Goal: Task Accomplishment & Management: Manage account settings

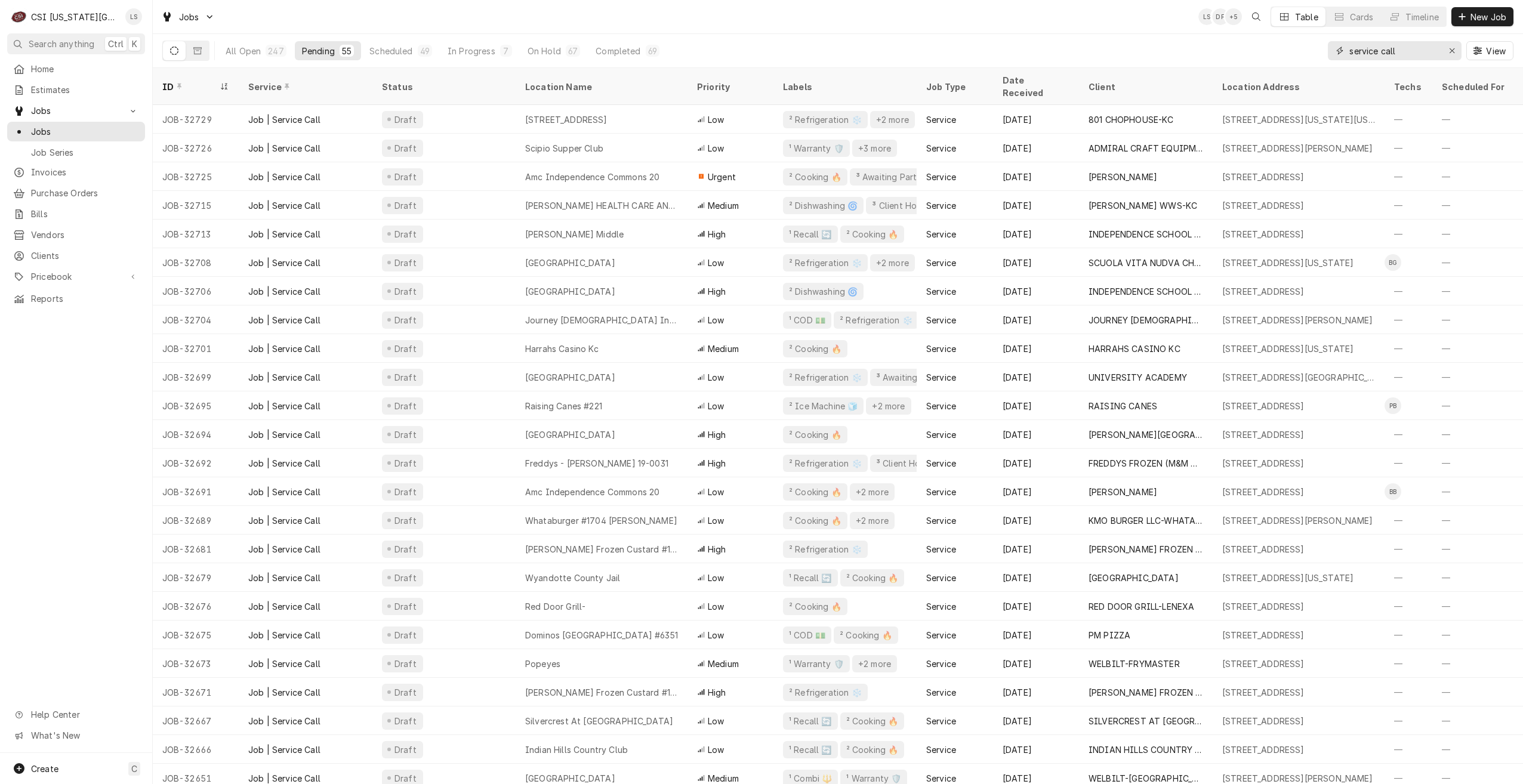
drag, startPoint x: 1404, startPoint y: 58, endPoint x: 1340, endPoint y: 55, distance: 64.1
click at [1340, 55] on div "service call" at bounding box center [1395, 51] width 134 height 19
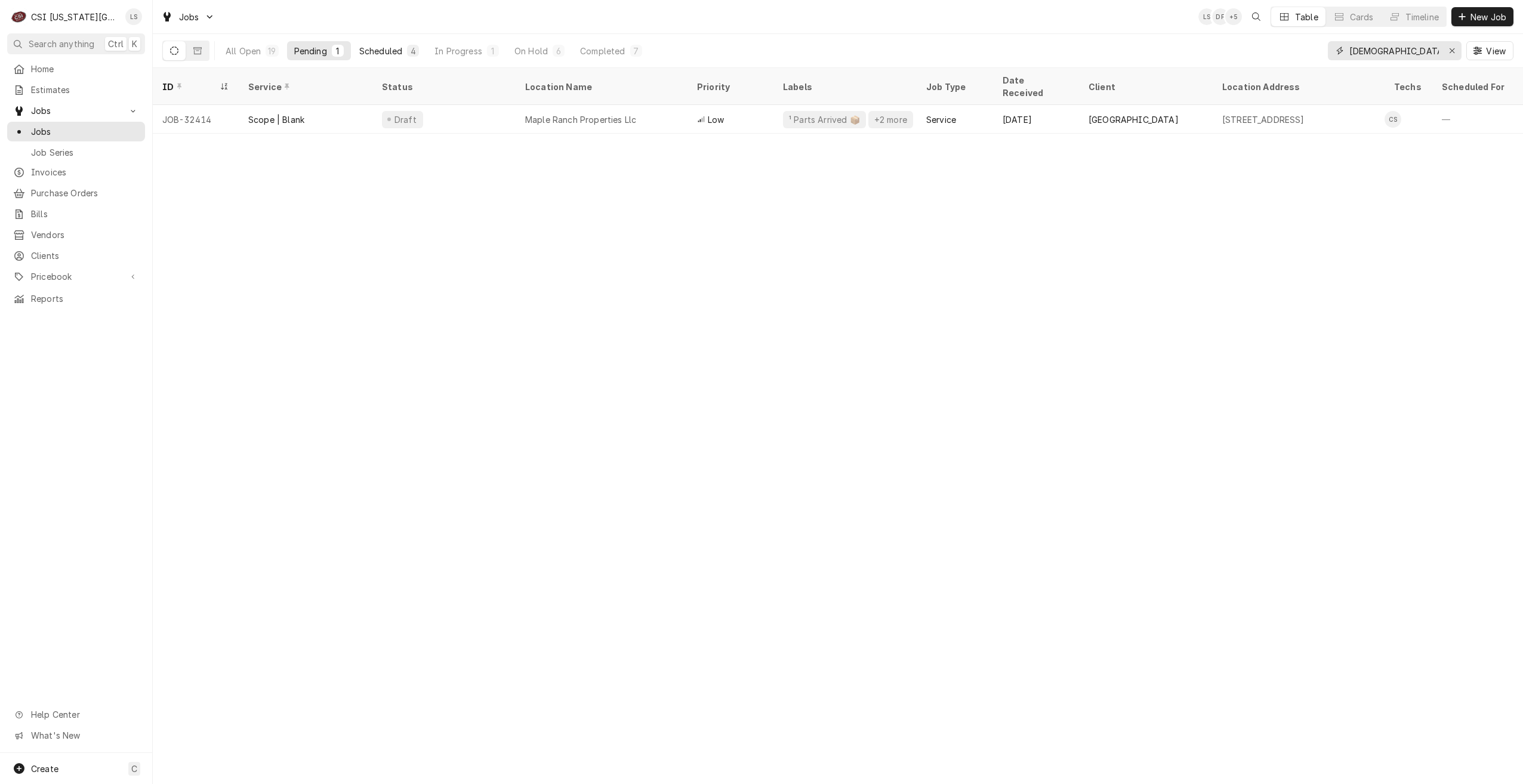
type input "[DEMOGRAPHIC_DATA]"
click at [404, 55] on button "Scheduled 4" at bounding box center [388, 51] width 74 height 19
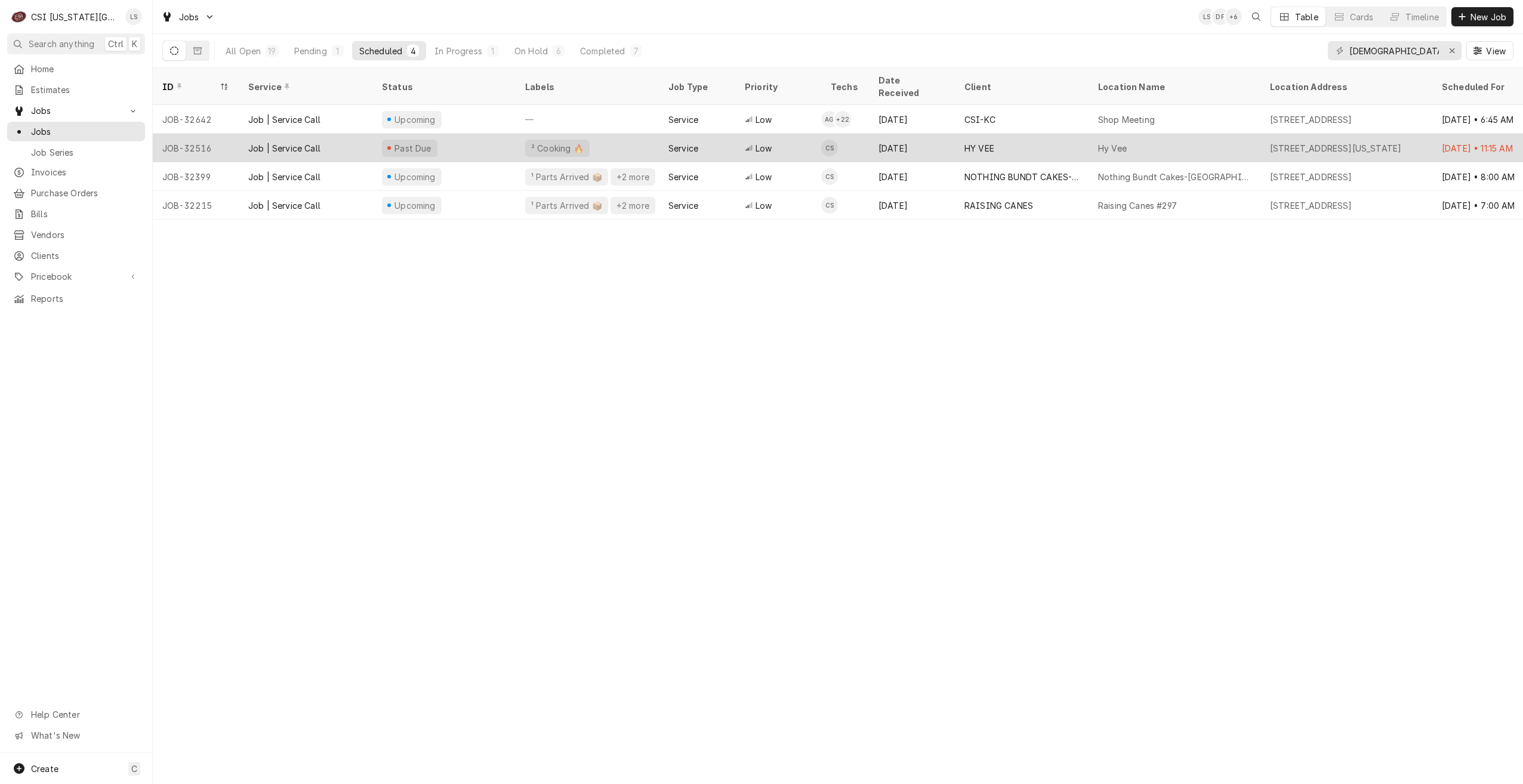
click at [947, 134] on div "Sep 3" at bounding box center [911, 148] width 86 height 29
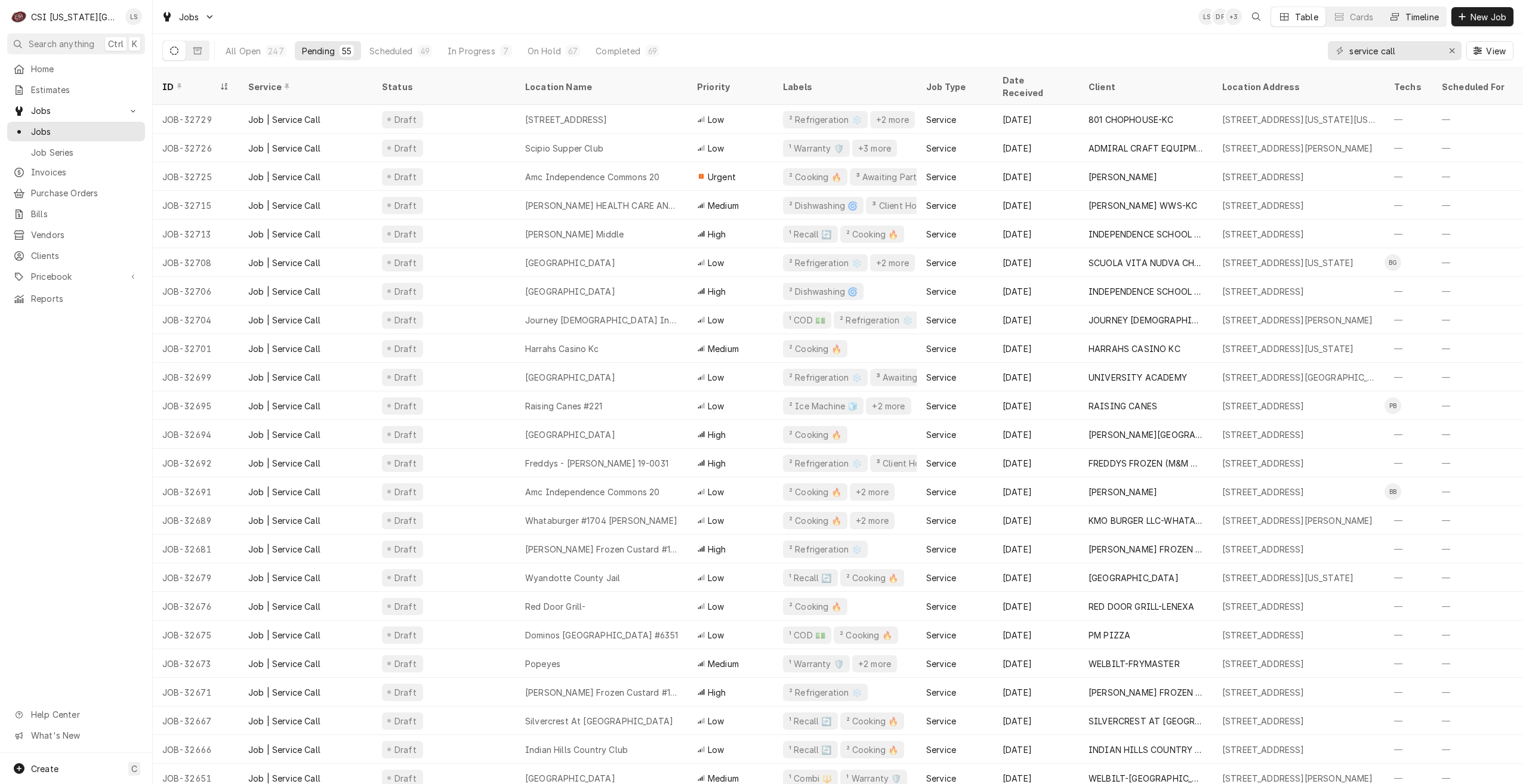
click at [1401, 19] on button "Timeline" at bounding box center [1414, 16] width 64 height 19
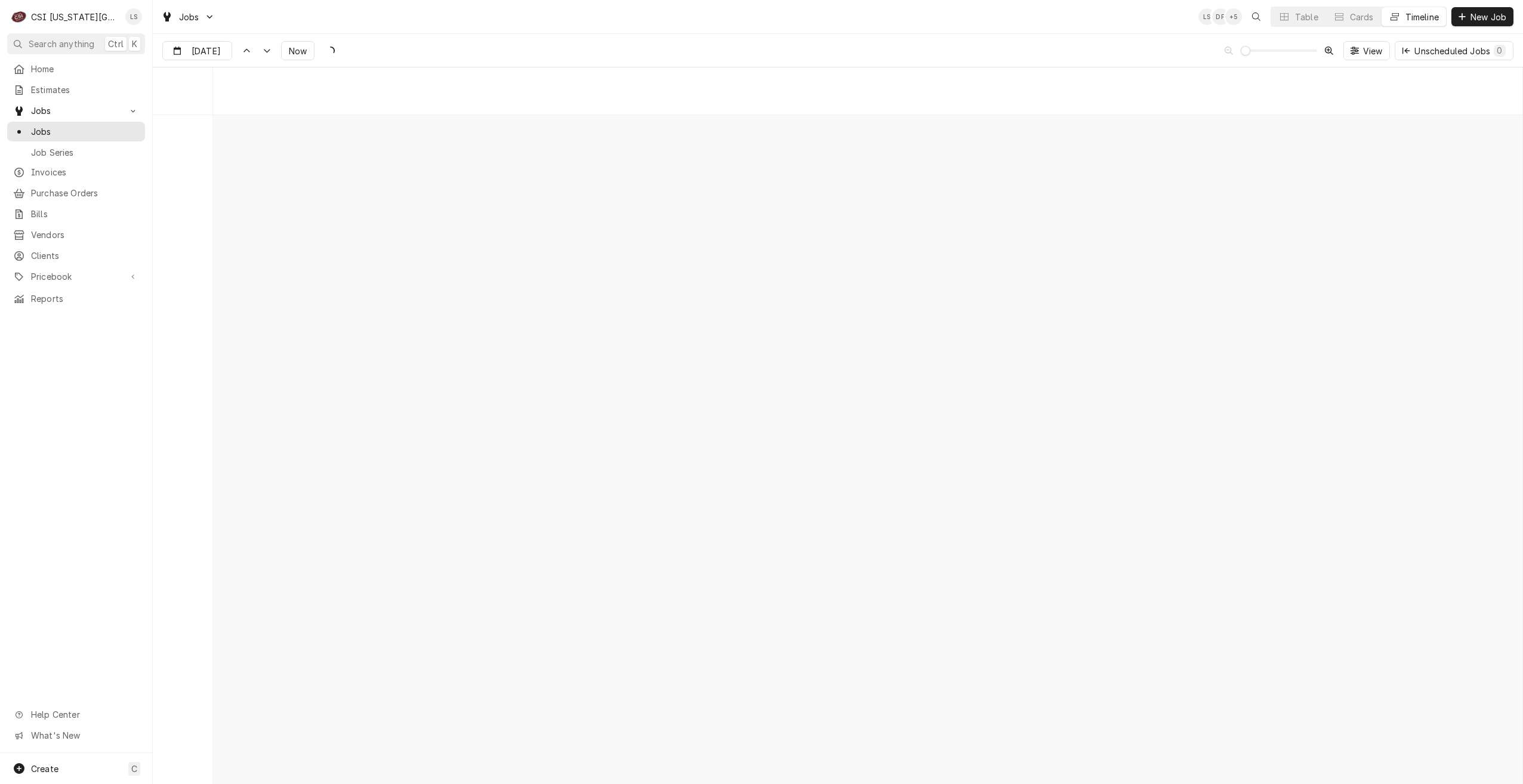
scroll to position [13700, 0]
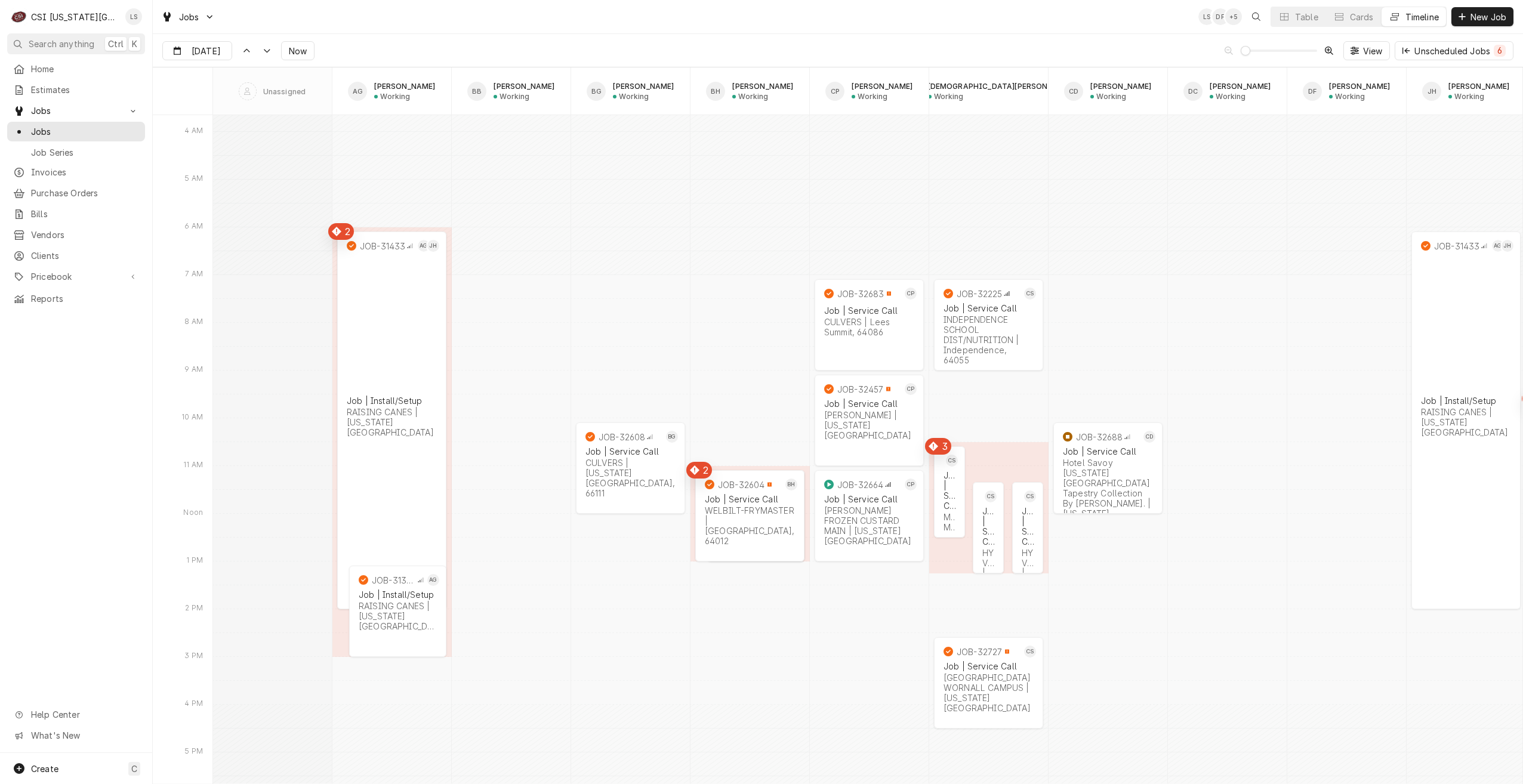
click at [296, 55] on span "Now" at bounding box center [298, 51] width 23 height 13
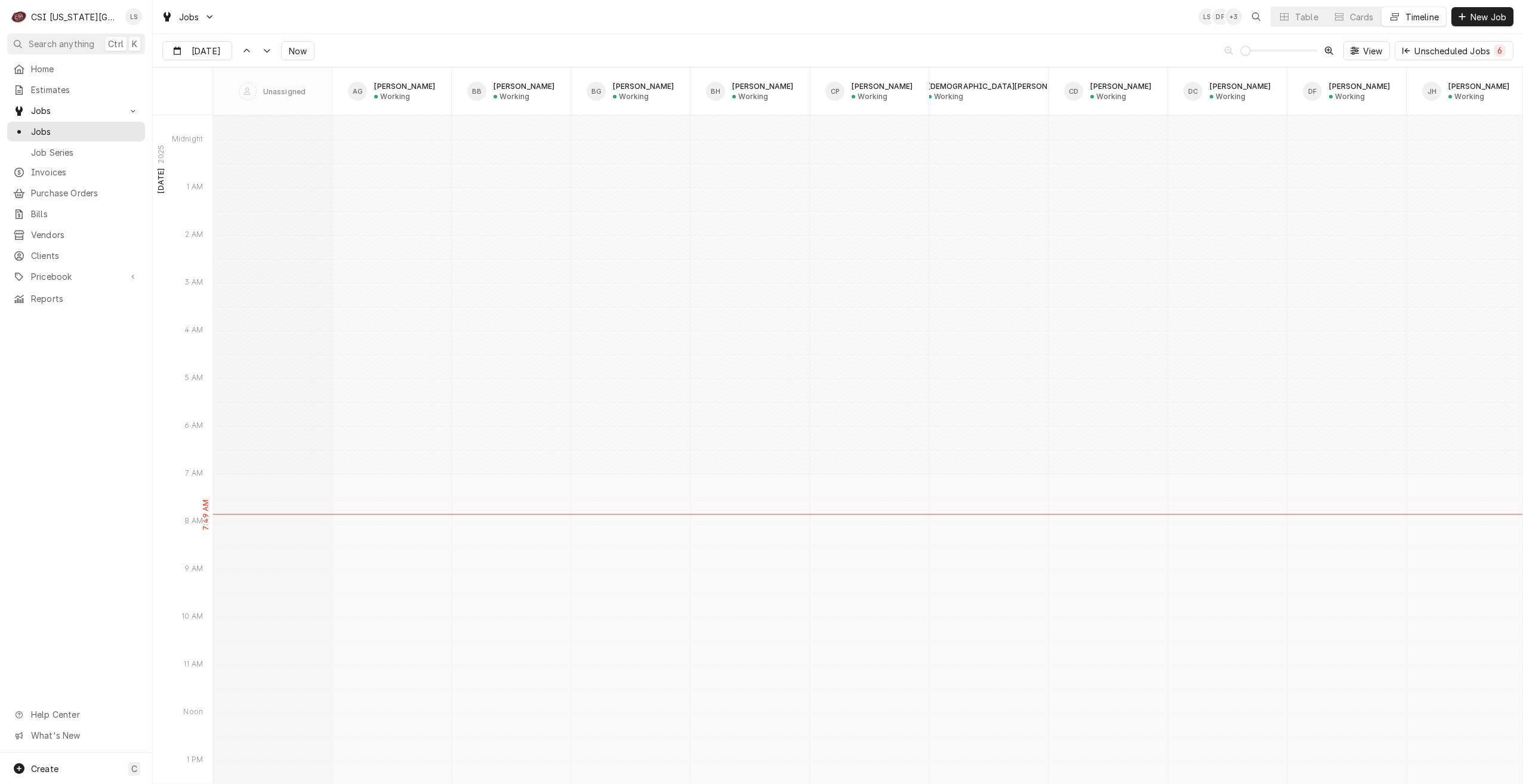
scroll to position [14705, 0]
type input "Sep 12"
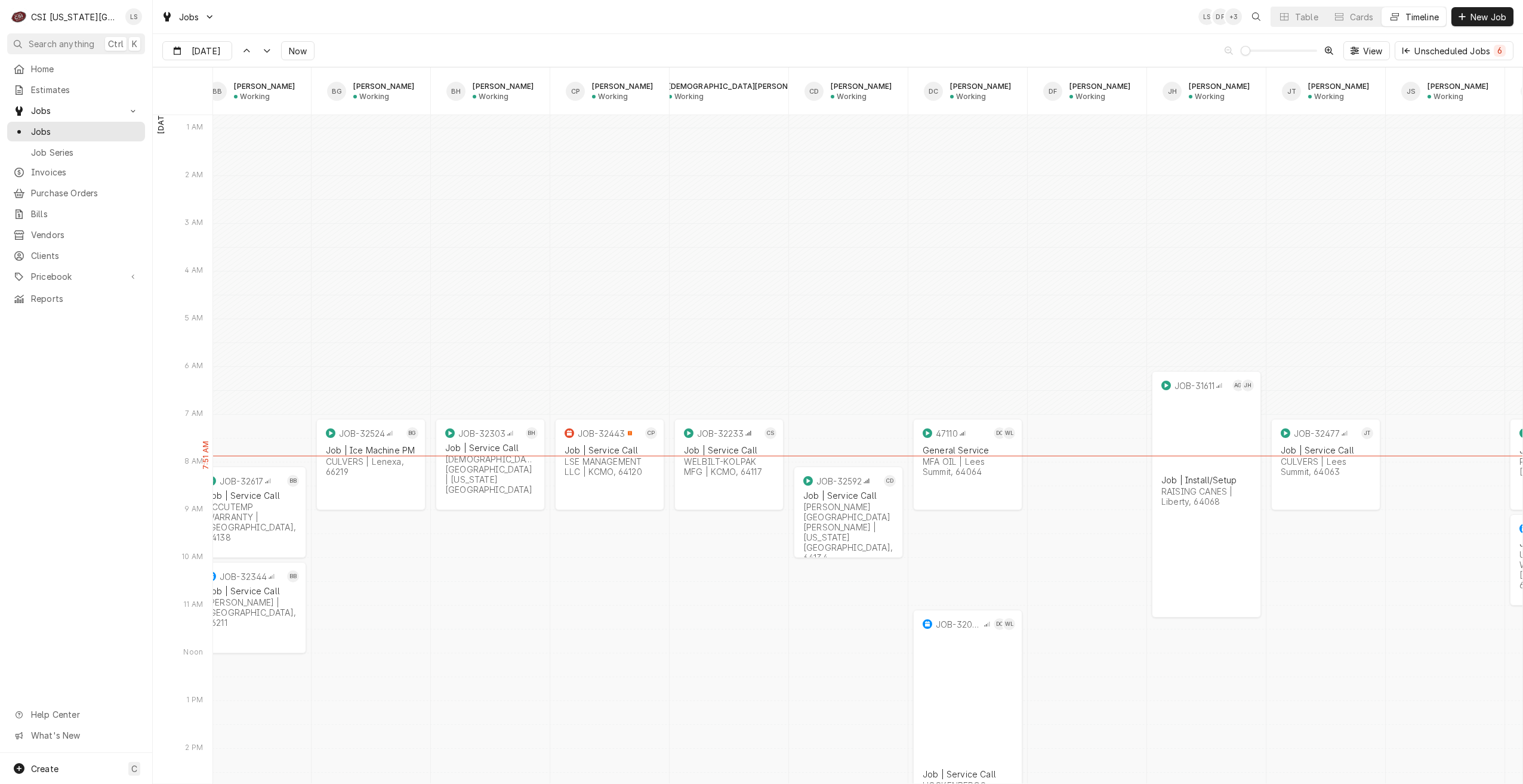
scroll to position [0, 0]
click at [1096, 27] on div "Jobs LS DF + 4 Table Cards Timeline New Job" at bounding box center [838, 16] width 1370 height 33
click at [552, 6] on div "Jobs LS NI + 5 Table Cards Timeline New Job" at bounding box center [838, 16] width 1370 height 33
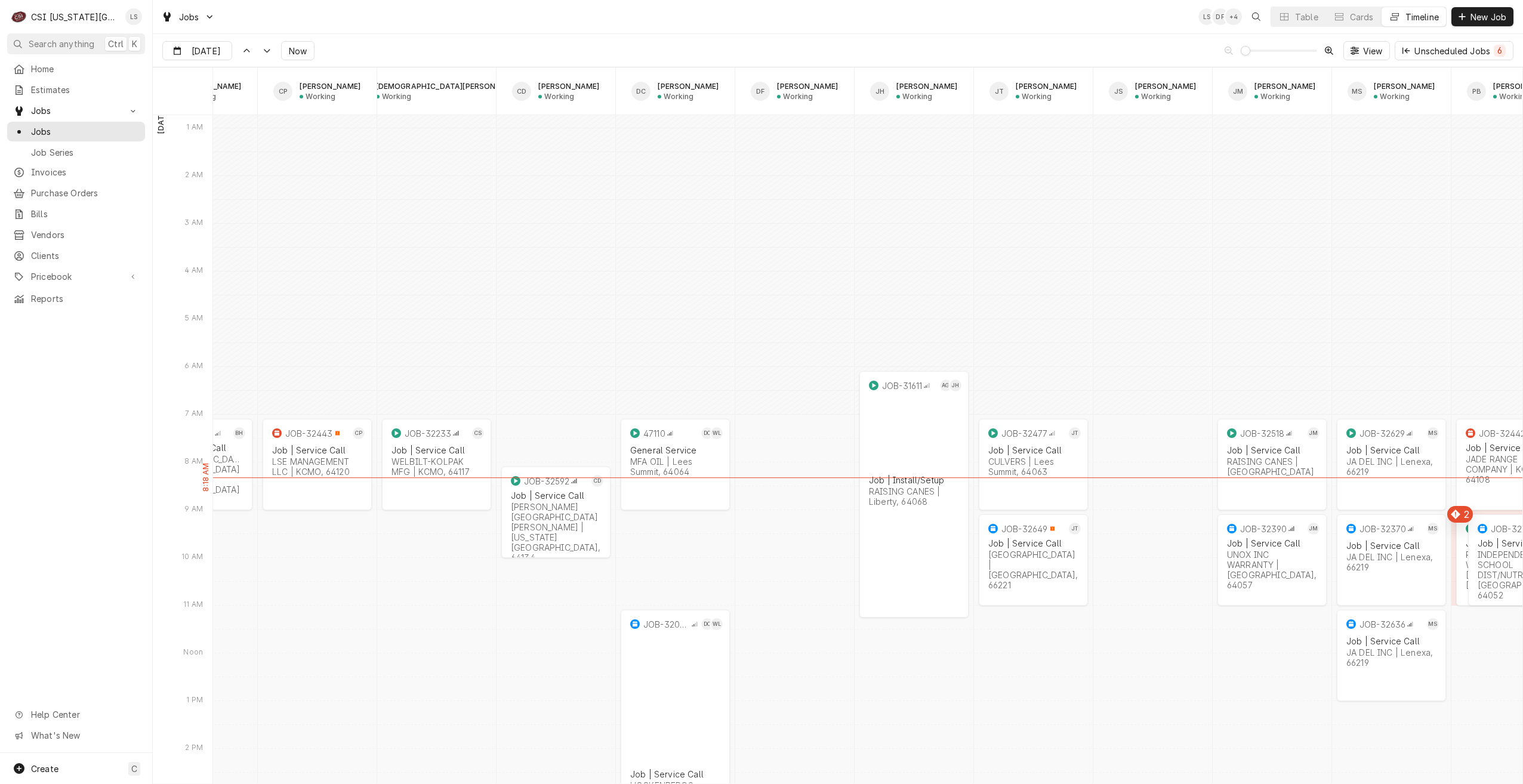
scroll to position [0, 695]
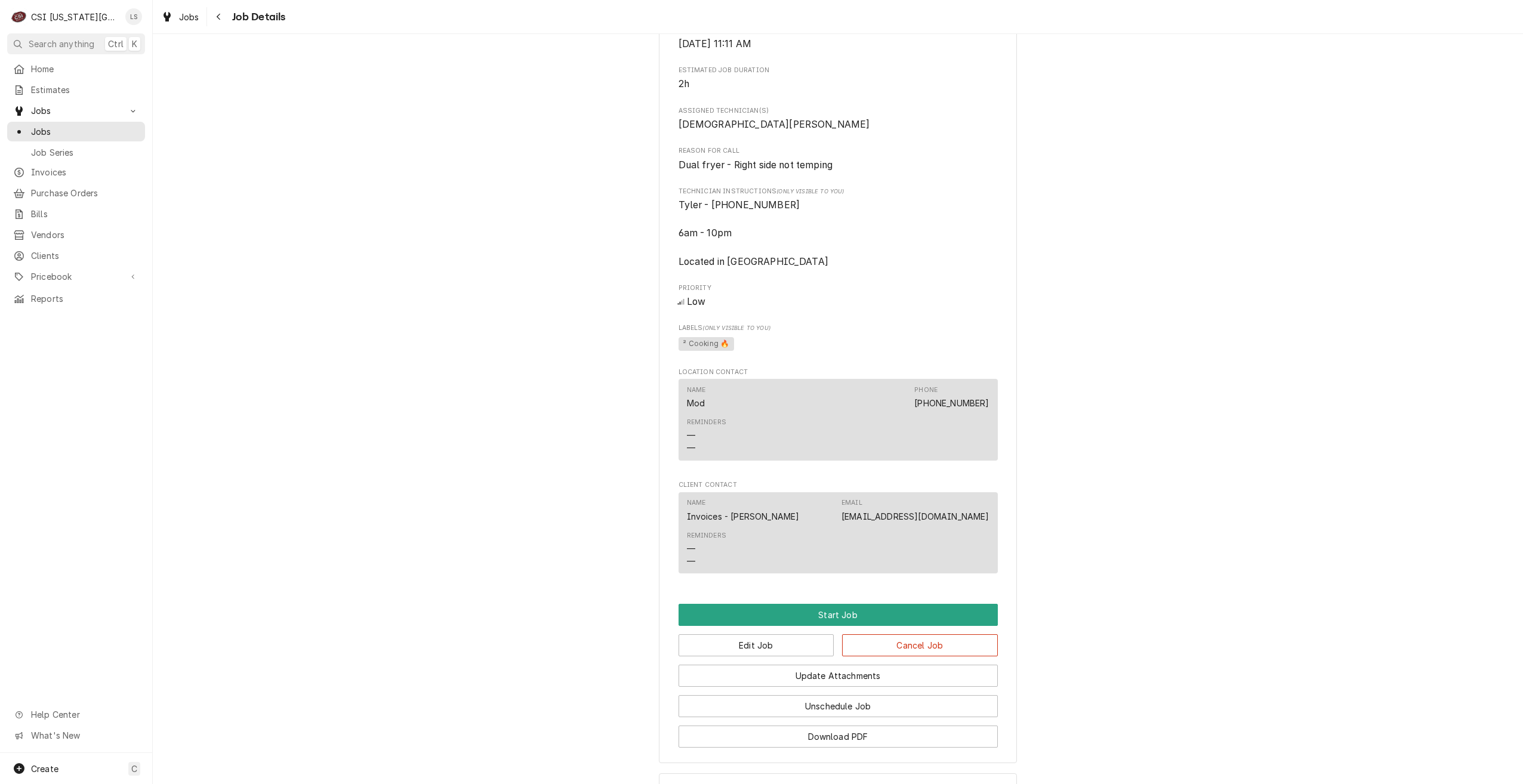
scroll to position [684, 0]
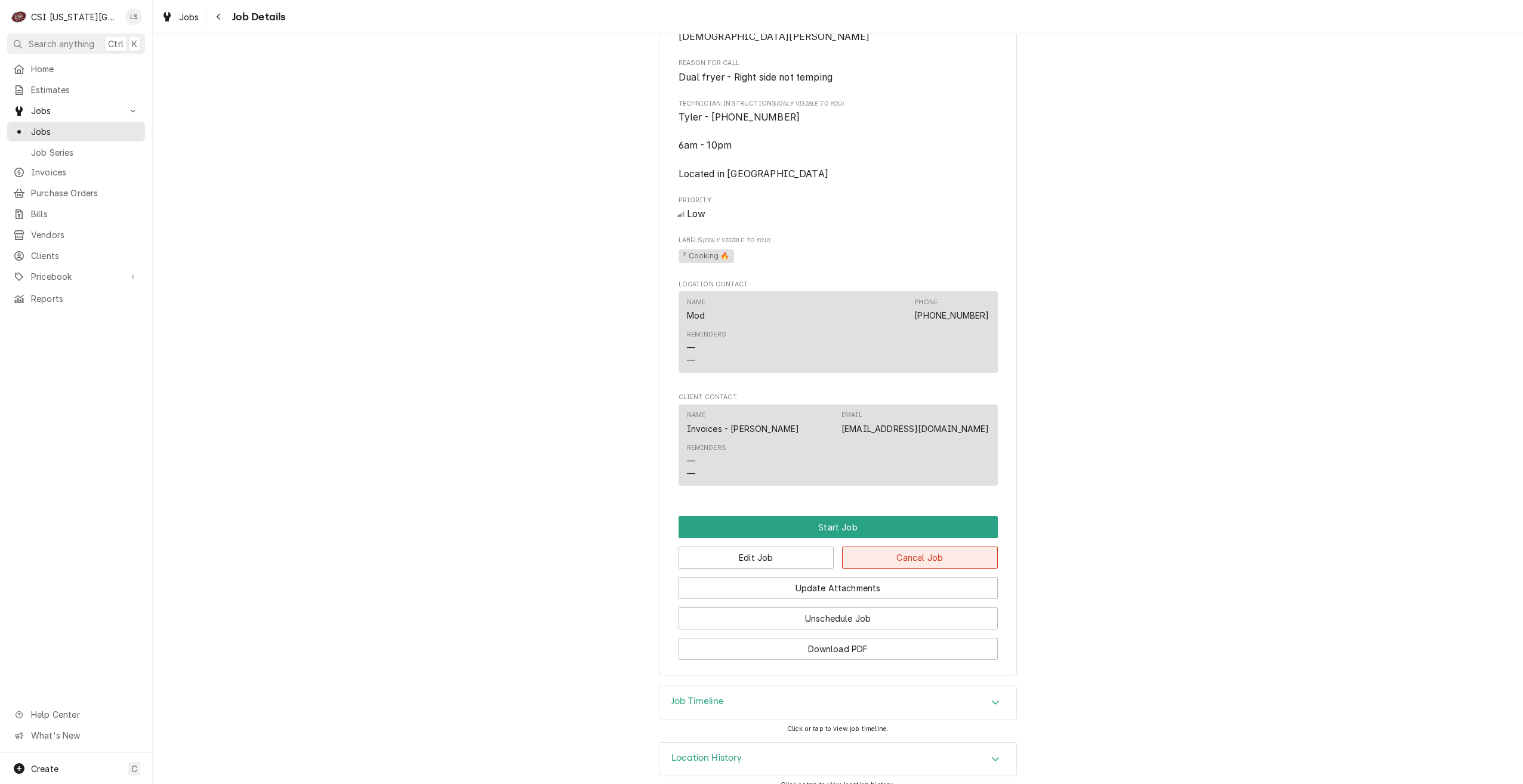
click at [946, 547] on button "Cancel Job" at bounding box center [920, 558] width 156 height 22
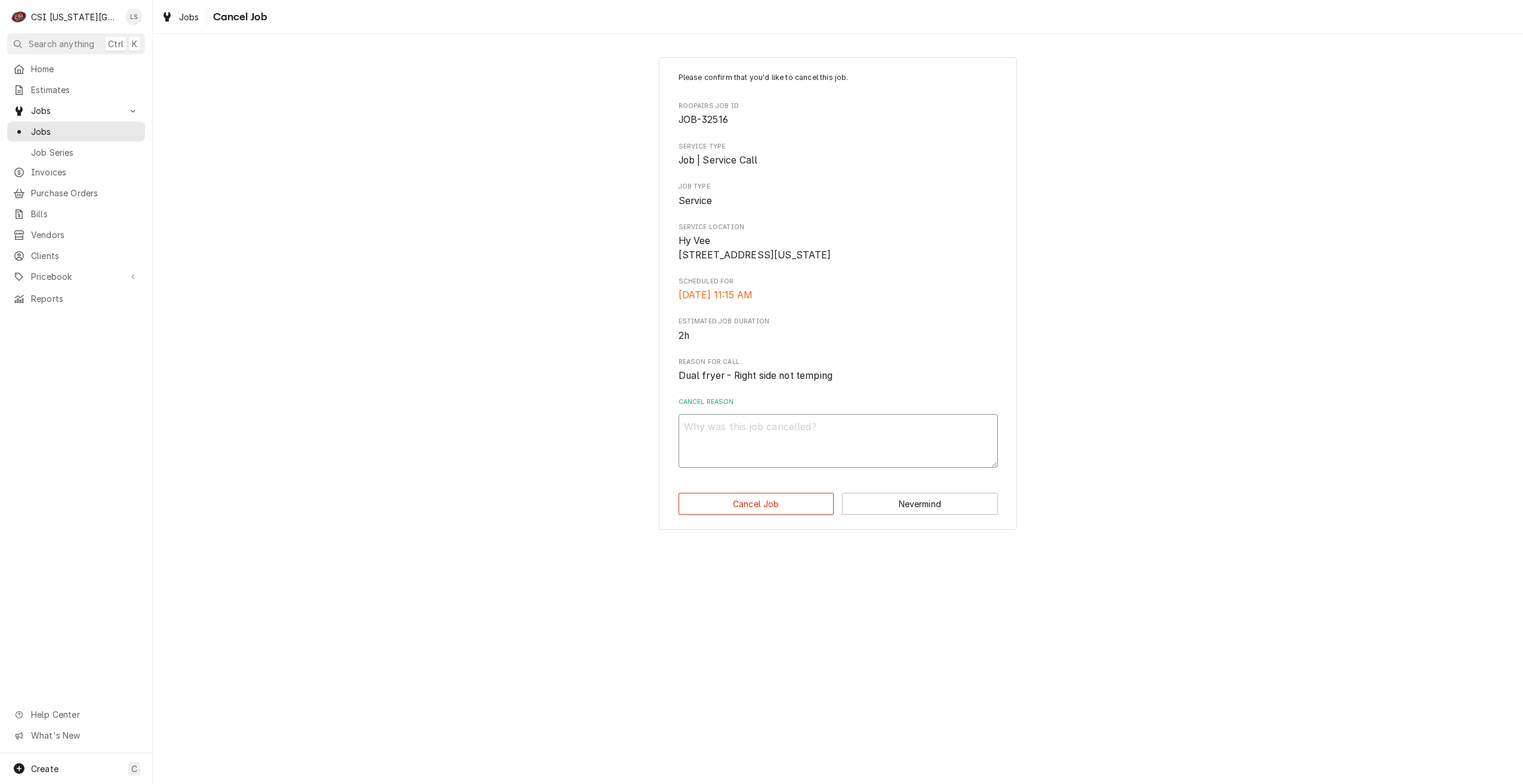
click at [843, 453] on textarea "Cancel Reason" at bounding box center [838, 440] width 319 height 53
type textarea "x"
type textarea "D"
type textarea "x"
type textarea "Du"
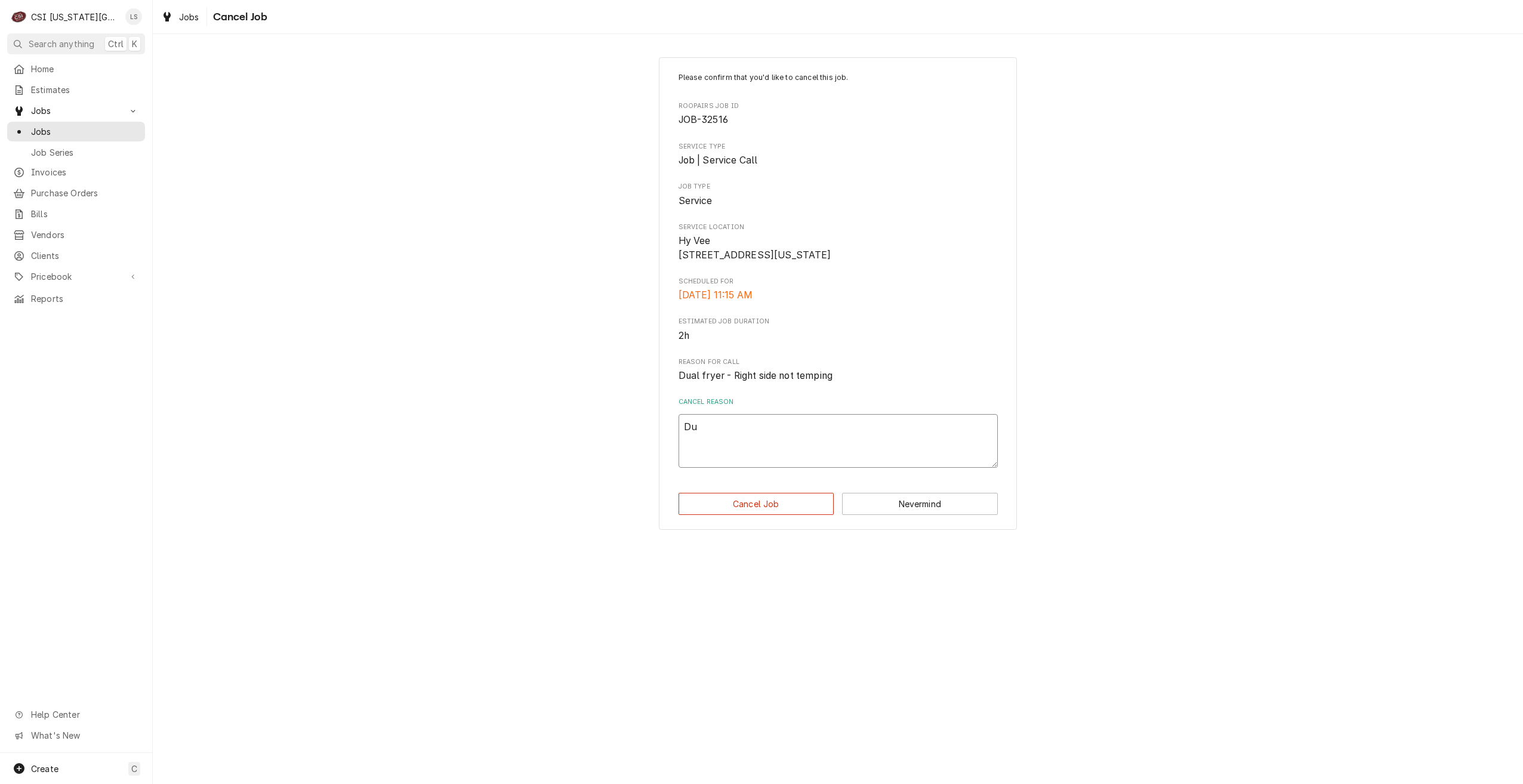
type textarea "x"
type textarea "Dup"
type textarea "x"
type textarea "Dupl"
type textarea "x"
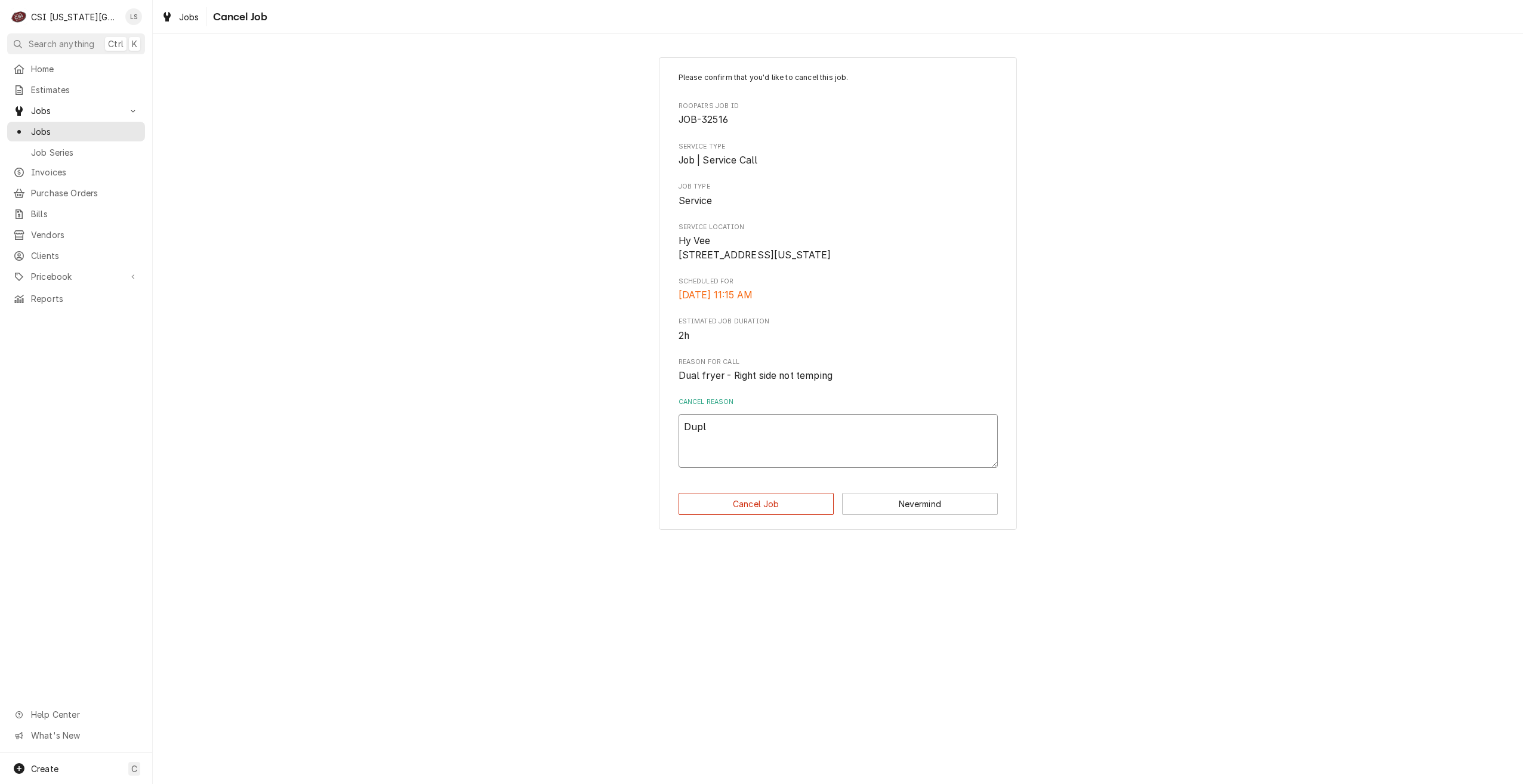
type textarea "Dupli"
type textarea "x"
type textarea "Duplic"
type textarea "x"
type textarea "Duplica"
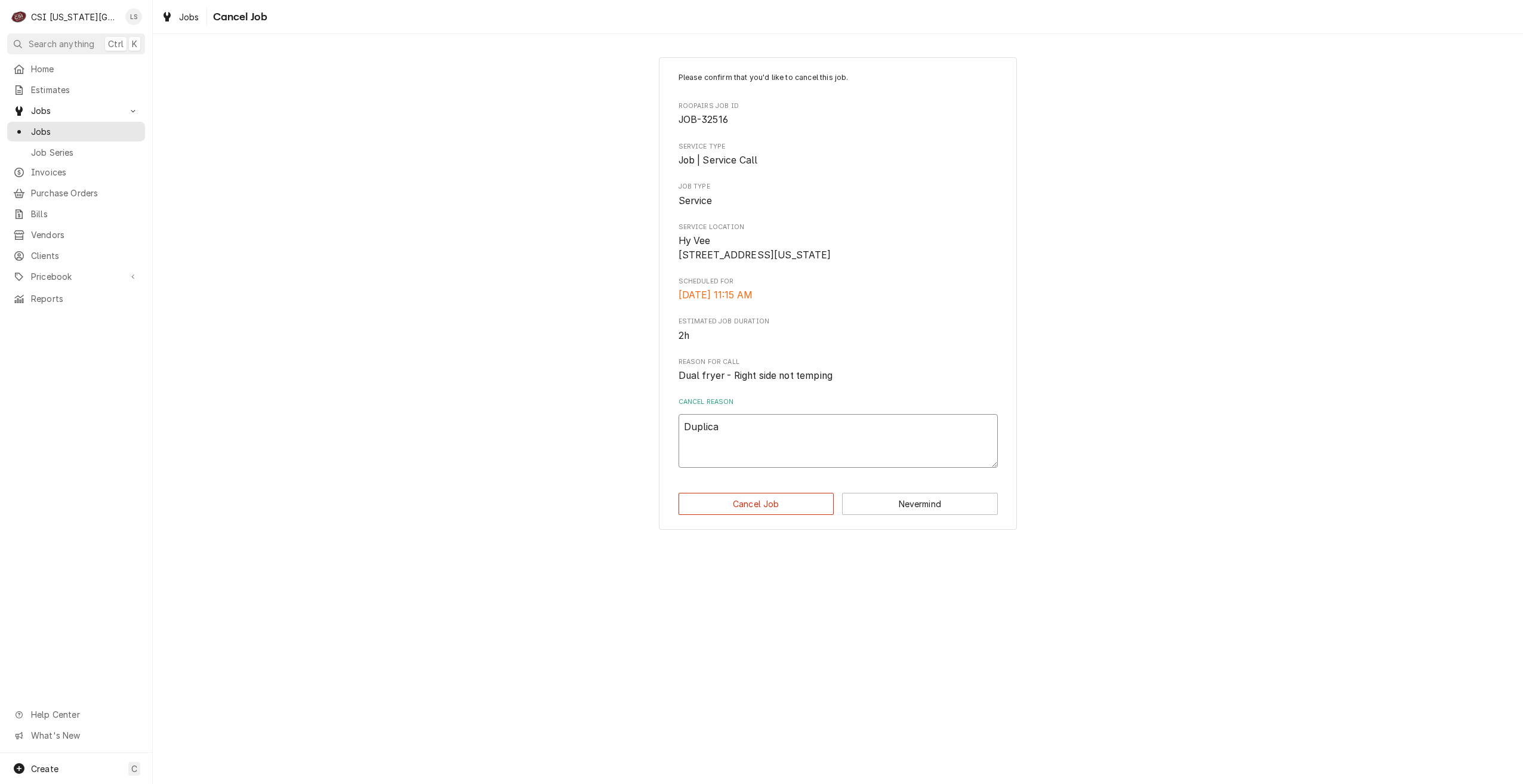
type textarea "x"
type textarea "Duplicat"
type textarea "x"
type textarea "Duplicate"
type textarea "x"
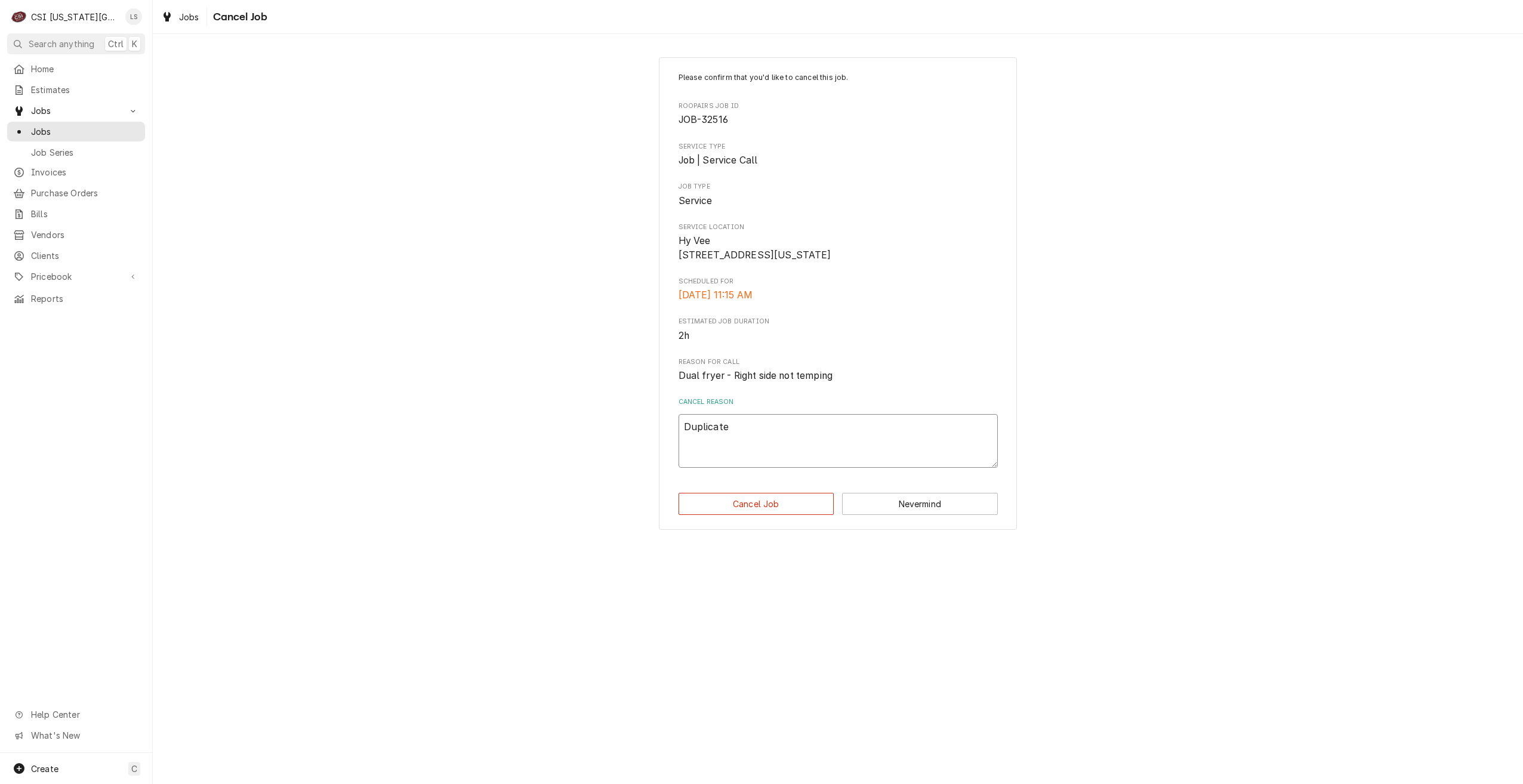
type textarea "Duplicate"
type textarea "x"
type textarea "Duplicate r"
type textarea "x"
type textarea "Duplicate re"
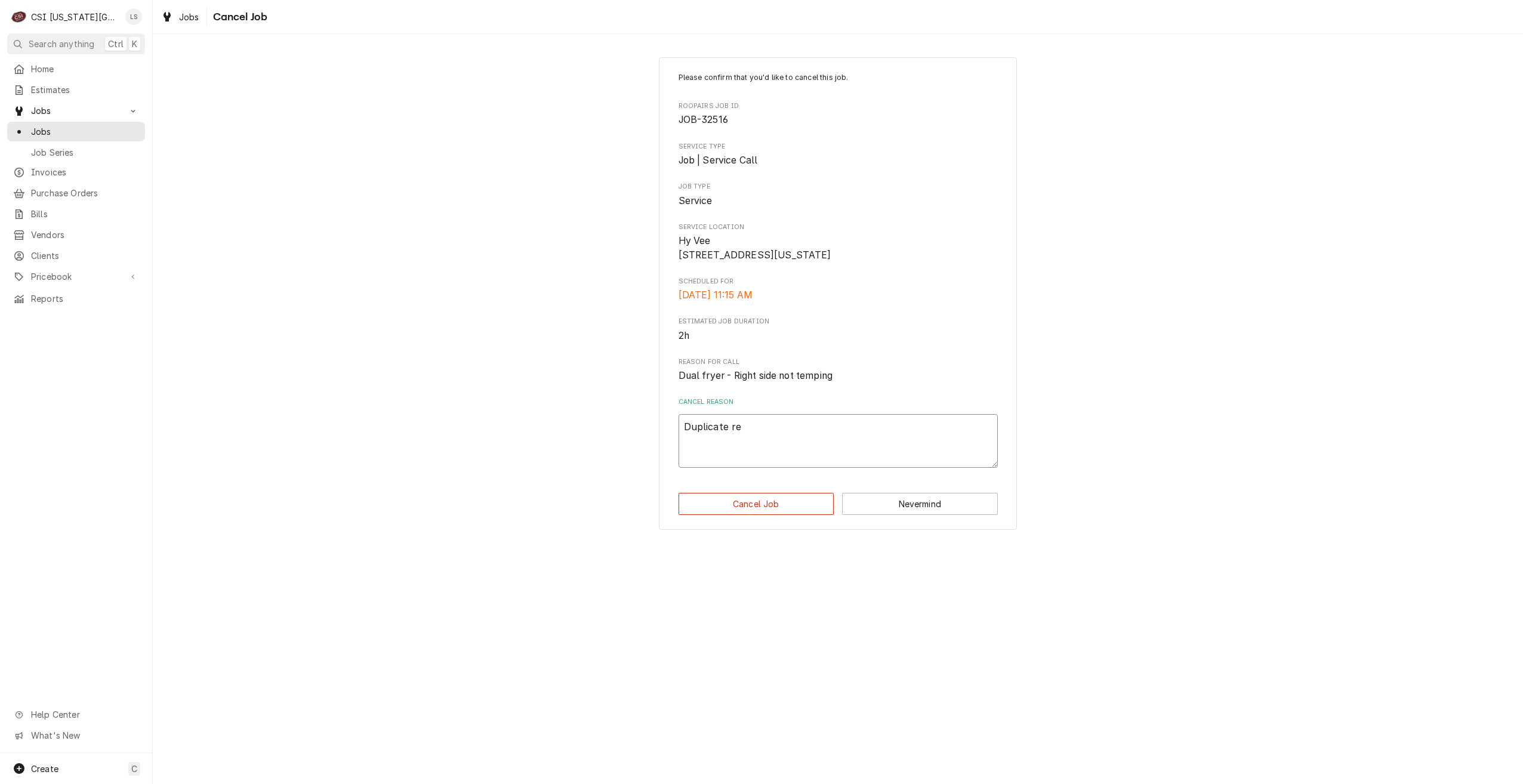
type textarea "x"
type textarea "Duplicate req"
type textarea "x"
type textarea "Duplicate requ"
type textarea "x"
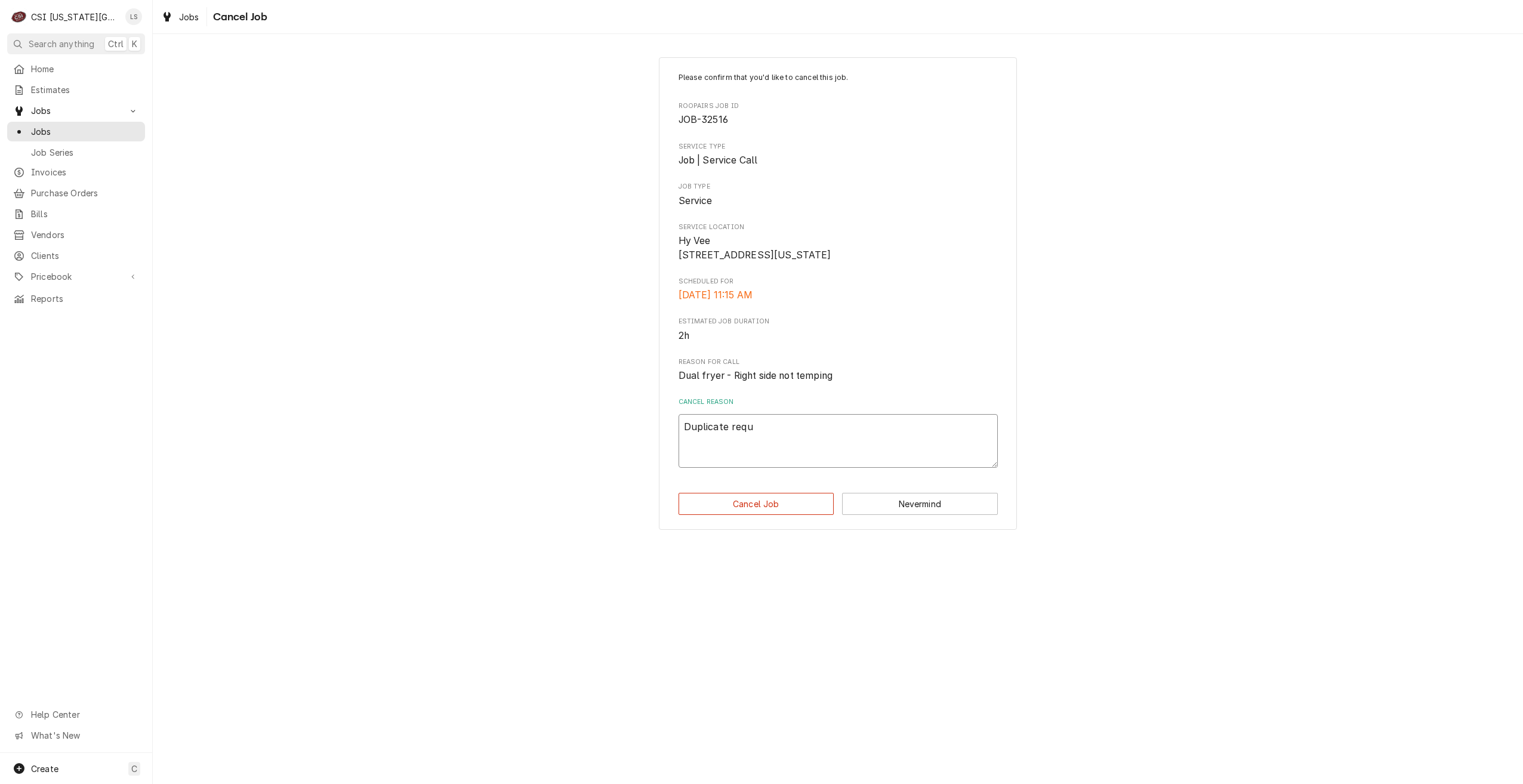
type textarea "Duplicate reque"
type textarea "x"
type textarea "Duplicate reques"
type textarea "x"
type textarea "Duplicate request"
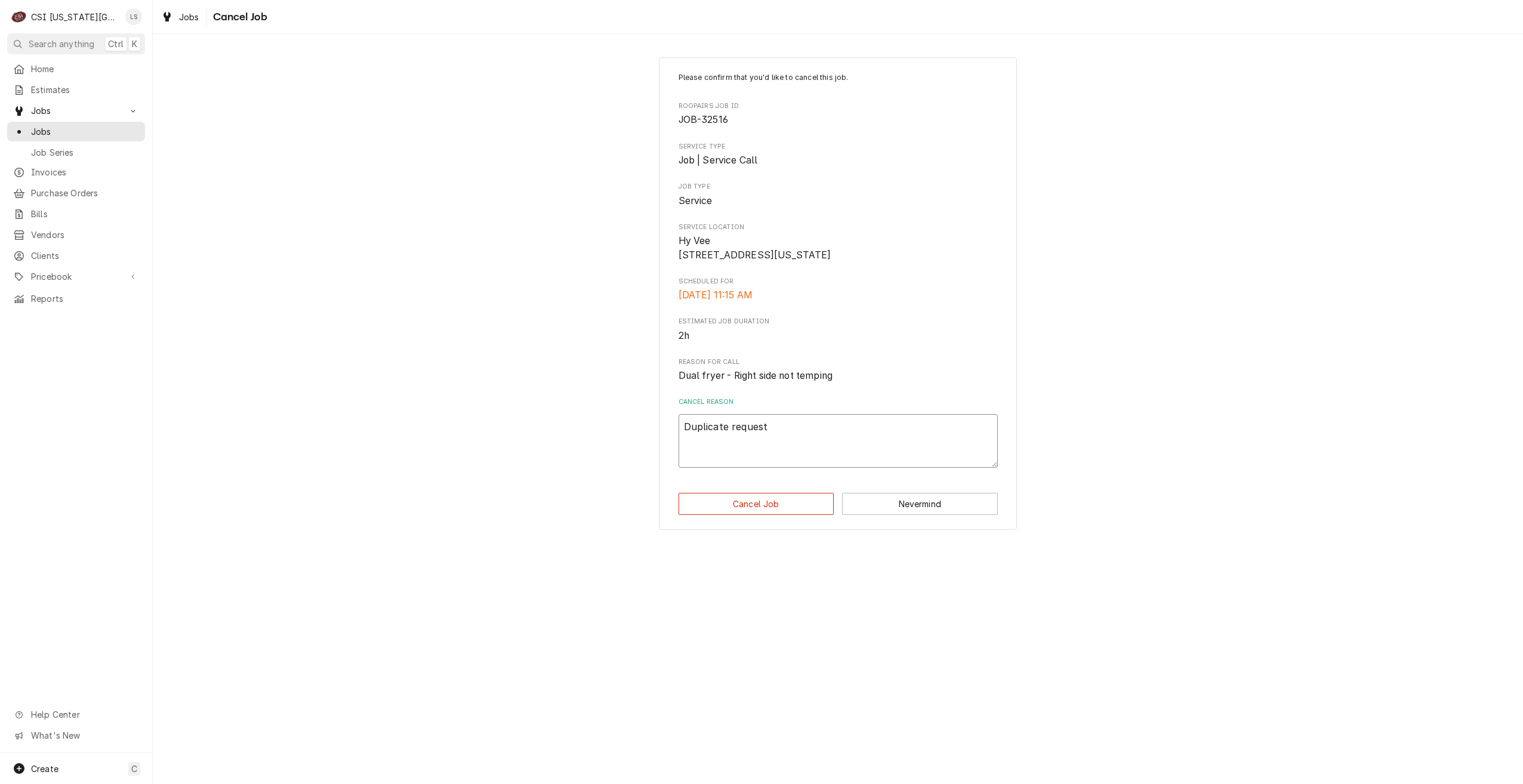
type textarea "x"
type textarea "Duplicate request."
type textarea "x"
type textarea "Duplicate request."
type textarea "x"
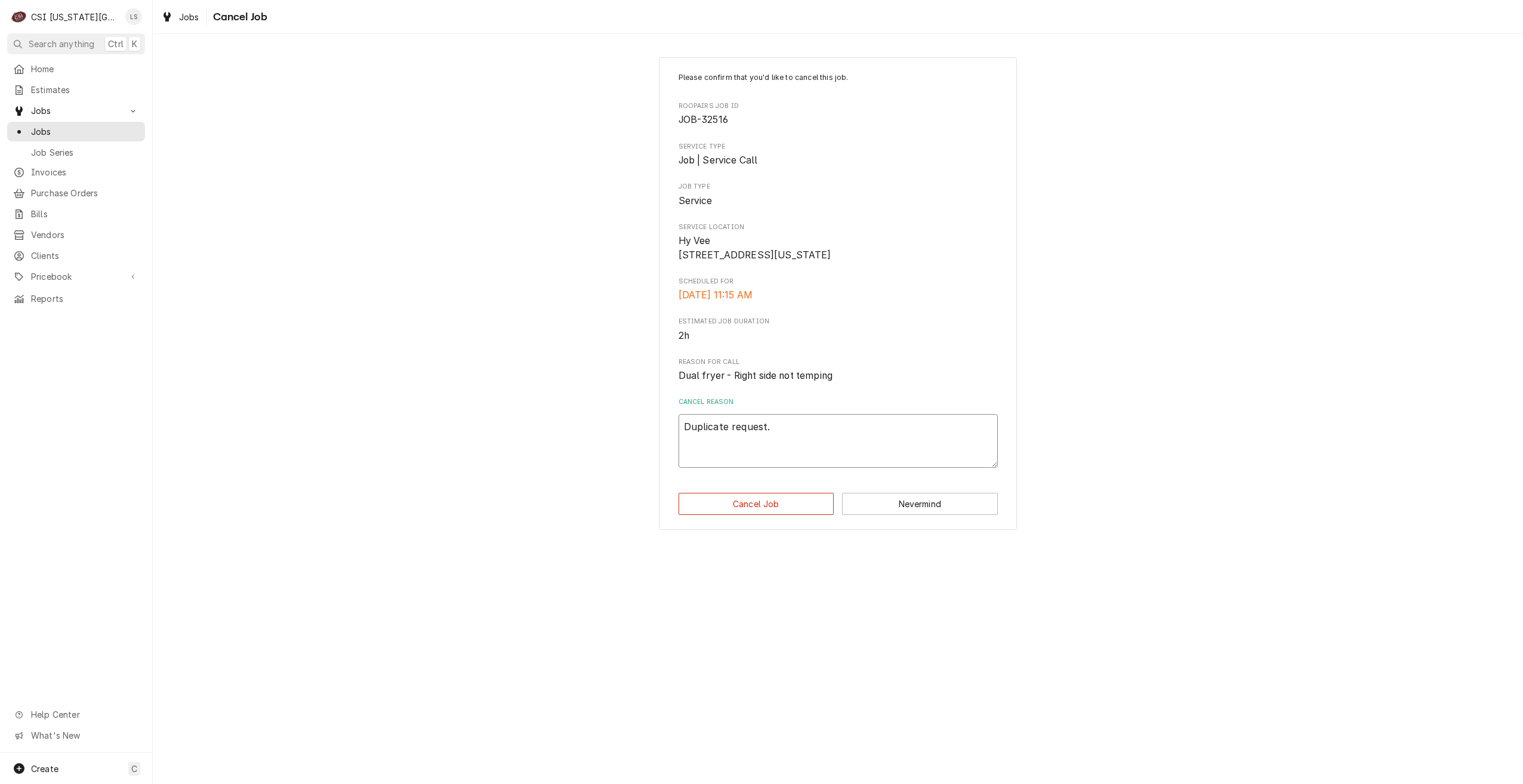
type textarea "Duplicate request. C"
type textarea "x"
type textarea "Duplicate request. Cl"
type textarea "x"
type textarea "Duplicate request. C"
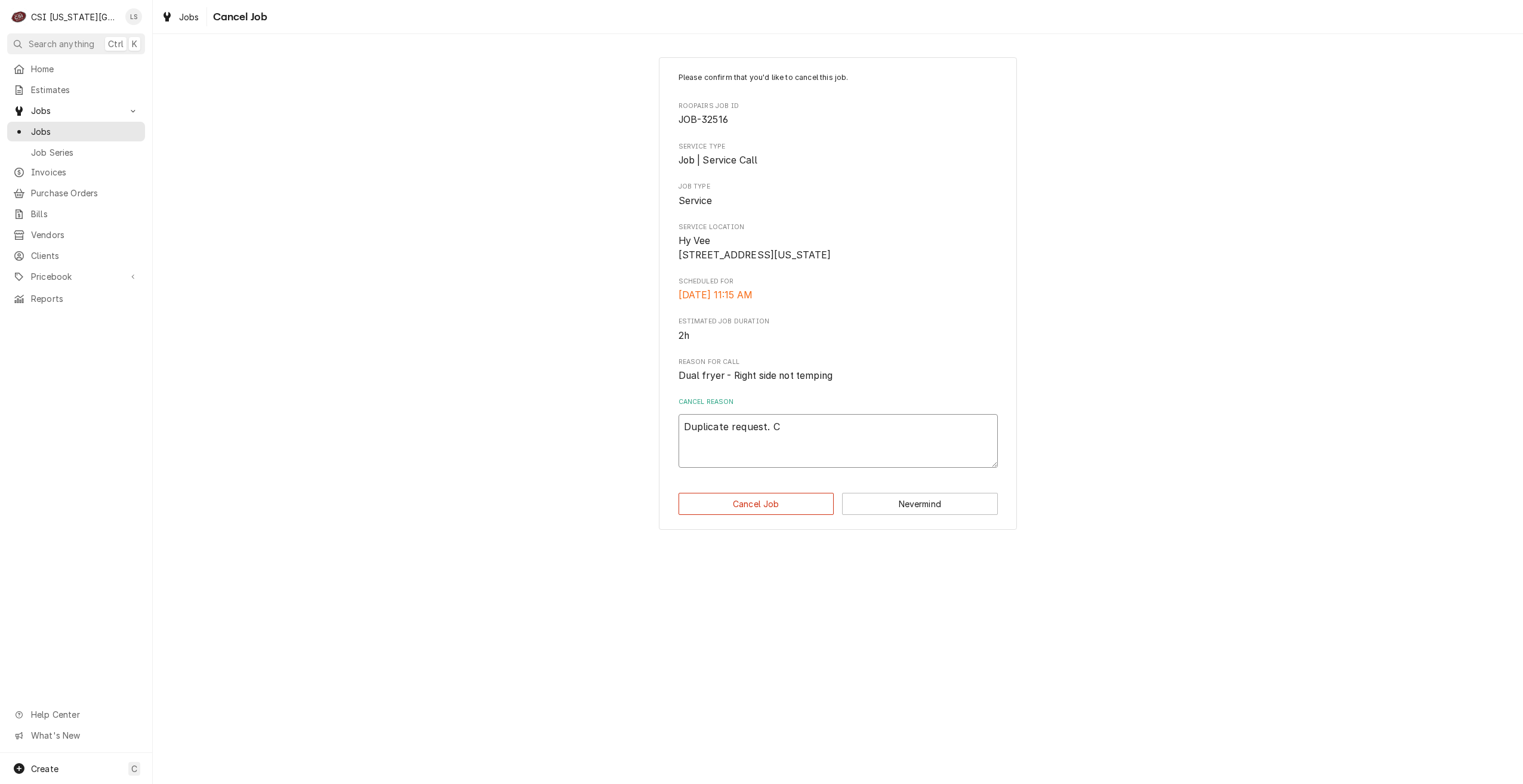
type textarea "x"
type textarea "Duplicate request."
type textarea "x"
type textarea "Duplicate request. C"
type textarea "x"
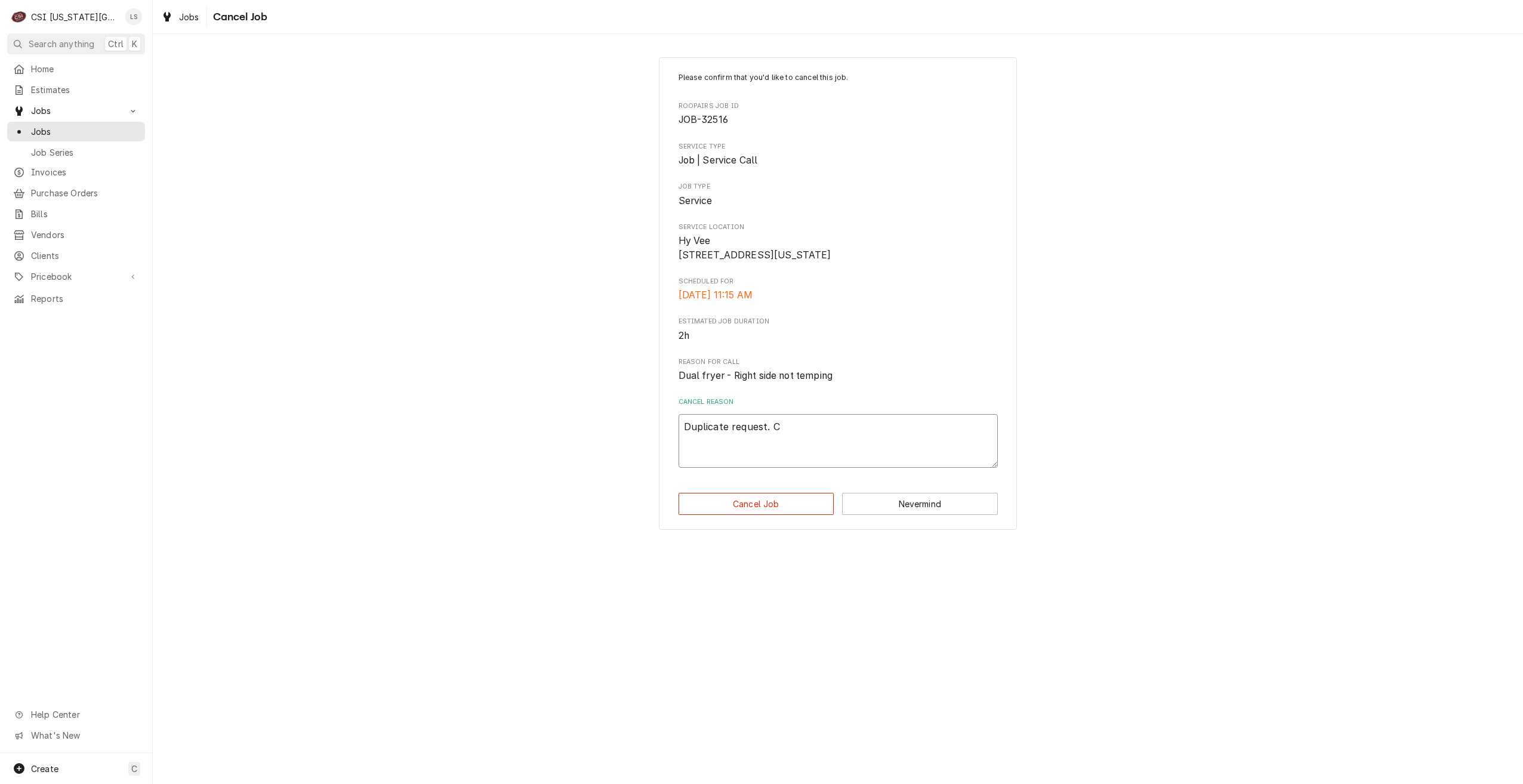
type textarea "Duplicate request. Ca"
type textarea "x"
type textarea "Duplicate request. Can"
type textarea "x"
type textarea "Duplicate request. Canc"
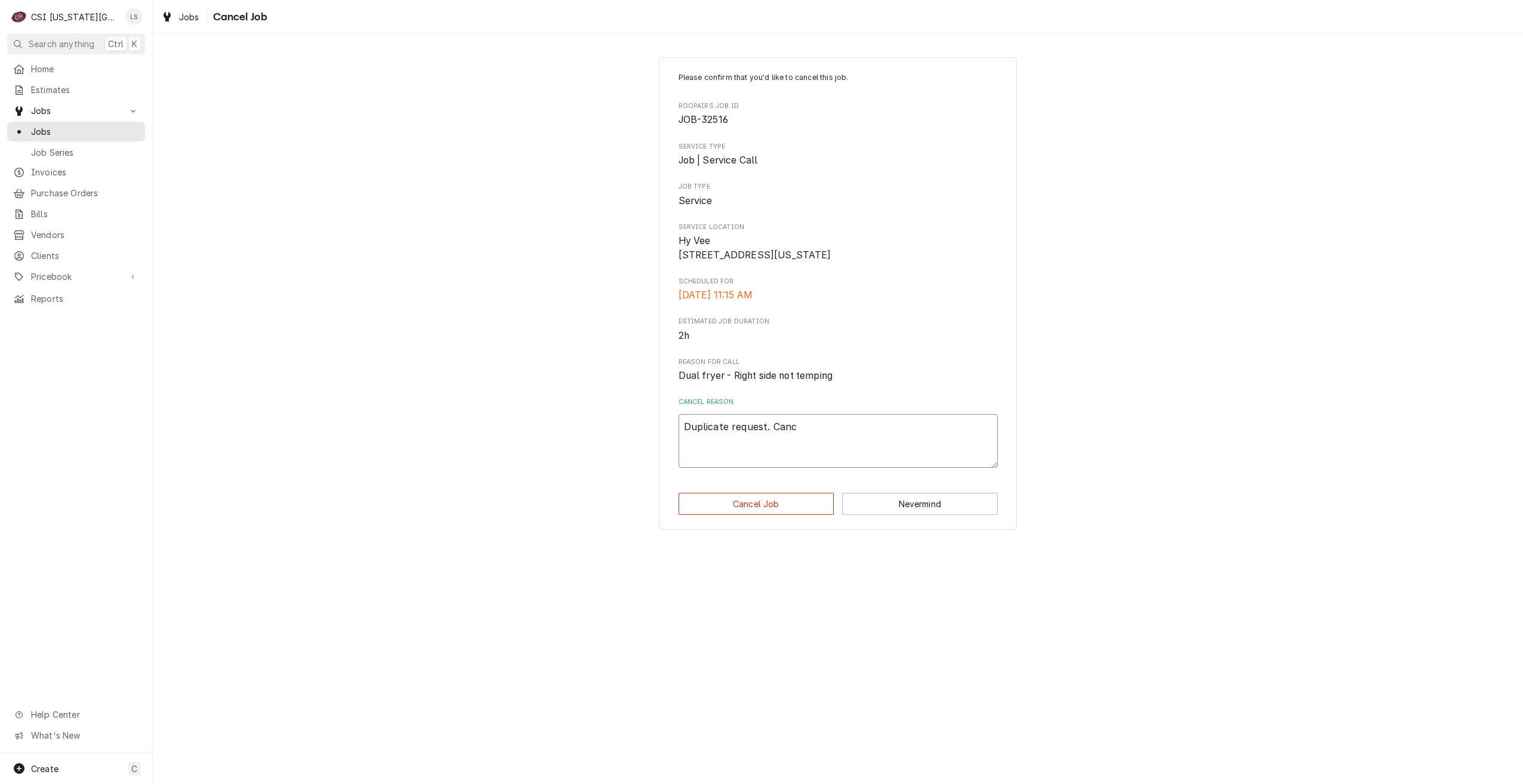
type textarea "x"
type textarea "Duplicate request. Cance"
type textarea "x"
type textarea "Duplicate request. Cancel"
type textarea "x"
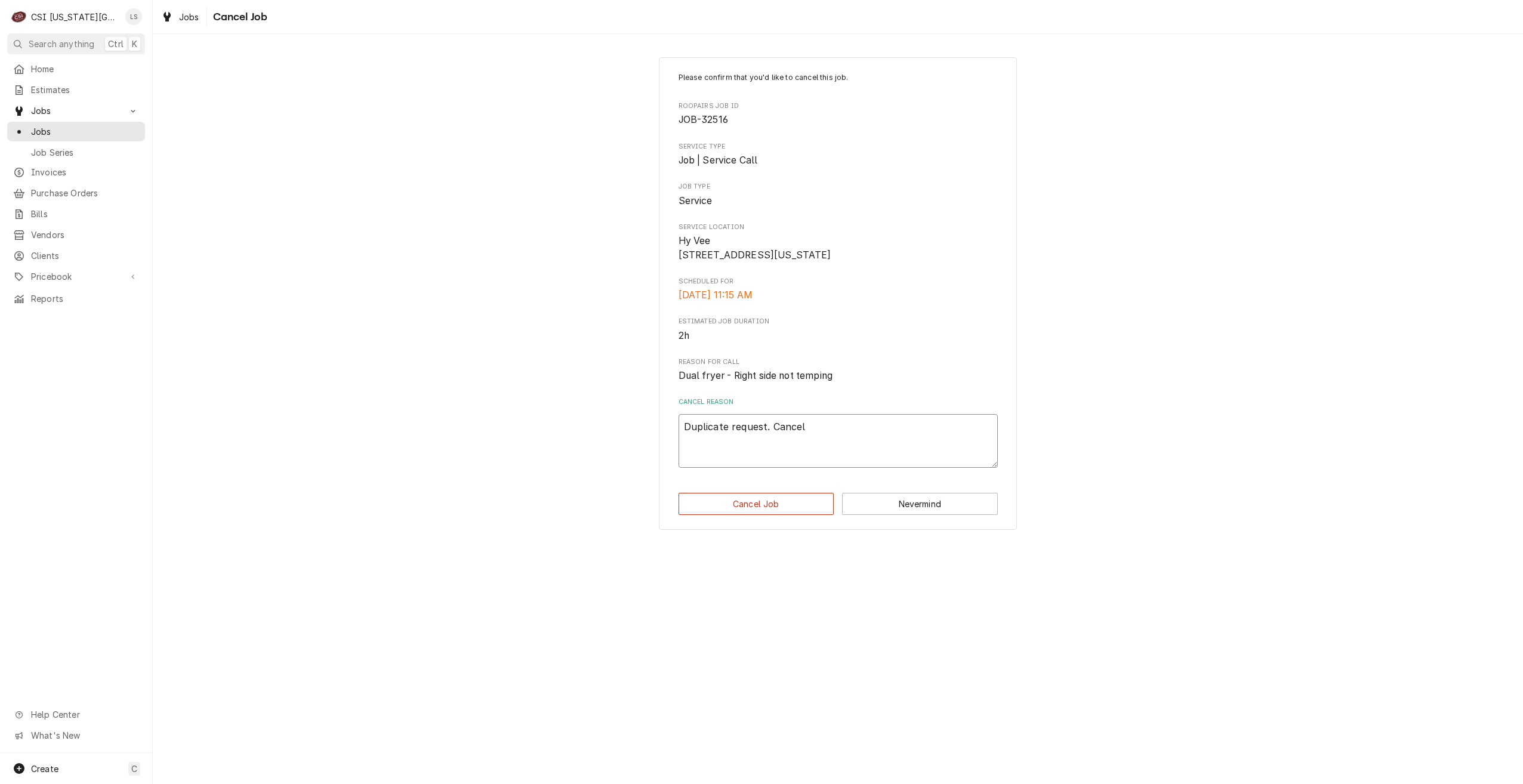
type textarea "Duplicate request. Canceli"
type textarea "x"
type textarea "Duplicate request. Cancelin"
type textarea "x"
type textarea "Duplicate request. Canceling"
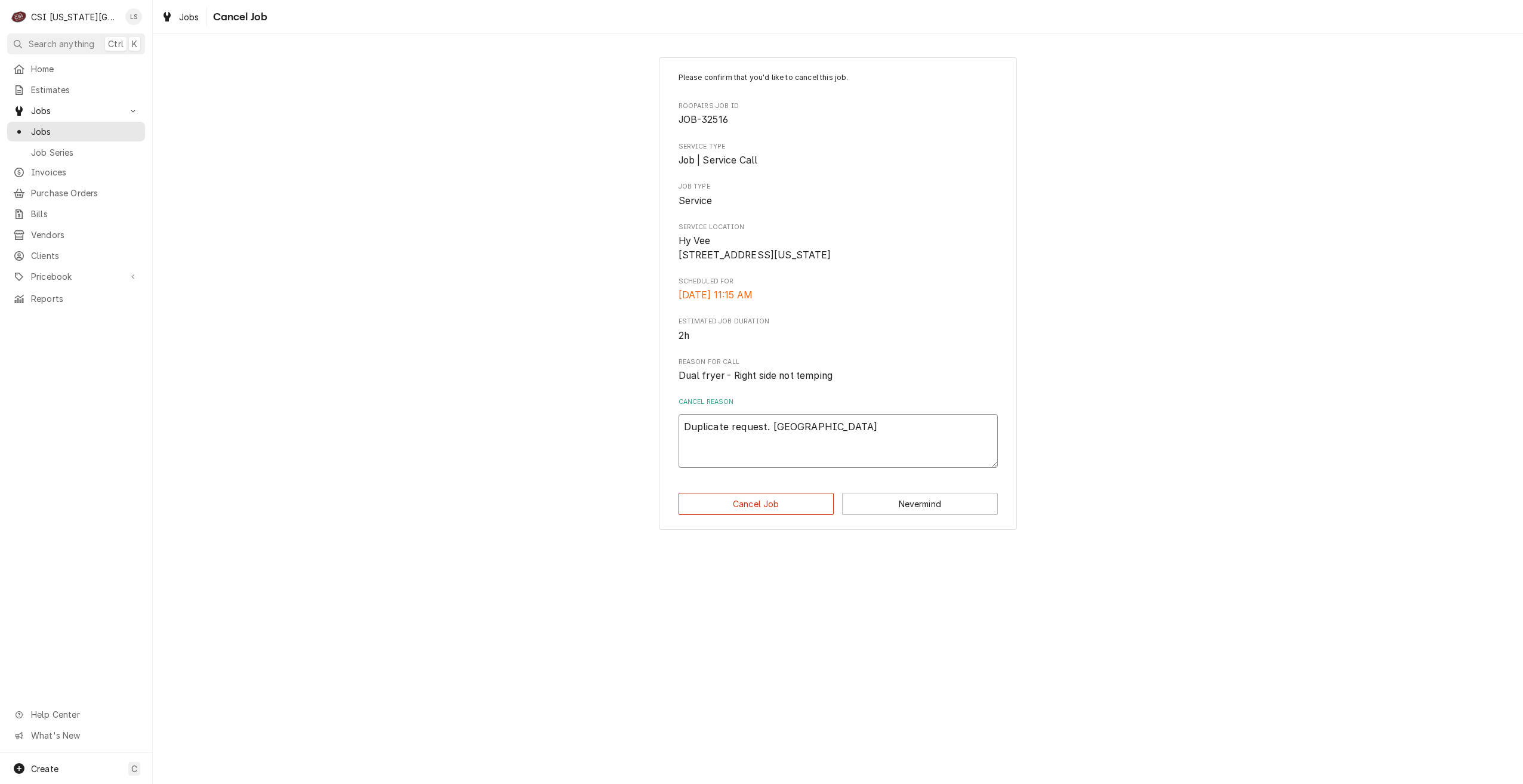
type textarea "x"
type textarea "Duplicate request. Canceling"
type textarea "x"
type textarea "Duplicate request. Canceling j"
type textarea "x"
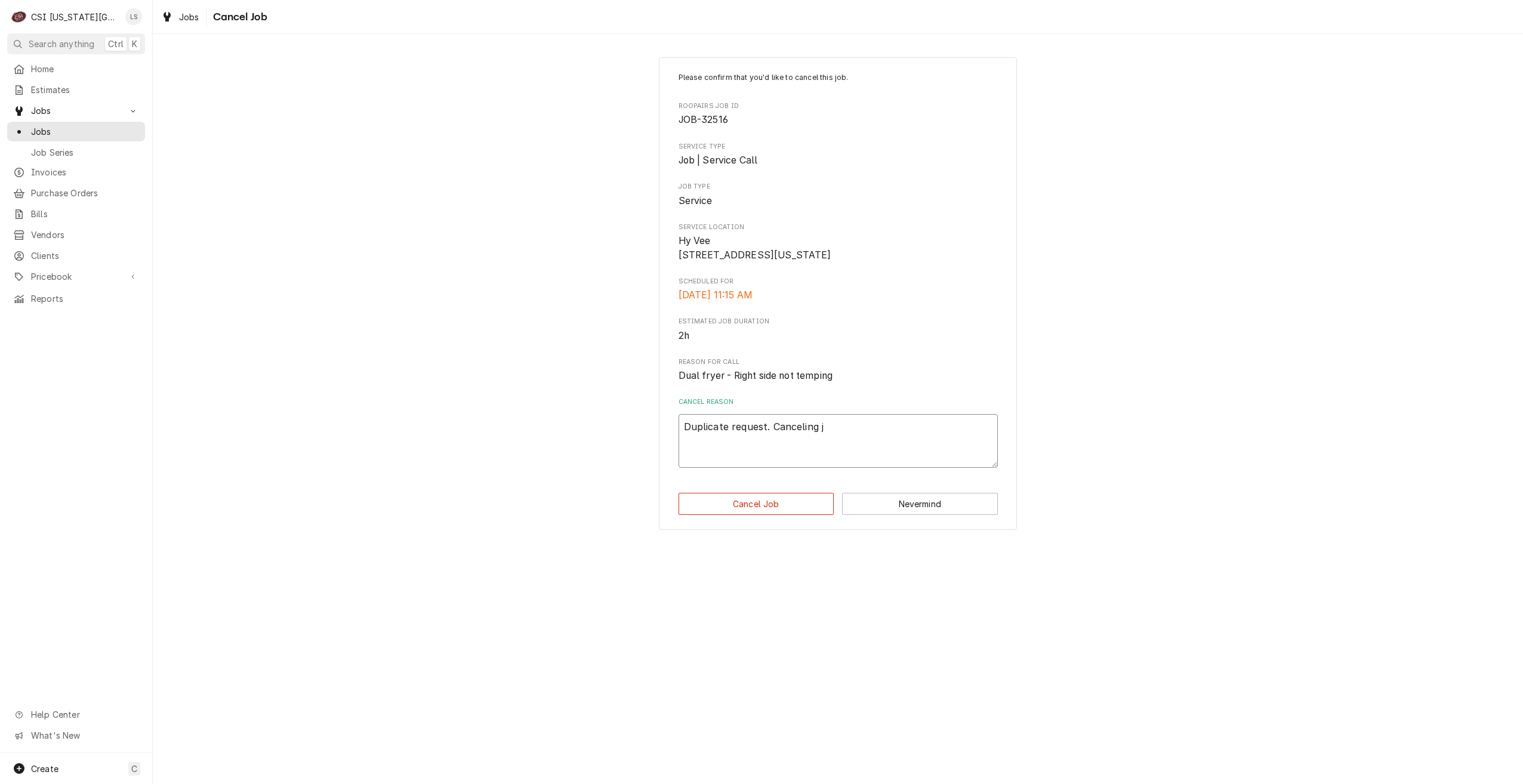
type textarea "Duplicate request. Canceling jo"
type textarea "x"
type textarea "Duplicate request. Canceling job"
type textarea "x"
type textarea "Duplicate request. Canceling job."
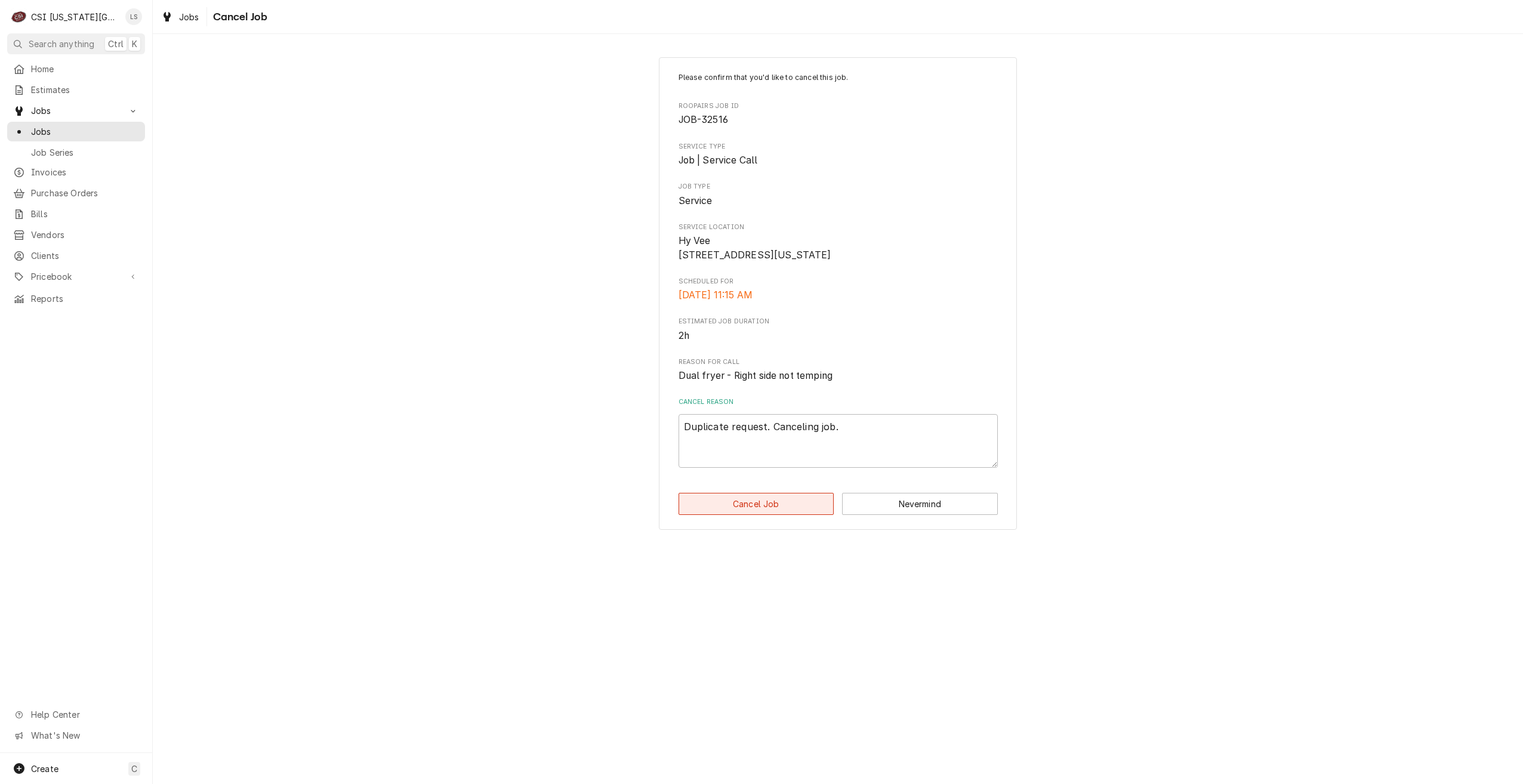
click at [760, 514] on button "Cancel Job" at bounding box center [756, 503] width 156 height 22
type textarea "x"
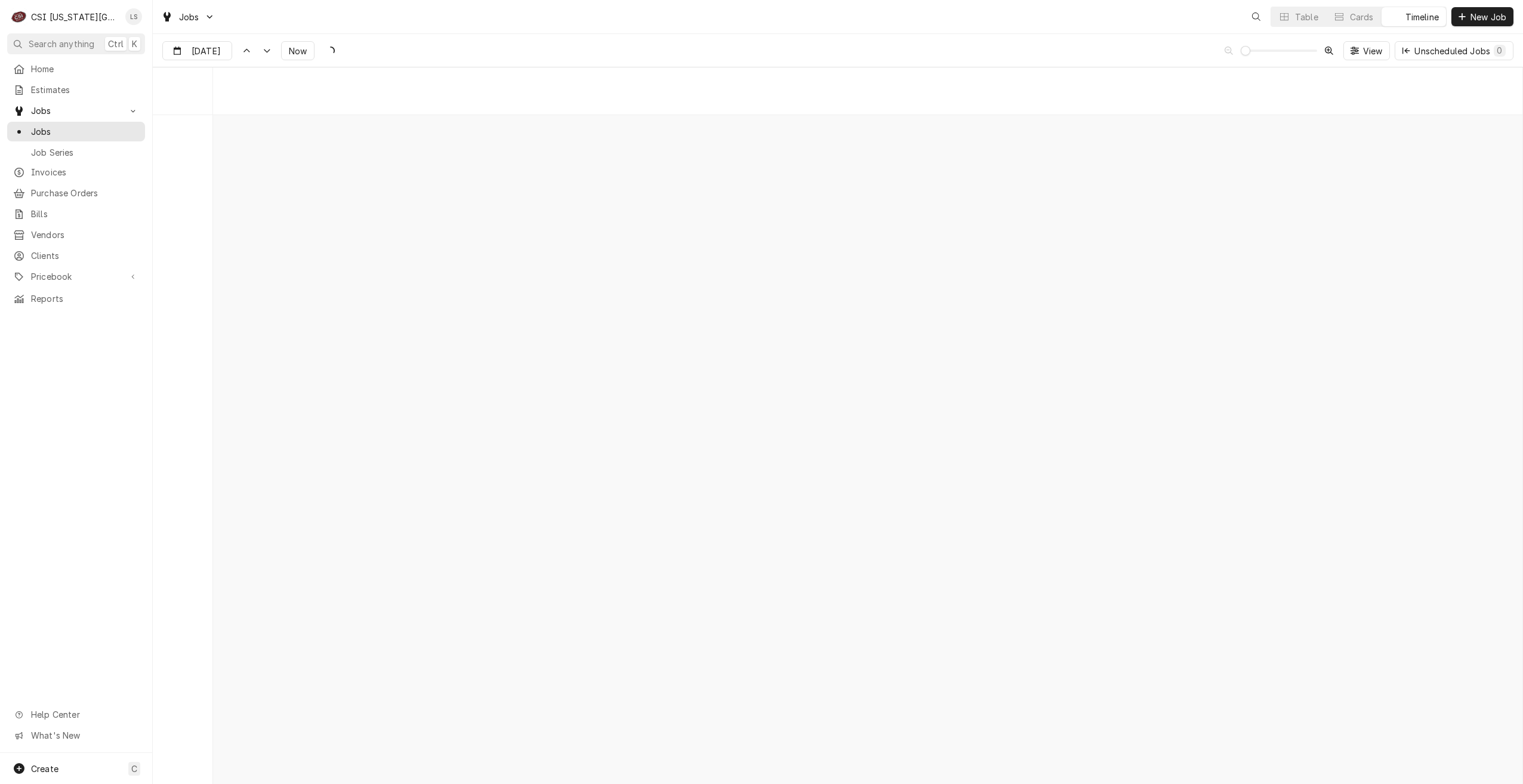
scroll to position [13692, 0]
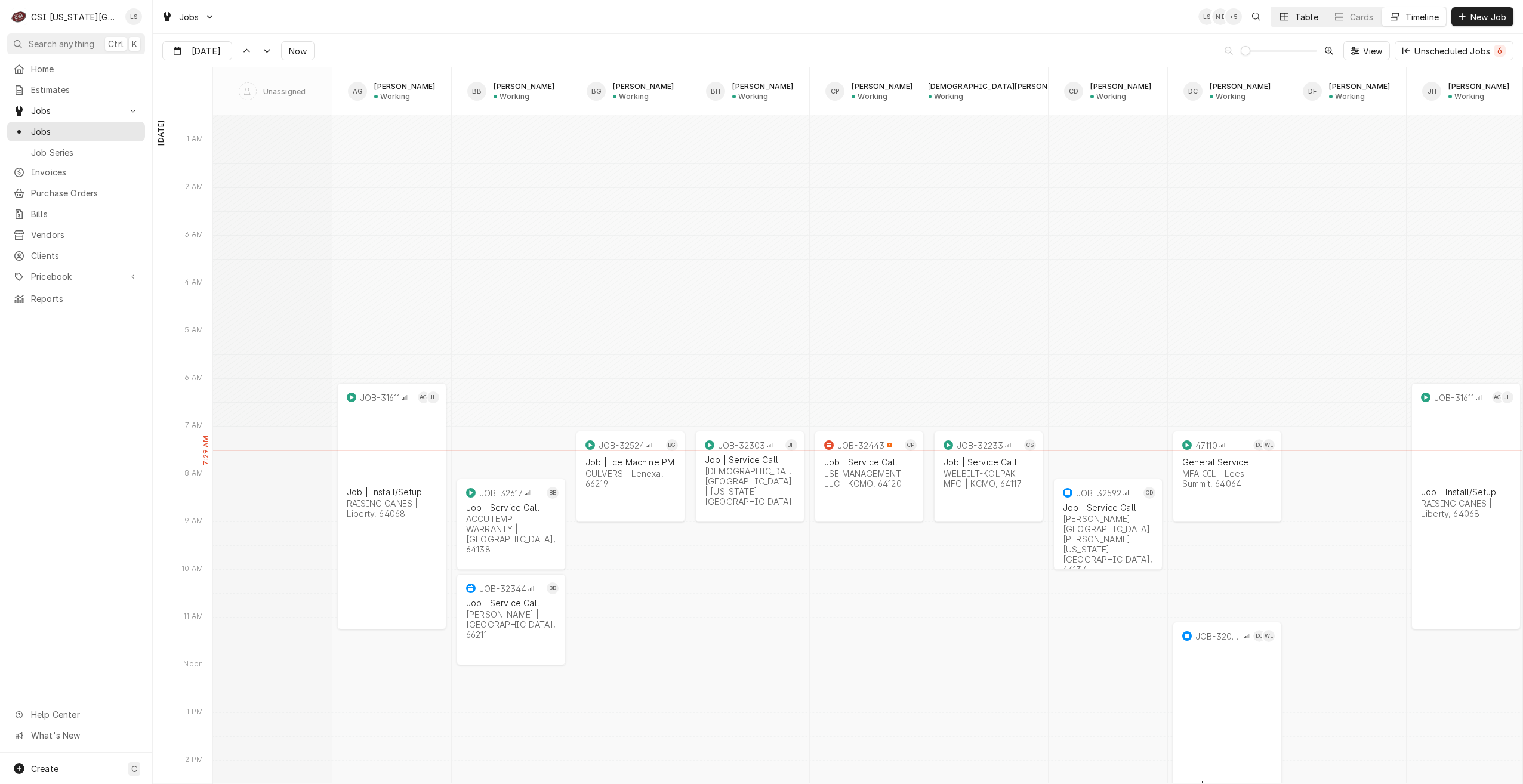
click at [1294, 25] on button "Table" at bounding box center [1298, 16] width 54 height 19
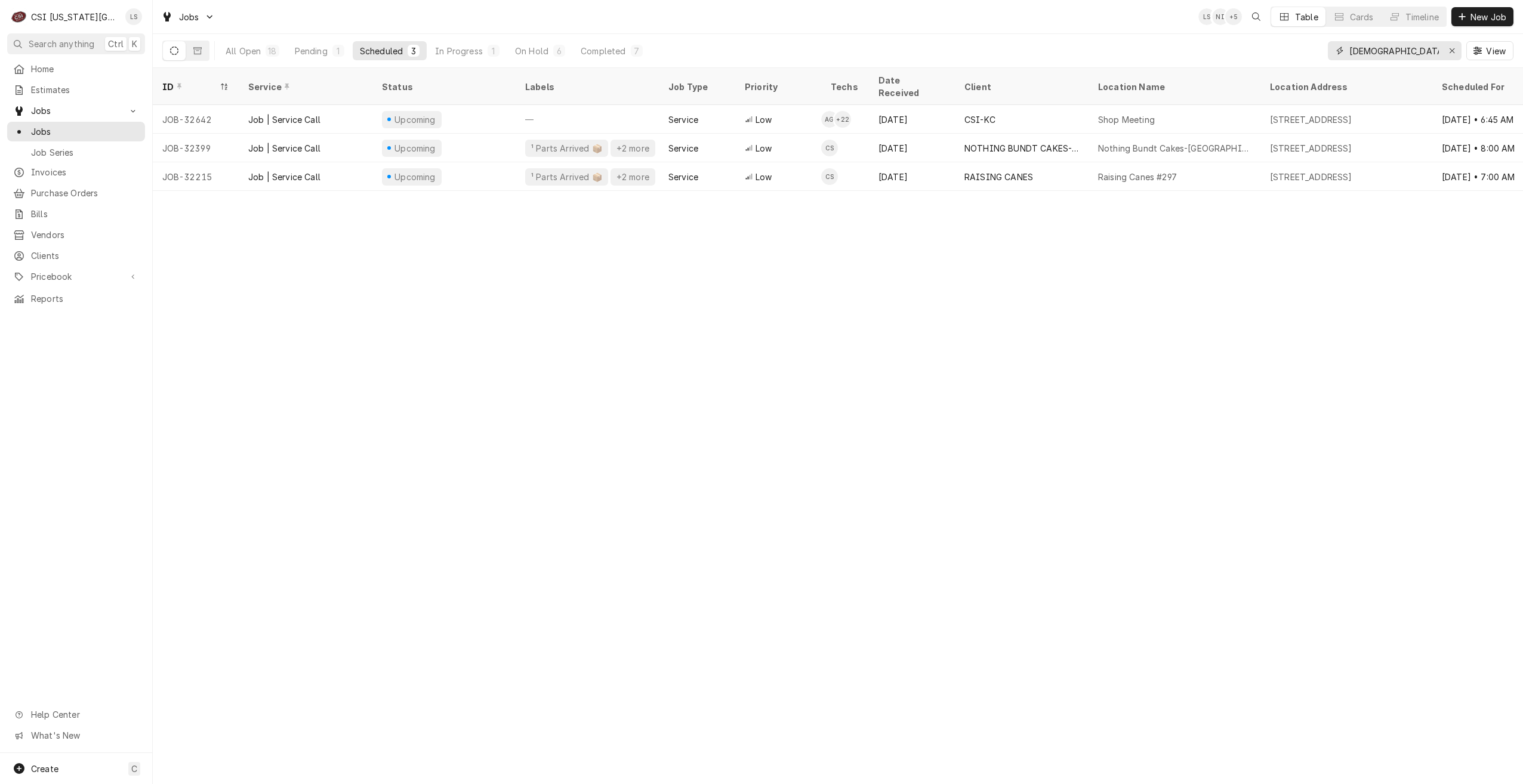
click at [1383, 57] on input "[DEMOGRAPHIC_DATA]" at bounding box center [1394, 51] width 90 height 19
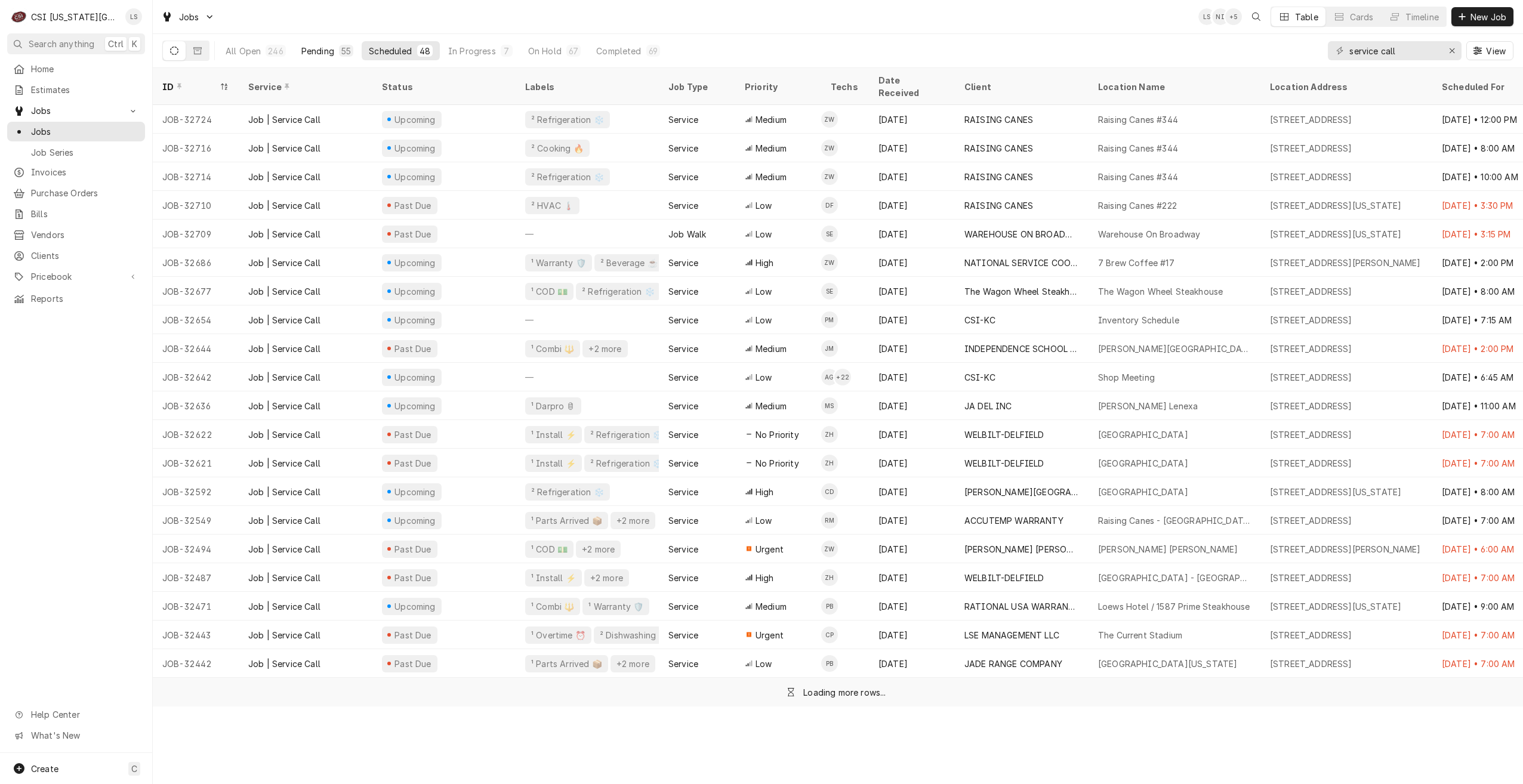
click at [319, 56] on div "Pending" at bounding box center [317, 51] width 33 height 13
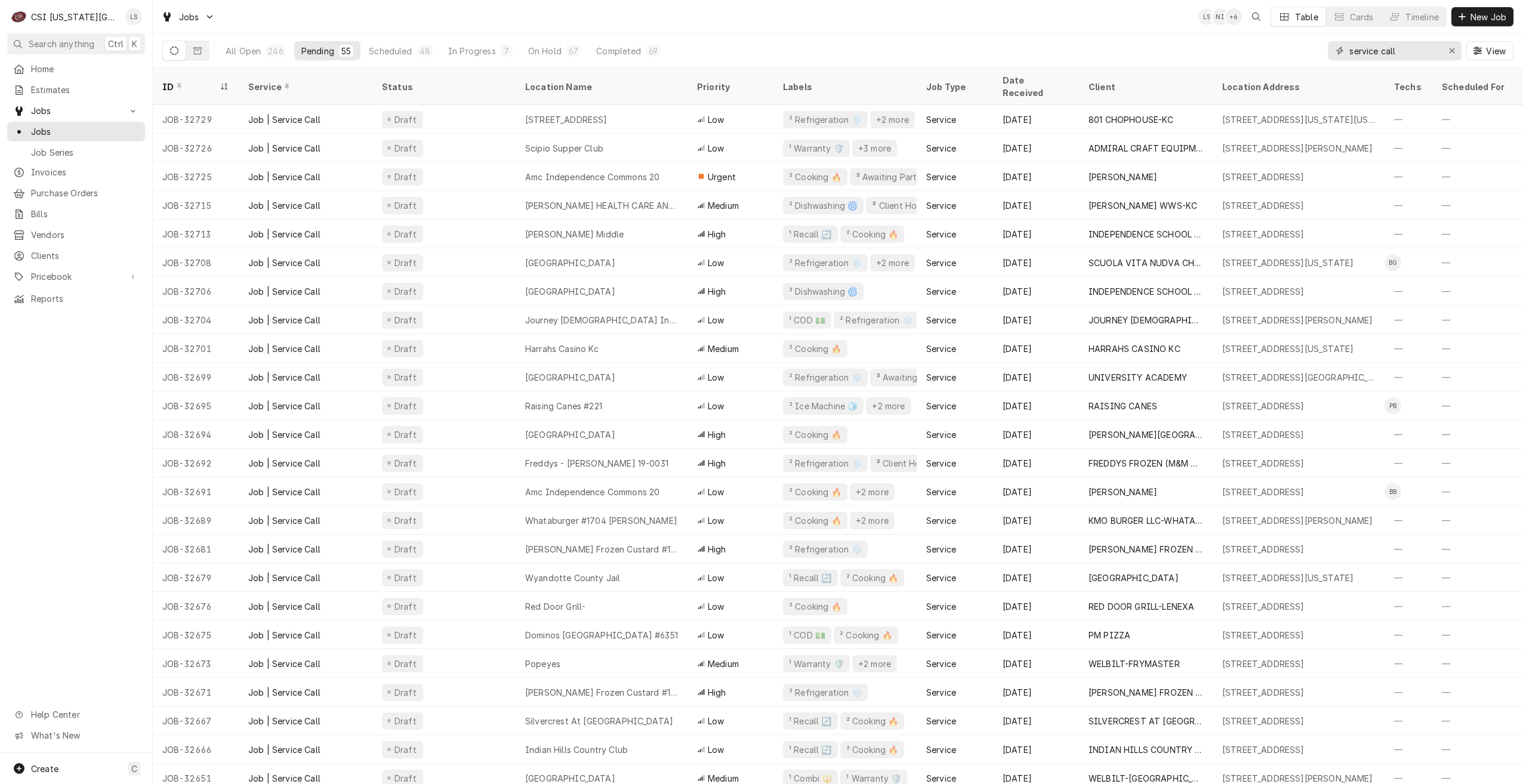
drag, startPoint x: 1406, startPoint y: 55, endPoint x: 1344, endPoint y: 50, distance: 62.2
click at [1344, 50] on div "service call" at bounding box center [1395, 51] width 134 height 19
type input "."
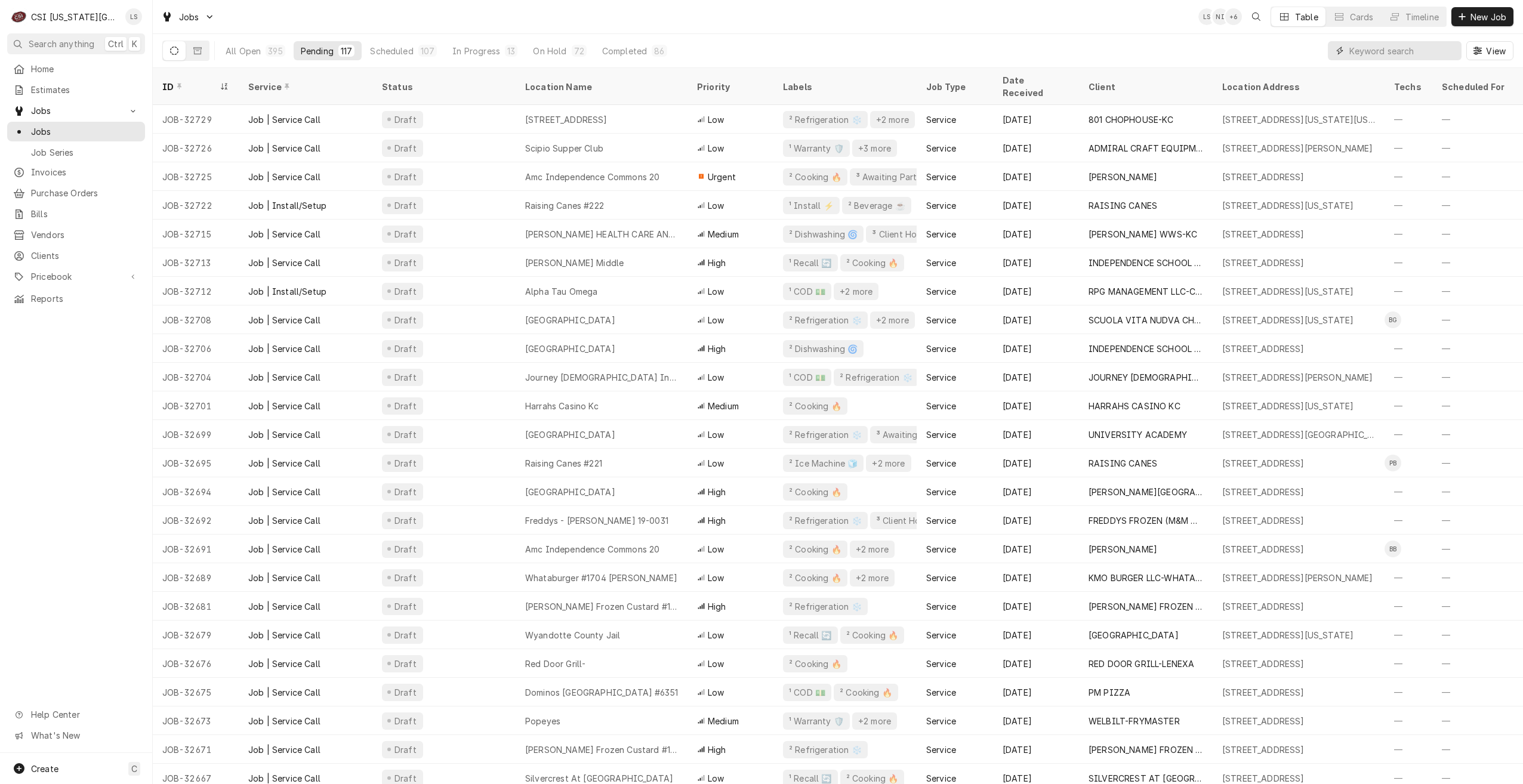
click at [1357, 48] on input "Dynamic Content Wrapper" at bounding box center [1402, 51] width 106 height 19
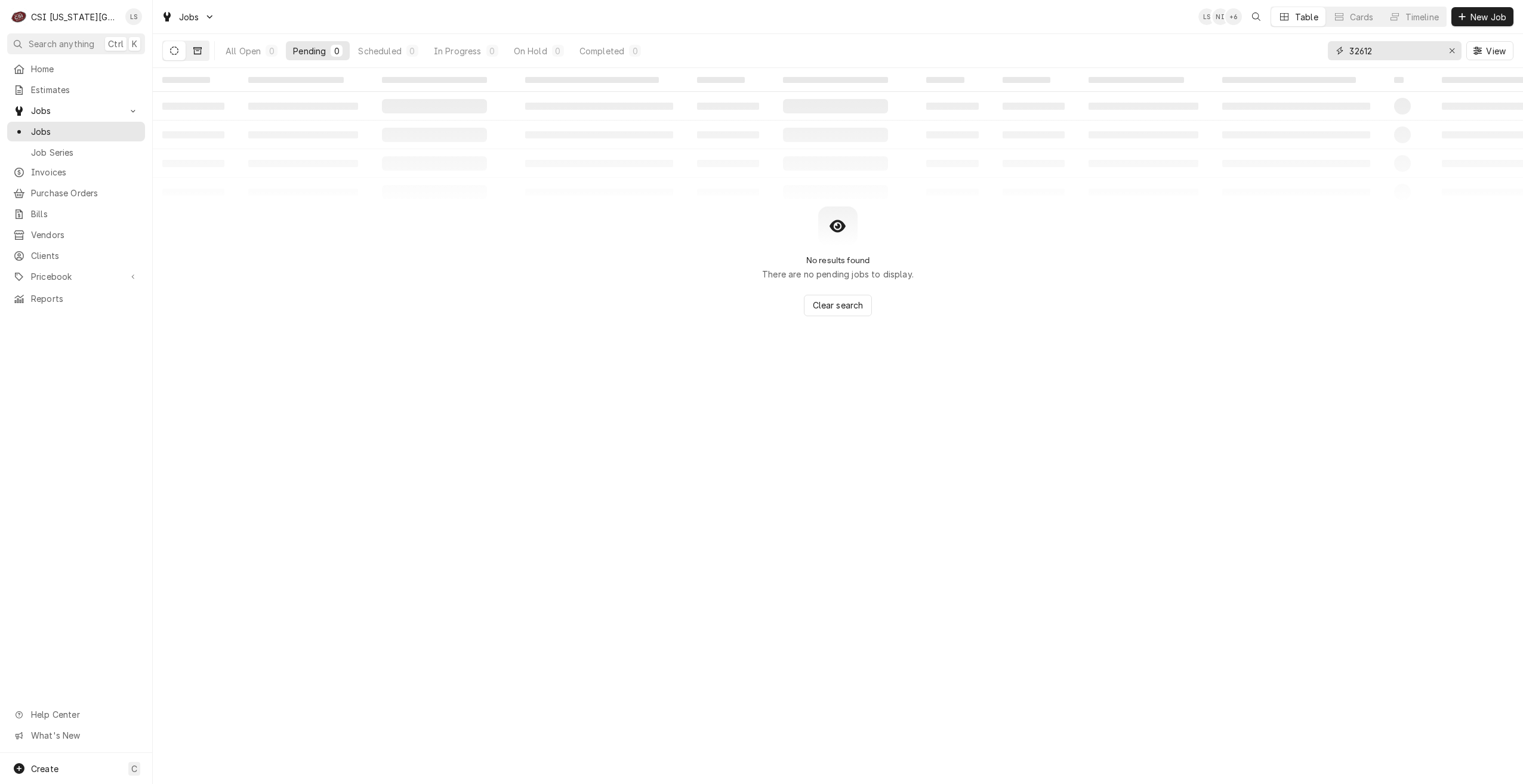
type input "32612"
click at [198, 52] on icon "Dynamic Content Wrapper" at bounding box center [198, 51] width 8 height 8
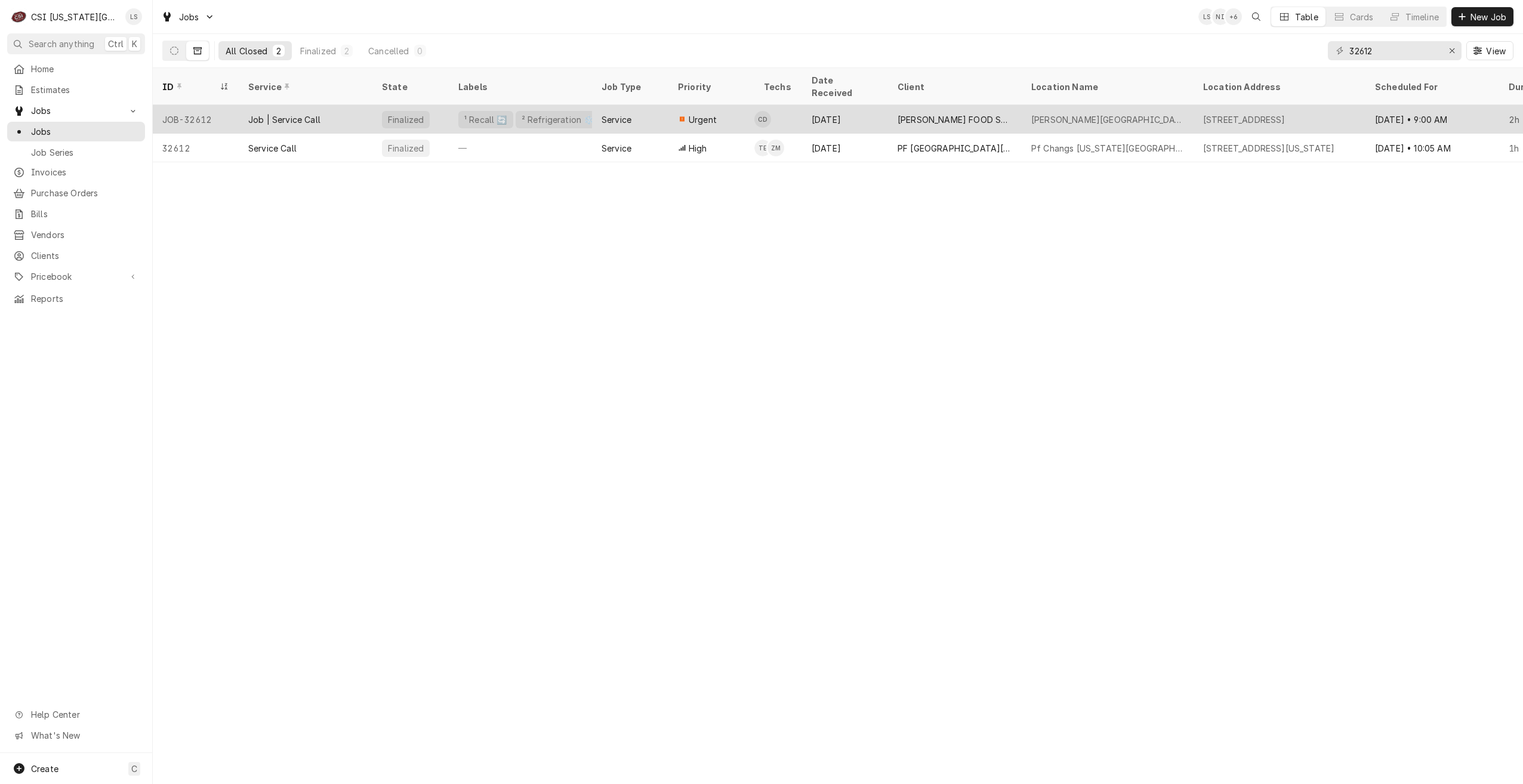
click at [882, 106] on div "Sep 5" at bounding box center [845, 120] width 86 height 29
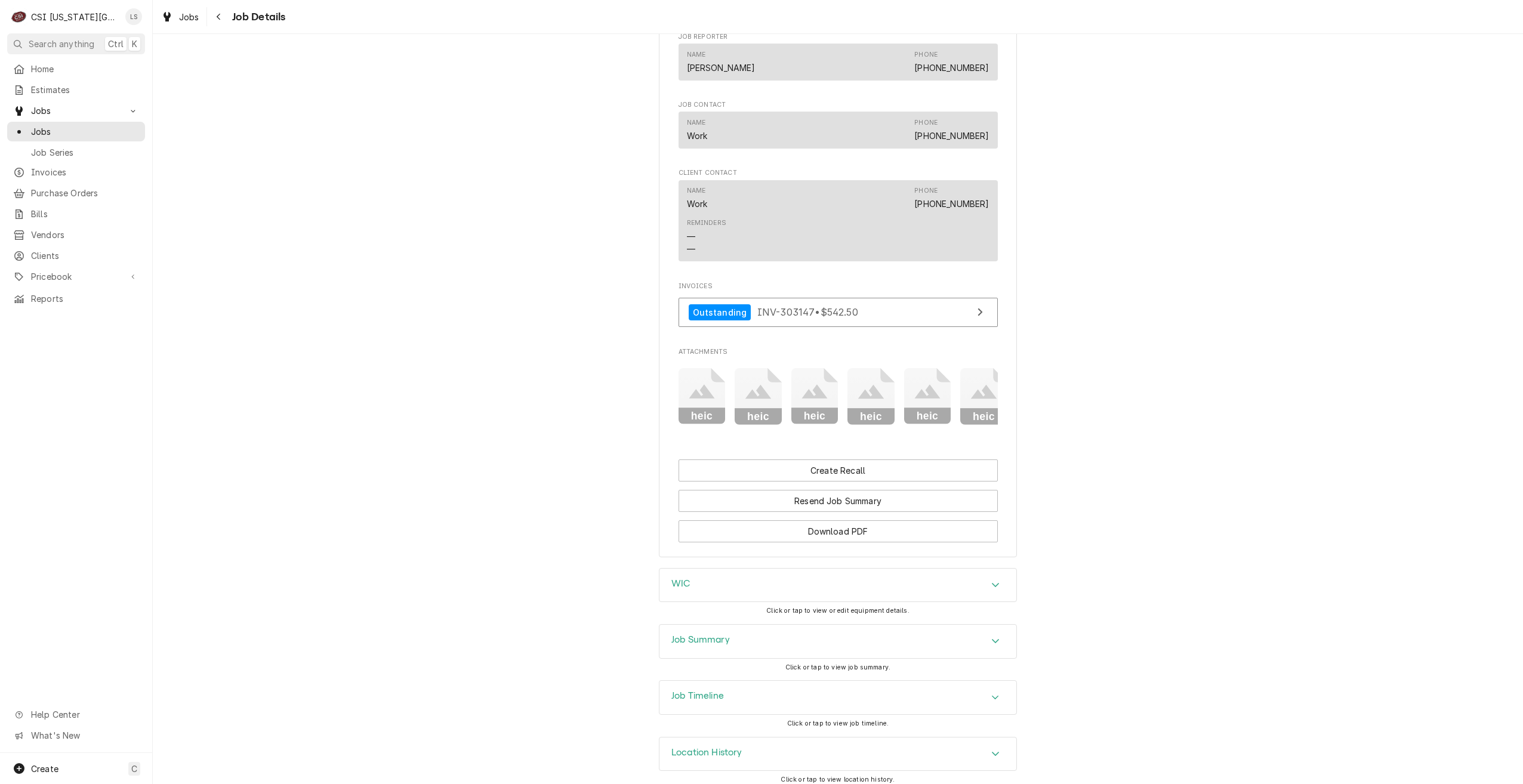
scroll to position [782, 0]
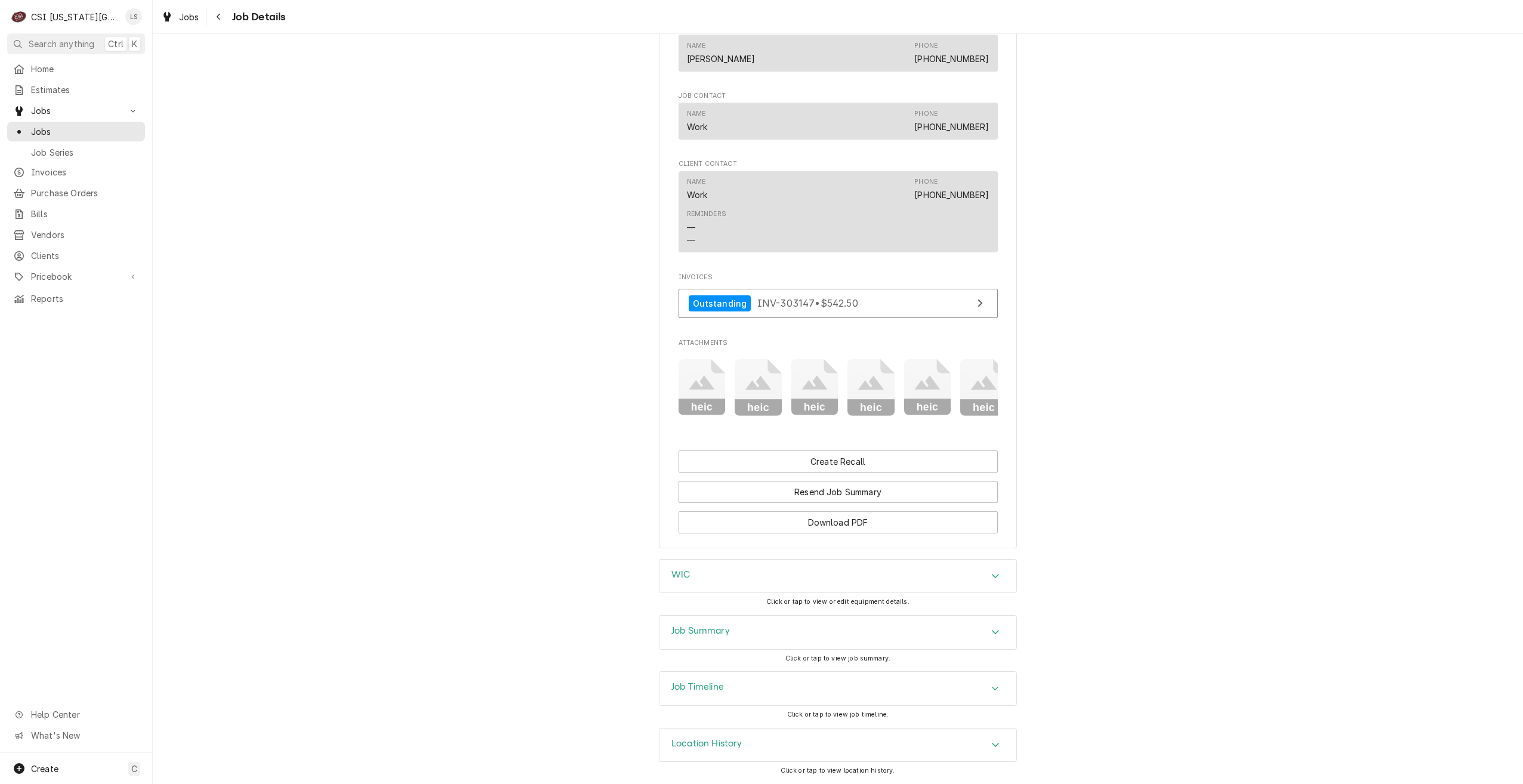
click at [962, 629] on div "Job Summary" at bounding box center [838, 631] width 357 height 33
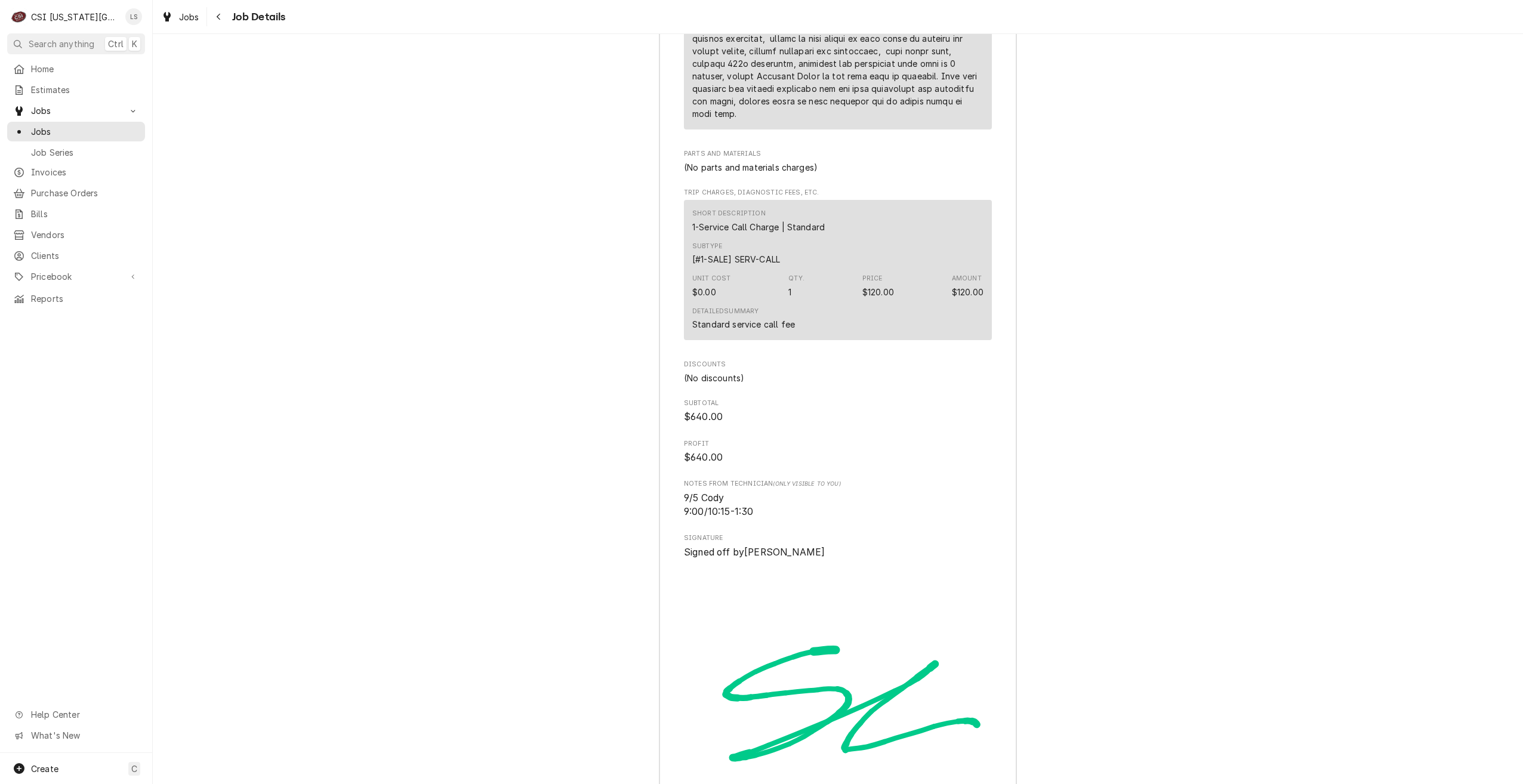
scroll to position [2989, 0]
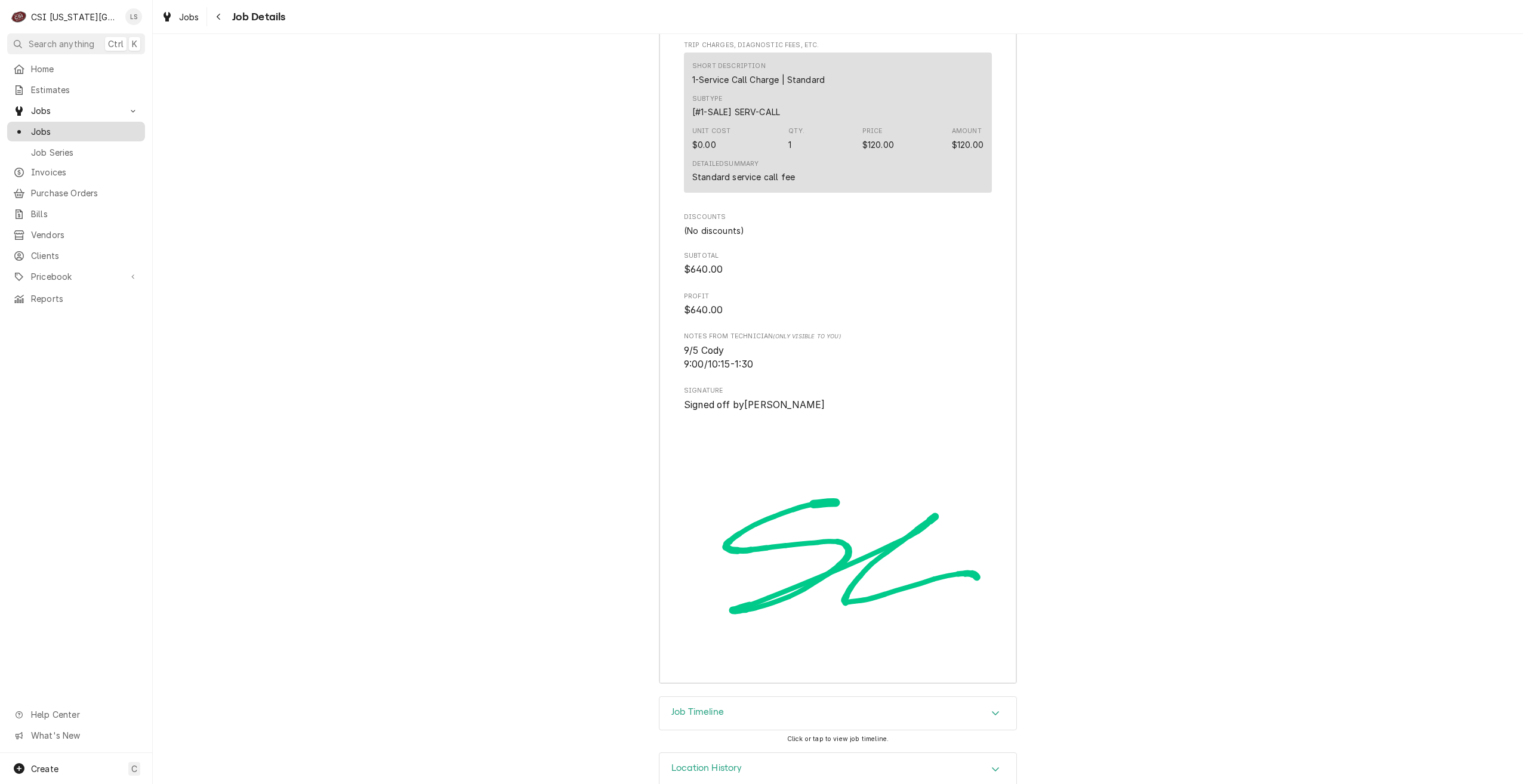
click at [99, 125] on span "Jobs" at bounding box center [85, 131] width 108 height 13
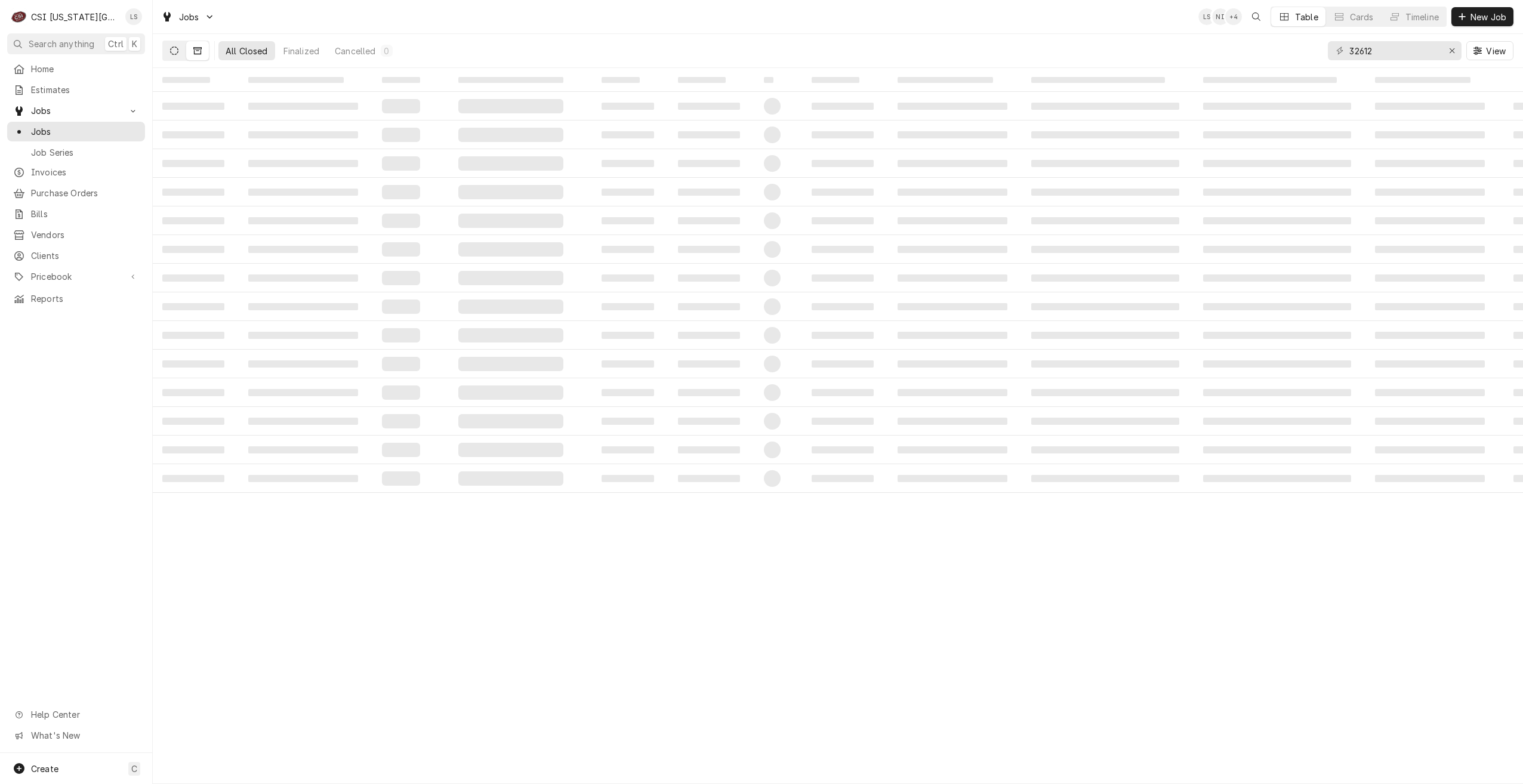
click at [181, 53] on button "Dynamic Content Wrapper" at bounding box center [174, 51] width 23 height 19
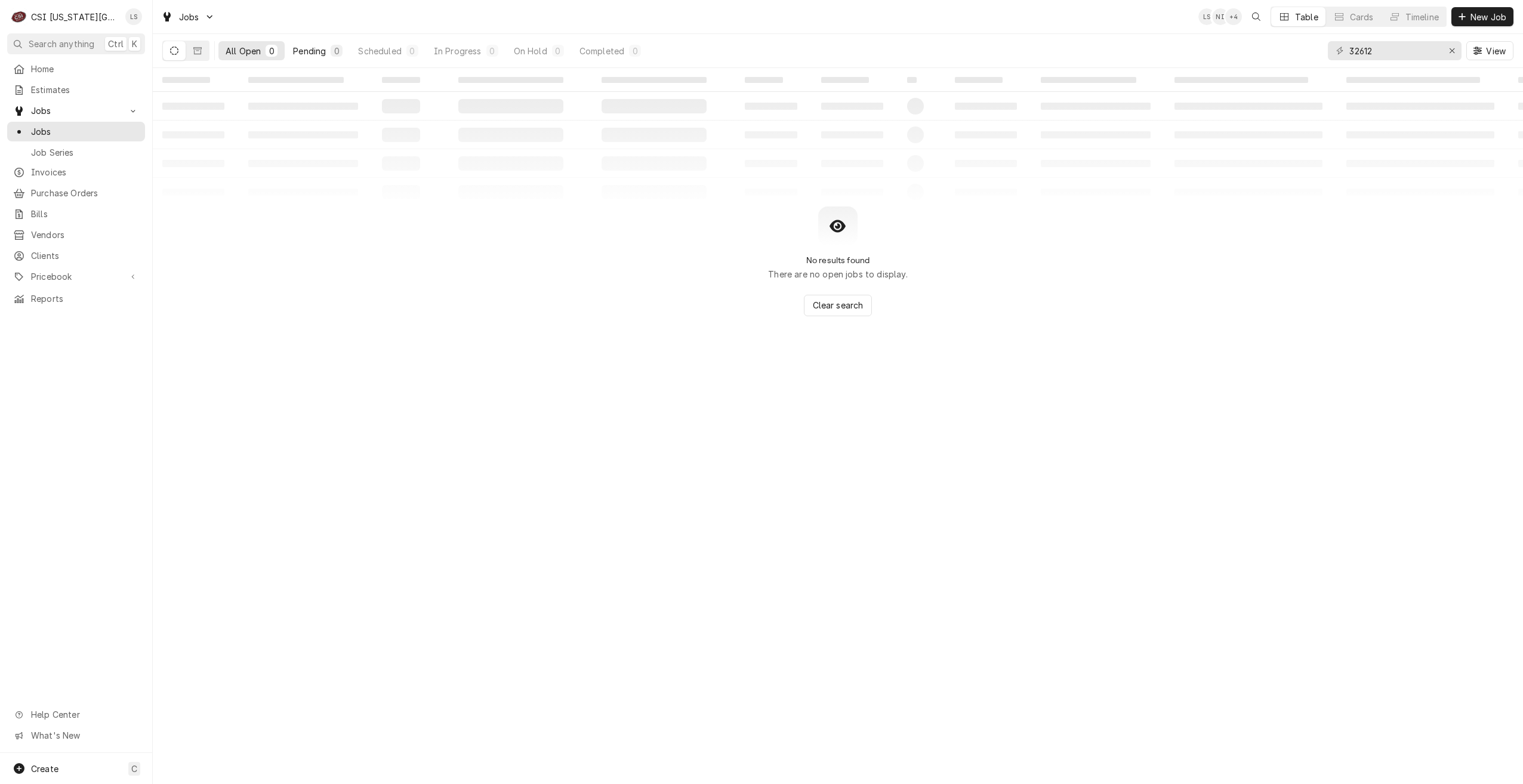
click at [313, 45] on div "Pending" at bounding box center [309, 51] width 33 height 13
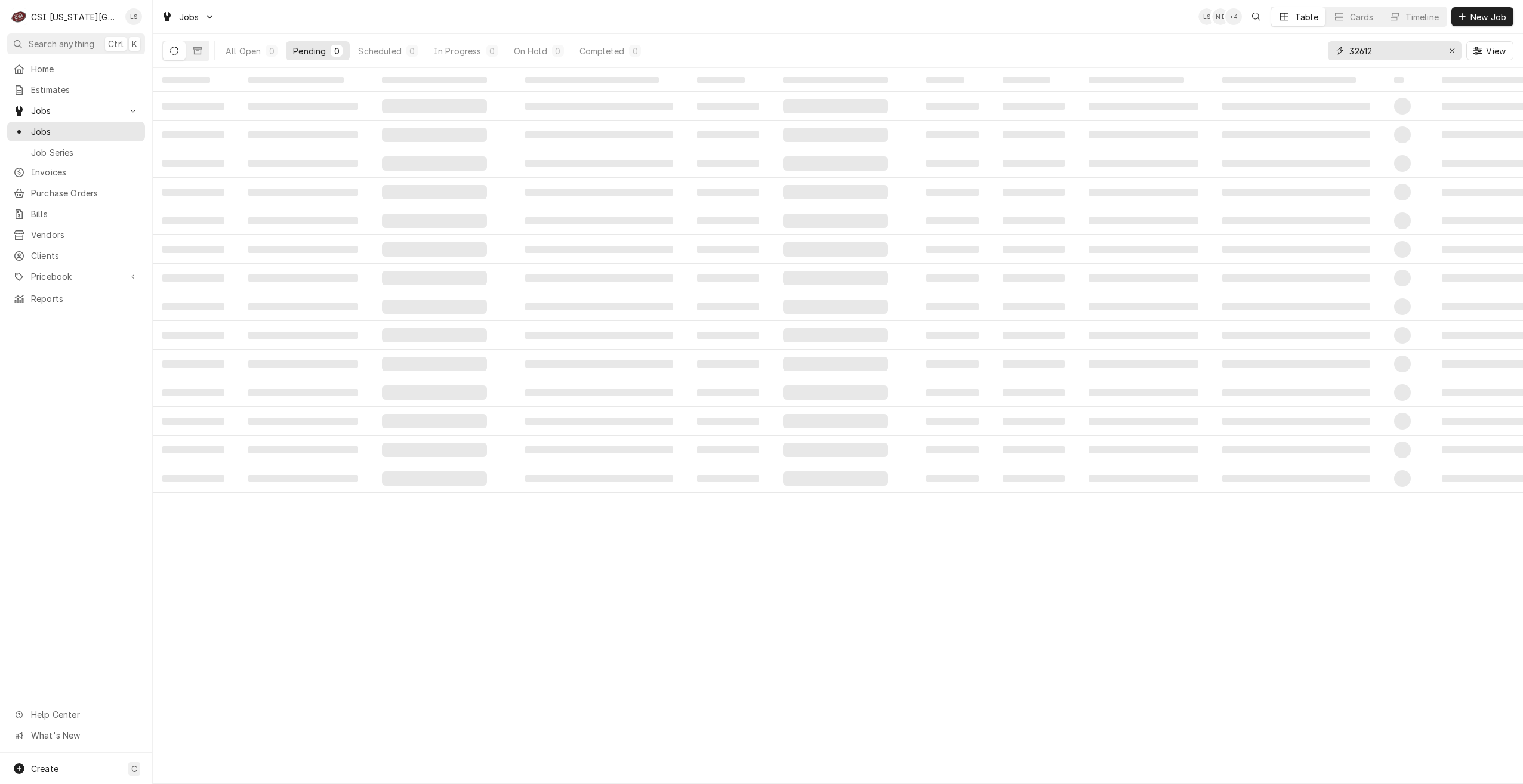
click at [1367, 58] on input "32612" at bounding box center [1394, 51] width 90 height 19
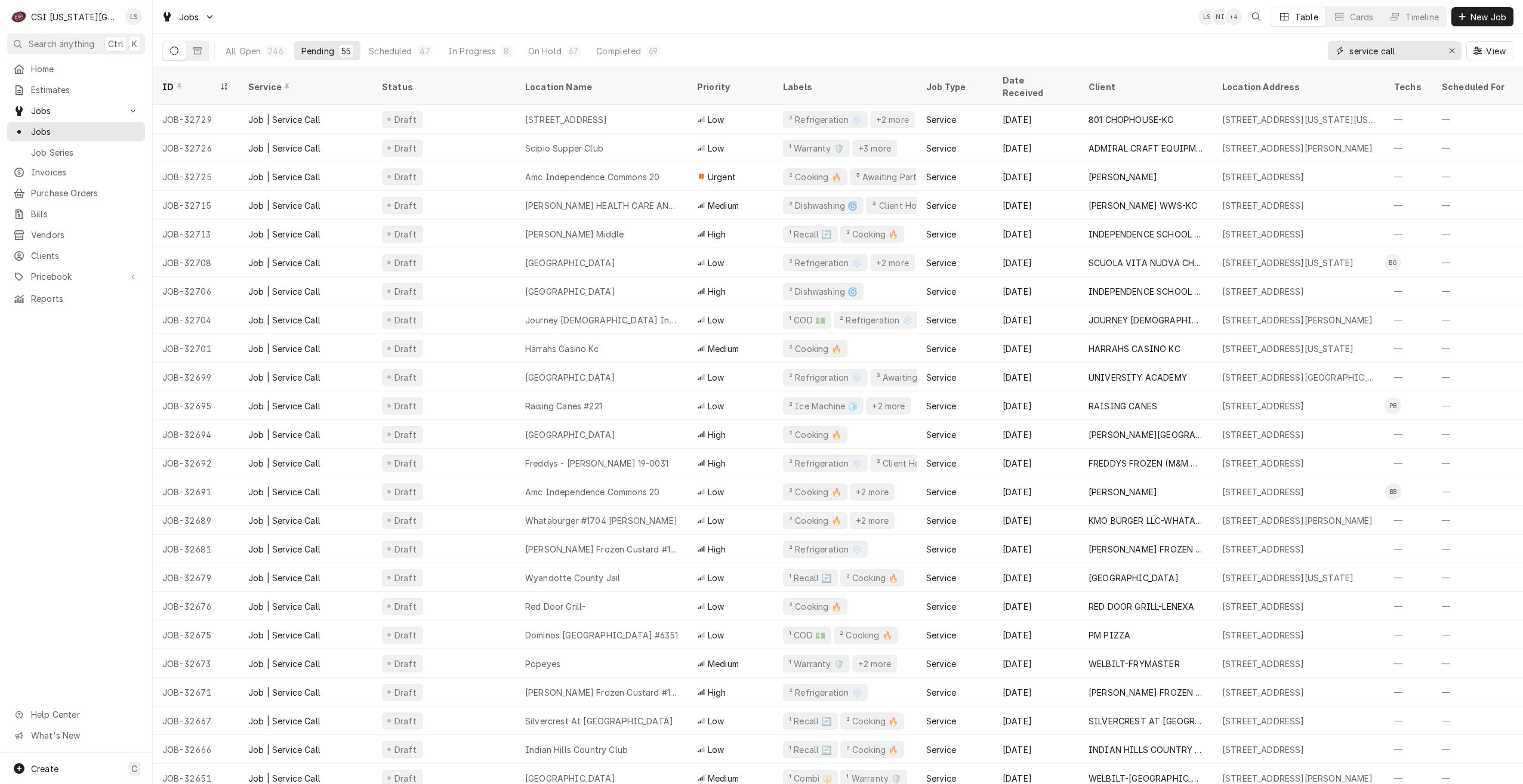
type input "service call"
click at [1056, 31] on div "Jobs LS NI + 5 Table Cards Timeline New Job" at bounding box center [838, 16] width 1370 height 33
click at [829, 24] on div "Jobs LS NI + 5 Table Cards Timeline New Job" at bounding box center [838, 16] width 1370 height 33
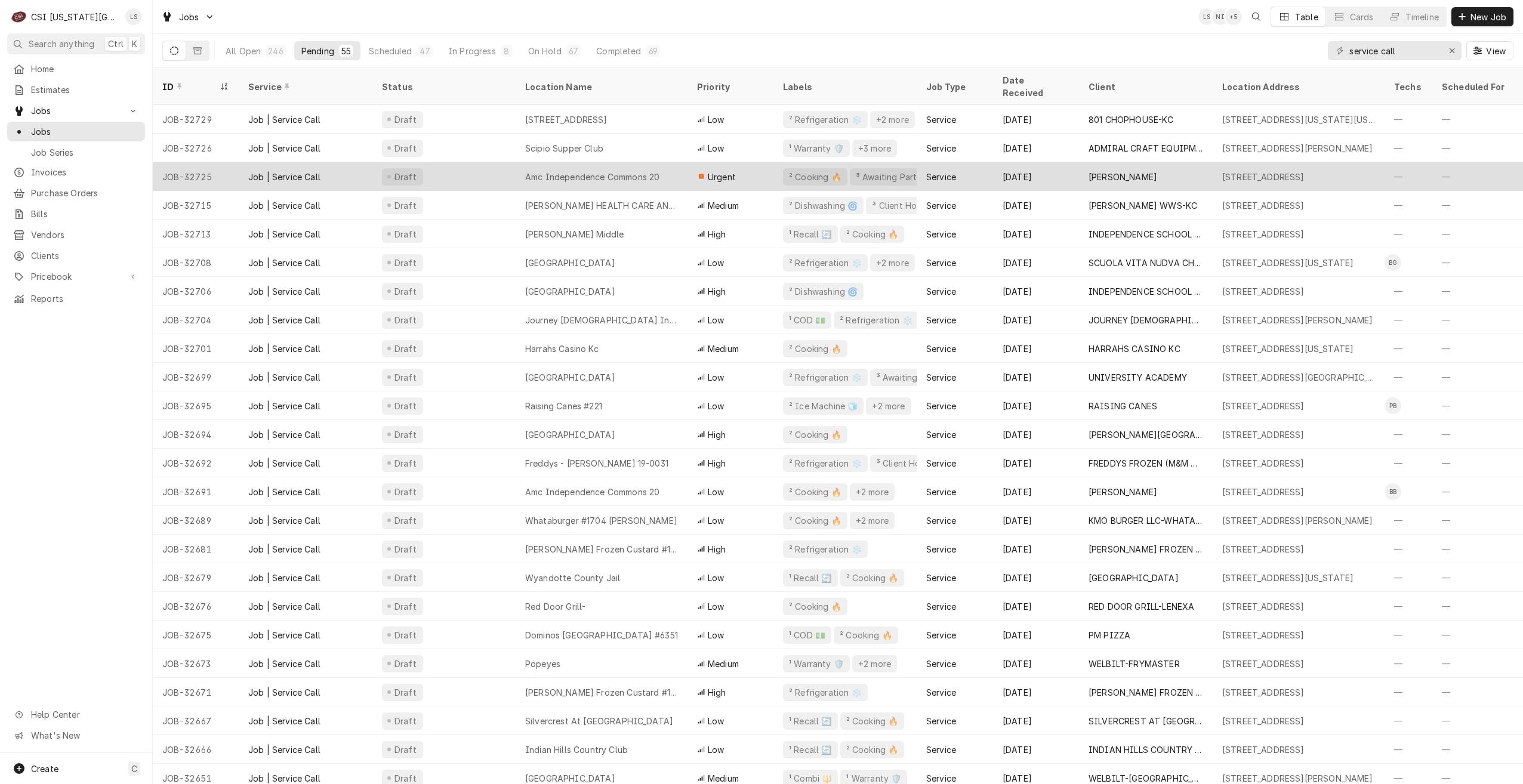
click at [667, 162] on div "Amc Independence Commons 20" at bounding box center [601, 176] width 172 height 29
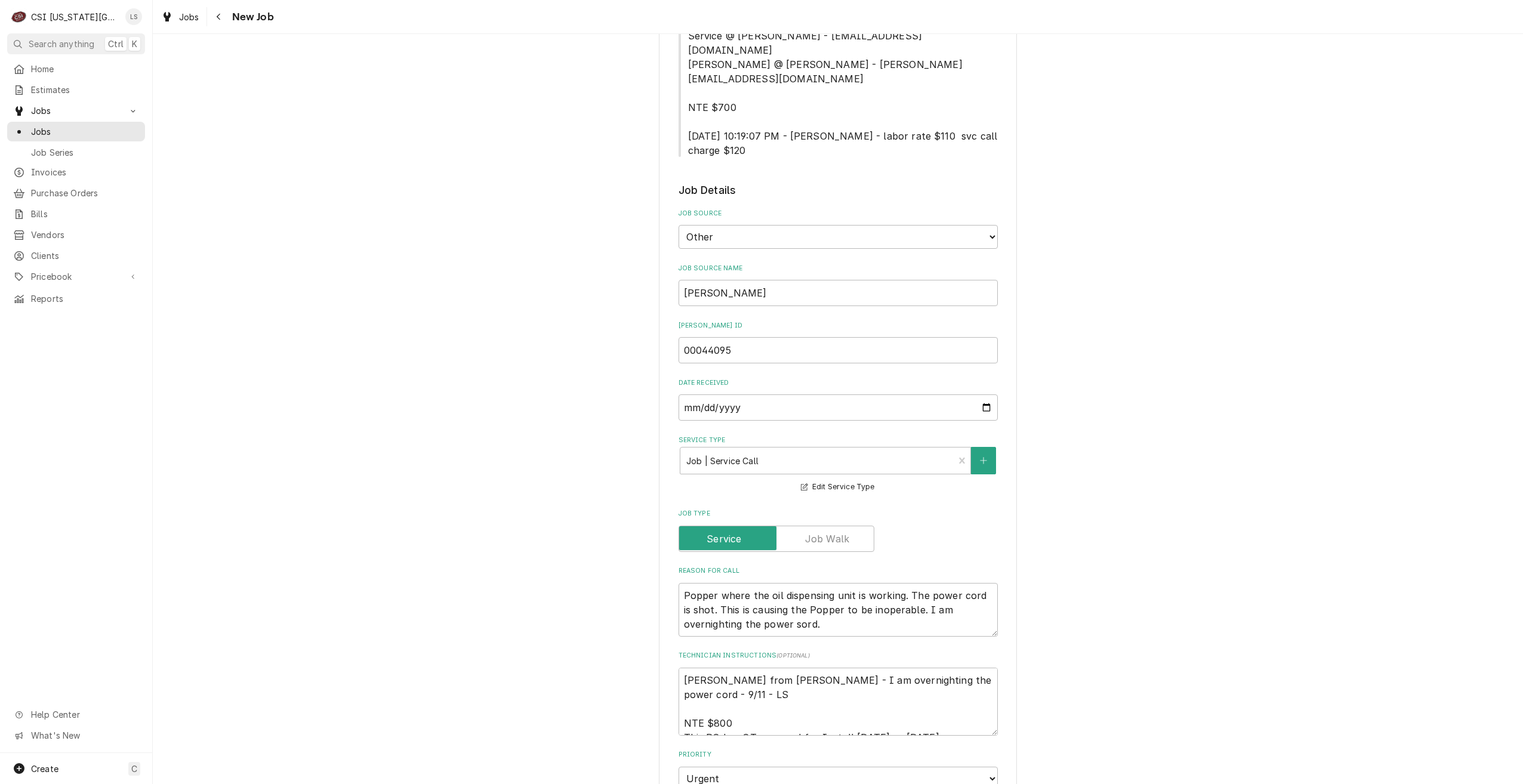
scroll to position [358, 0]
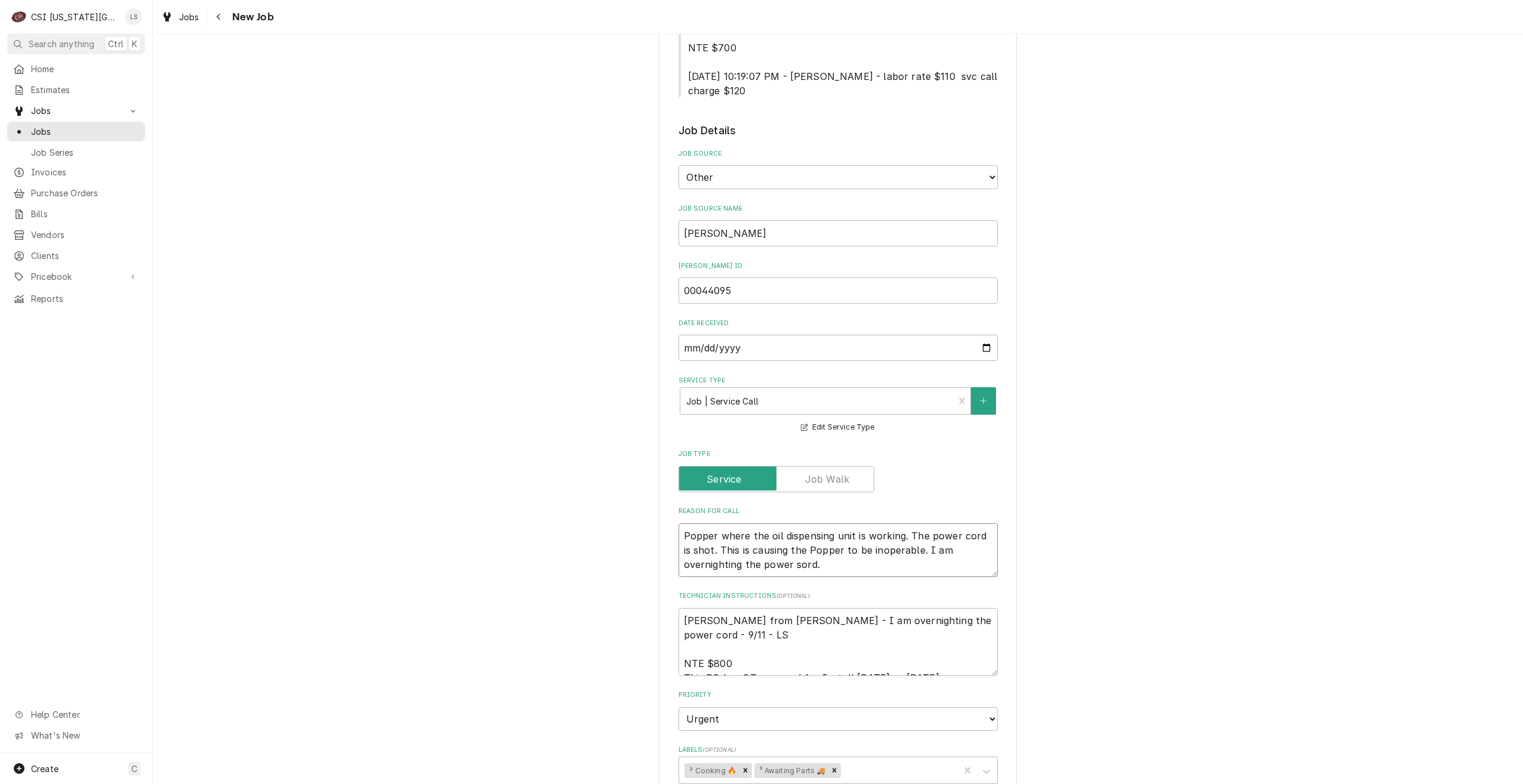
drag, startPoint x: 815, startPoint y: 537, endPoint x: 715, endPoint y: 511, distance: 103.3
click at [715, 523] on textarea "Popper where the oil dispensing unit is working. The power cord is shot. This i…" at bounding box center [838, 549] width 319 height 53
type textarea "x"
type textarea "Popper o"
type textarea "x"
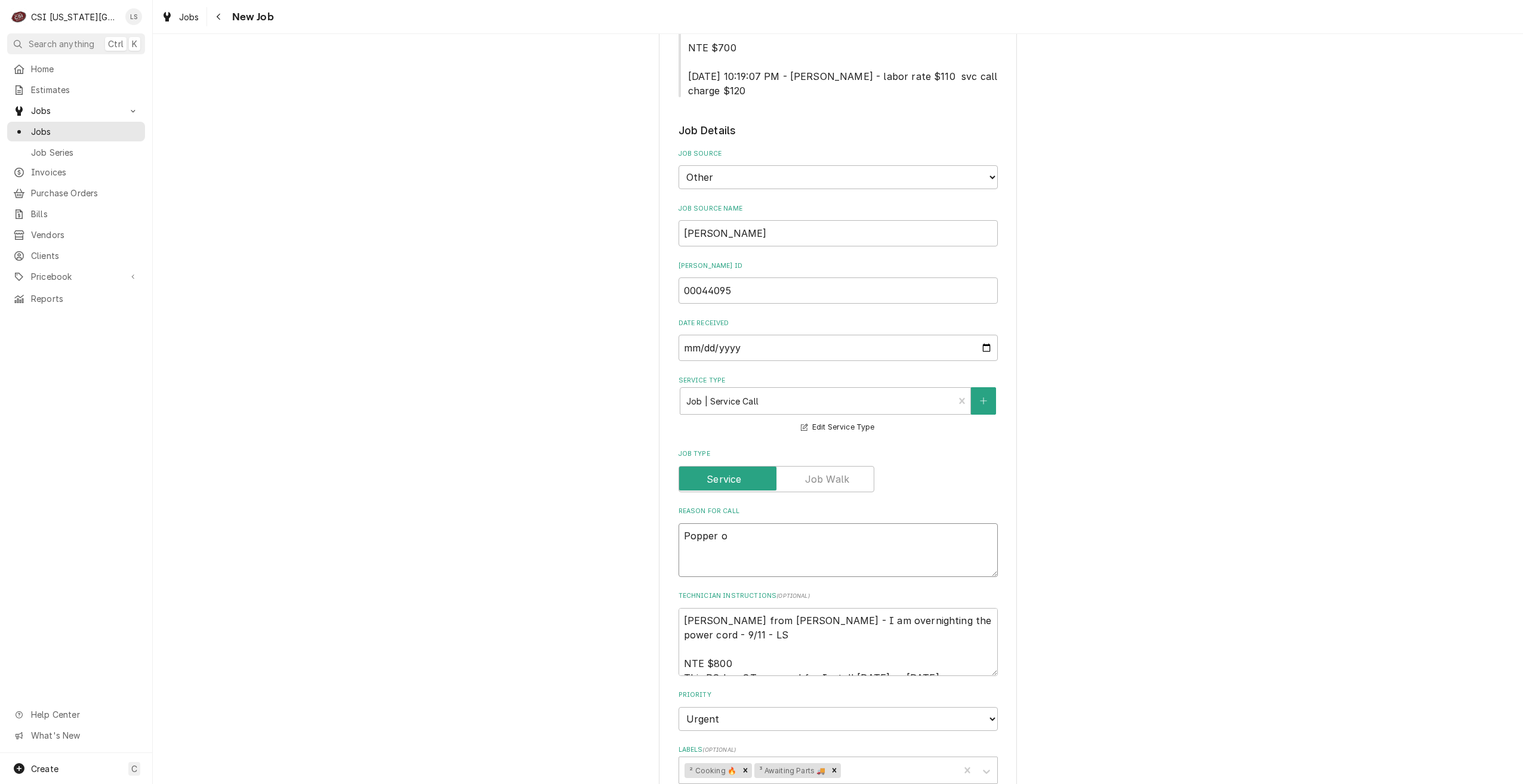
type textarea "Popper oi"
type textarea "x"
type textarea "Popper oil"
type textarea "x"
type textarea "Popper oil"
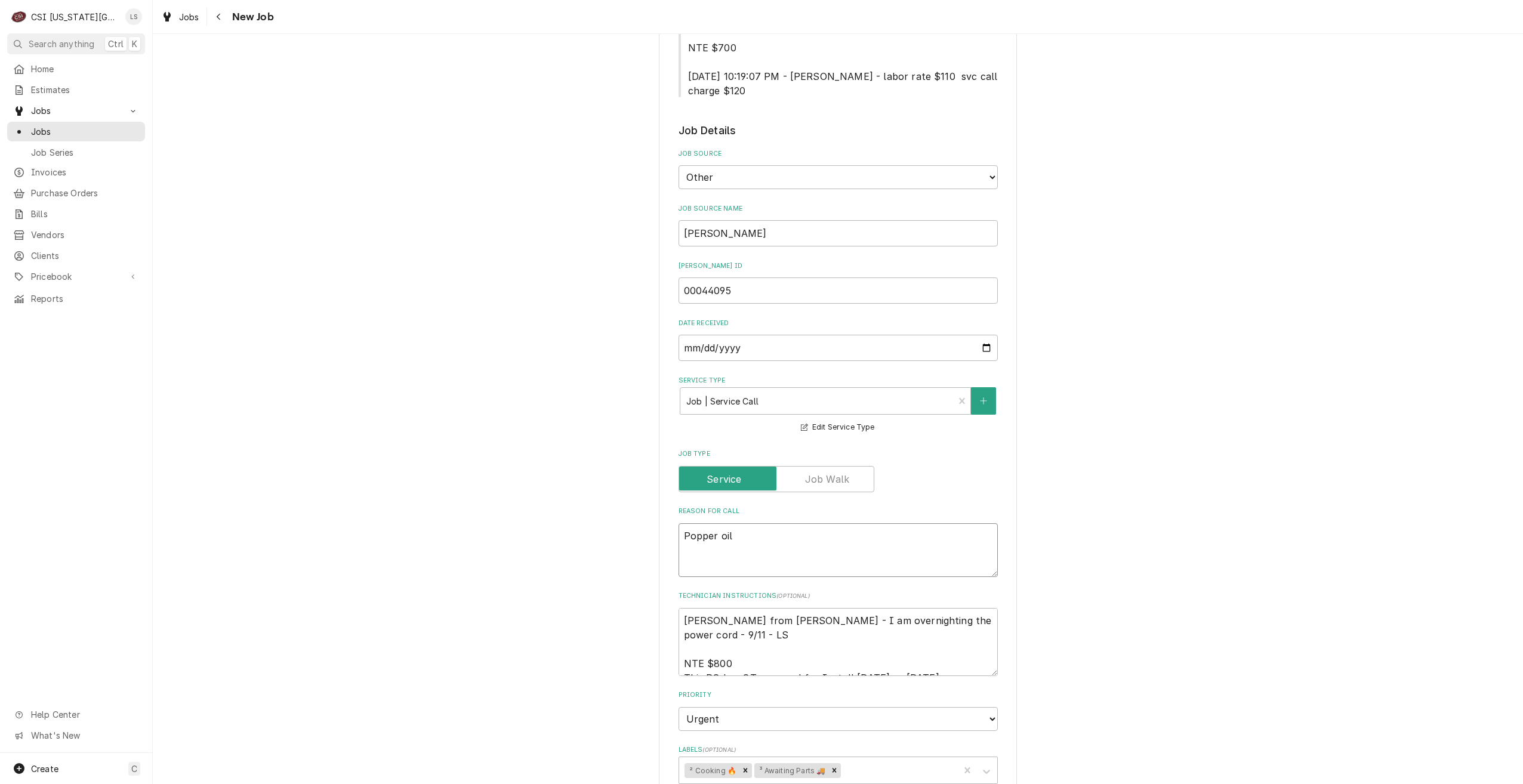
type textarea "x"
type textarea "Popper oil d"
type textarea "x"
type textarea "Popper oil di"
type textarea "x"
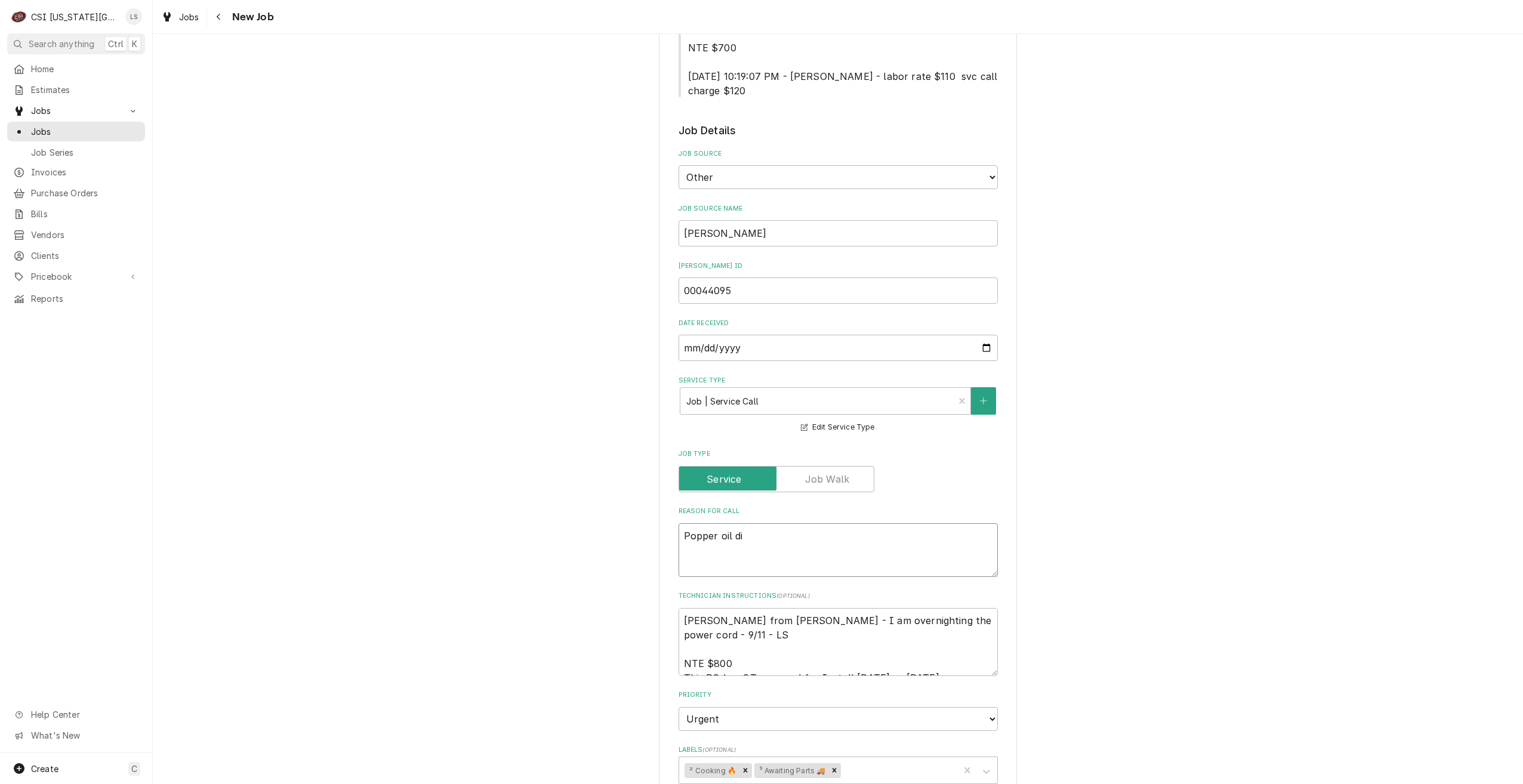
type textarea "Popper oil dis"
type textarea "x"
type textarea "Popper oil disp"
type textarea "x"
type textarea "Popper oil dispe"
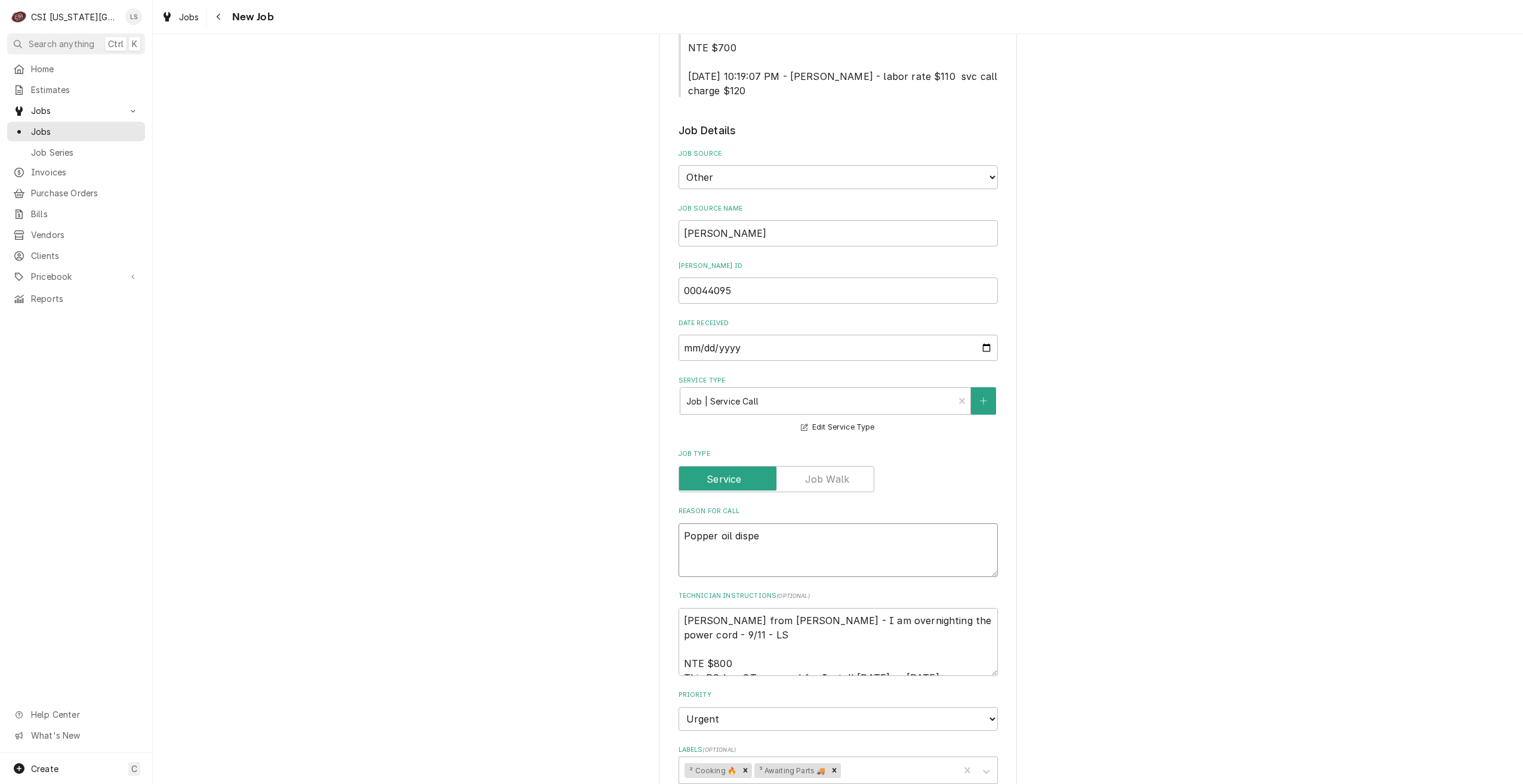
type textarea "x"
type textarea "Popper oil dispen"
type textarea "x"
type textarea "Popper oil dispens"
type textarea "x"
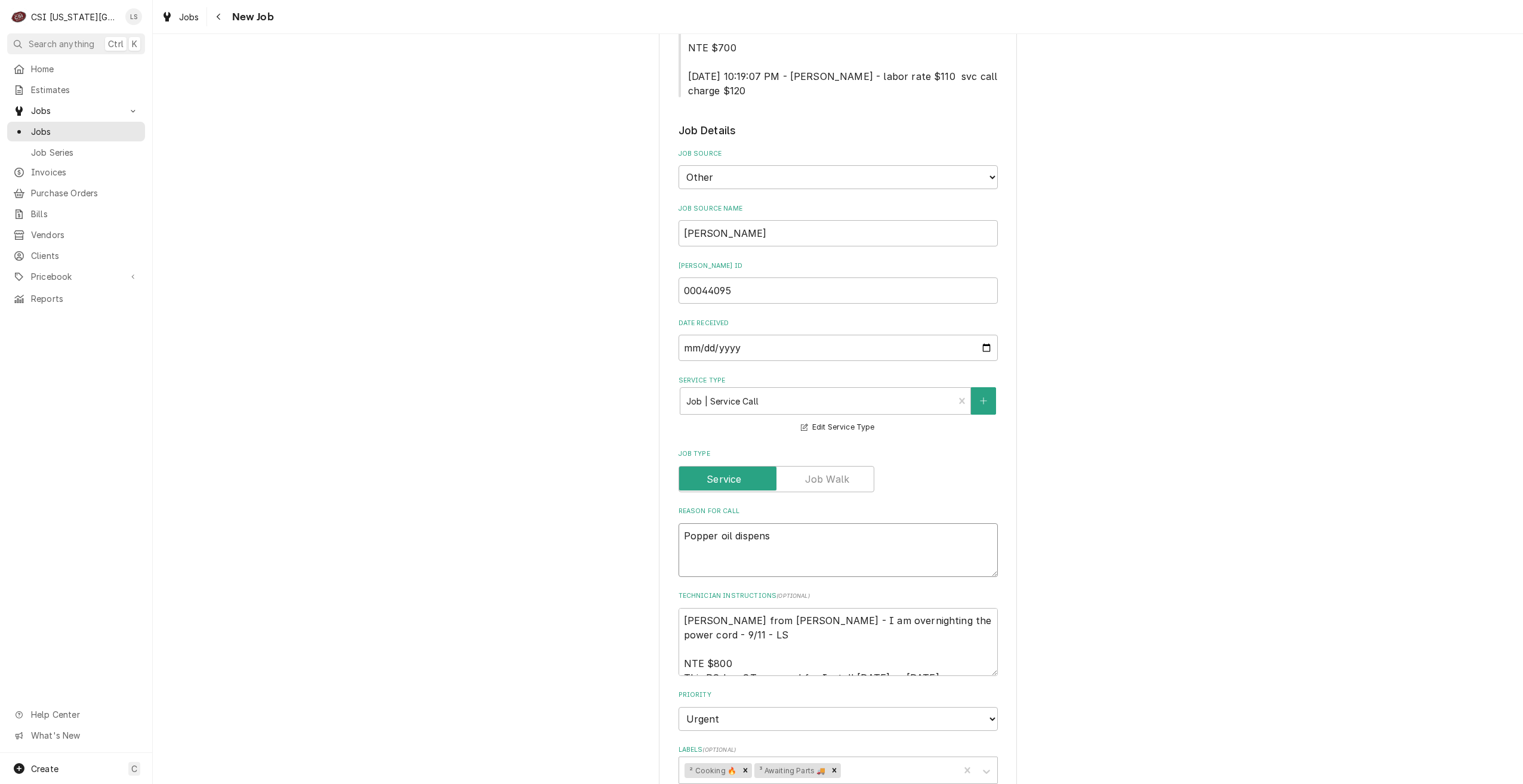
type textarea "Popper oil dispense"
type textarea "x"
type textarea "Popper oil dispenser"
type textarea "x"
type textarea "Popper oil dispenser"
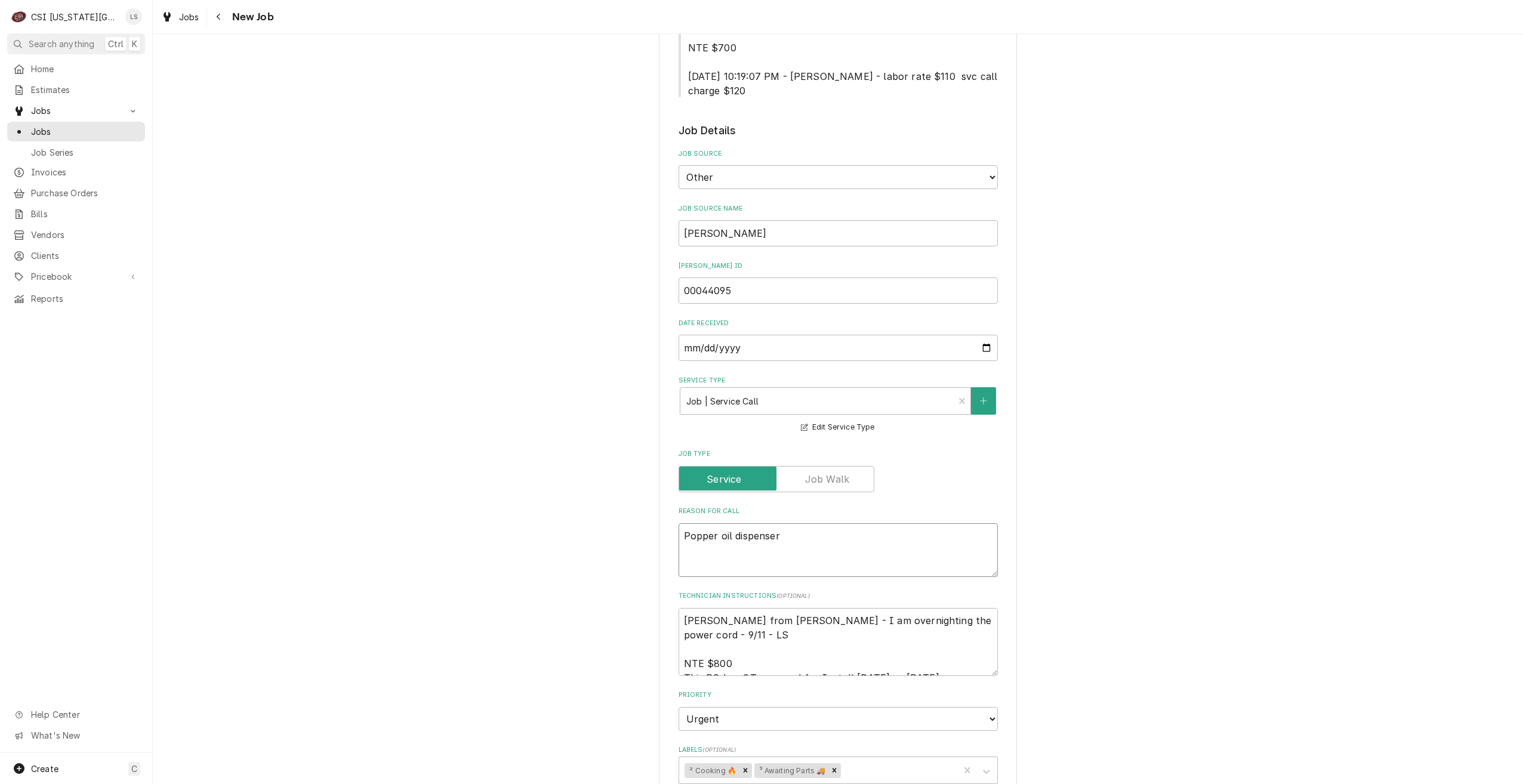
type textarea "x"
type textarea "Popper oil dispenser n"
type textarea "x"
type textarea "Popper oil dispenser ne"
type textarea "x"
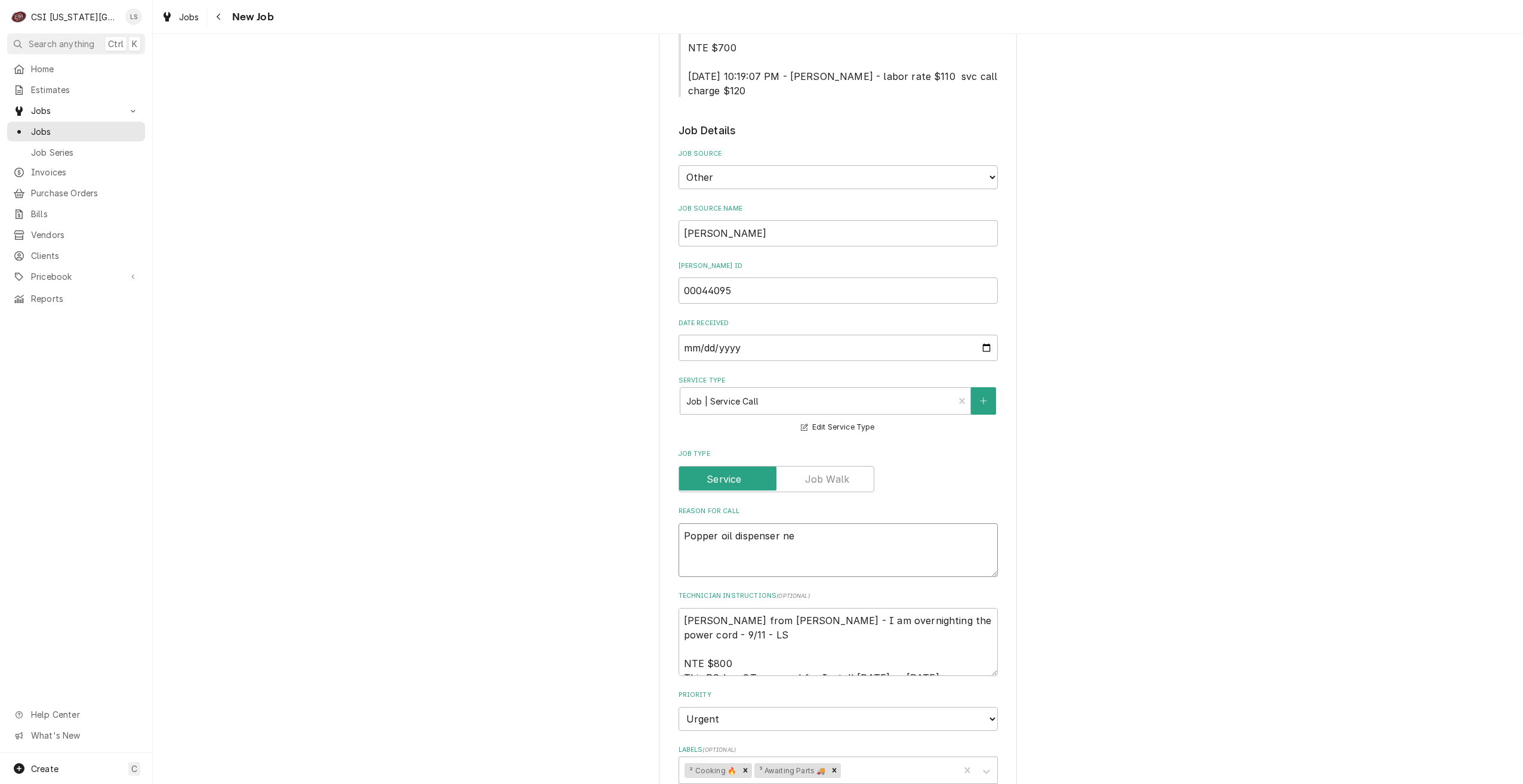
type textarea "Popper oil dispenser nee"
type textarea "x"
type textarea "Popper oil dispenser needs"
type textarea "x"
type textarea "Popper oil dispenser needs"
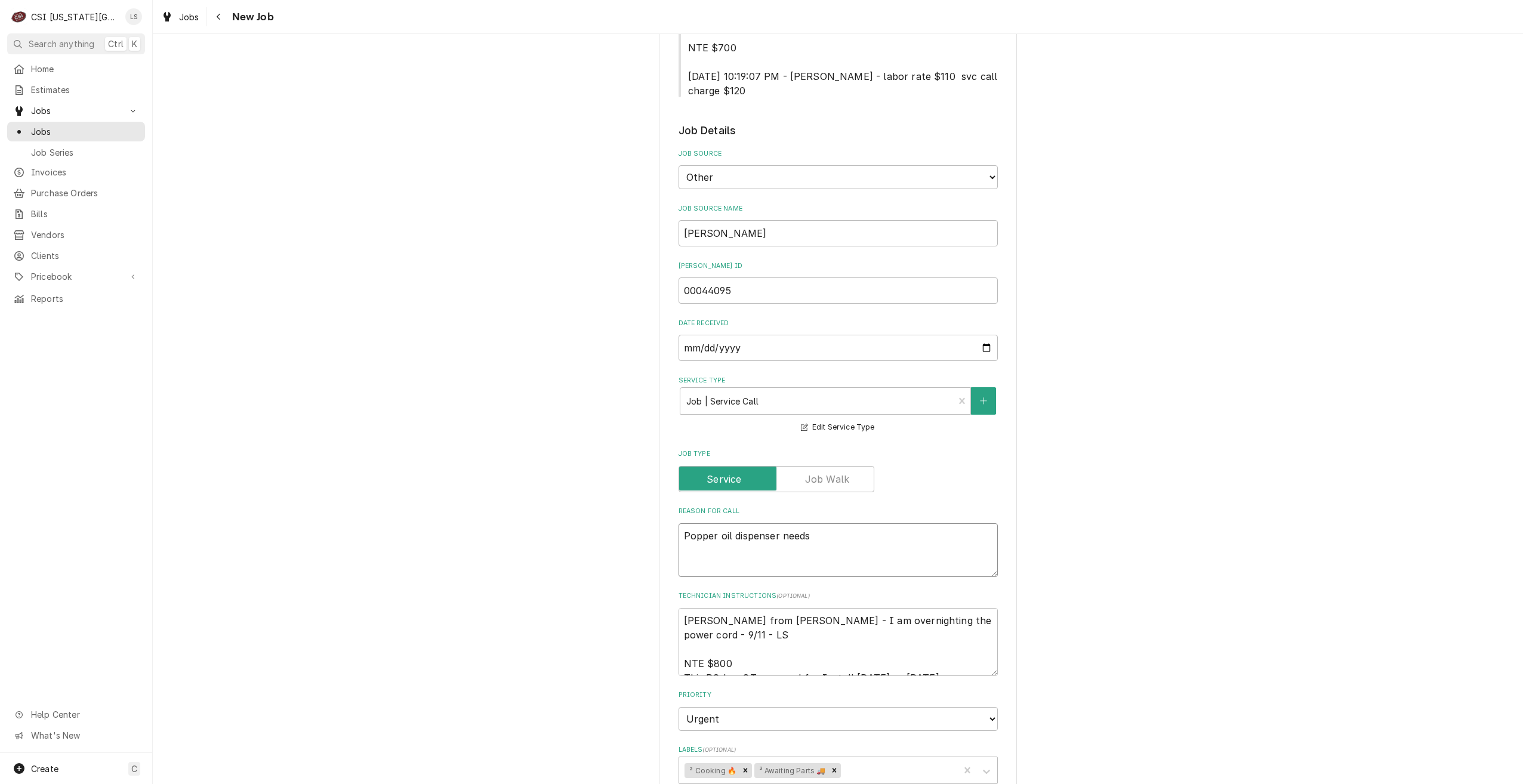
type textarea "x"
type textarea "Popper oil dispenser needs n"
type textarea "x"
type textarea "Popper oil dispenser needs ne"
type textarea "x"
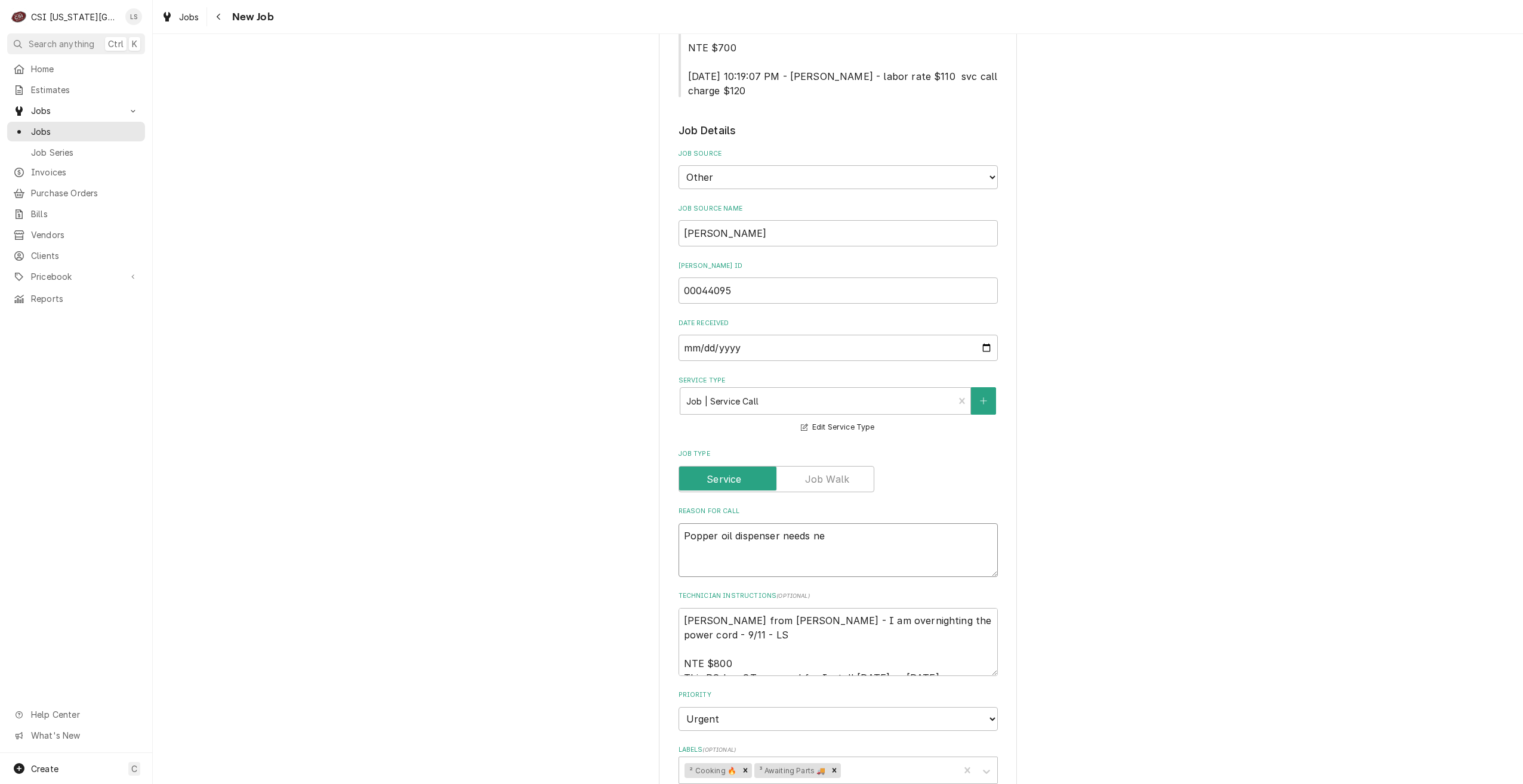
type textarea "Popper oil dispenser needs new"
type textarea "x"
type textarea "Popper oil dispenser needs new"
type textarea "x"
type textarea "Popper oil dispenser needs new p"
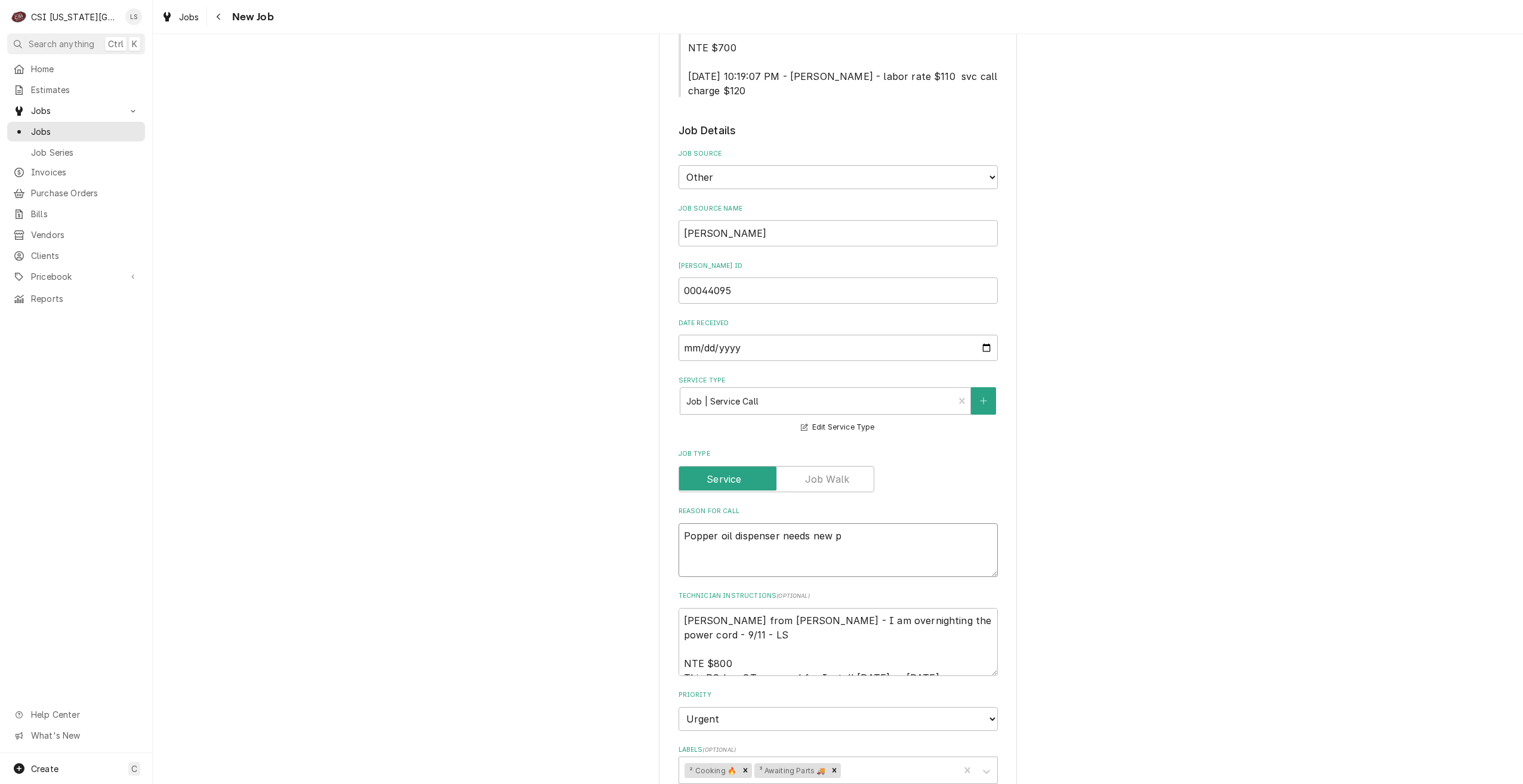
type textarea "x"
type textarea "Popper oil dispenser needs new po"
type textarea "x"
type textarea "Popper oil dispenser needs new pow"
type textarea "x"
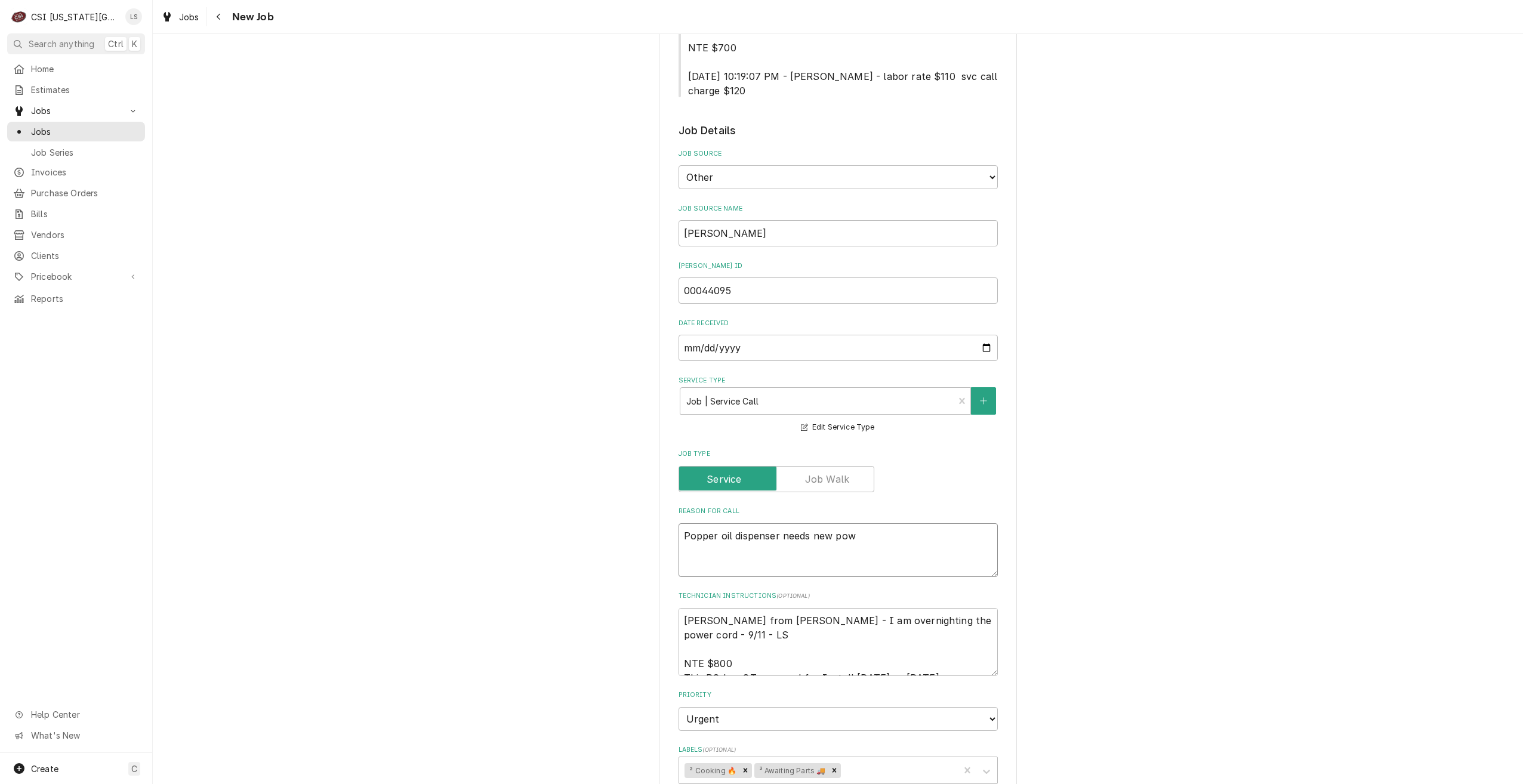
type textarea "Popper oil dispenser needs new powe"
type textarea "x"
type textarea "Popper oil dispenser needs new power"
type textarea "x"
type textarea "Popper oil dispenser needs new power"
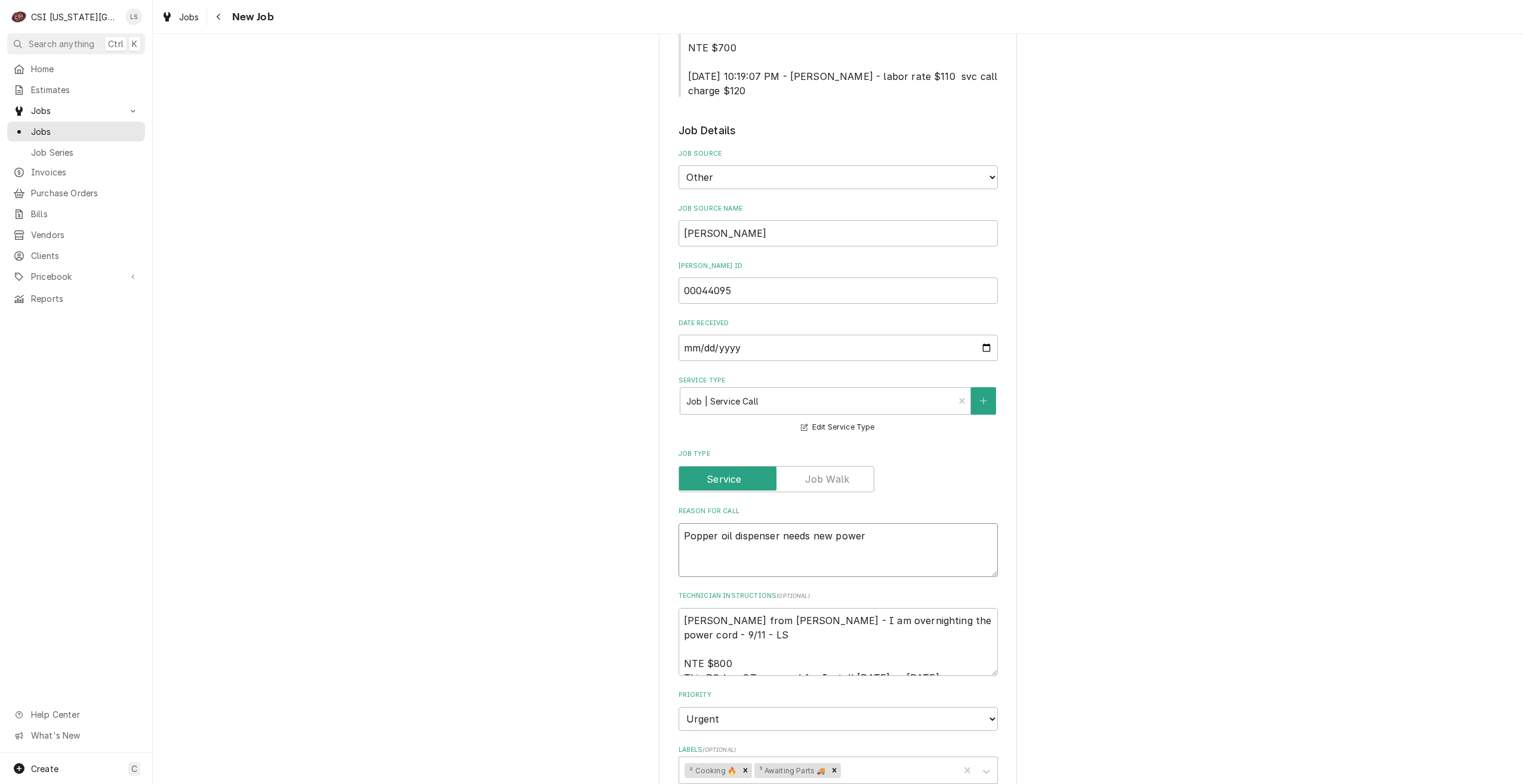
type textarea "x"
type textarea "Popper oil dispenser needs new power c"
type textarea "x"
type textarea "Popper oil dispenser needs new power co"
type textarea "x"
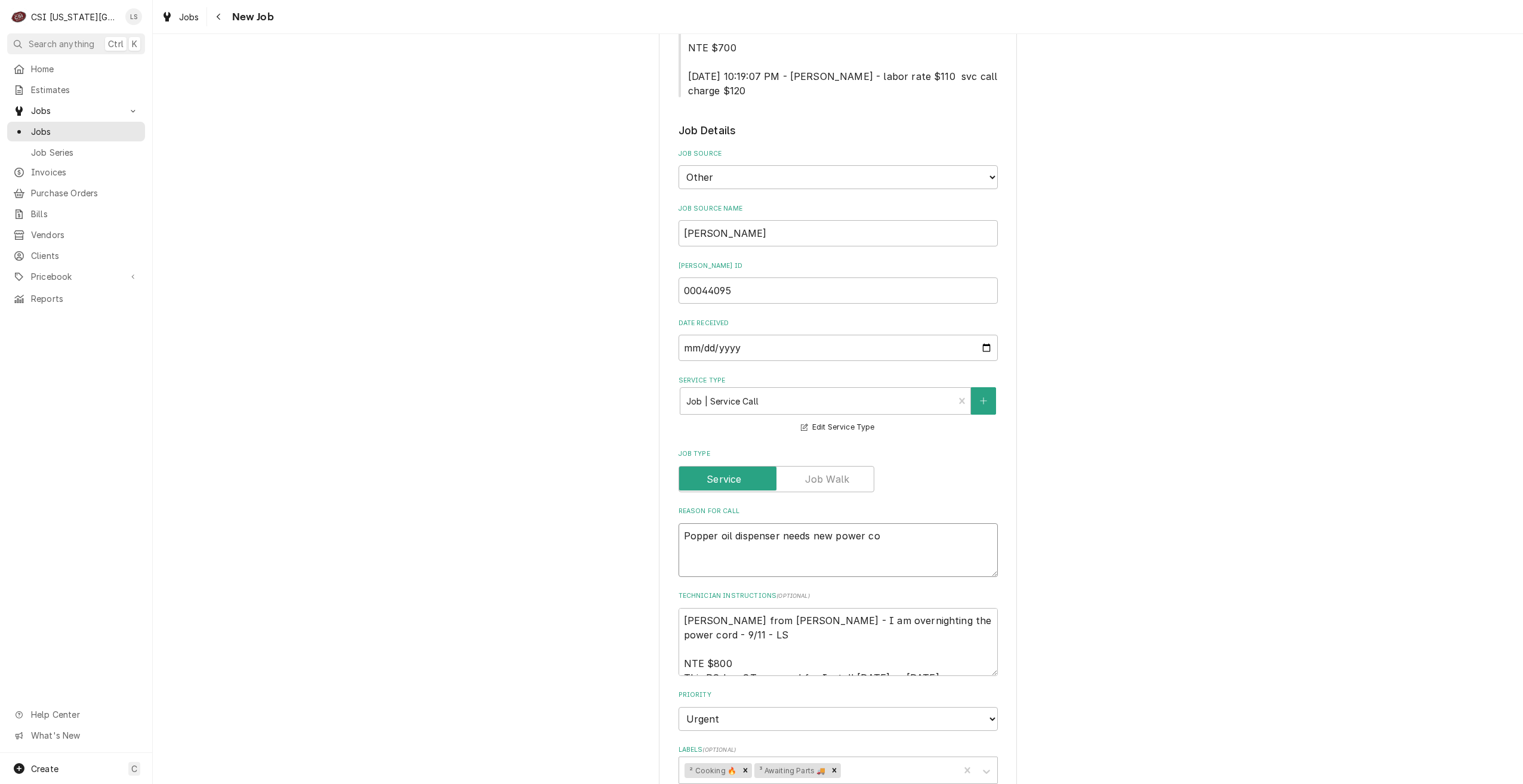
type textarea "Popper oil dispenser needs new power cor"
type textarea "x"
type textarea "Popper oil dispenser needs new power cord"
type textarea "x"
type textarea "Popper oil dispenser needs new power cord"
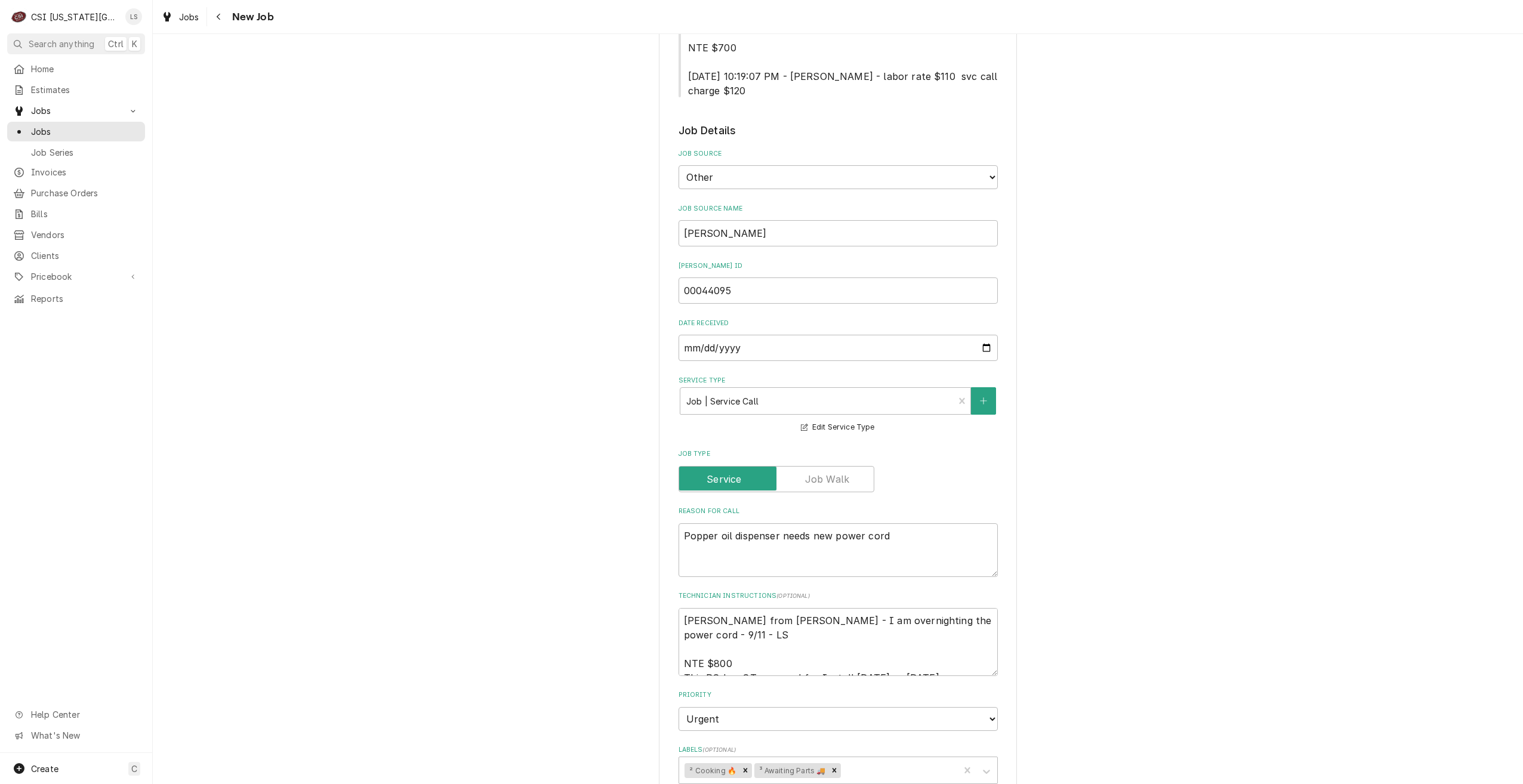
click at [1072, 490] on div "Use the fields below to edit this job: Client Details Client VIVIAN Edit Client…" at bounding box center [838, 524] width 1370 height 1670
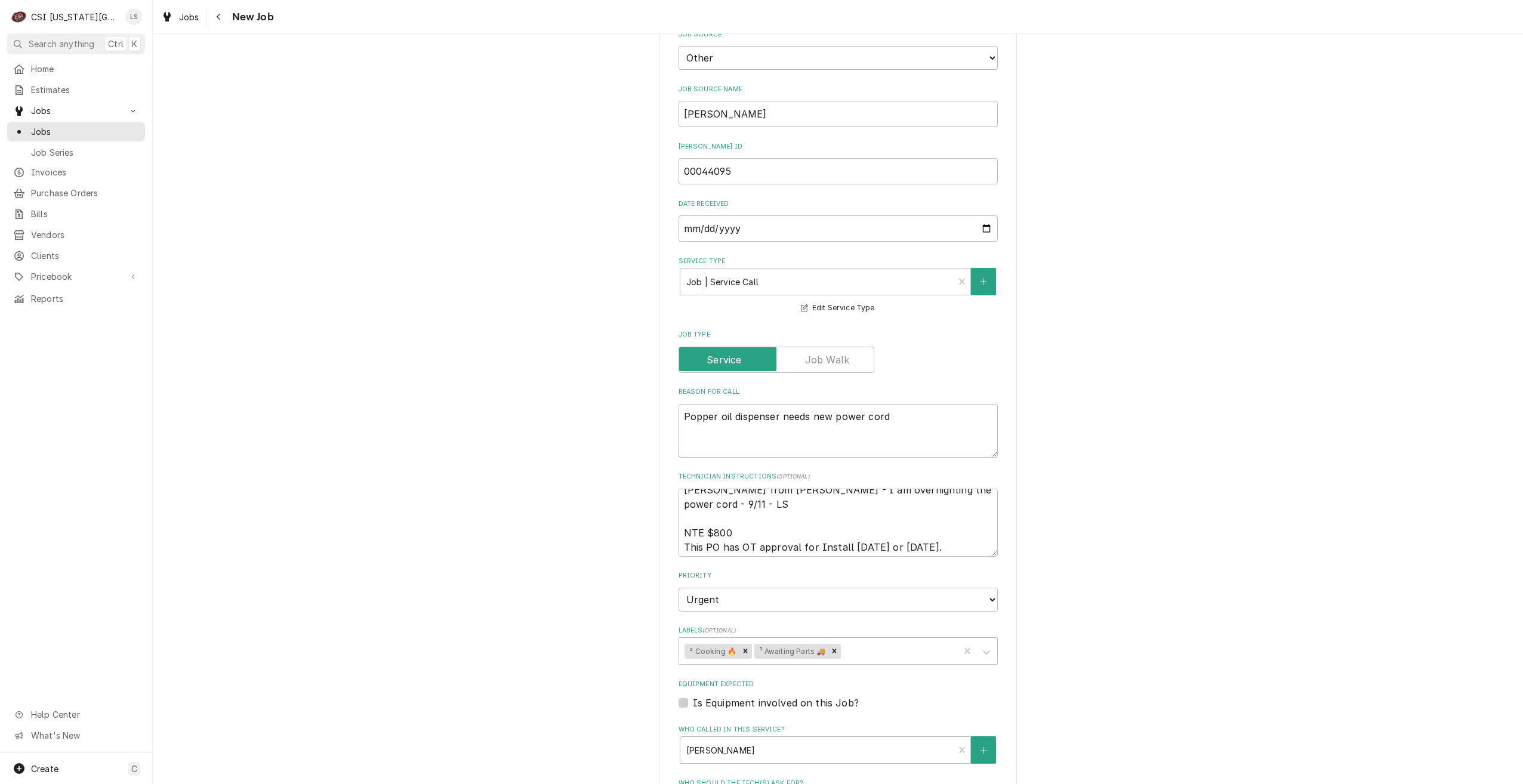
scroll to position [14, 0]
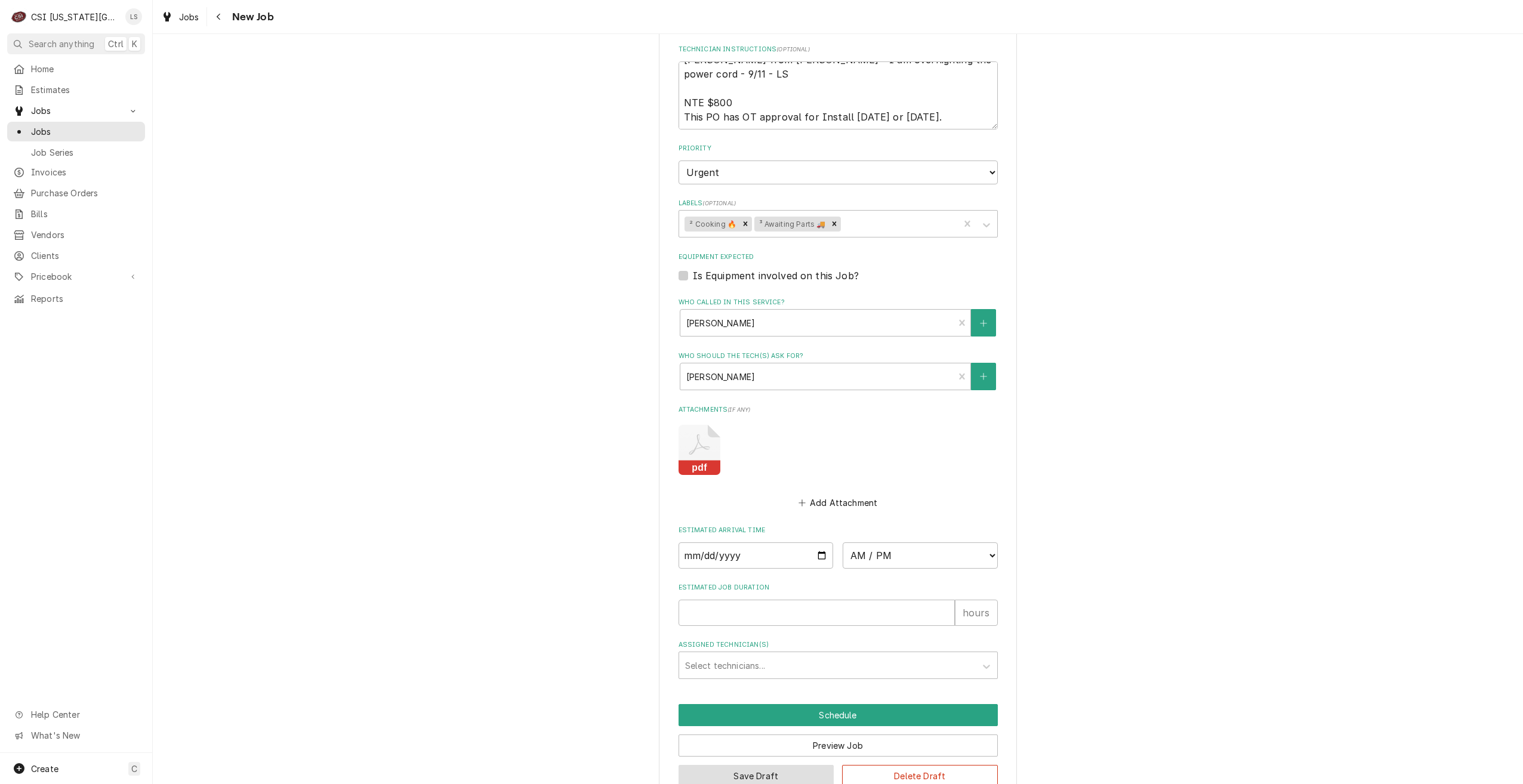
click at [717, 765] on button "Save Draft" at bounding box center [756, 776] width 156 height 22
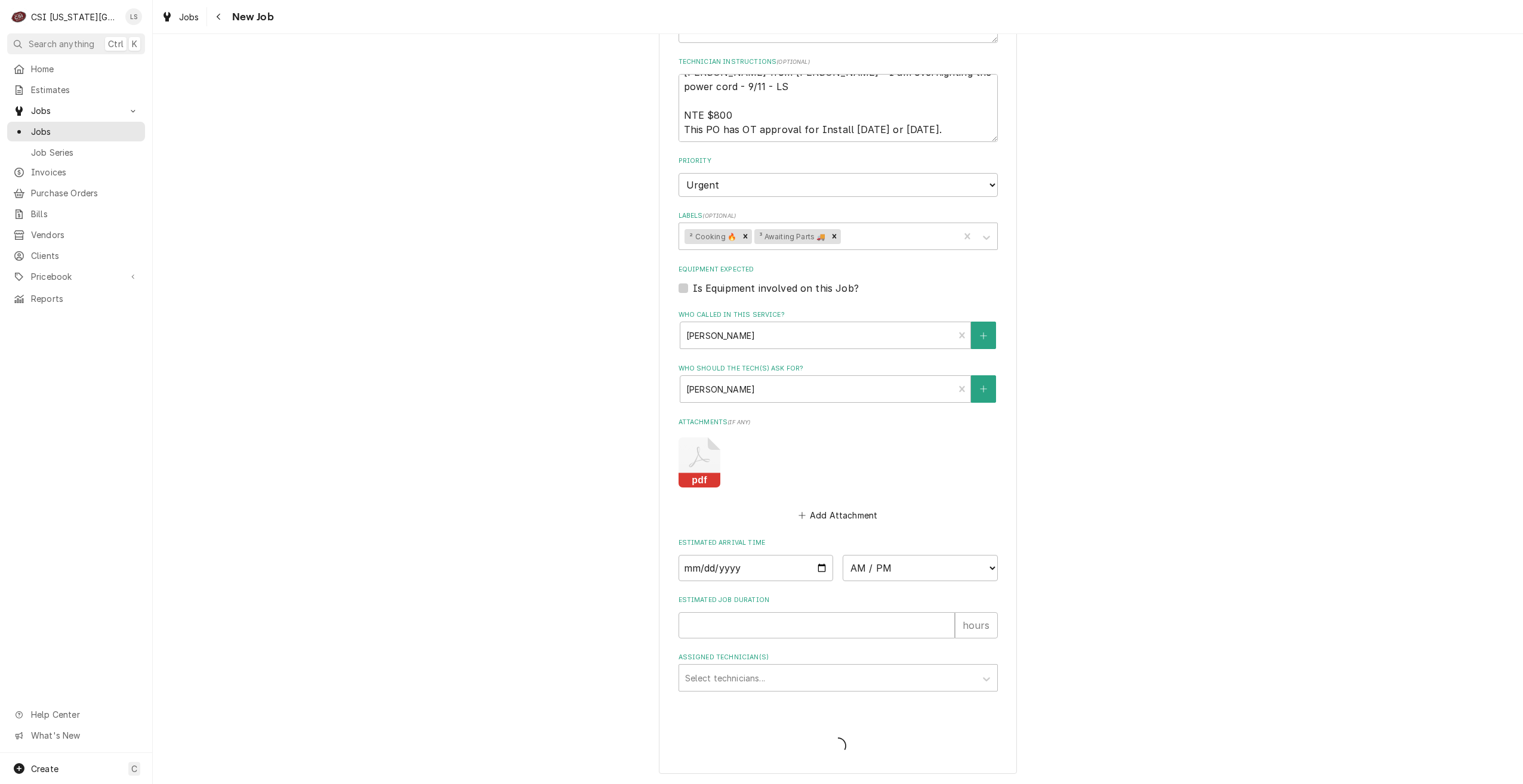
scroll to position [863, 0]
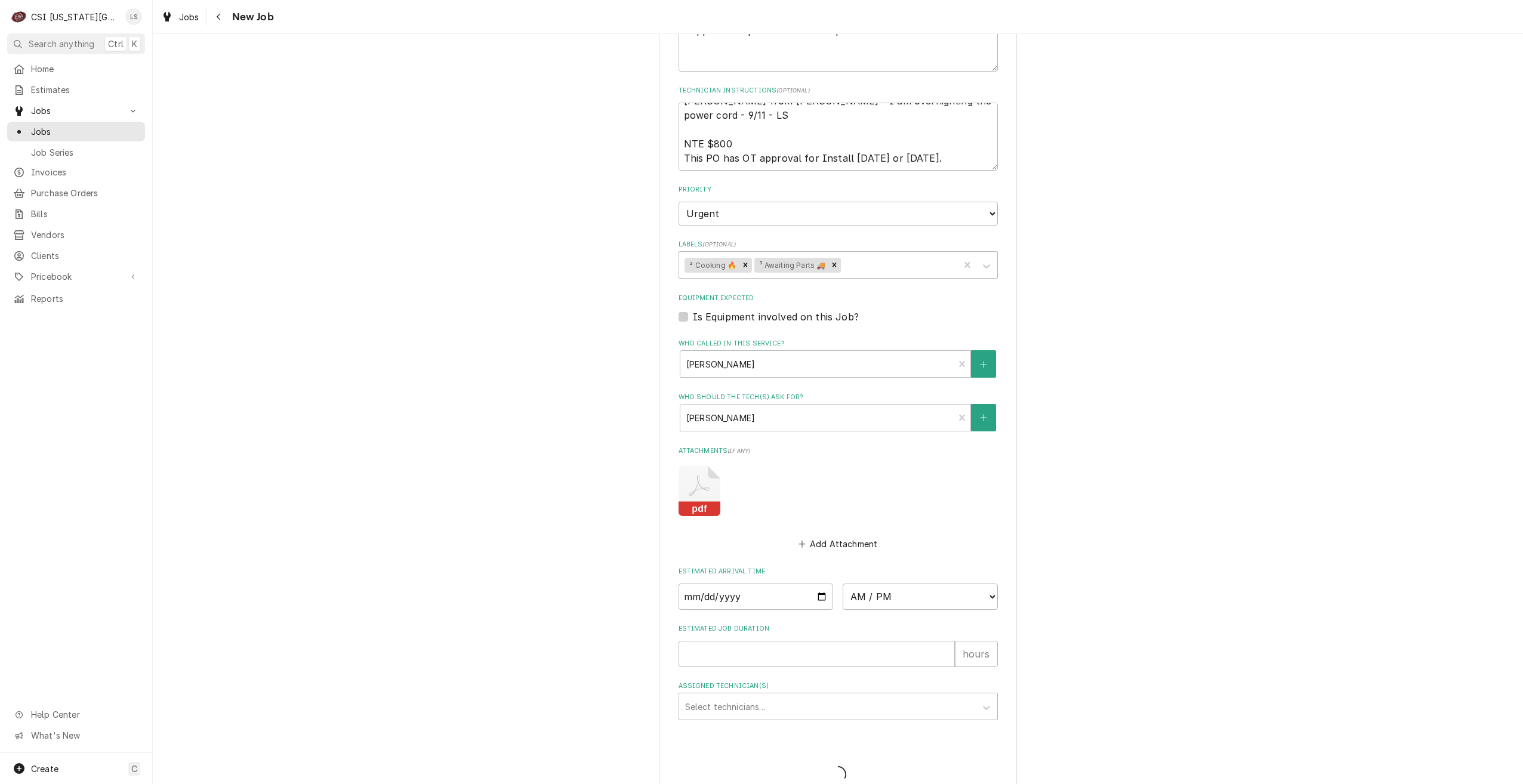
type textarea "x"
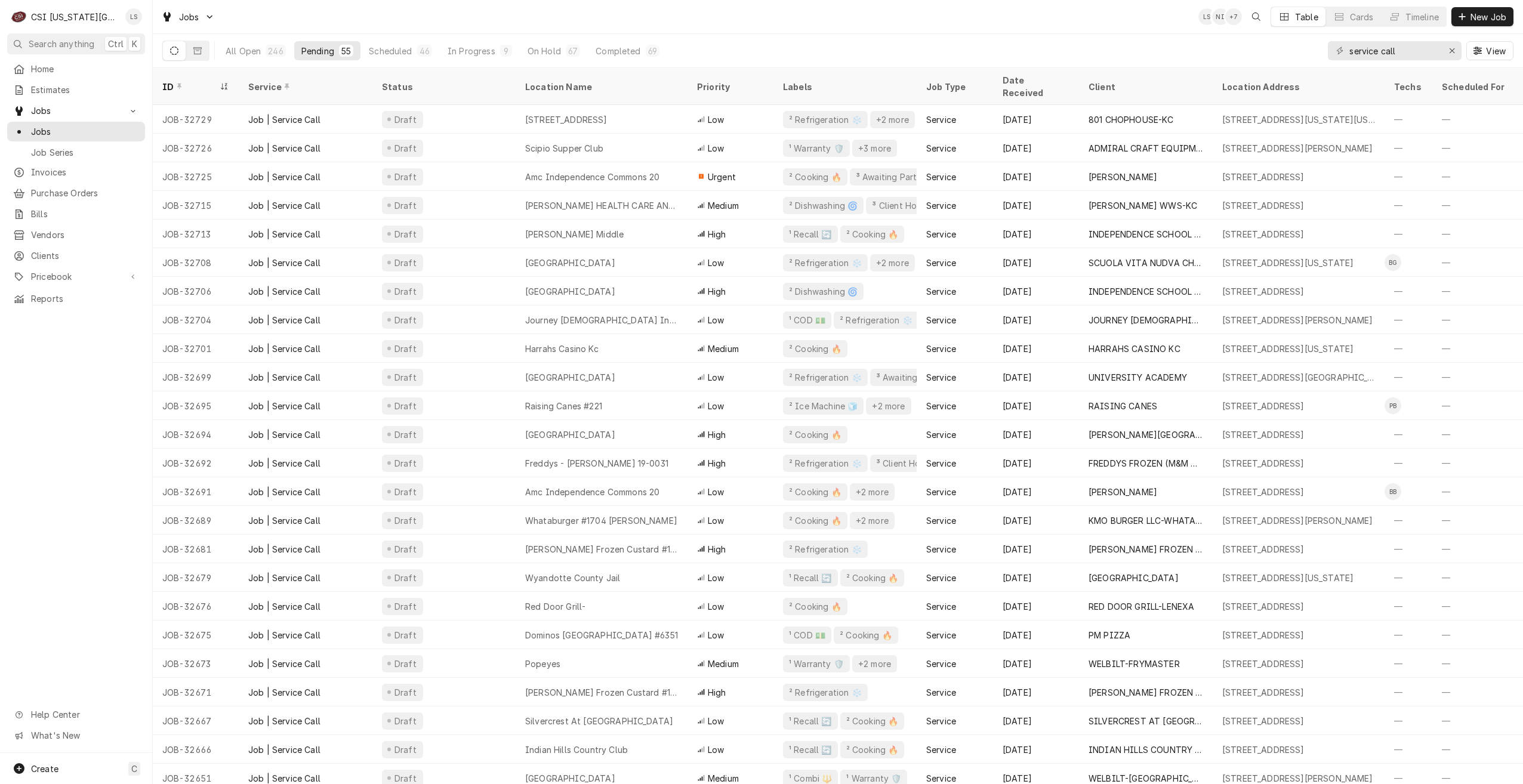
click at [1057, 21] on div "Jobs LS NI + 7 Table Cards Timeline New Job" at bounding box center [838, 16] width 1370 height 33
click at [1019, 37] on div "All Open 246 Pending 55 Scheduled 46 In Progress 9 On Hold 67 Completed 69 serv…" at bounding box center [837, 50] width 1351 height 33
click at [1018, 34] on div "All Open 246 Pending 55 Scheduled 46 In Progress 9 On Hold 67 Completed 69 serv…" at bounding box center [837, 50] width 1351 height 33
click at [1022, 17] on div "Jobs LS DF + 4 Table Cards Timeline New Job" at bounding box center [838, 16] width 1370 height 33
drag, startPoint x: 1398, startPoint y: 47, endPoint x: 1340, endPoint y: 50, distance: 58.1
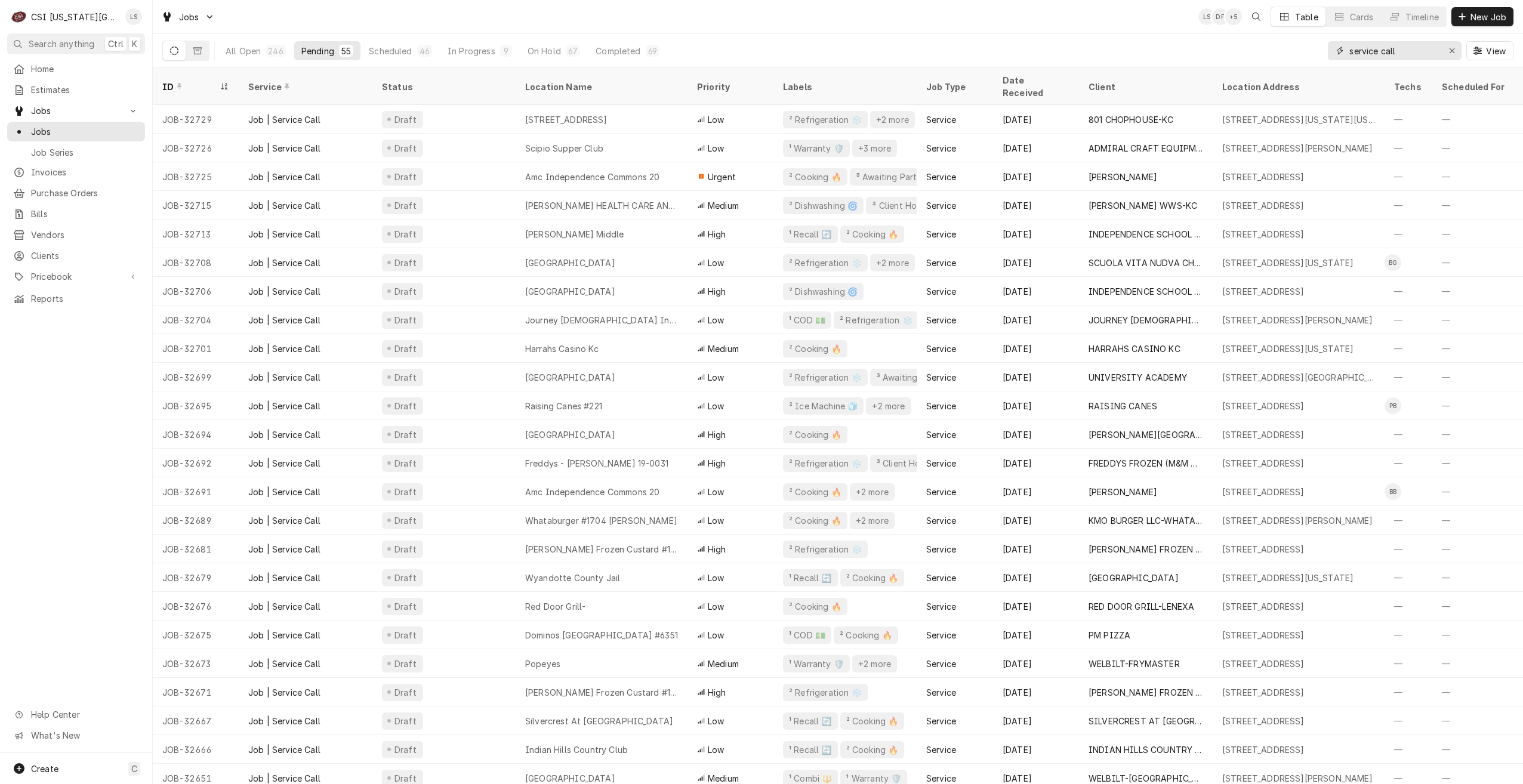
click at [1340, 50] on div "service call" at bounding box center [1395, 51] width 134 height 19
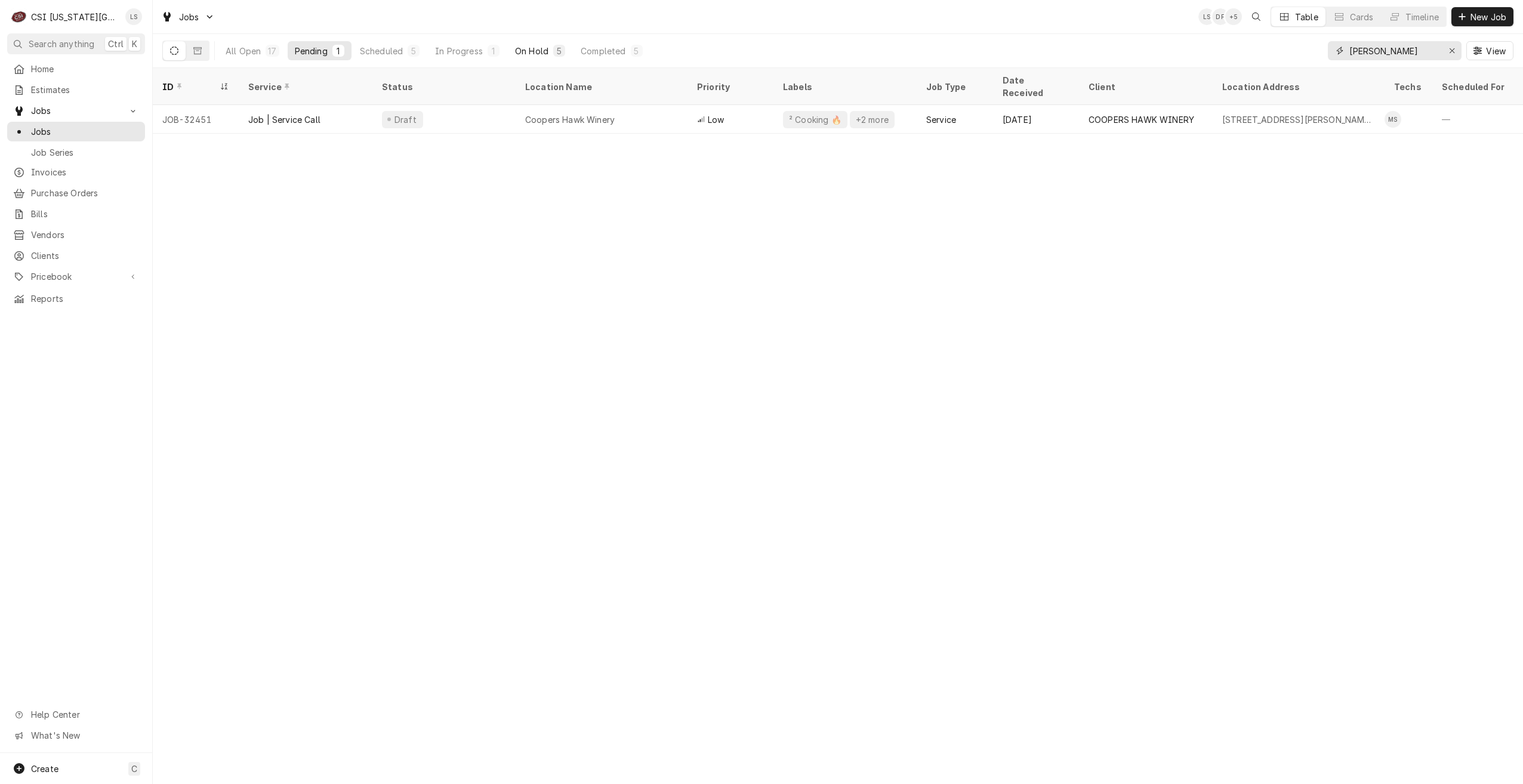
type input "[PERSON_NAME]"
click at [553, 45] on div "5" at bounding box center [559, 51] width 12 height 12
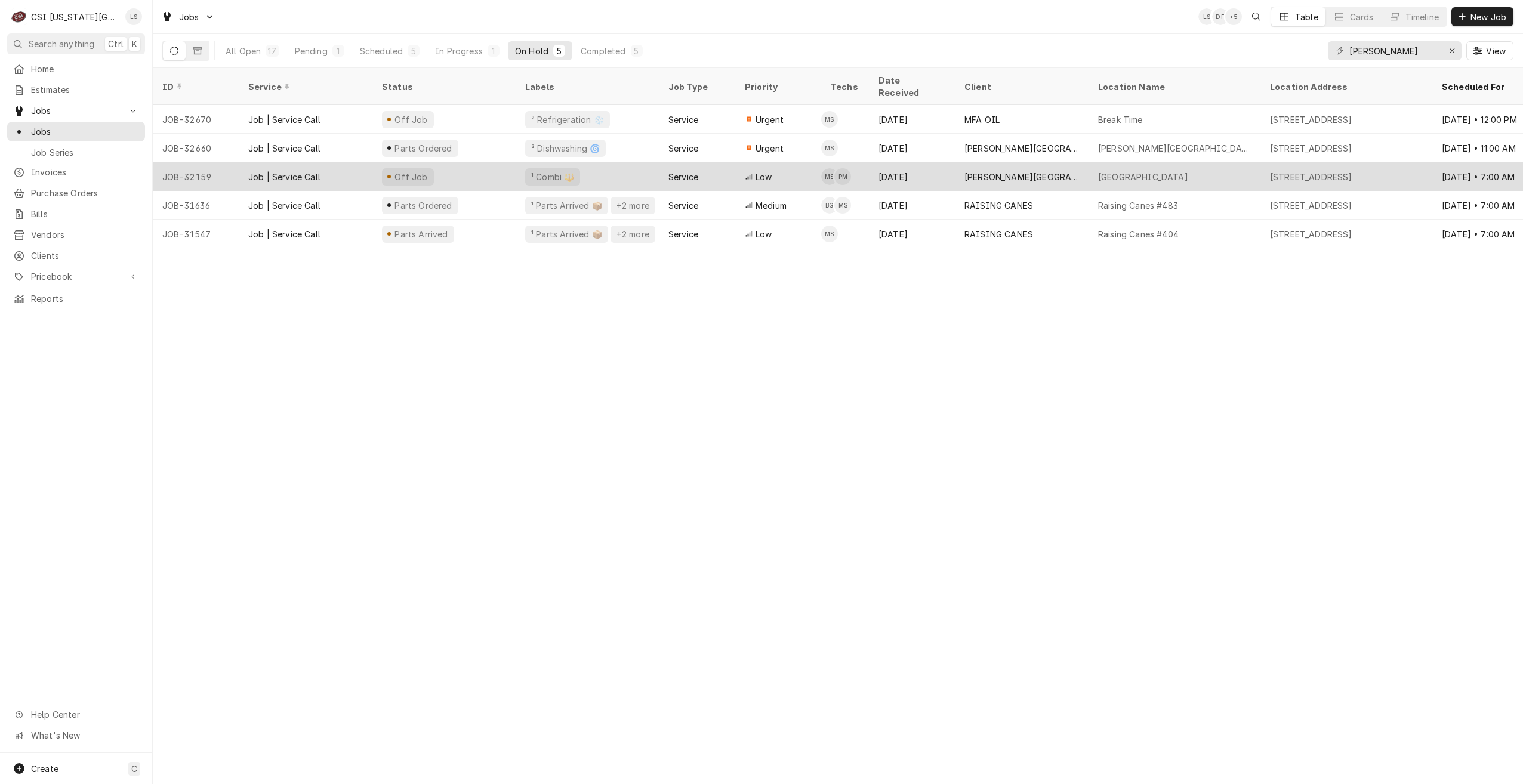
click at [1066, 170] on div "[PERSON_NAME][GEOGRAPHIC_DATA]" at bounding box center [1021, 176] width 114 height 13
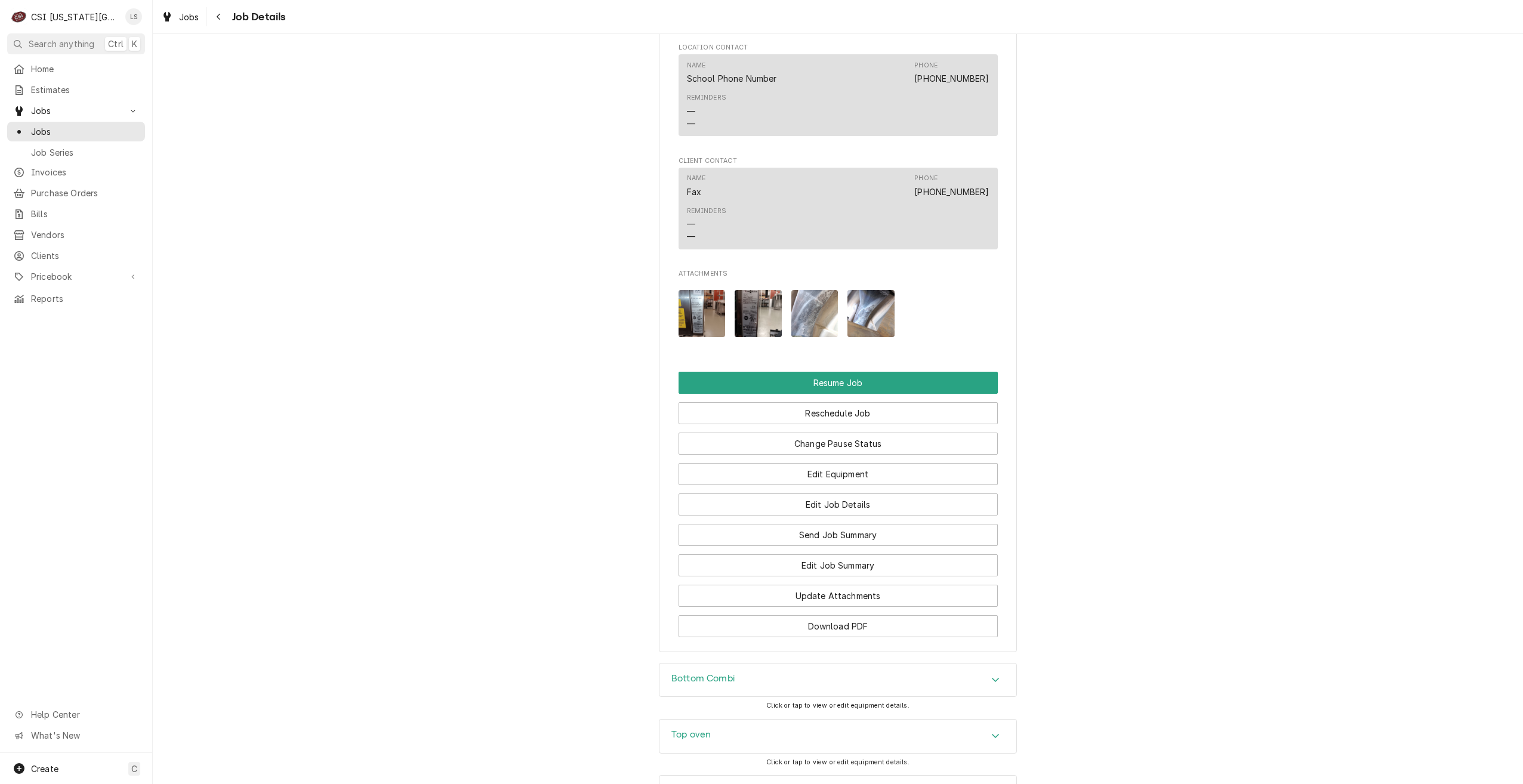
scroll to position [1651, 0]
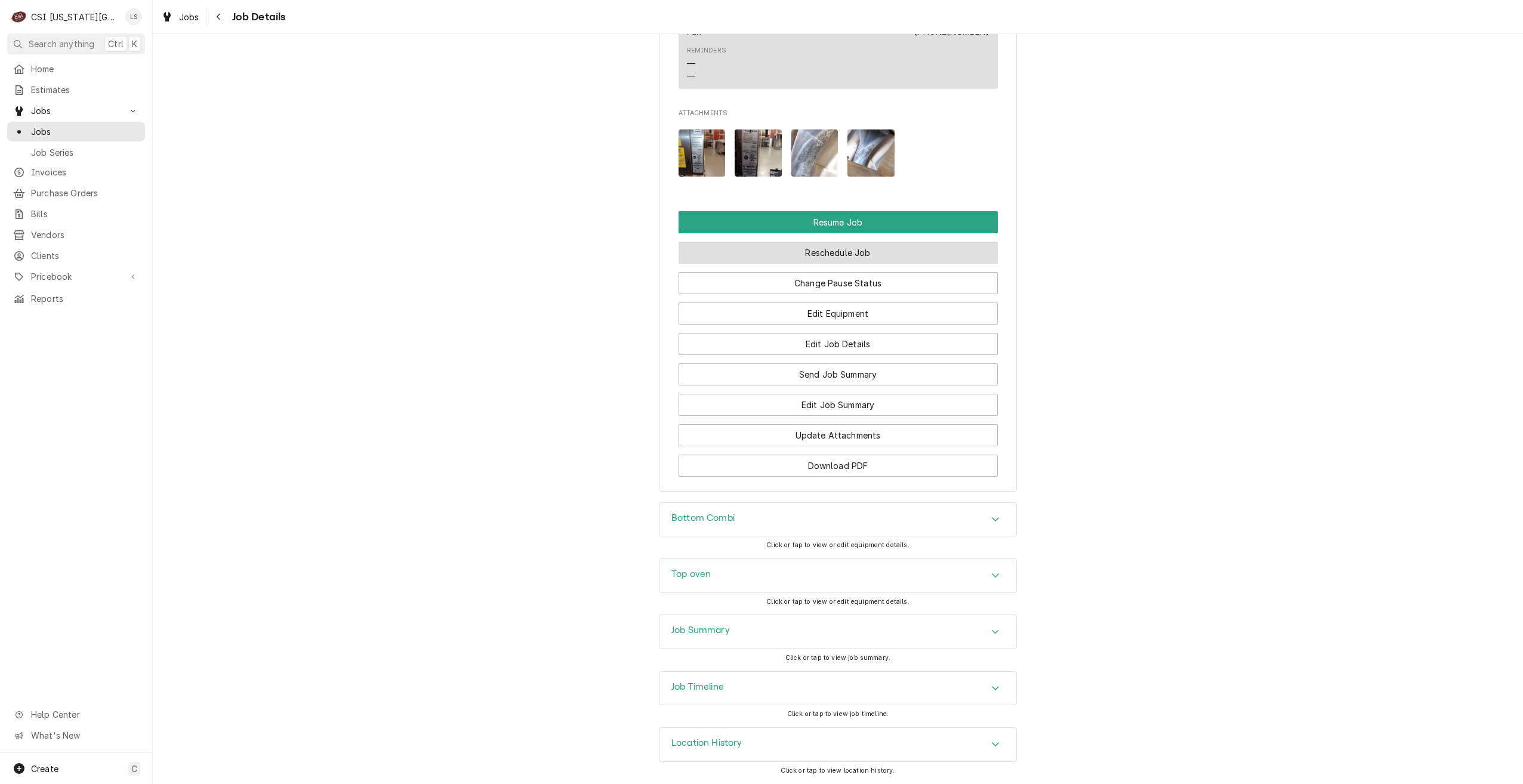
click at [806, 251] on button "Reschedule Job" at bounding box center [838, 253] width 319 height 22
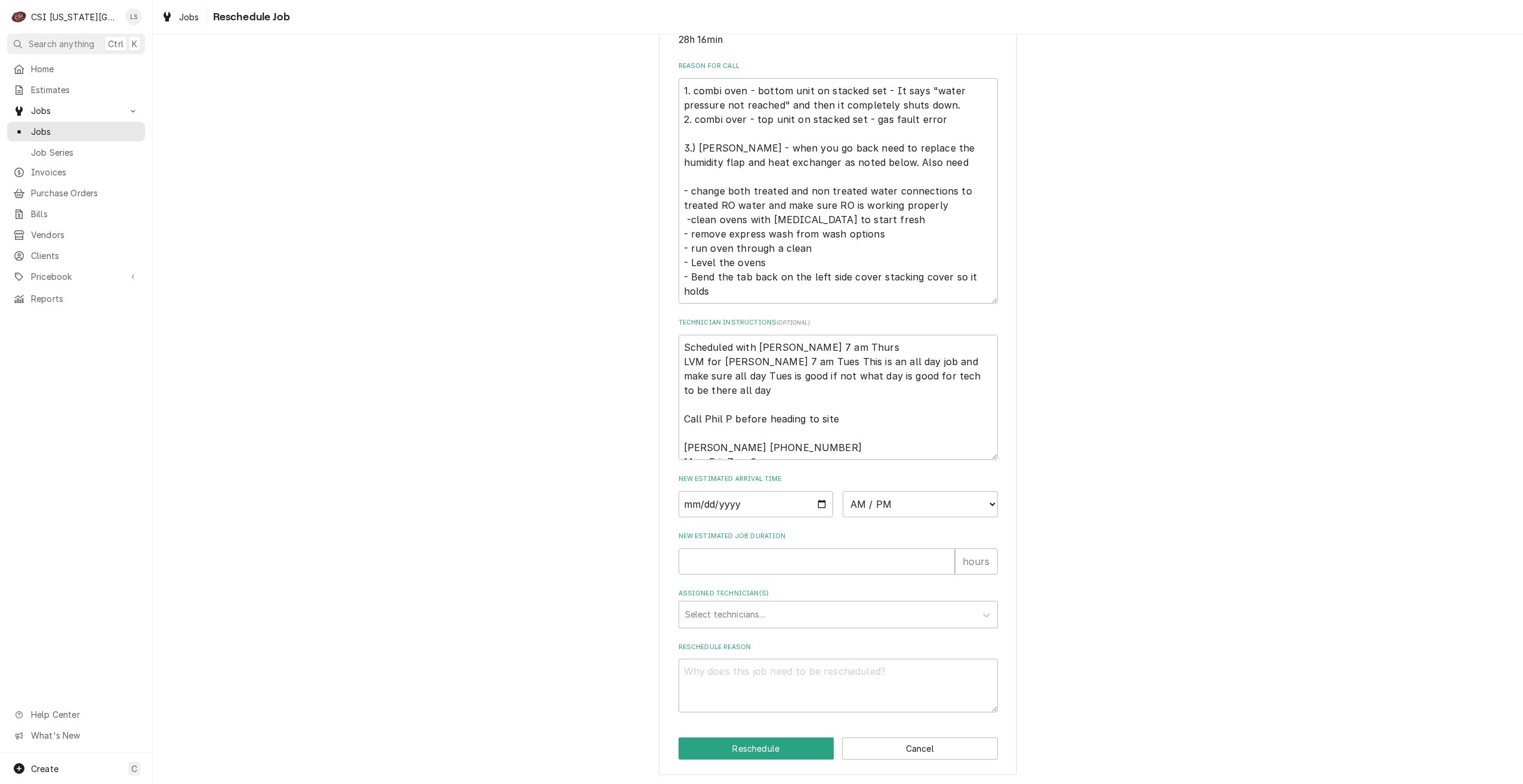
scroll to position [351, 0]
click at [815, 503] on input "Date" at bounding box center [756, 503] width 155 height 26
type input "[DATE]"
type textarea "x"
click at [866, 503] on select "AM / PM 6:00 AM 6:15 AM 6:30 AM 6:45 AM 7:00 AM 7:15 AM 7:30 AM 7:45 AM 8:00 AM…" at bounding box center [920, 503] width 155 height 26
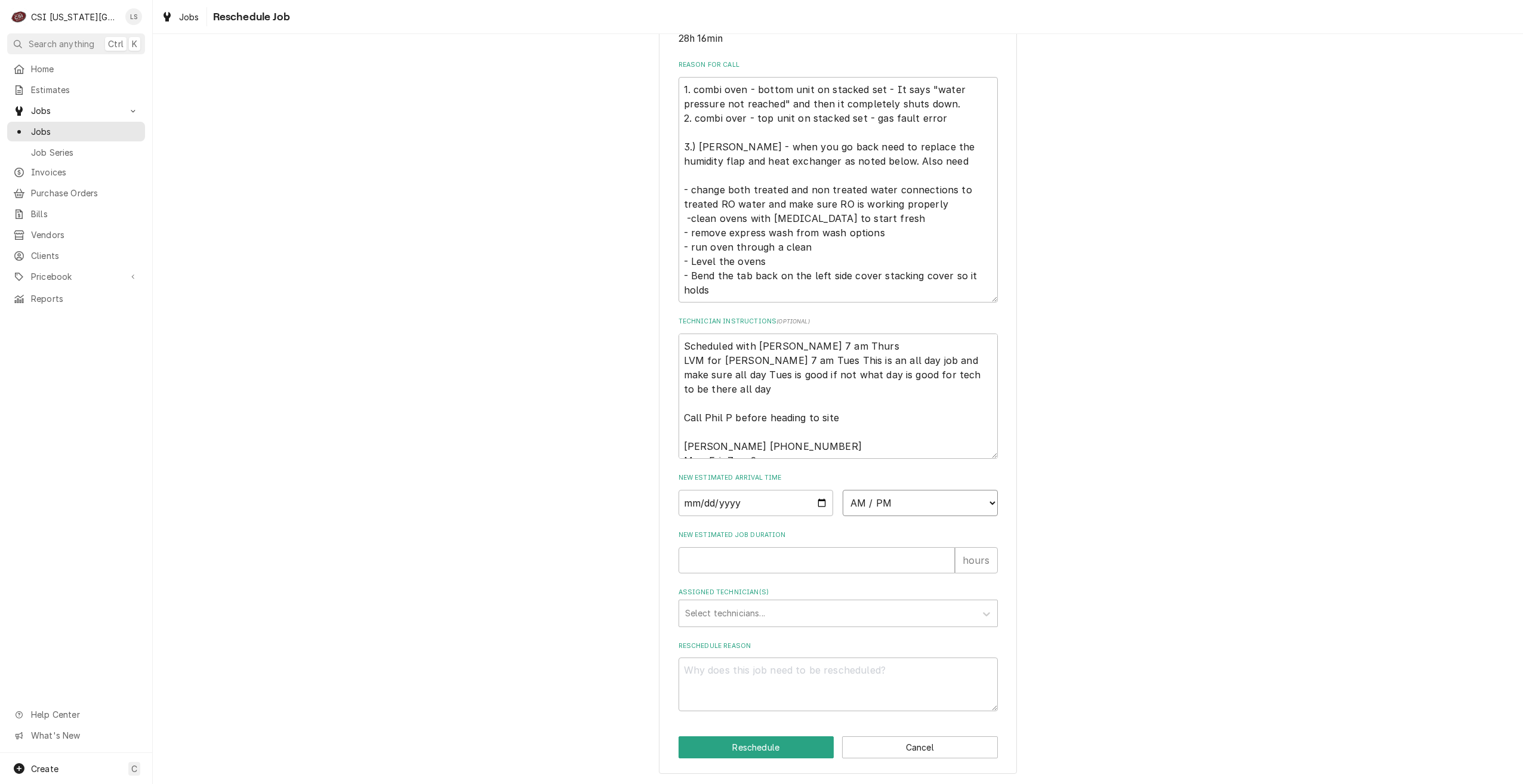
select select "07:00:00"
click at [843, 490] on select "AM / PM 6:00 AM 6:15 AM 6:30 AM 6:45 AM 7:00 AM 7:15 AM 7:30 AM 7:45 AM 8:00 AM…" at bounding box center [920, 503] width 155 height 26
click at [843, 553] on input "New Estimated Job Duration" at bounding box center [817, 559] width 276 height 26
type textarea "x"
type input "2"
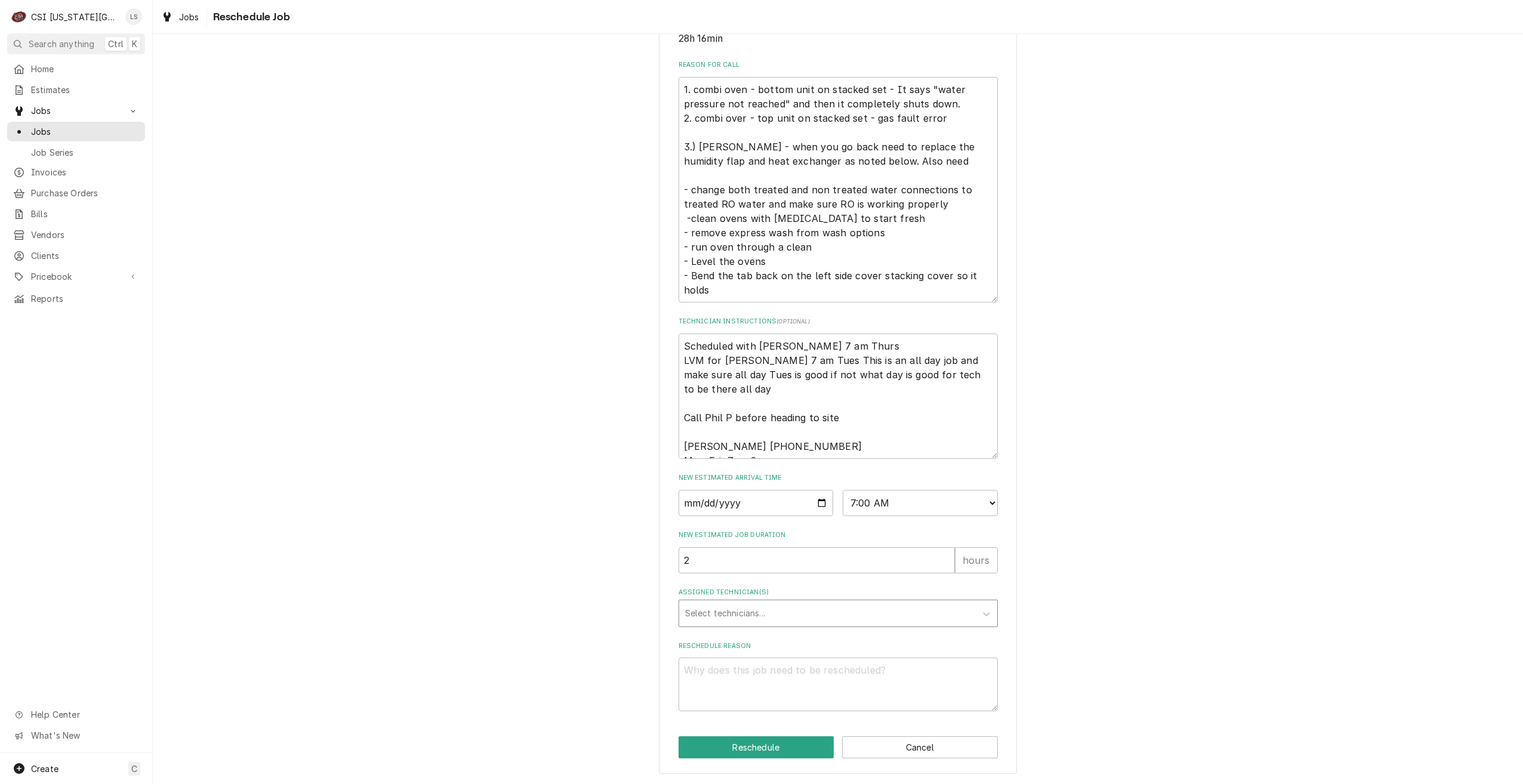
click at [845, 607] on div "Assigned Technician(s)" at bounding box center [828, 613] width 285 height 21
type input "[PERSON_NAME]"
click at [853, 631] on div "Mike Schupp" at bounding box center [838, 638] width 318 height 19
type textarea "x"
click at [857, 674] on textarea "Reschedule Reason" at bounding box center [838, 683] width 319 height 53
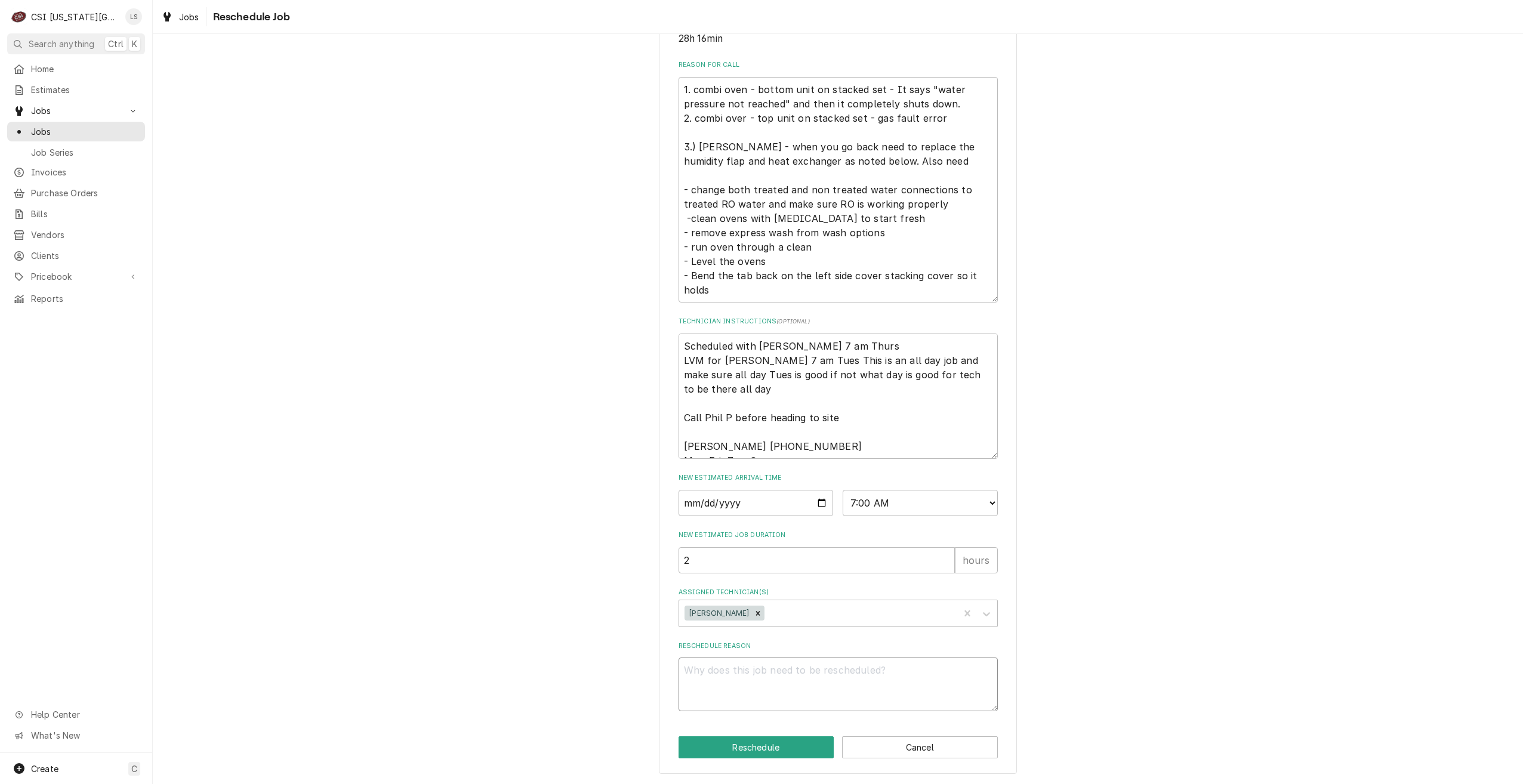
type textarea "x"
type textarea "R"
type textarea "x"
type textarea "Rt"
type textarea "x"
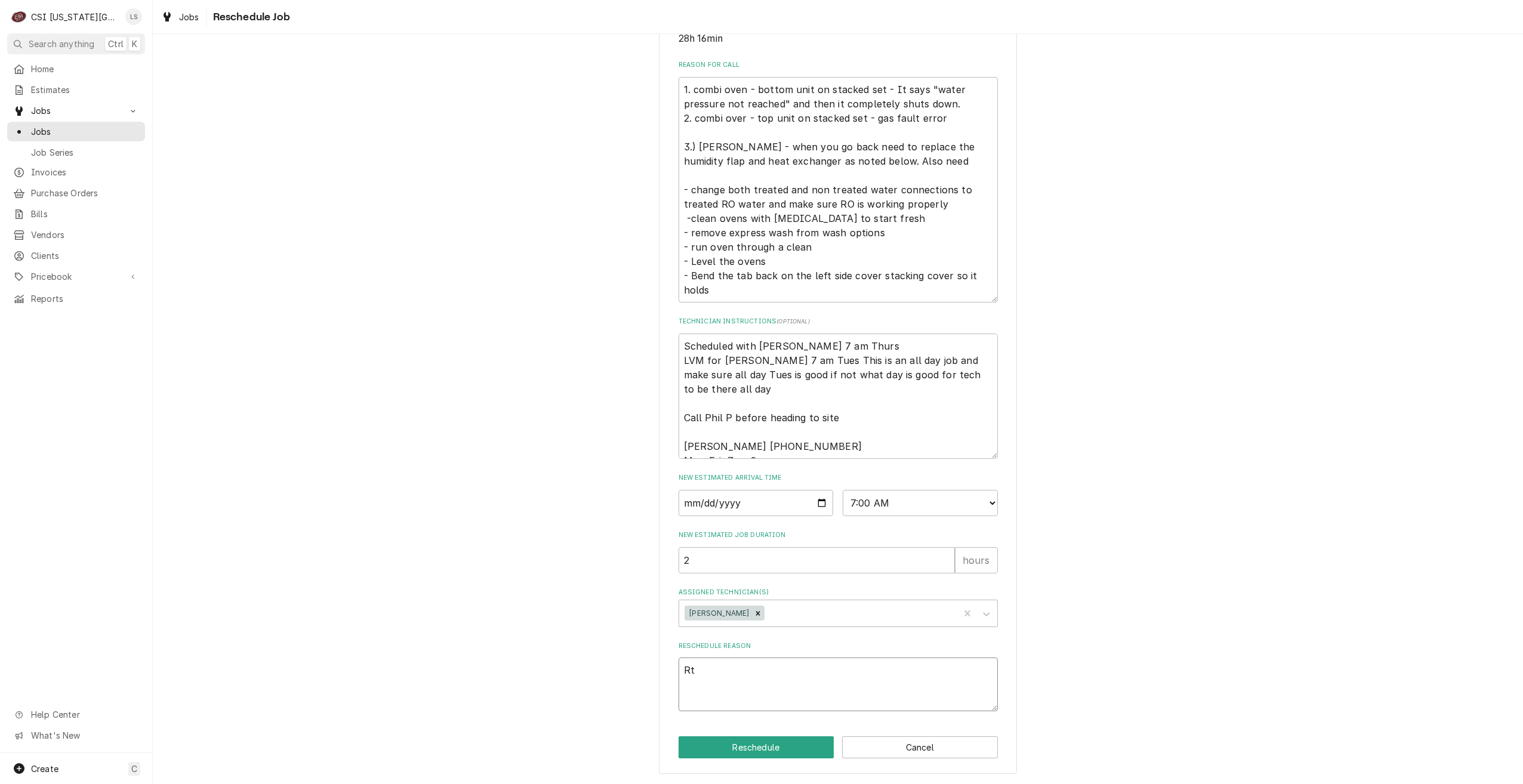
type textarea "R"
type textarea "x"
type textarea "Re"
type textarea "x"
type textarea "Ret"
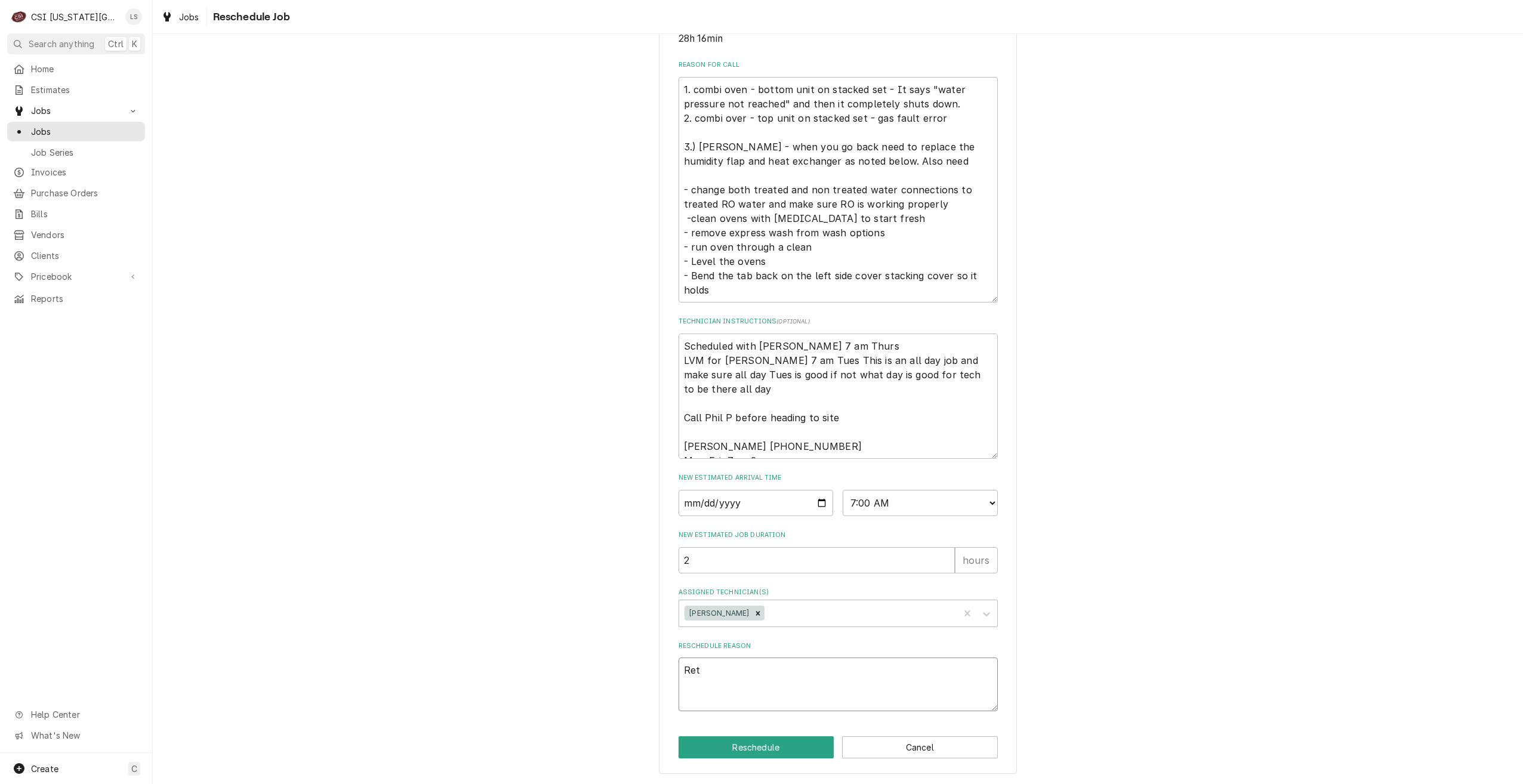
type textarea "x"
type textarea "Retu"
type textarea "x"
type textarea "Retur"
type textarea "x"
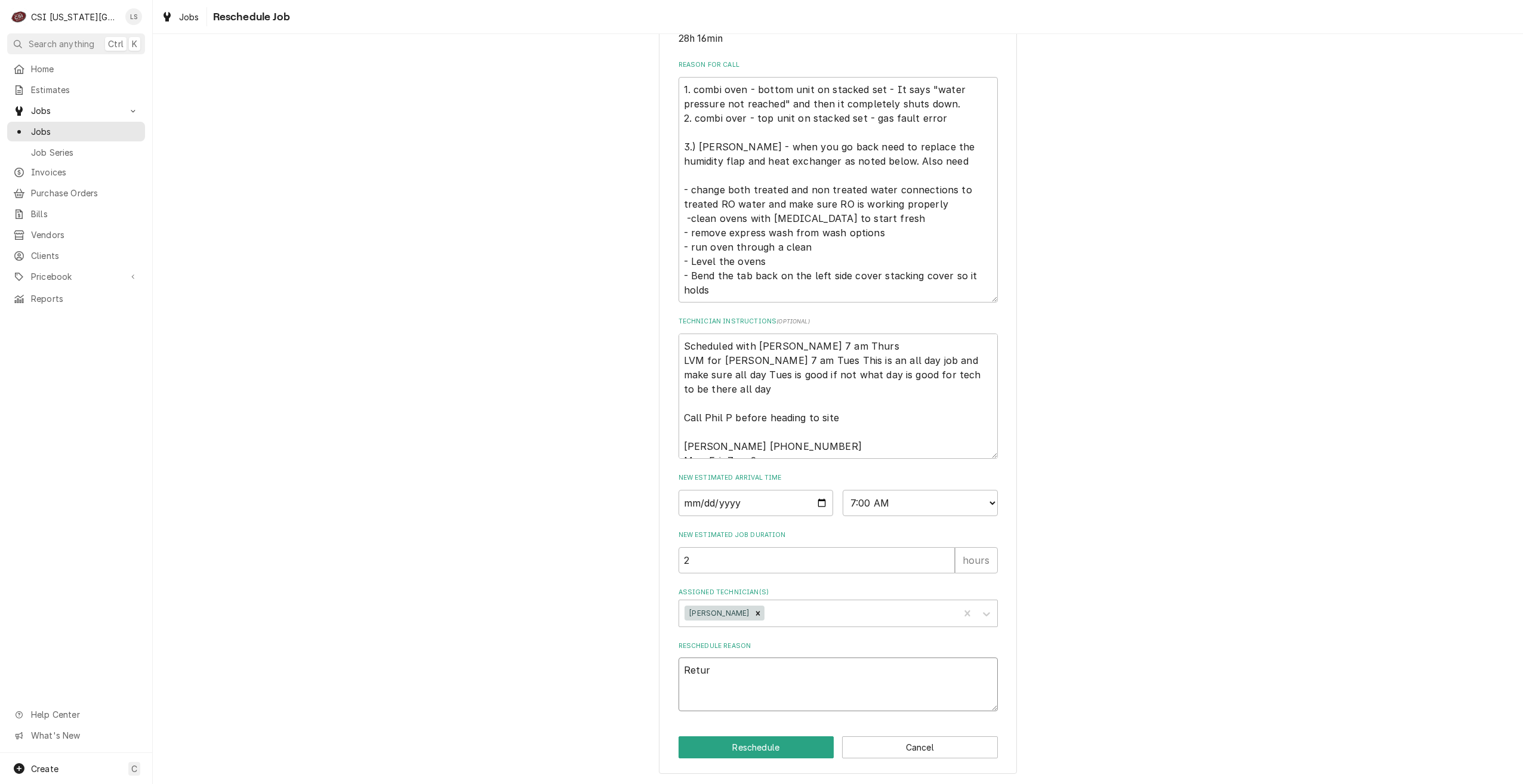
type textarea "Return"
type textarea "x"
type textarea "Return"
type textarea "x"
type textarea "Return t"
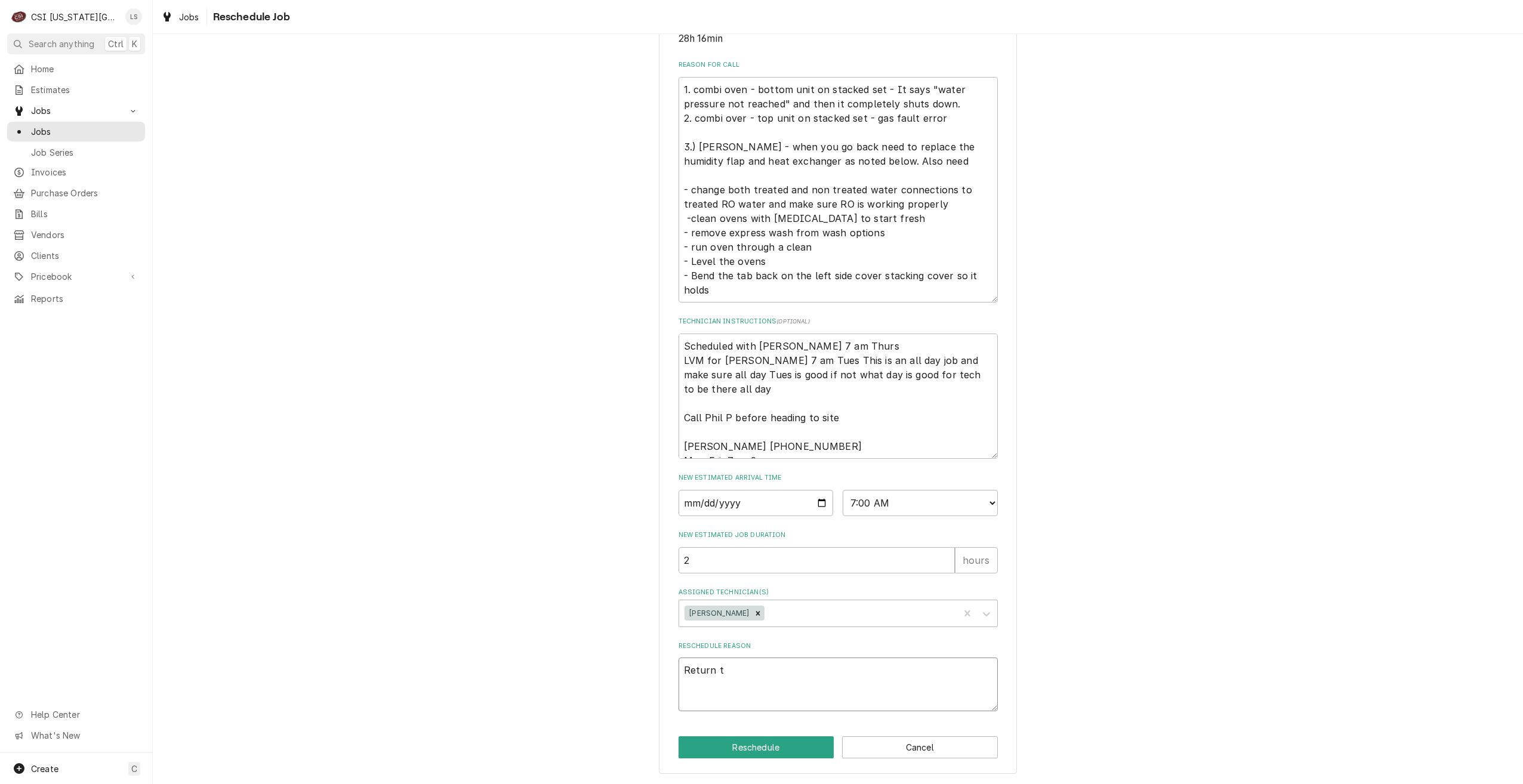
type textarea "x"
type textarea "Return to"
type textarea "x"
type textarea "Return to"
type textarea "x"
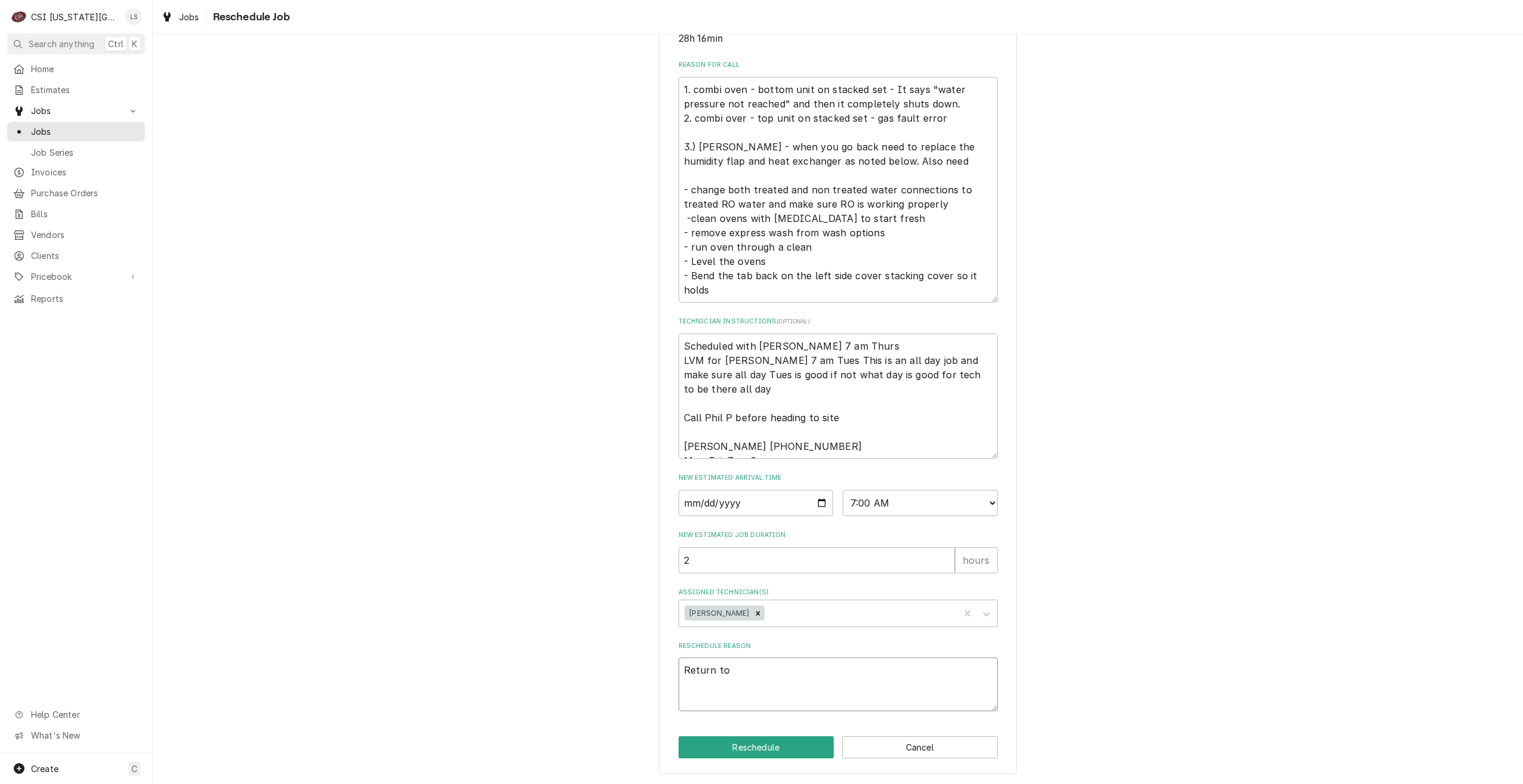
type textarea "Return to c"
type textarea "x"
type textarea "Return to co"
type textarea "x"
type textarea "Return to com"
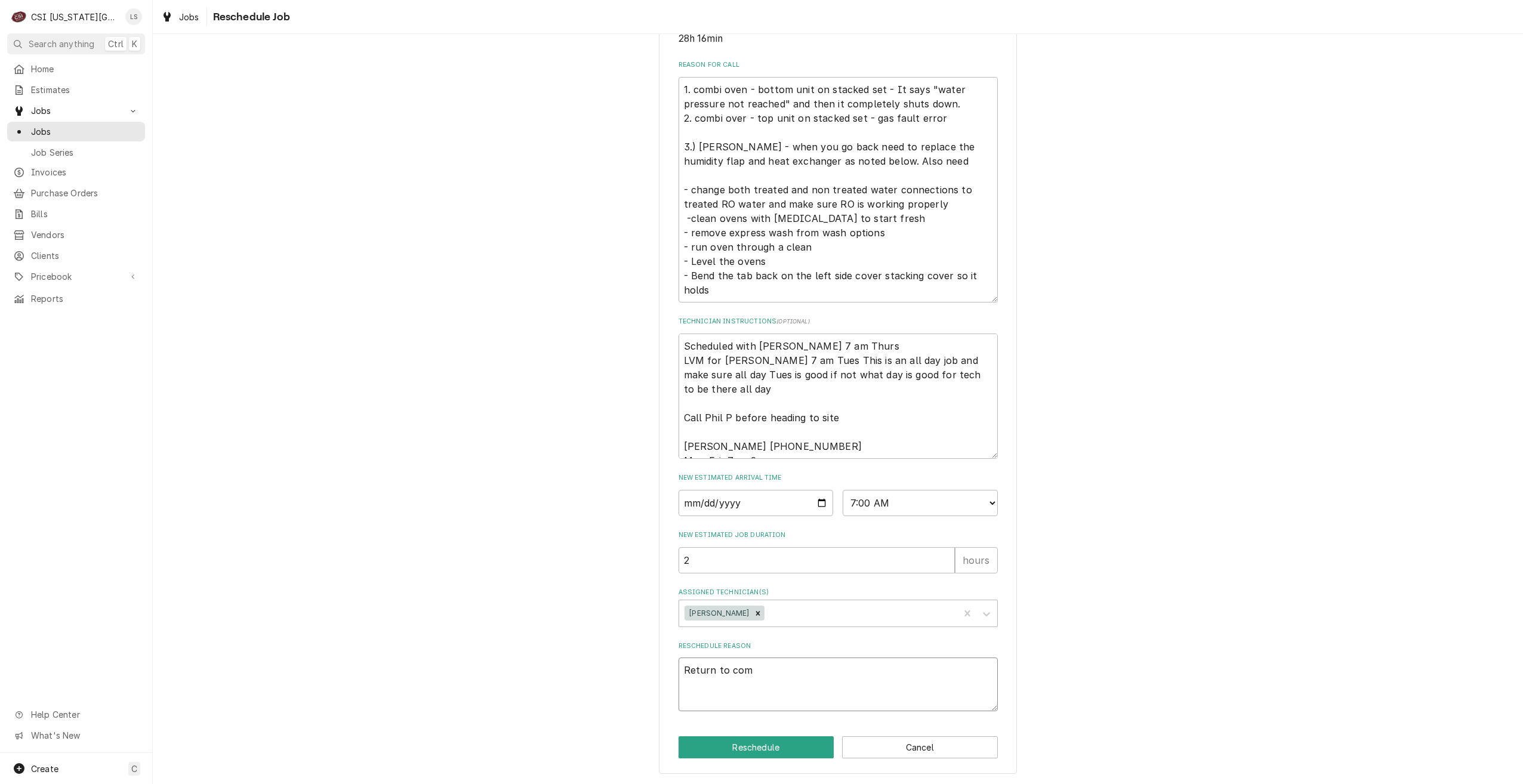
type textarea "x"
type textarea "Return to comp"
type textarea "x"
type textarea "Return to compl"
type textarea "x"
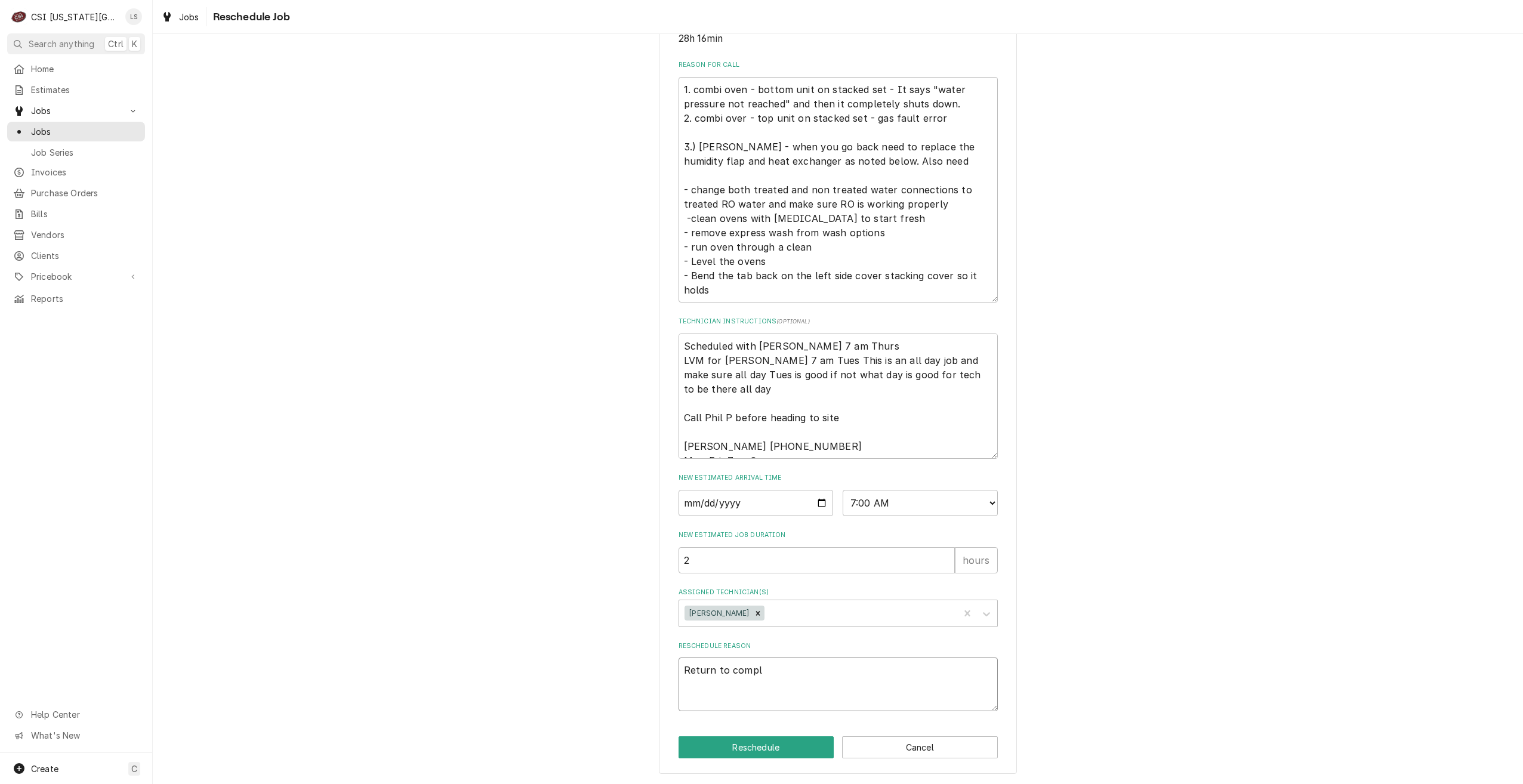
type textarea "Return to comple"
type textarea "x"
type textarea "Return to complet"
type textarea "x"
type textarea "Return to complete"
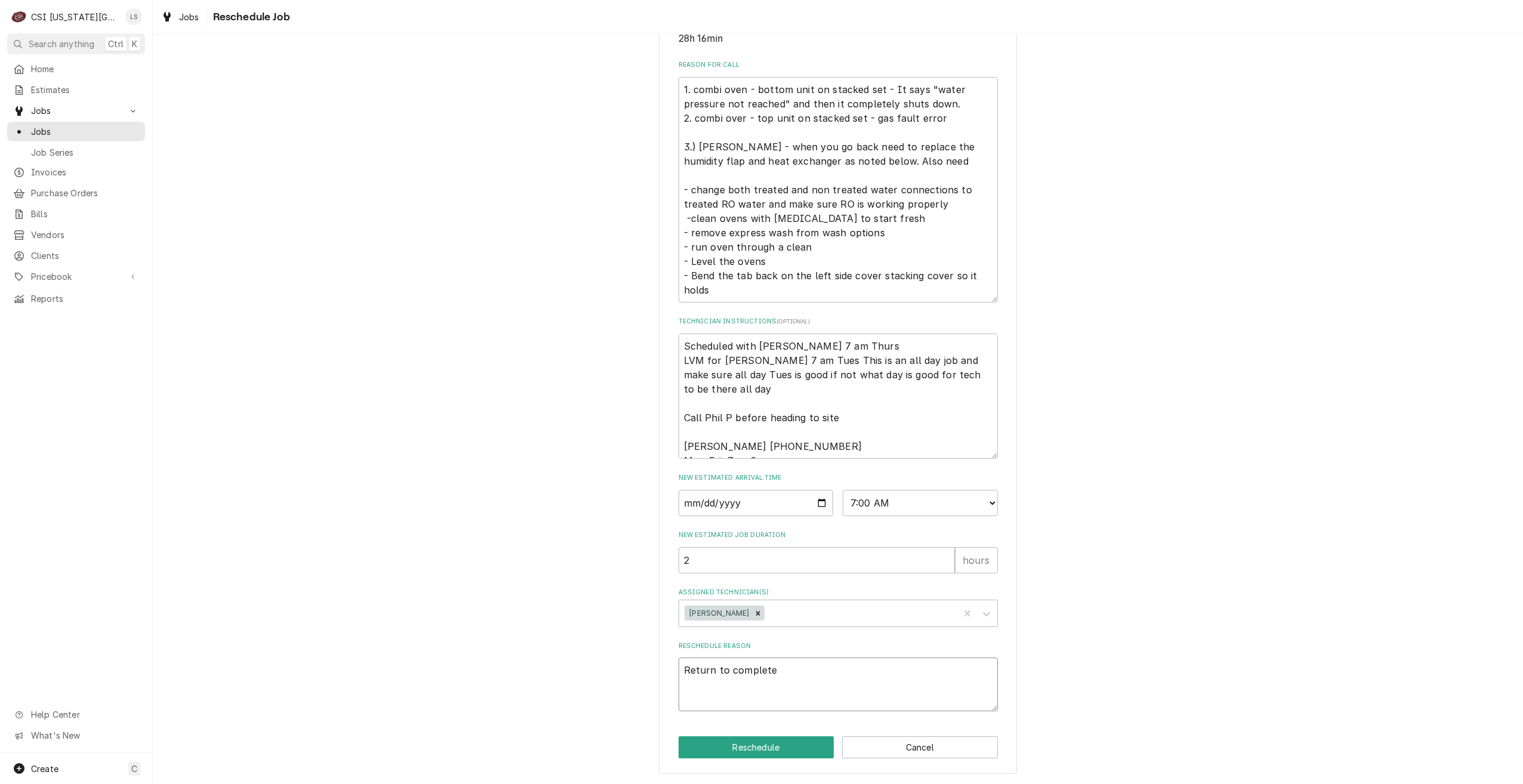
type textarea "x"
type textarea "Return to complete"
type textarea "x"
type textarea "Return to complete re"
type textarea "x"
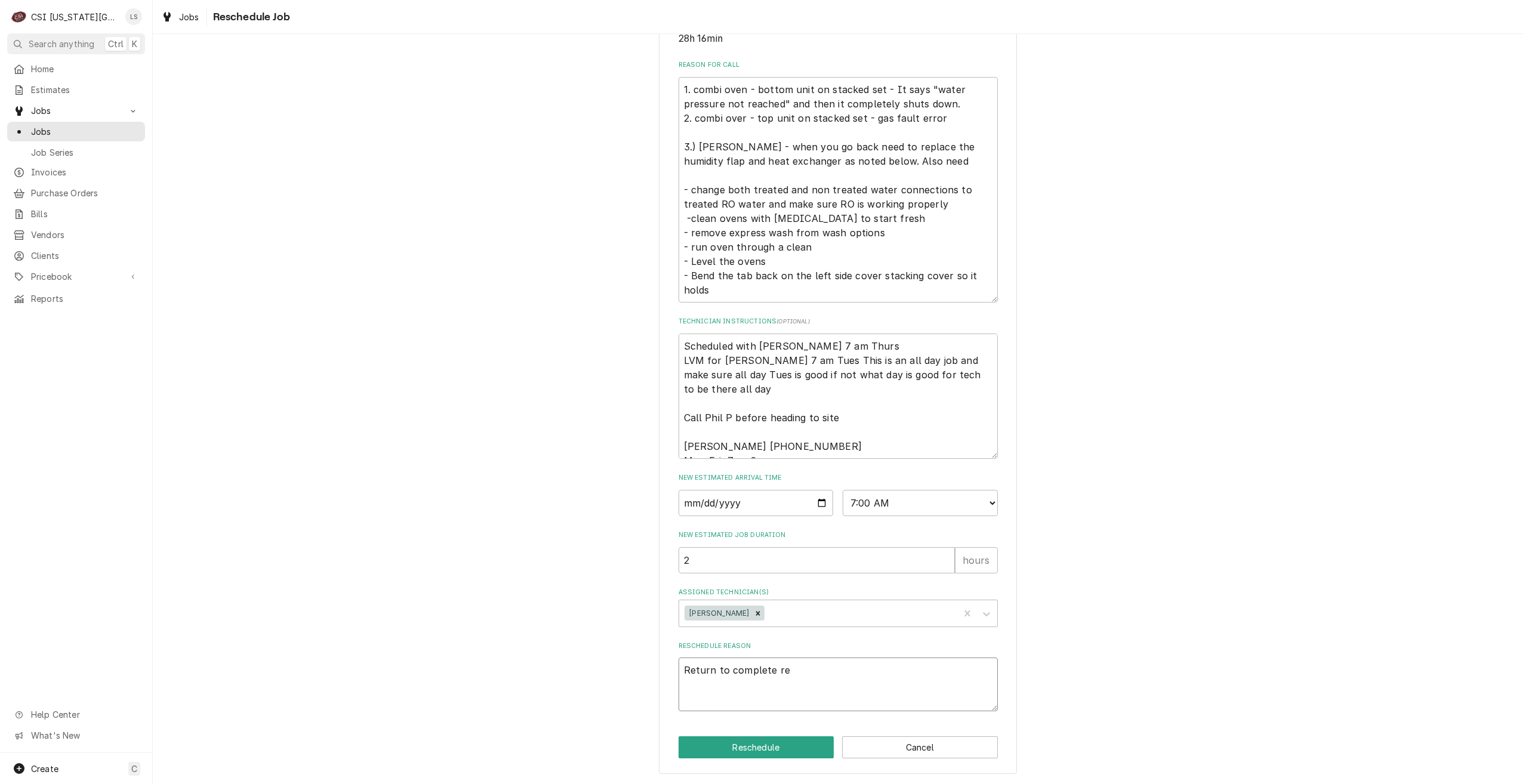
type textarea "Return to complete rep"
type textarea "x"
type textarea "Return to complete repa"
type textarea "x"
type textarea "Return to complete repai"
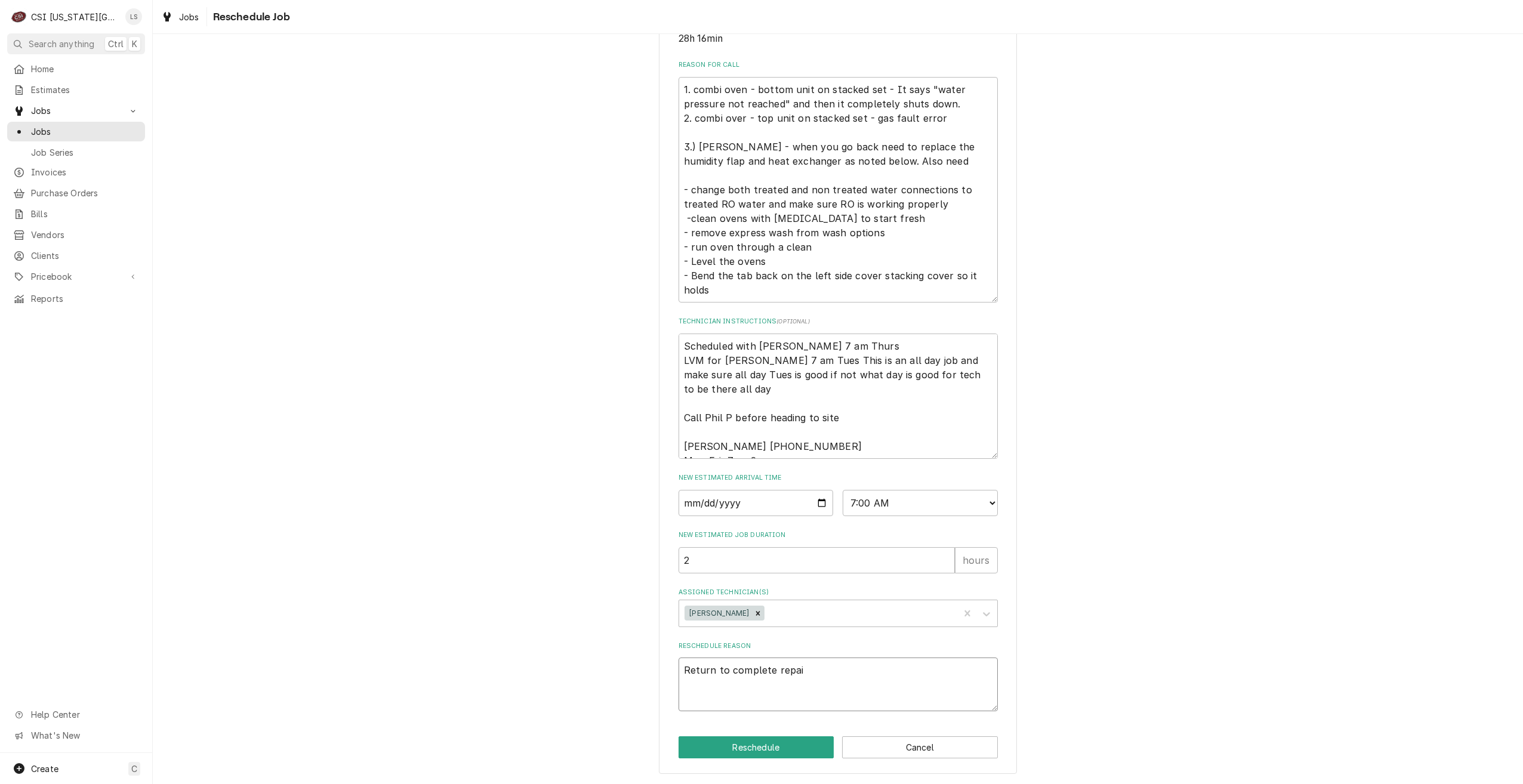
type textarea "x"
type textarea "Return to complete repair"
type textarea "x"
type textarea "Return to complete repairs"
click at [762, 742] on button "Reschedule" at bounding box center [756, 747] width 156 height 22
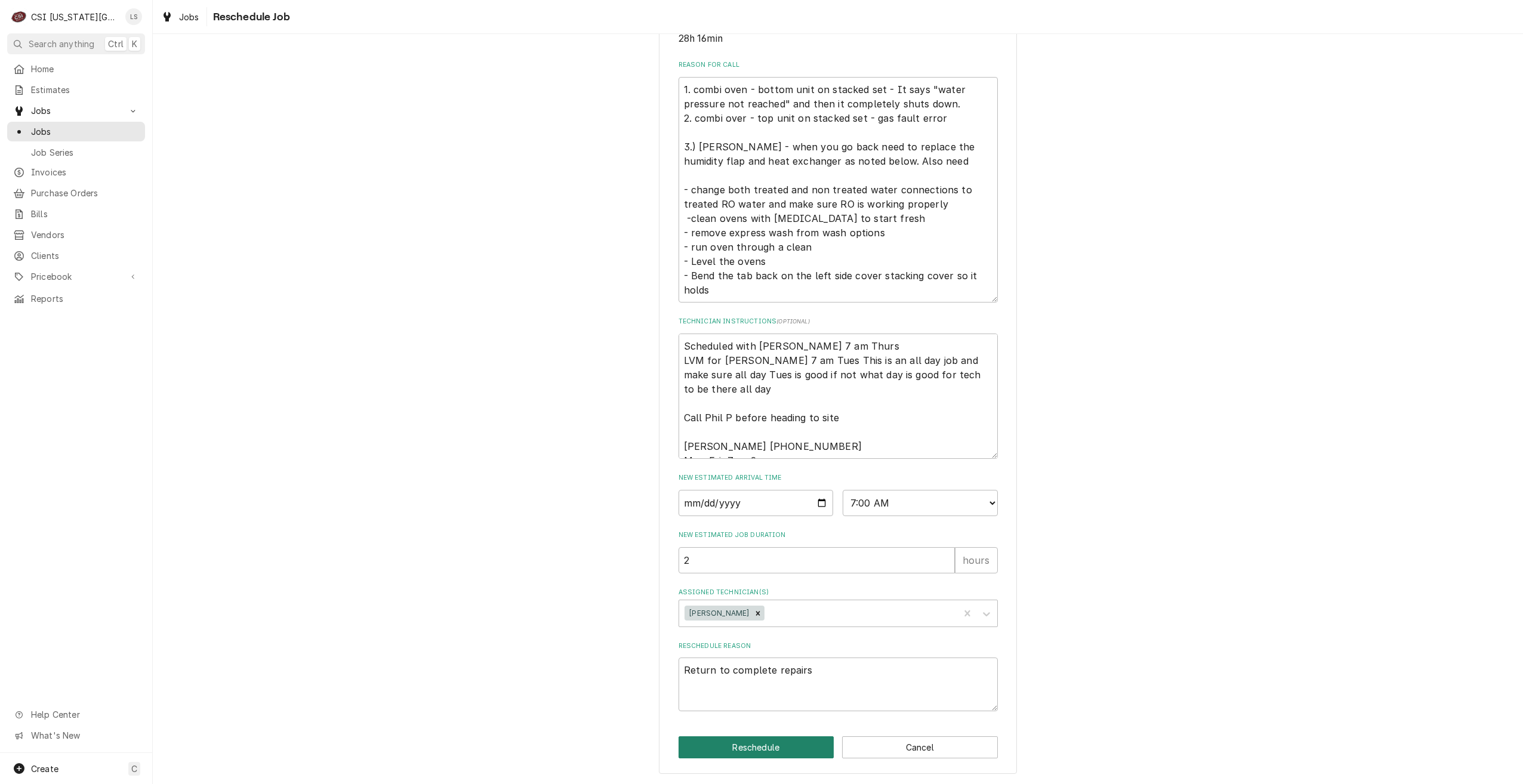
type textarea "x"
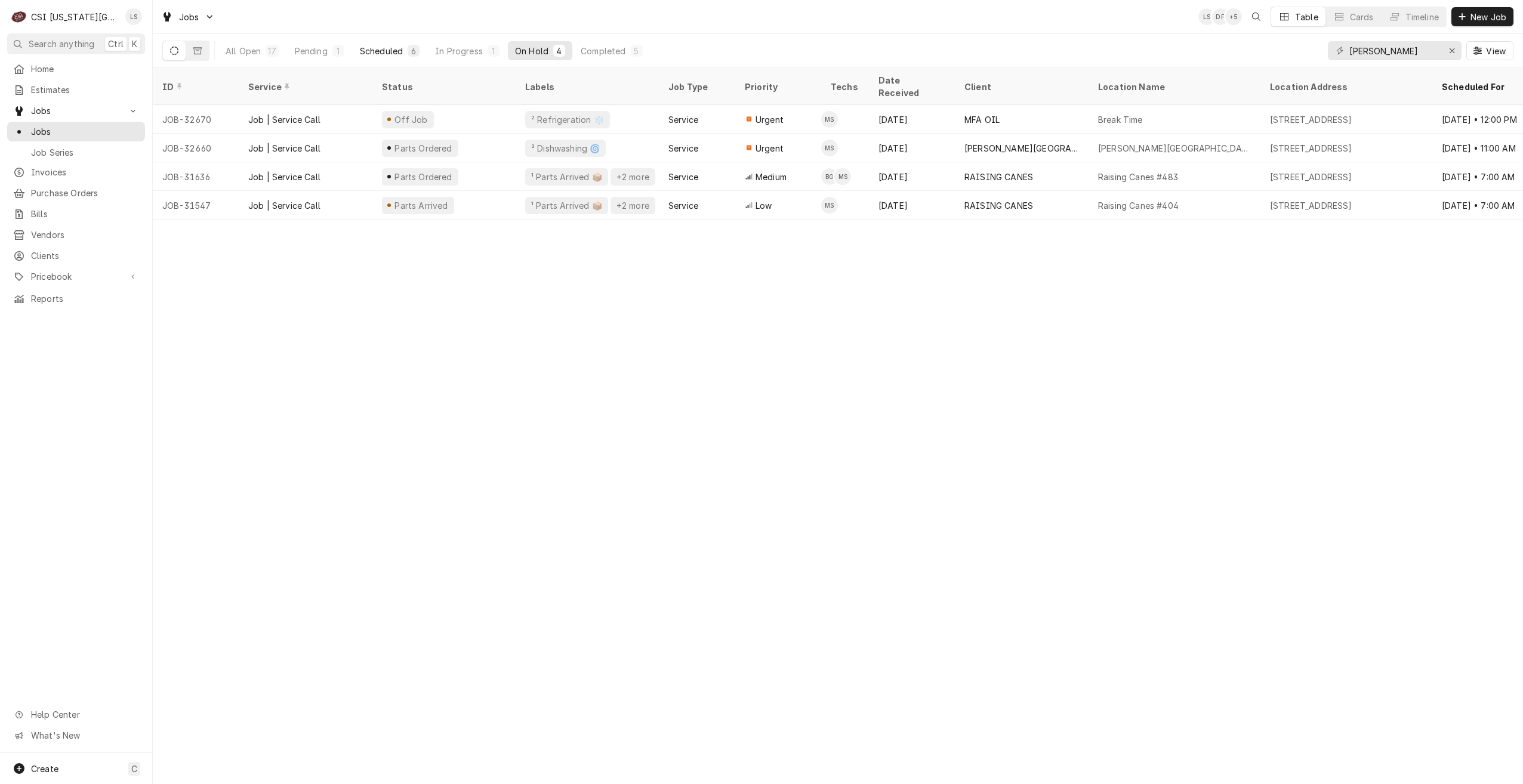
click at [390, 47] on div "Scheduled" at bounding box center [381, 51] width 43 height 13
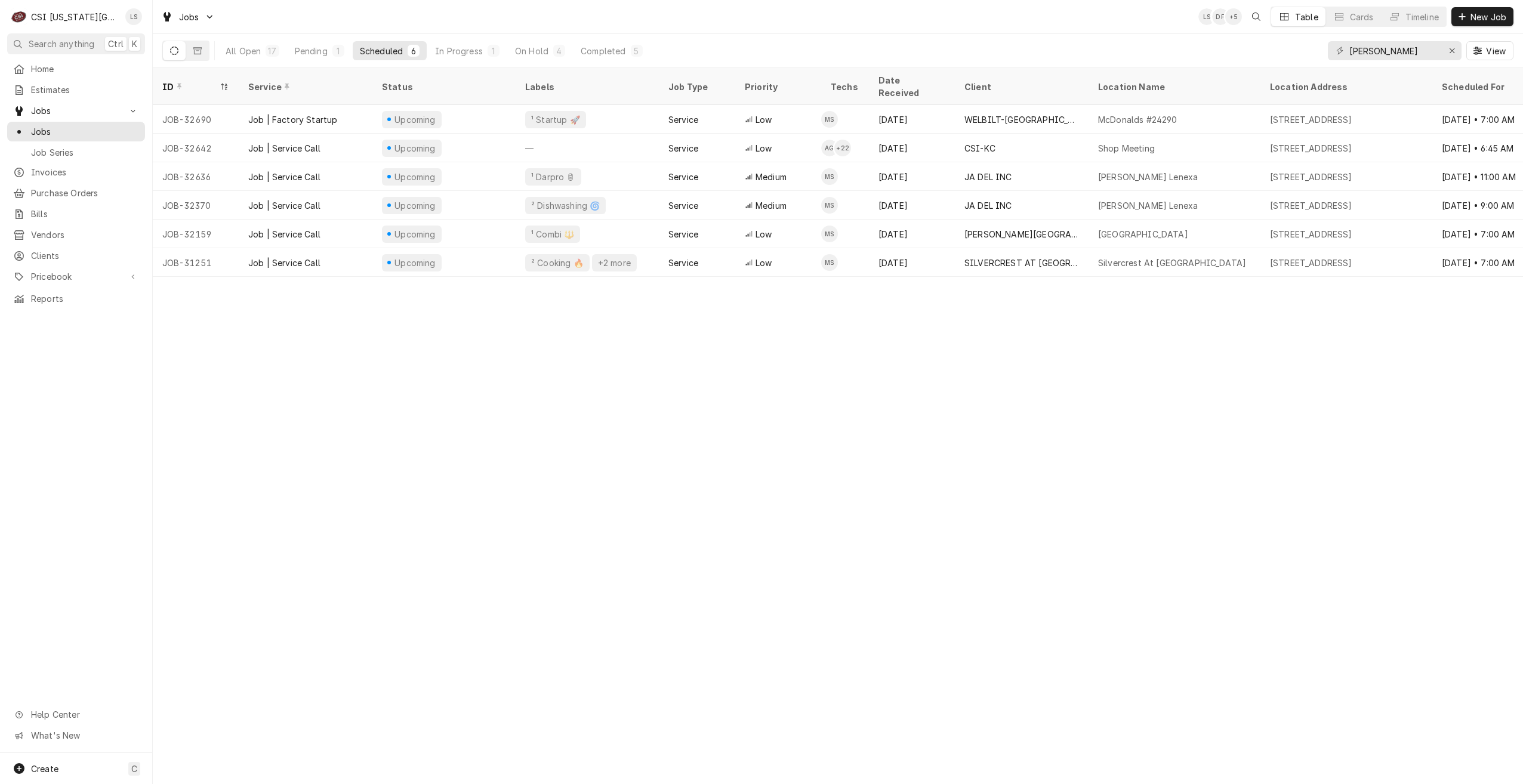
click at [319, 60] on div "All Open 17 Pending 1 Scheduled 6 In Progress 1 On Hold 4 Completed 5" at bounding box center [434, 50] width 432 height 33
click at [321, 50] on div "Pending" at bounding box center [311, 51] width 33 height 13
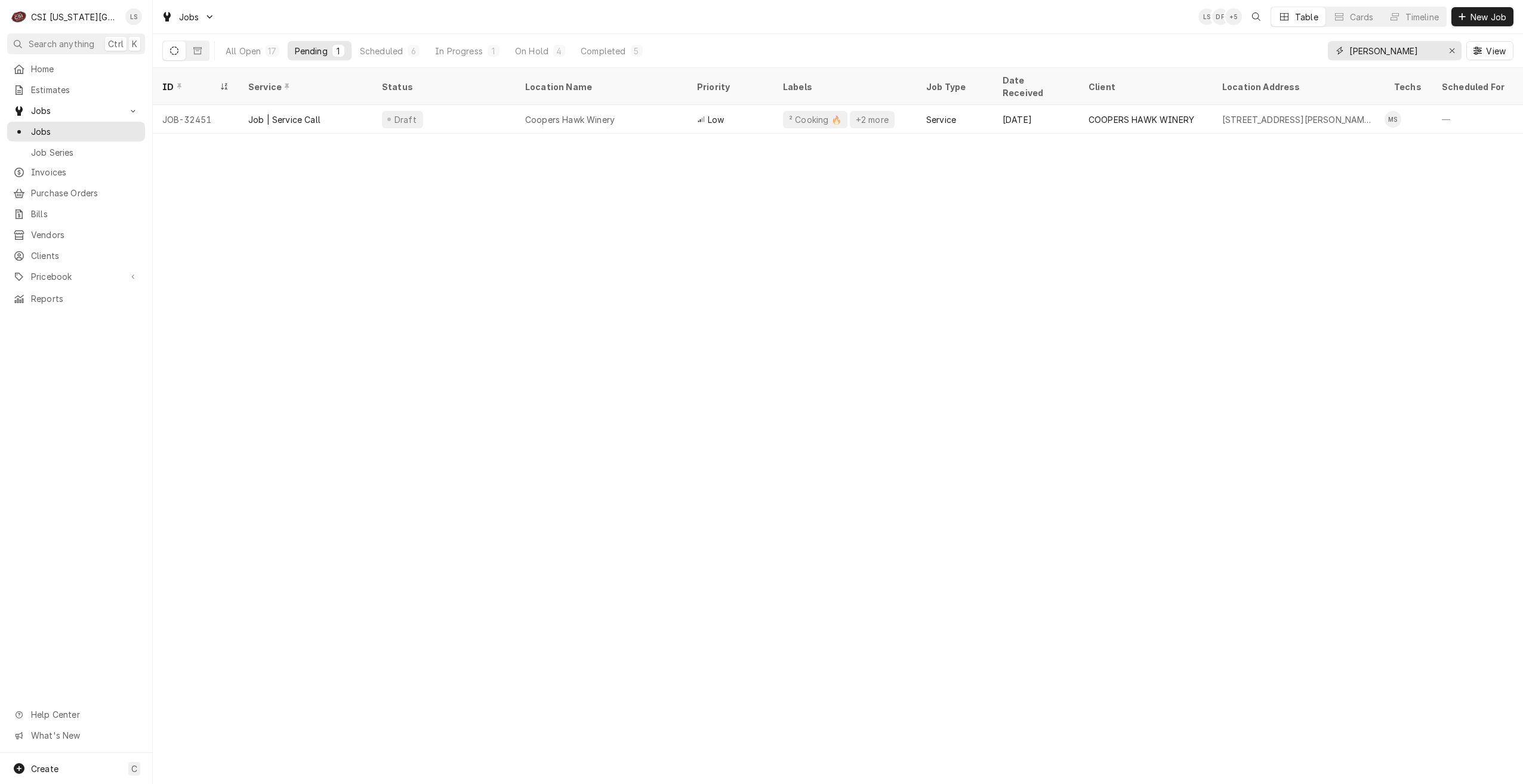
click at [1359, 52] on input "[PERSON_NAME]" at bounding box center [1394, 51] width 90 height 19
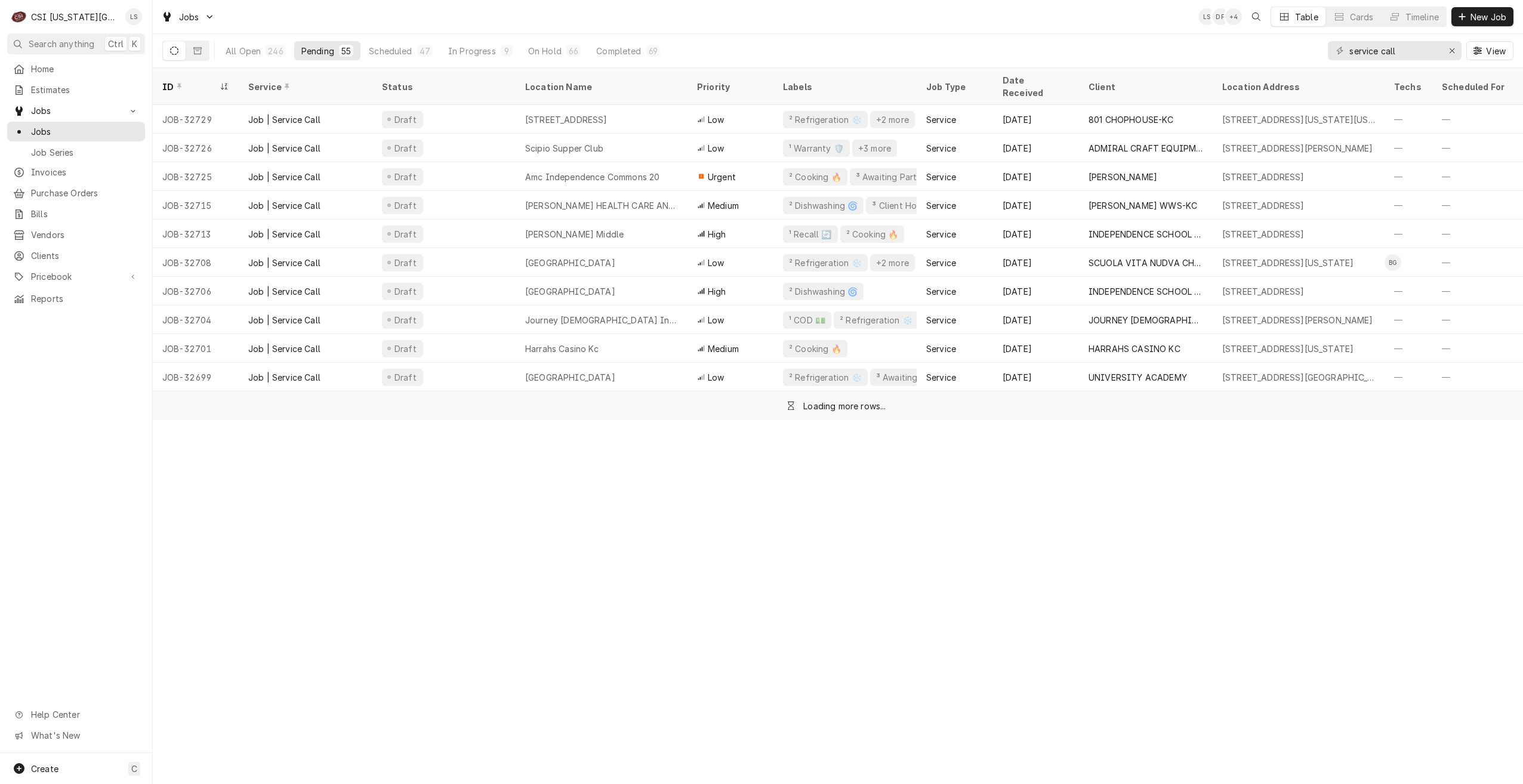
click at [1187, 15] on div "Jobs LS DF + 4 Table Cards Timeline New Job" at bounding box center [838, 16] width 1370 height 33
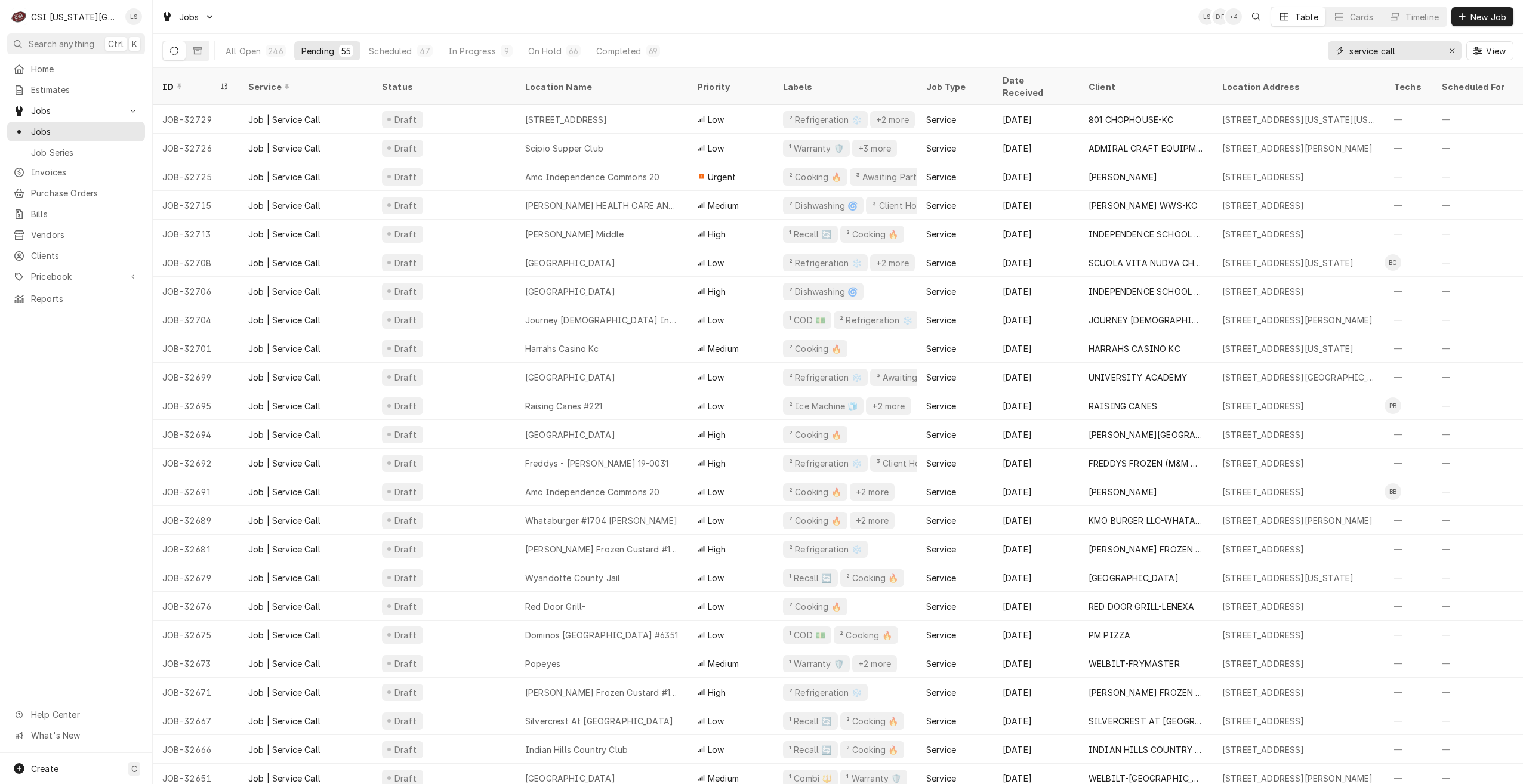
drag, startPoint x: 1399, startPoint y: 50, endPoint x: 1317, endPoint y: 51, distance: 82.0
click at [1317, 51] on div "All Open 246 Pending 55 Scheduled 47 In Progress 9 On Hold 66 Completed 69 serv…" at bounding box center [837, 50] width 1351 height 33
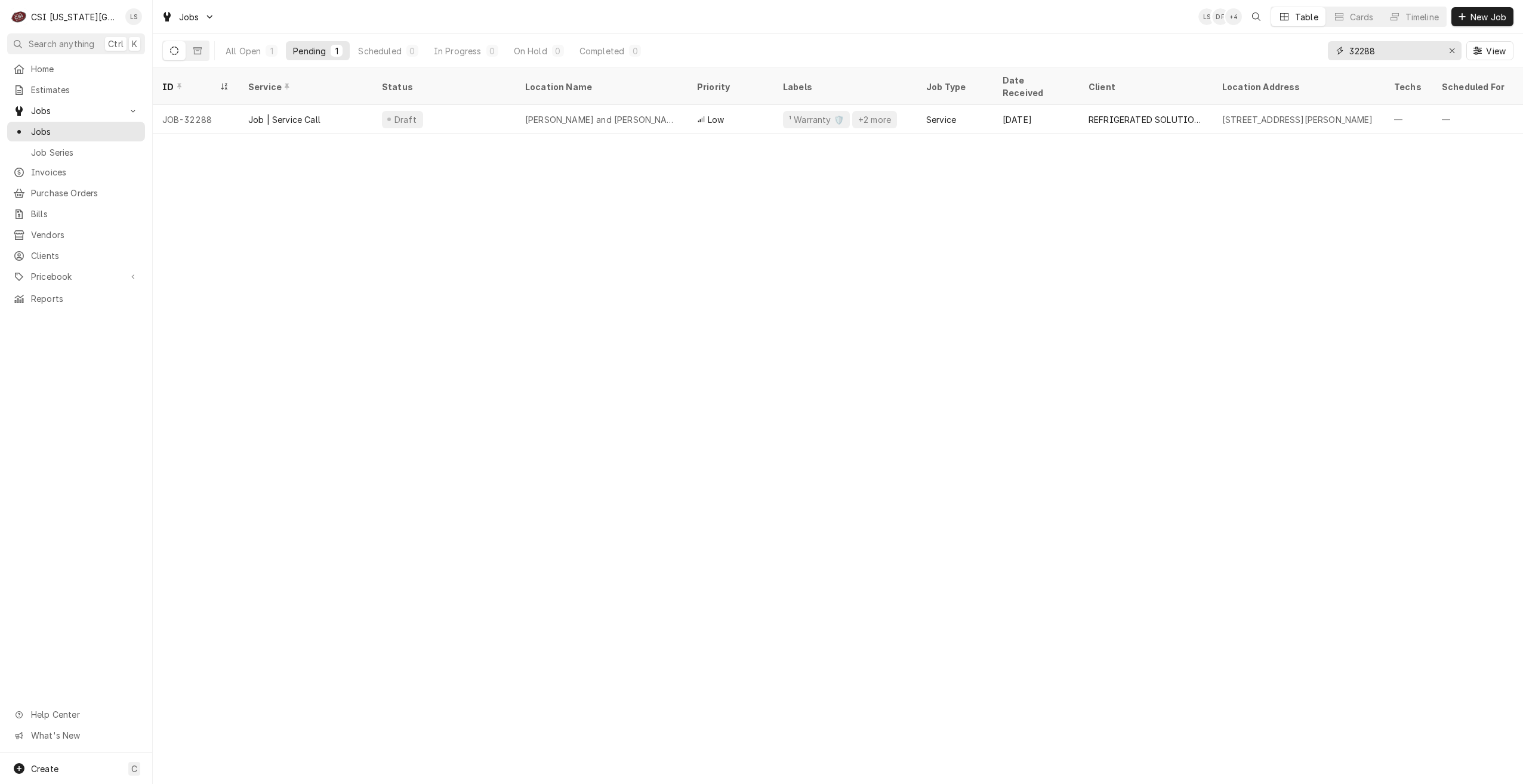
click at [1400, 53] on input "32288" at bounding box center [1394, 51] width 90 height 19
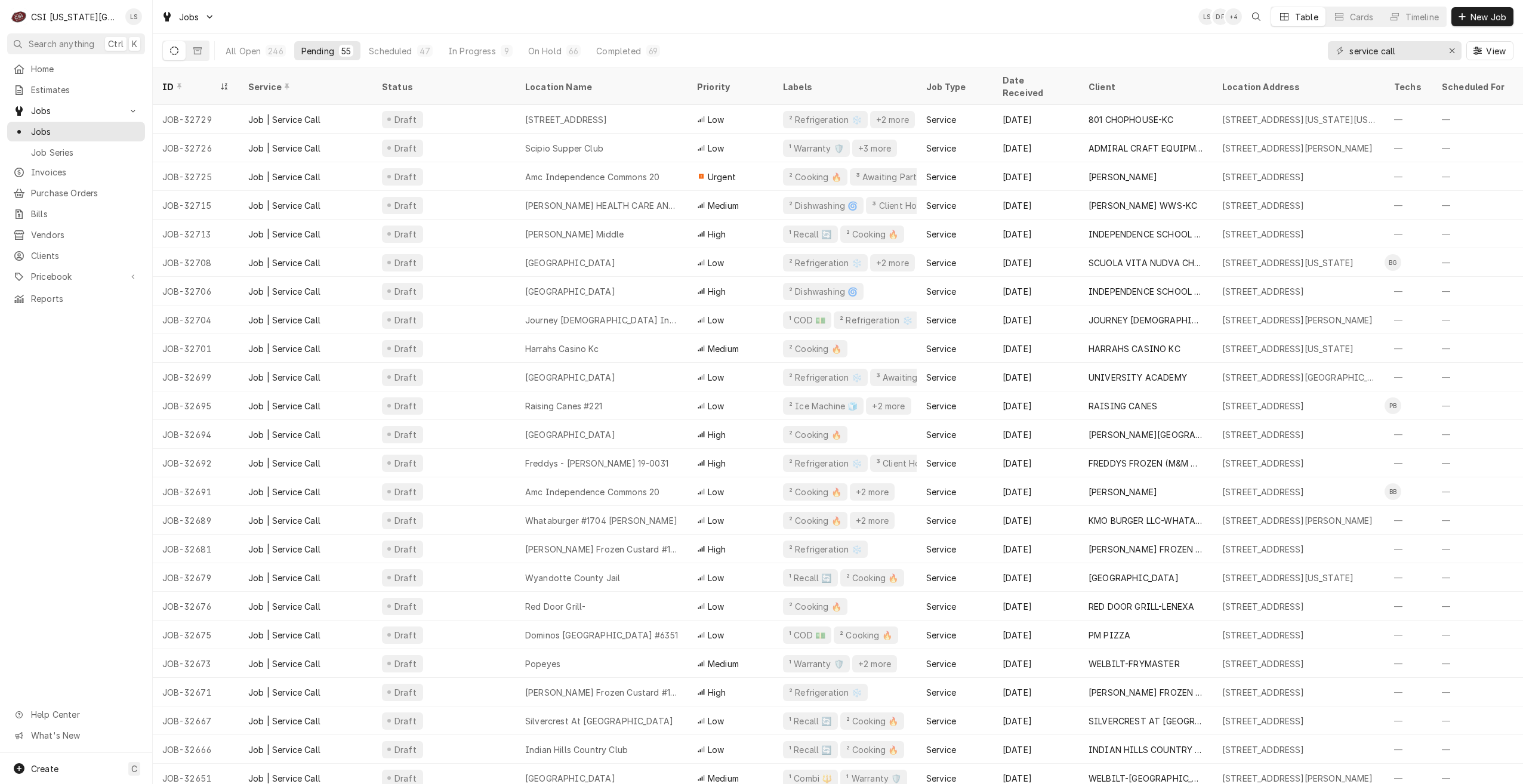
click at [1027, 10] on div "Jobs LS DF + 4 Table Cards Timeline New Job" at bounding box center [838, 16] width 1370 height 33
drag, startPoint x: 1409, startPoint y: 53, endPoint x: 1342, endPoint y: 45, distance: 67.5
click at [1342, 45] on div "service call" at bounding box center [1395, 51] width 134 height 19
type input "3"
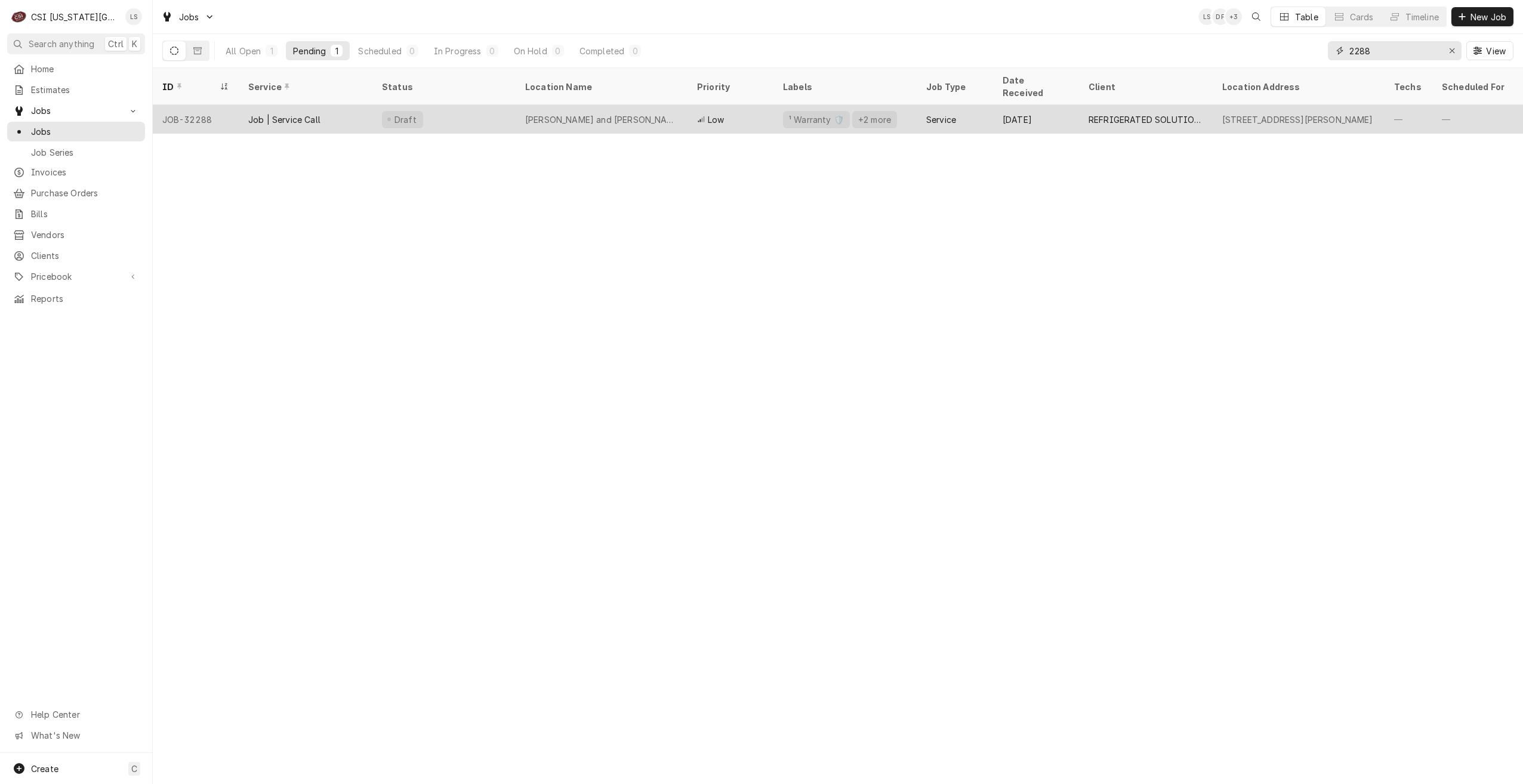
type input "2288"
click at [637, 114] on div "Sylas and Maddy's Homemade Ice Cream" at bounding box center [601, 120] width 153 height 13
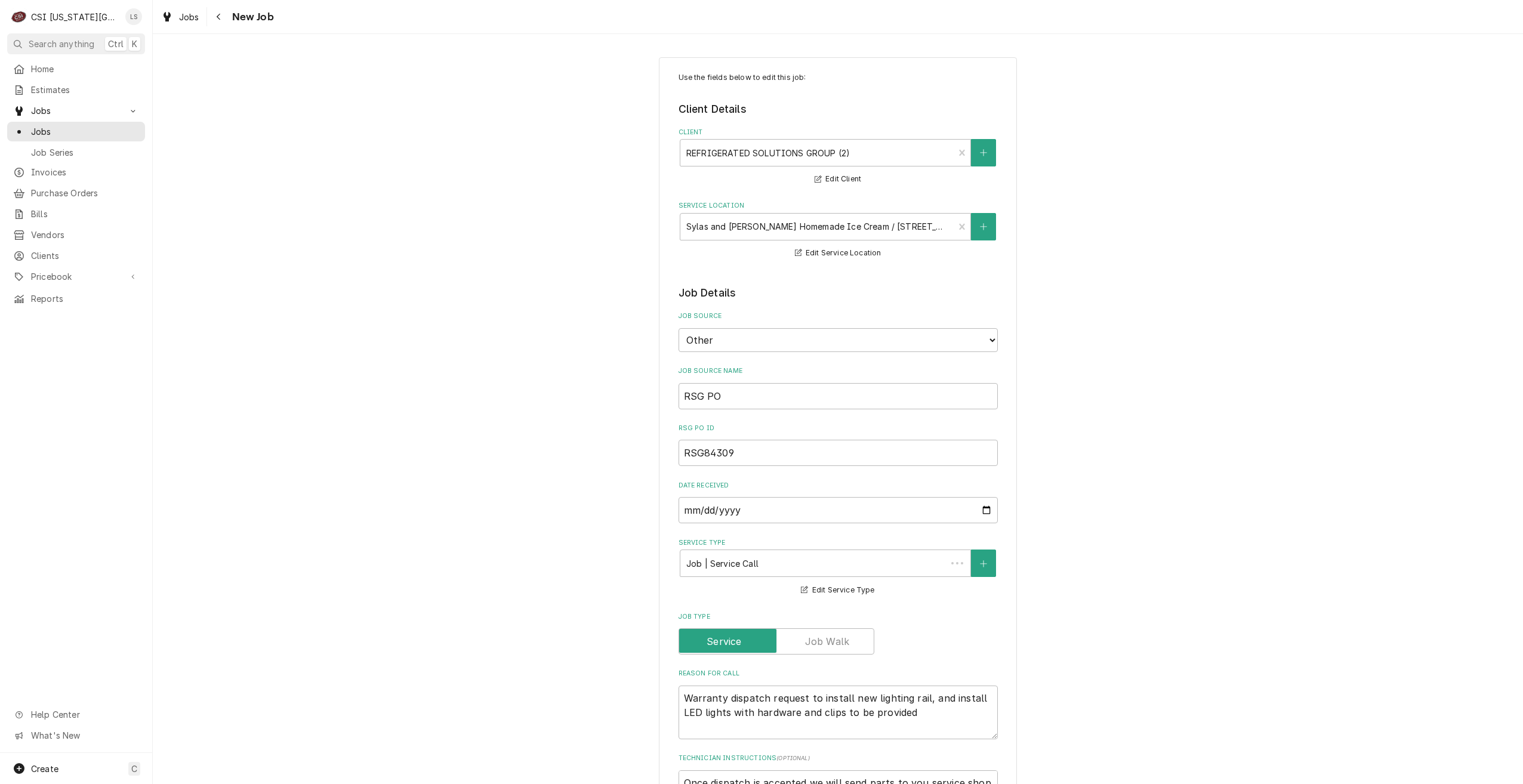
type textarea "x"
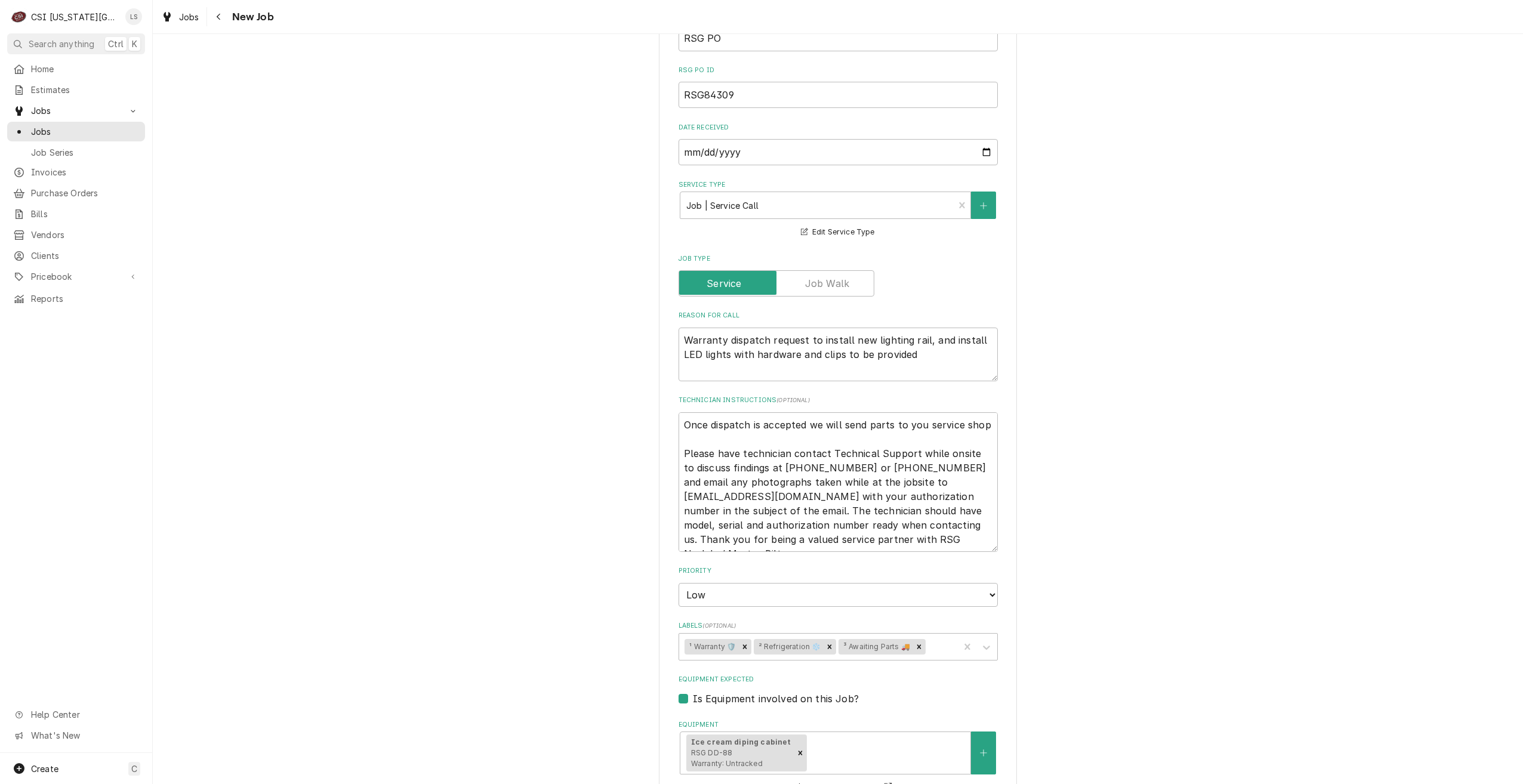
scroll to position [120, 0]
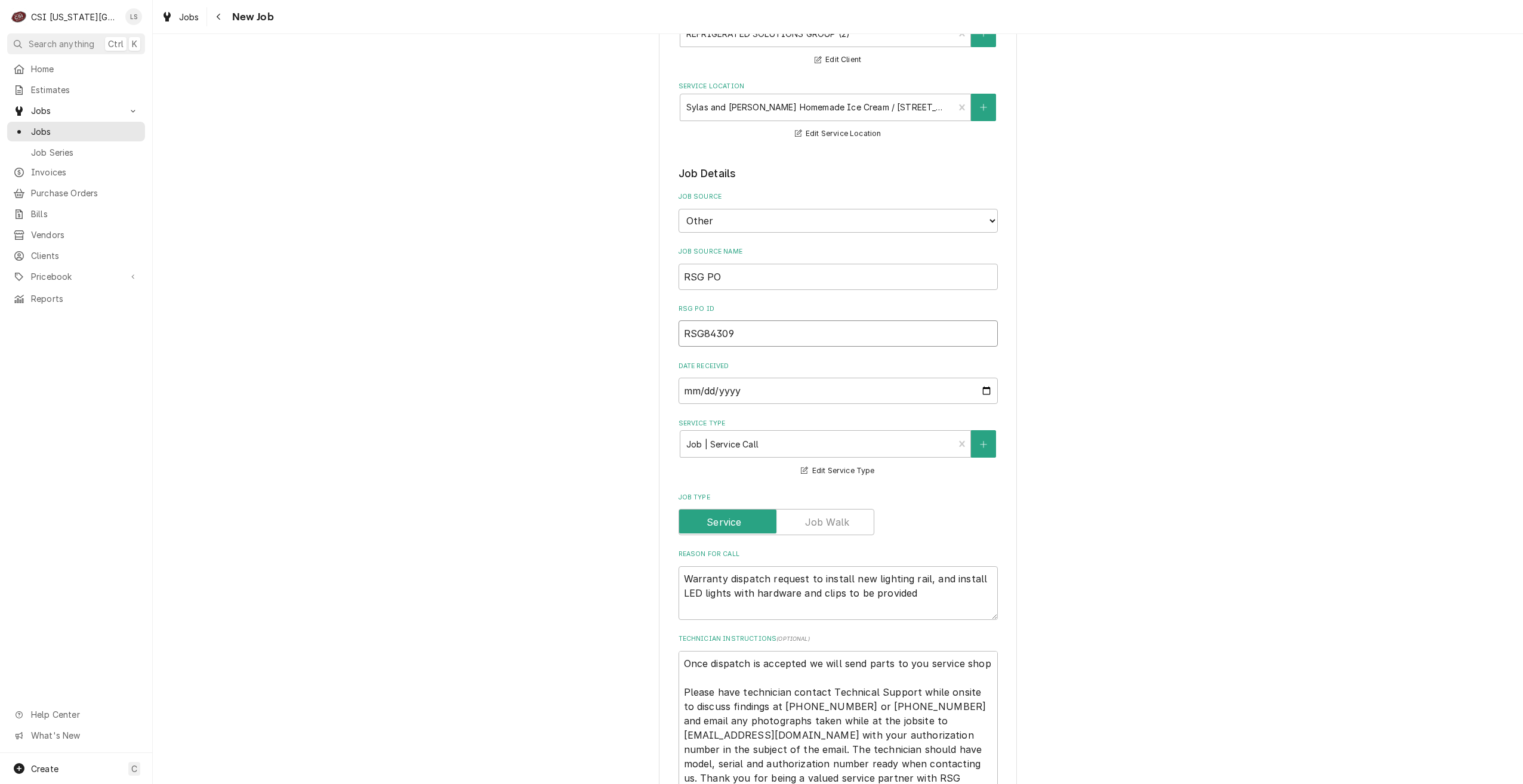
click at [701, 338] on input "RSG84309" at bounding box center [838, 333] width 319 height 26
click at [134, 134] on div "Jobs" at bounding box center [75, 131] width 133 height 15
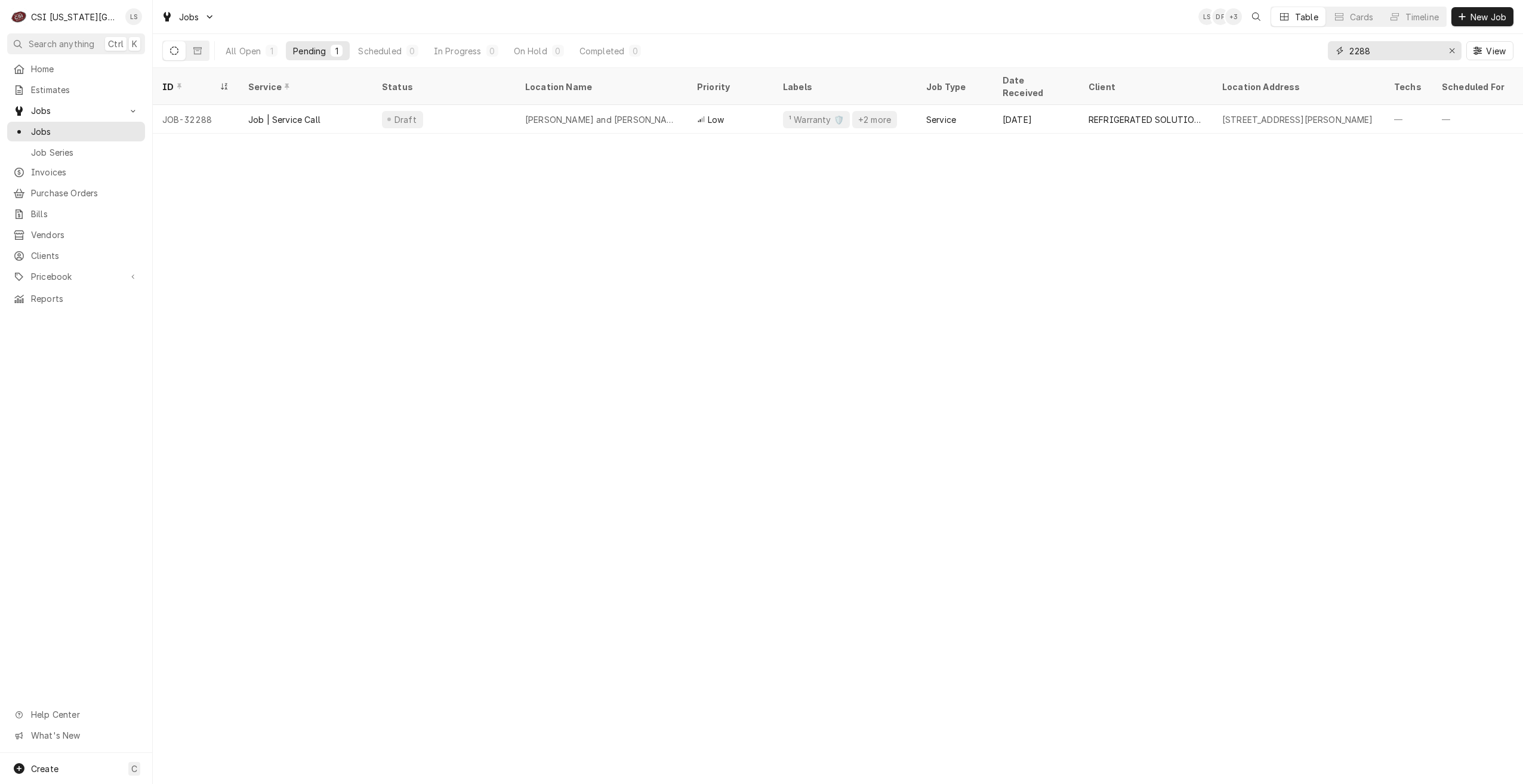
click at [1351, 49] on input "2288" at bounding box center [1394, 51] width 90 height 19
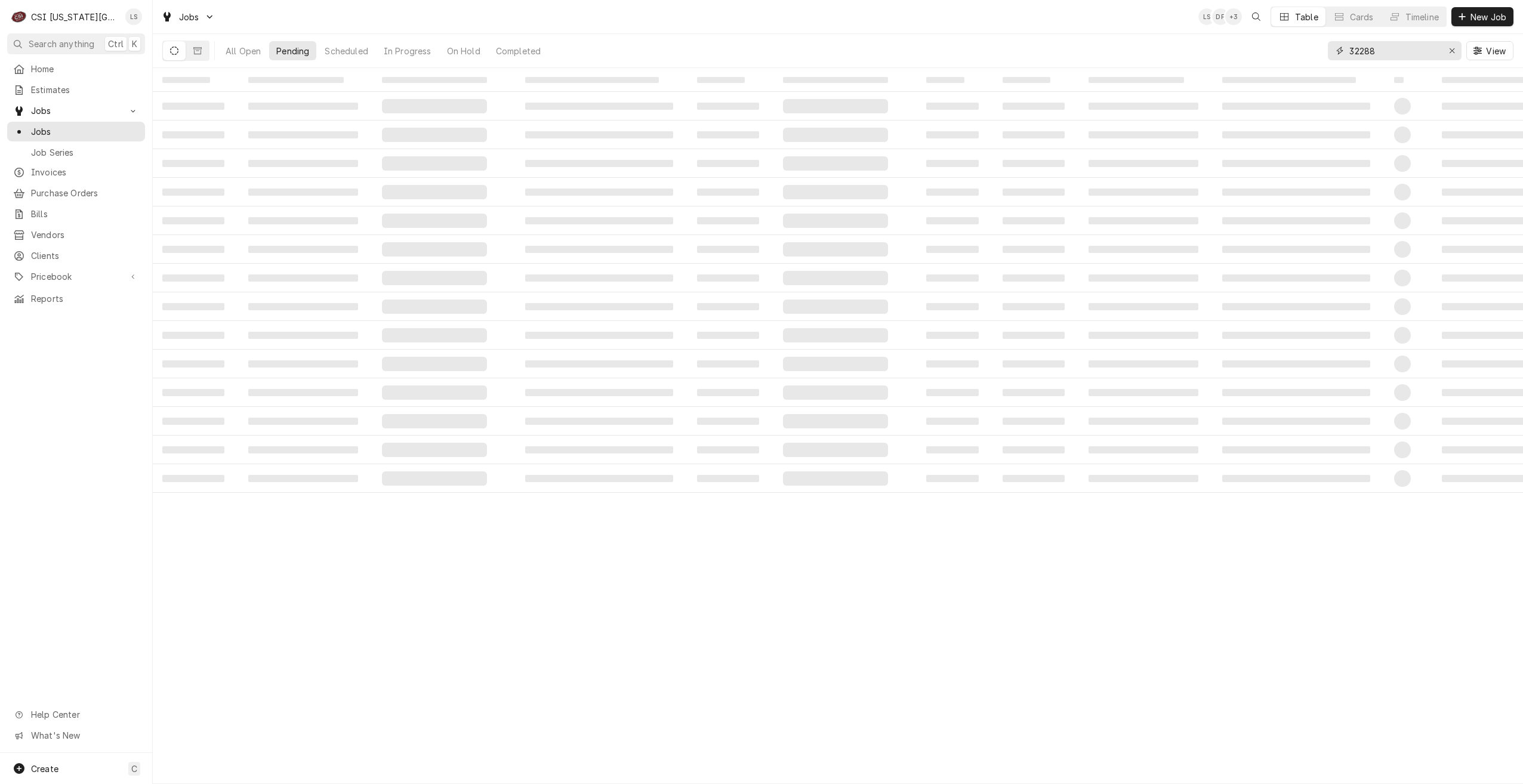
click at [1381, 49] on input "32288" at bounding box center [1394, 51] width 90 height 19
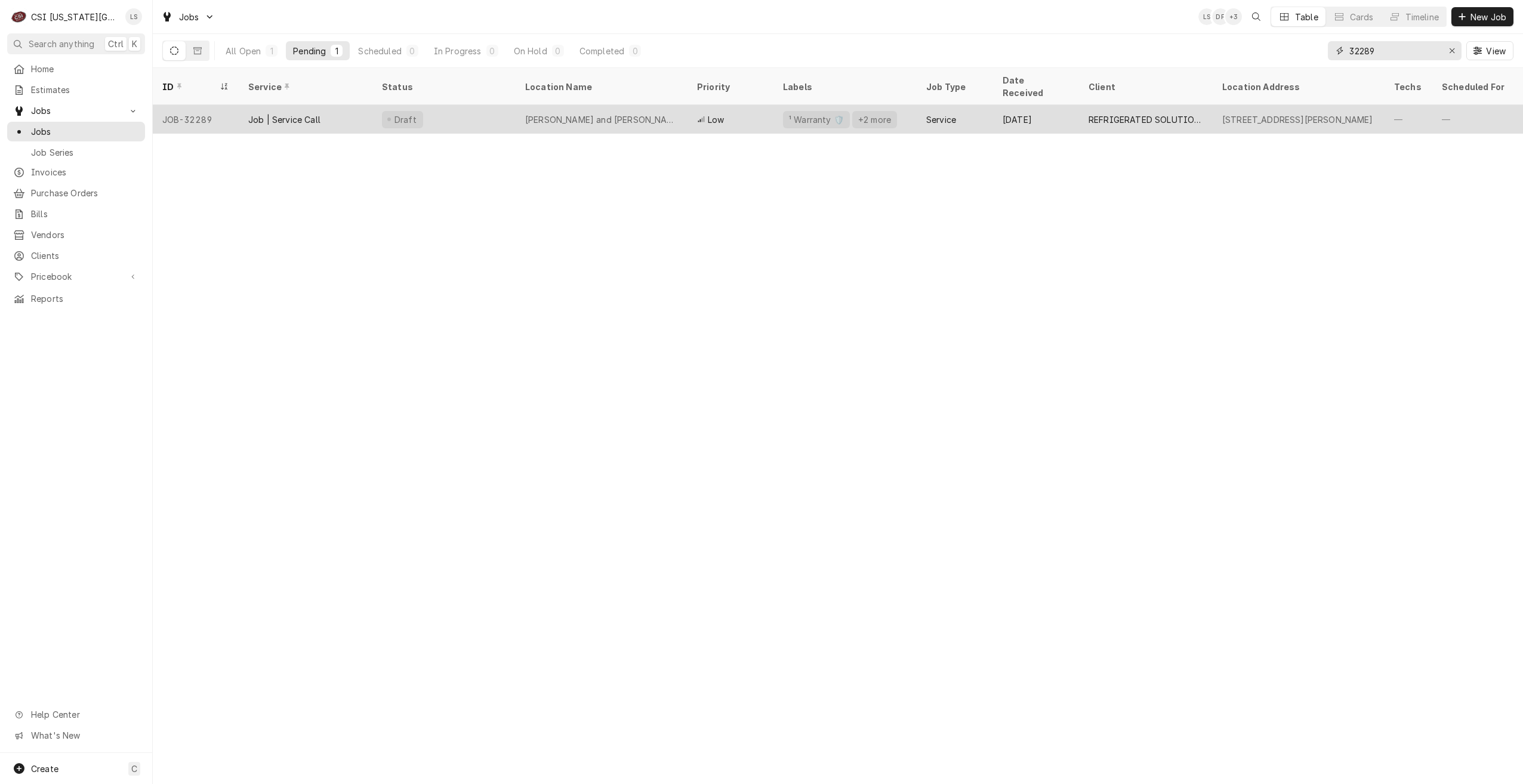
type input "32289"
click at [684, 107] on div "Sylas and Maddy's Homemade Ice Cream" at bounding box center [601, 120] width 172 height 29
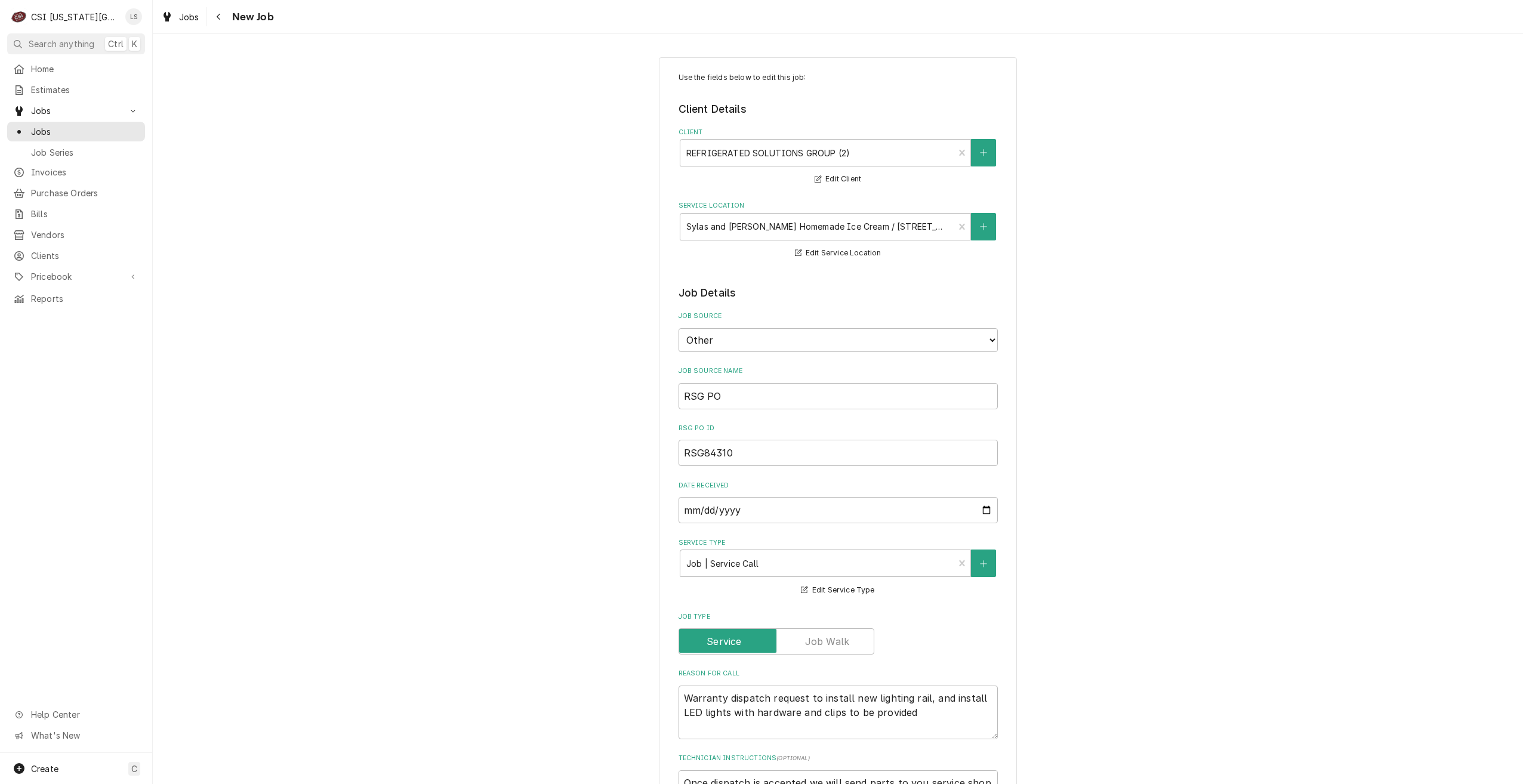
type textarea "x"
click at [86, 125] on span "Jobs" at bounding box center [85, 131] width 108 height 13
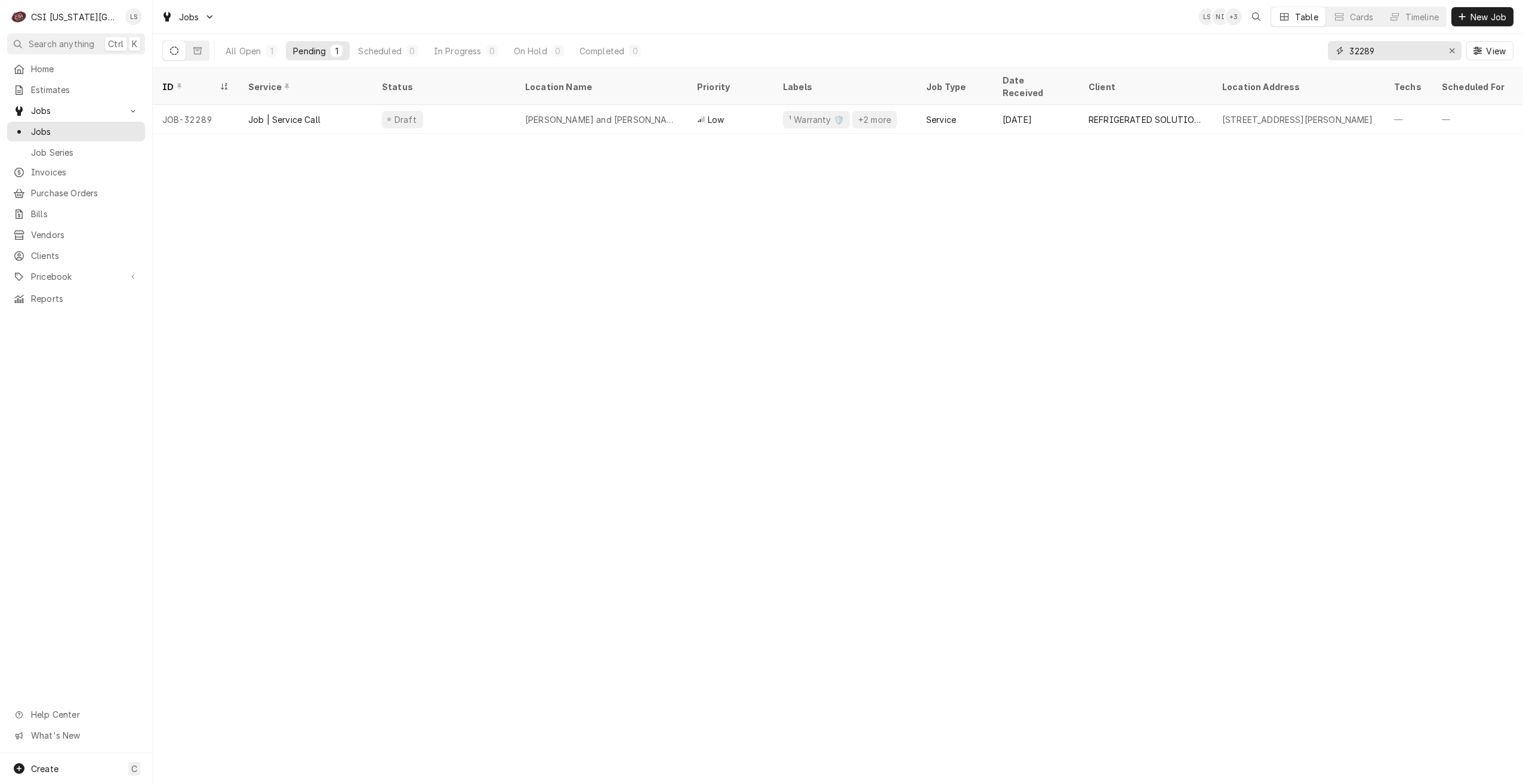
click at [1352, 52] on input "32289" at bounding box center [1394, 51] width 90 height 19
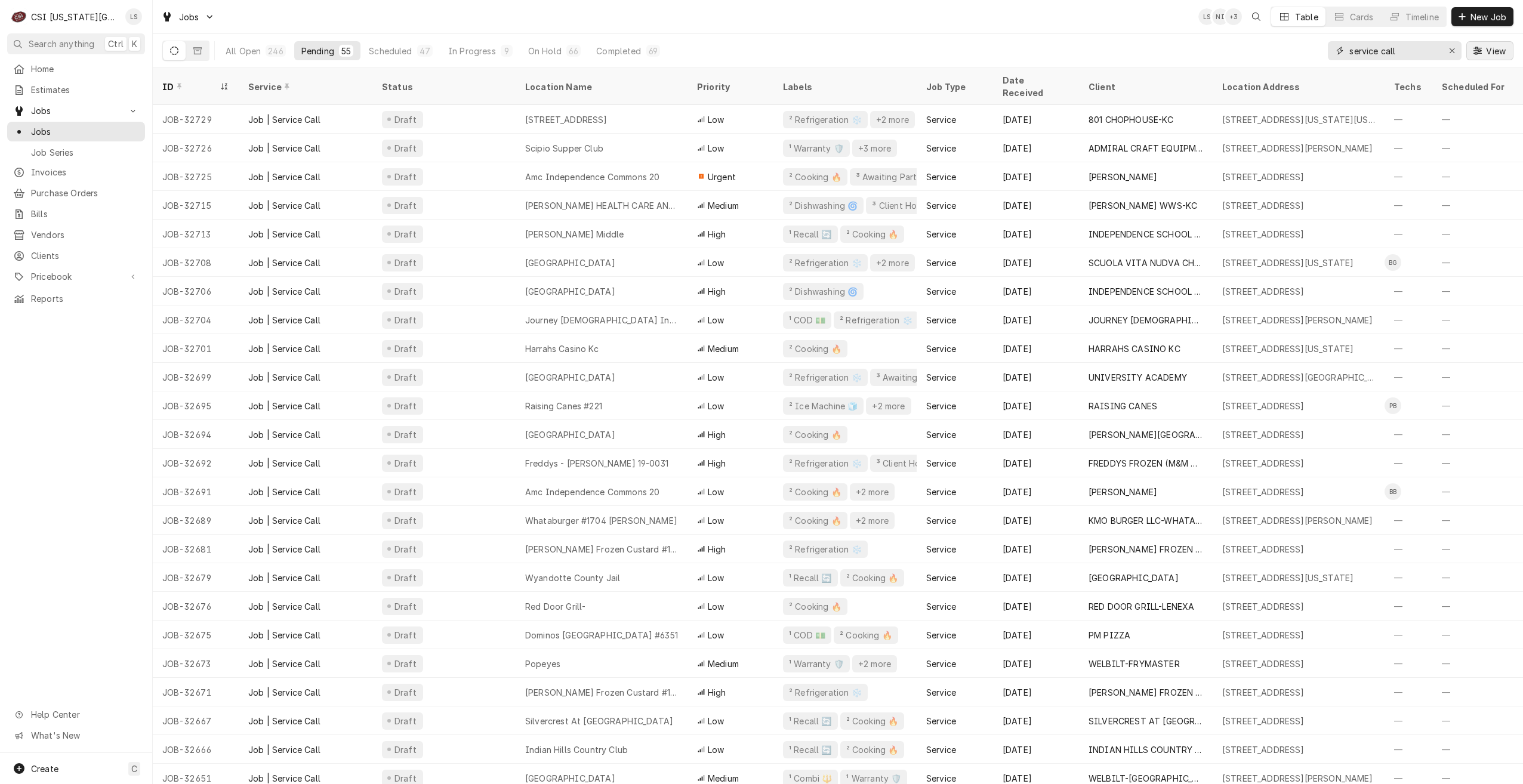
type input "service call"
click at [923, 11] on div "Jobs LS NI + 3 Table Cards Timeline New Job" at bounding box center [838, 16] width 1370 height 33
click at [1024, 21] on div "Jobs LS NI + 3 Table Cards Timeline New Job" at bounding box center [838, 16] width 1370 height 33
click at [541, 23] on div "Jobs LS DF + 3 Table Cards Timeline New Job" at bounding box center [838, 16] width 1370 height 33
click at [923, 24] on div "Jobs LS DF + 6 Table Cards Timeline New Job" at bounding box center [838, 16] width 1370 height 33
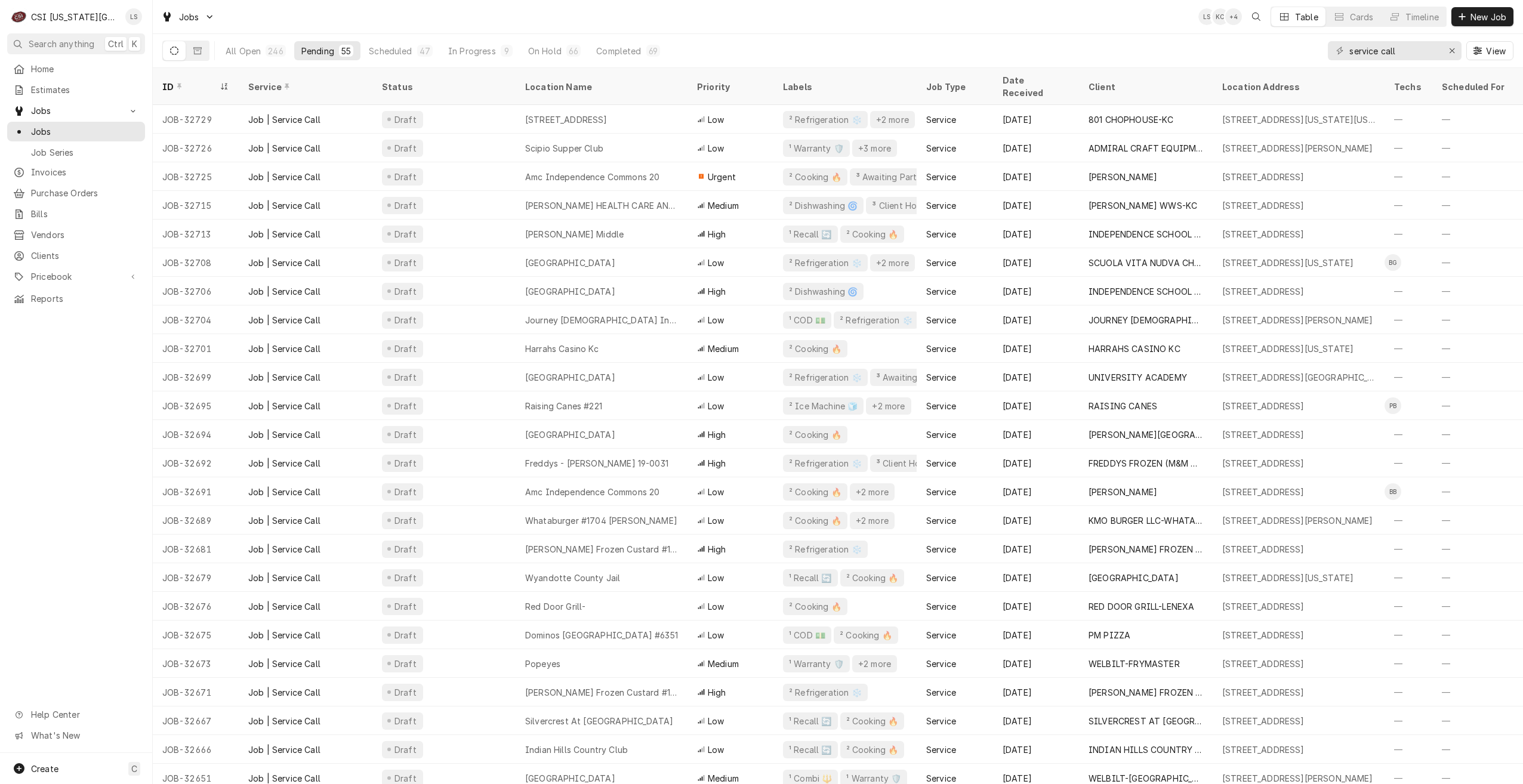
click at [923, 24] on div "Jobs LS KC + 4 Table Cards Timeline New Job" at bounding box center [838, 16] width 1370 height 33
click at [949, 30] on div "Jobs LS KC + 4 Table Cards Timeline New Job" at bounding box center [838, 16] width 1370 height 33
click at [949, 30] on div "Jobs LS KC + 5 Table Cards Timeline New Job" at bounding box center [838, 16] width 1370 height 33
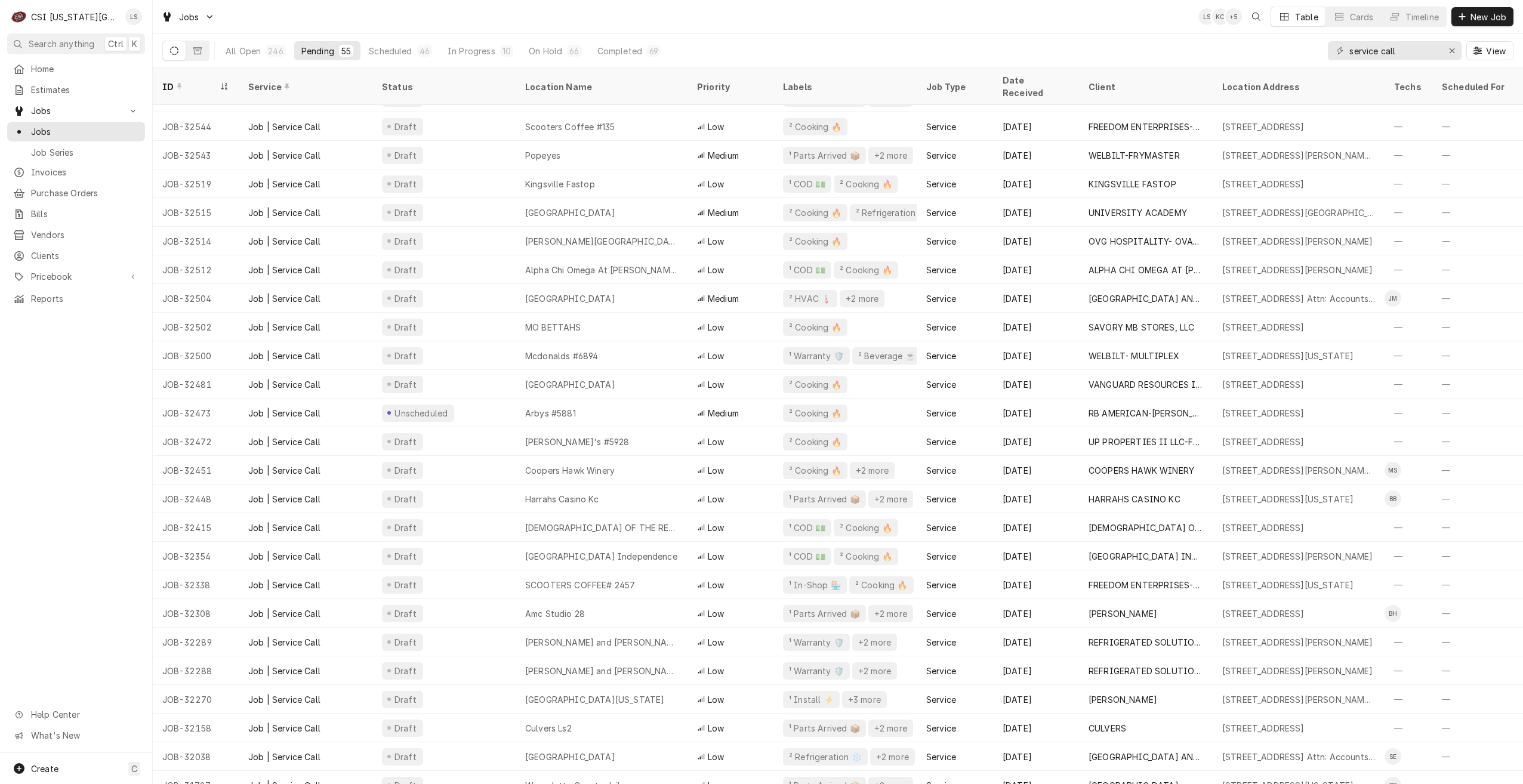
scroll to position [891, 0]
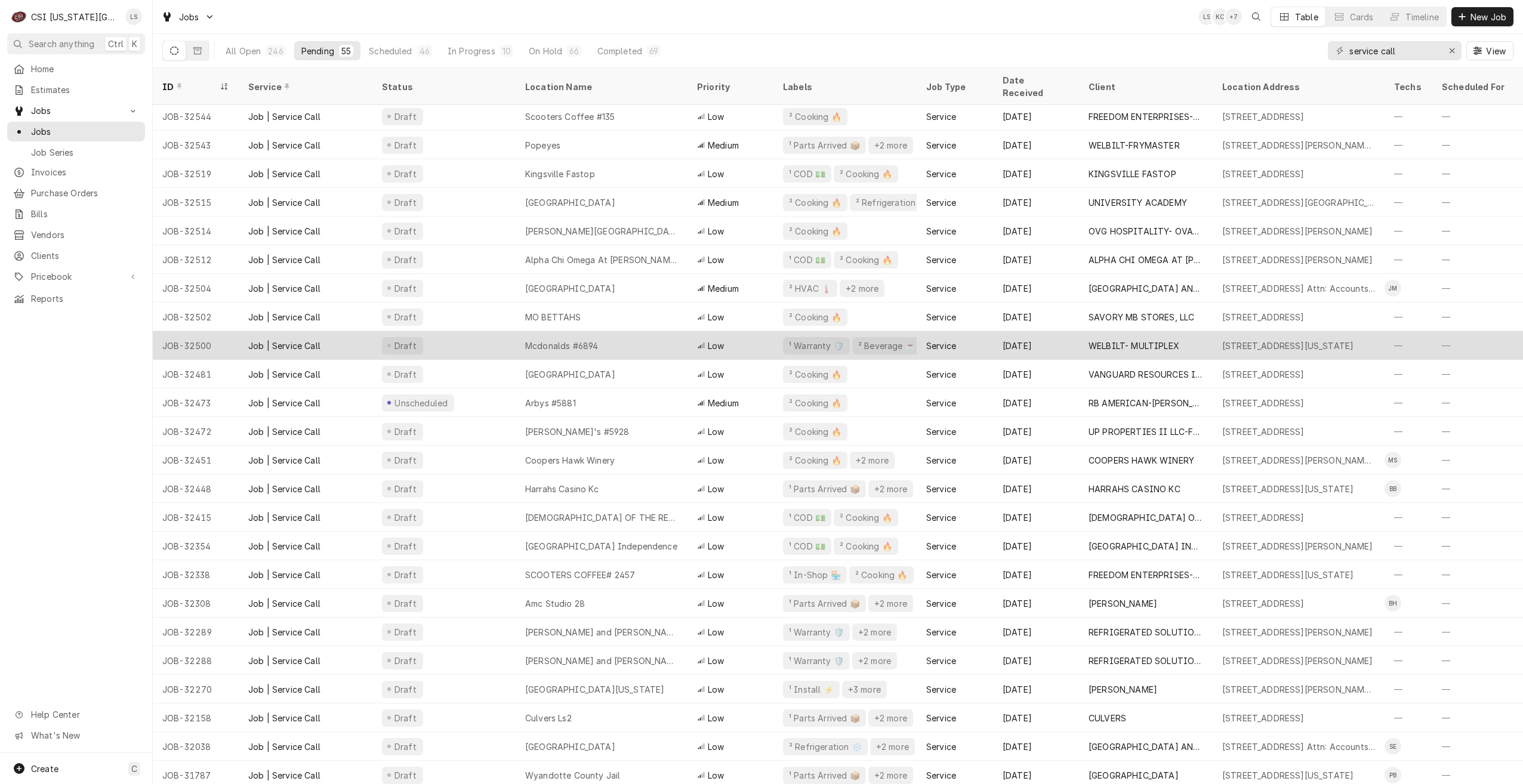
click at [673, 343] on div "Mcdonalds #6894" at bounding box center [601, 346] width 172 height 29
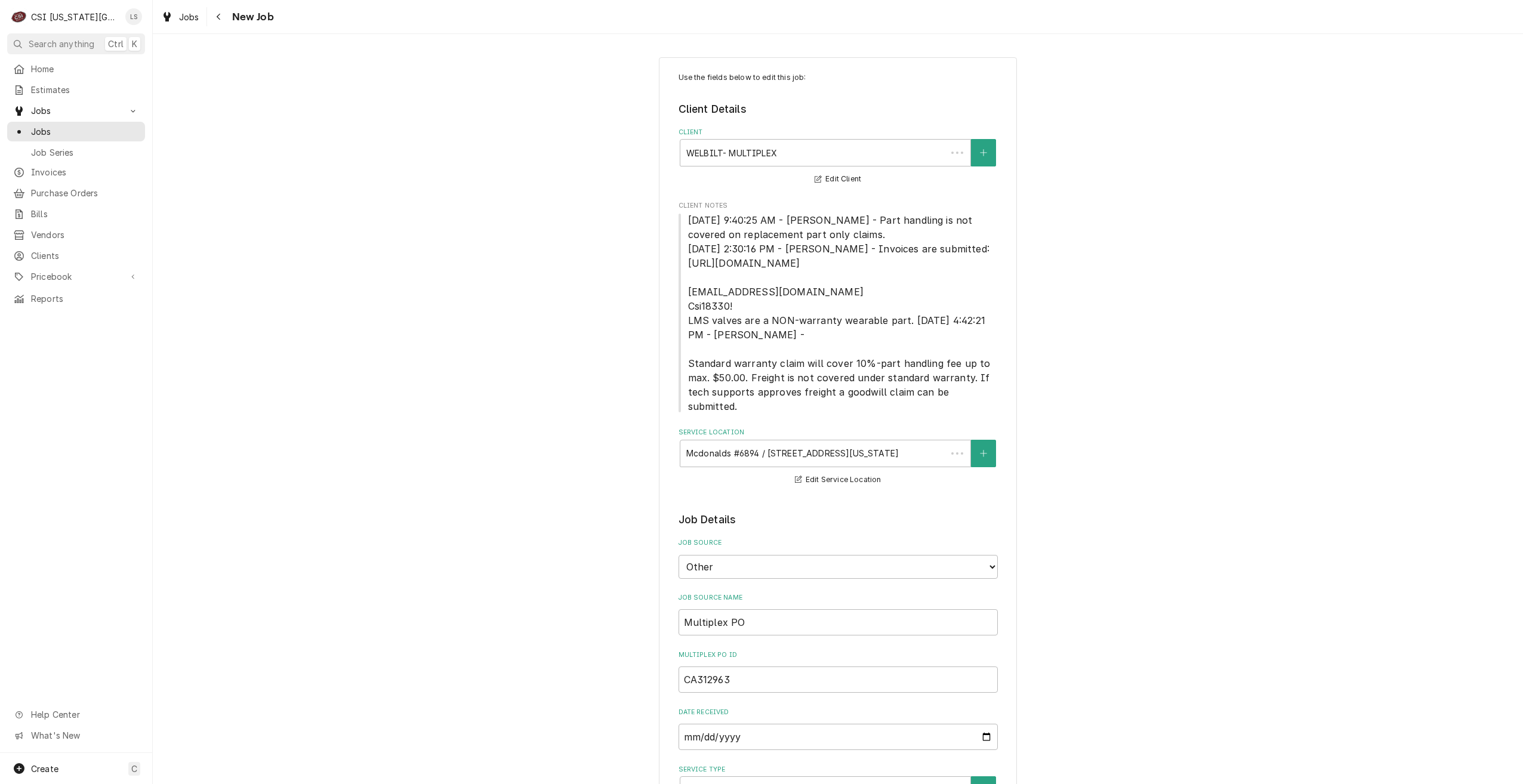
type textarea "x"
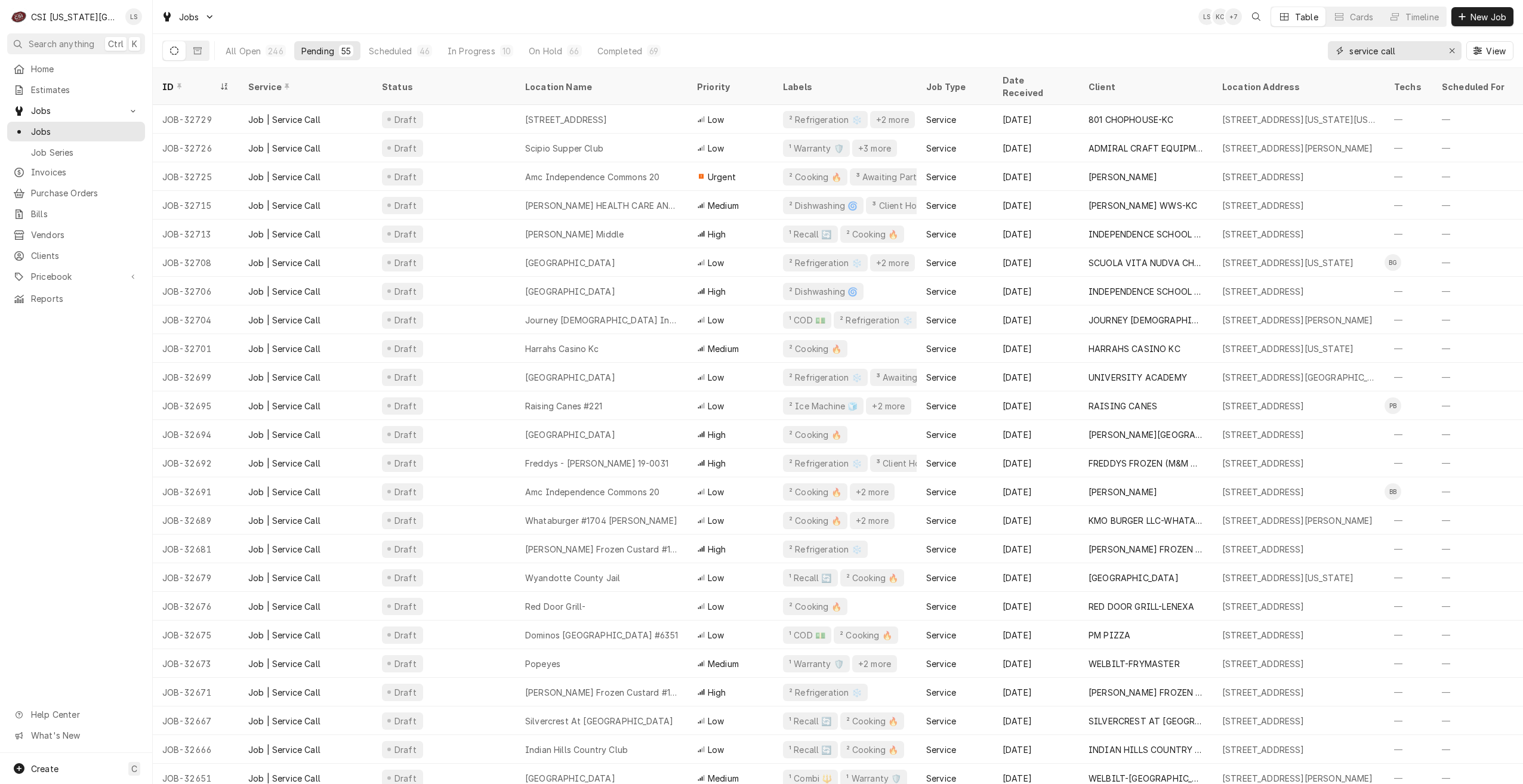
drag, startPoint x: 1432, startPoint y: 53, endPoint x: 1334, endPoint y: 45, distance: 98.3
click at [1334, 45] on div "service call" at bounding box center [1395, 51] width 134 height 19
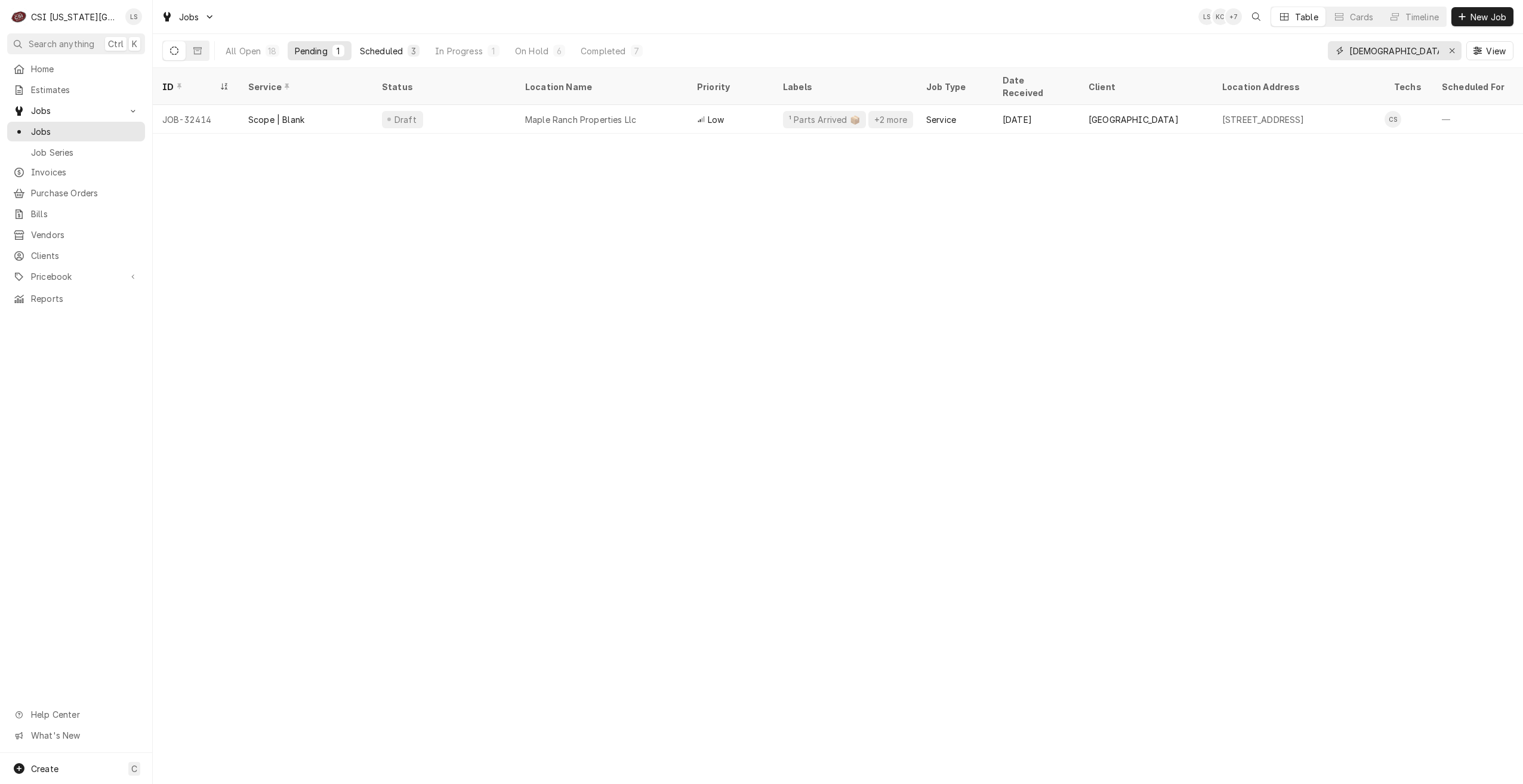
type input "[DEMOGRAPHIC_DATA]"
click at [401, 54] on div "Scheduled" at bounding box center [381, 51] width 43 height 13
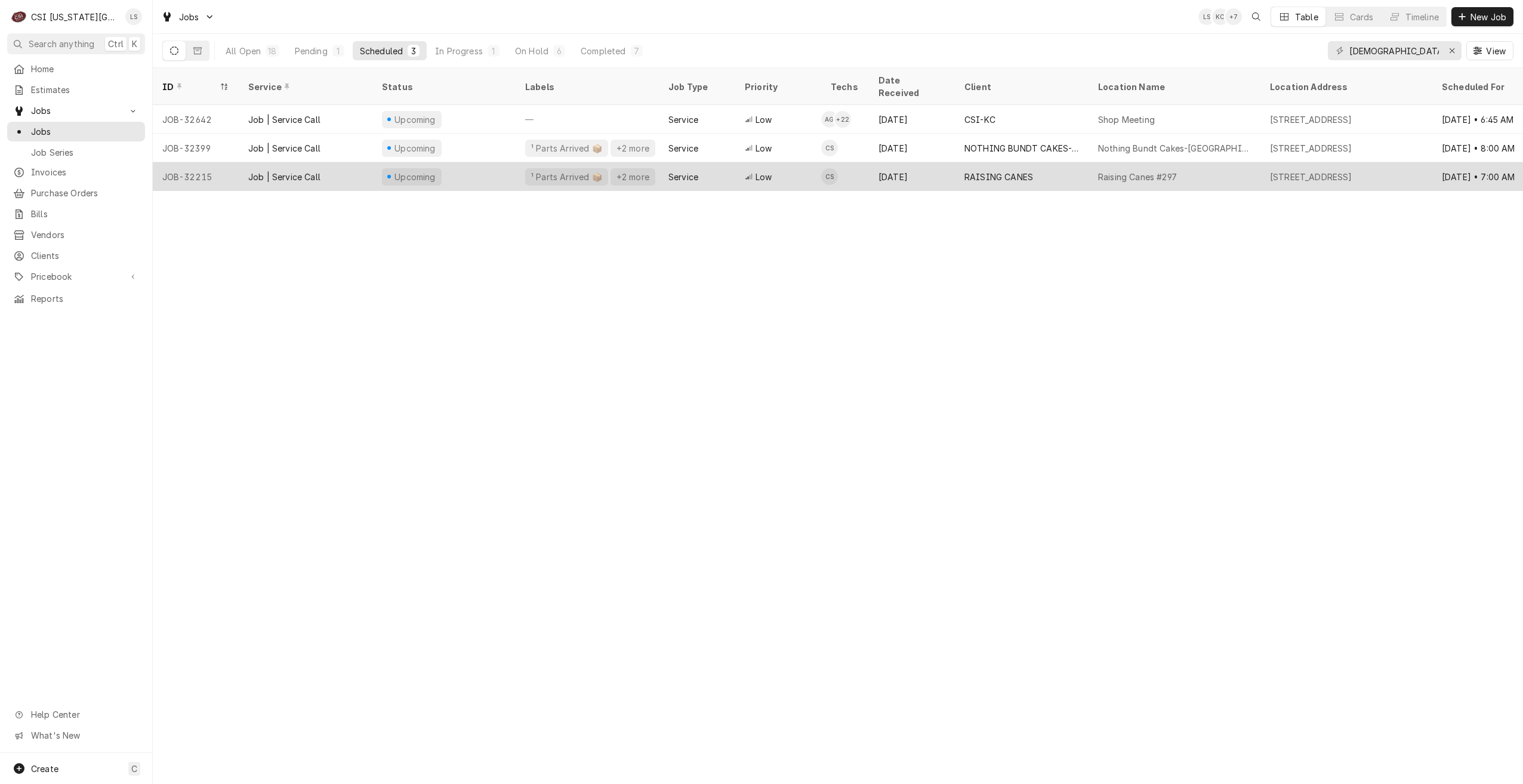
click at [1108, 170] on div "Raising Canes #297" at bounding box center [1137, 176] width 79 height 13
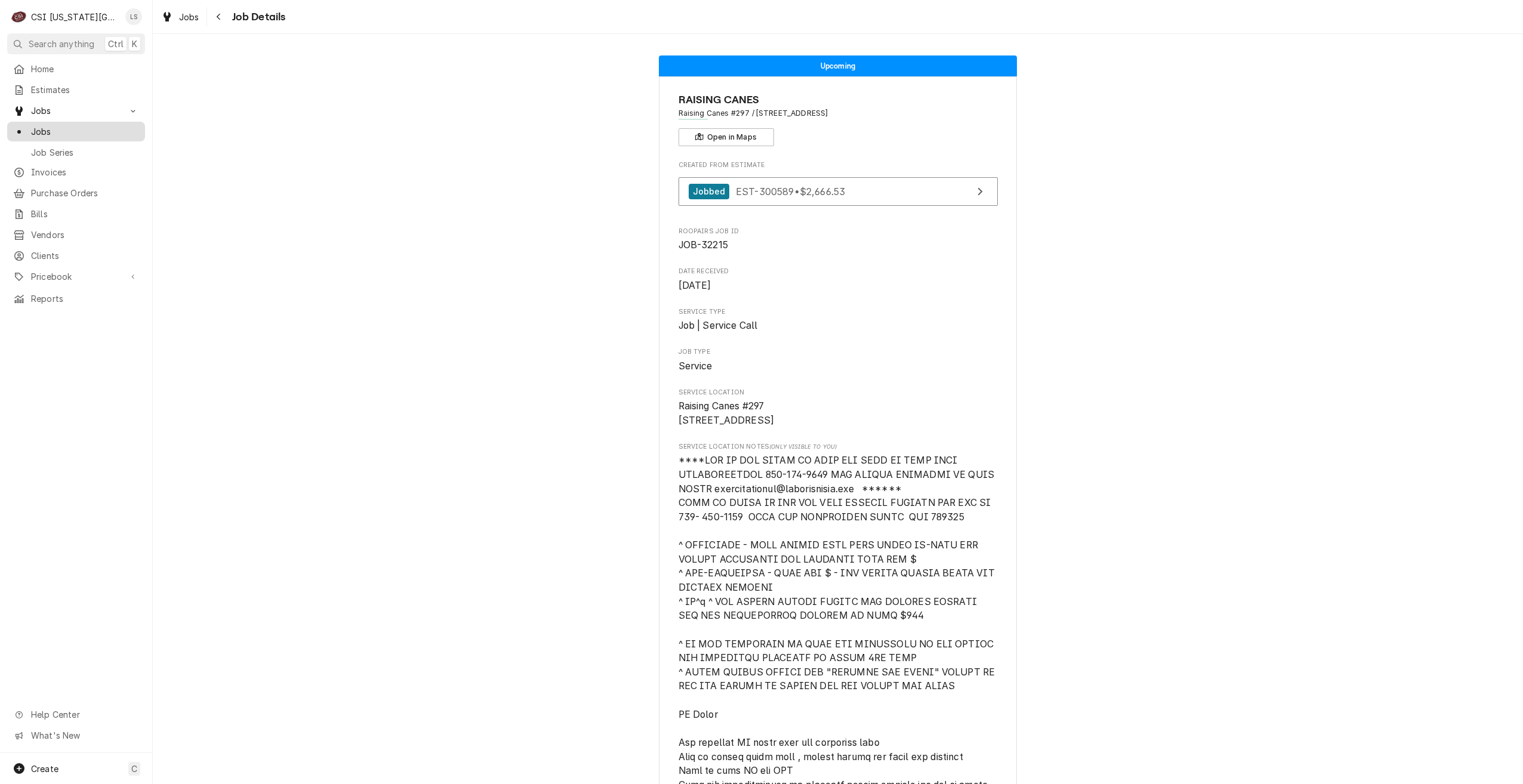
click at [133, 129] on span "Jobs" at bounding box center [85, 131] width 108 height 13
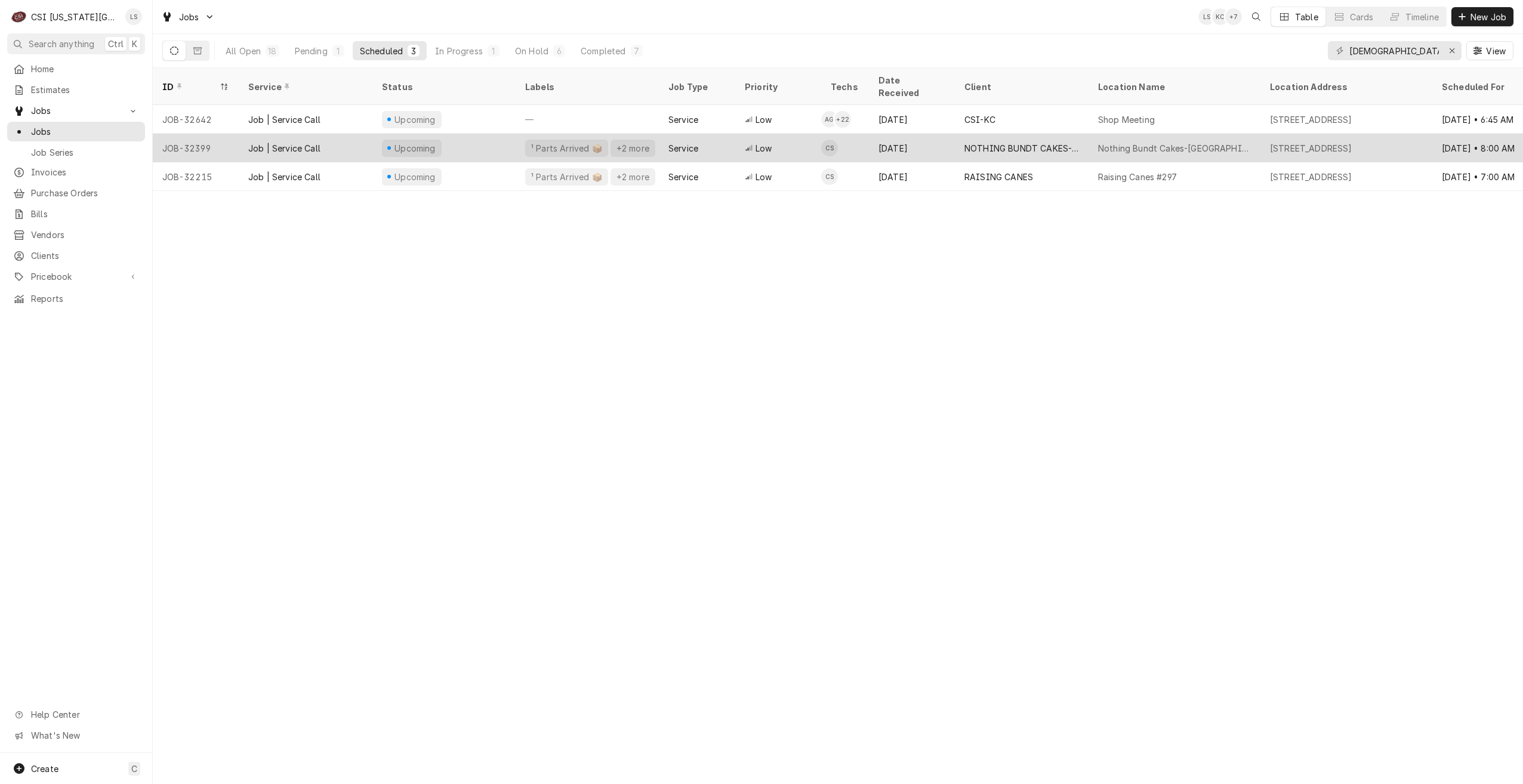
click at [1077, 142] on div "NOTHING BUNDT CAKES-[GEOGRAPHIC_DATA]" at bounding box center [1021, 147] width 114 height 13
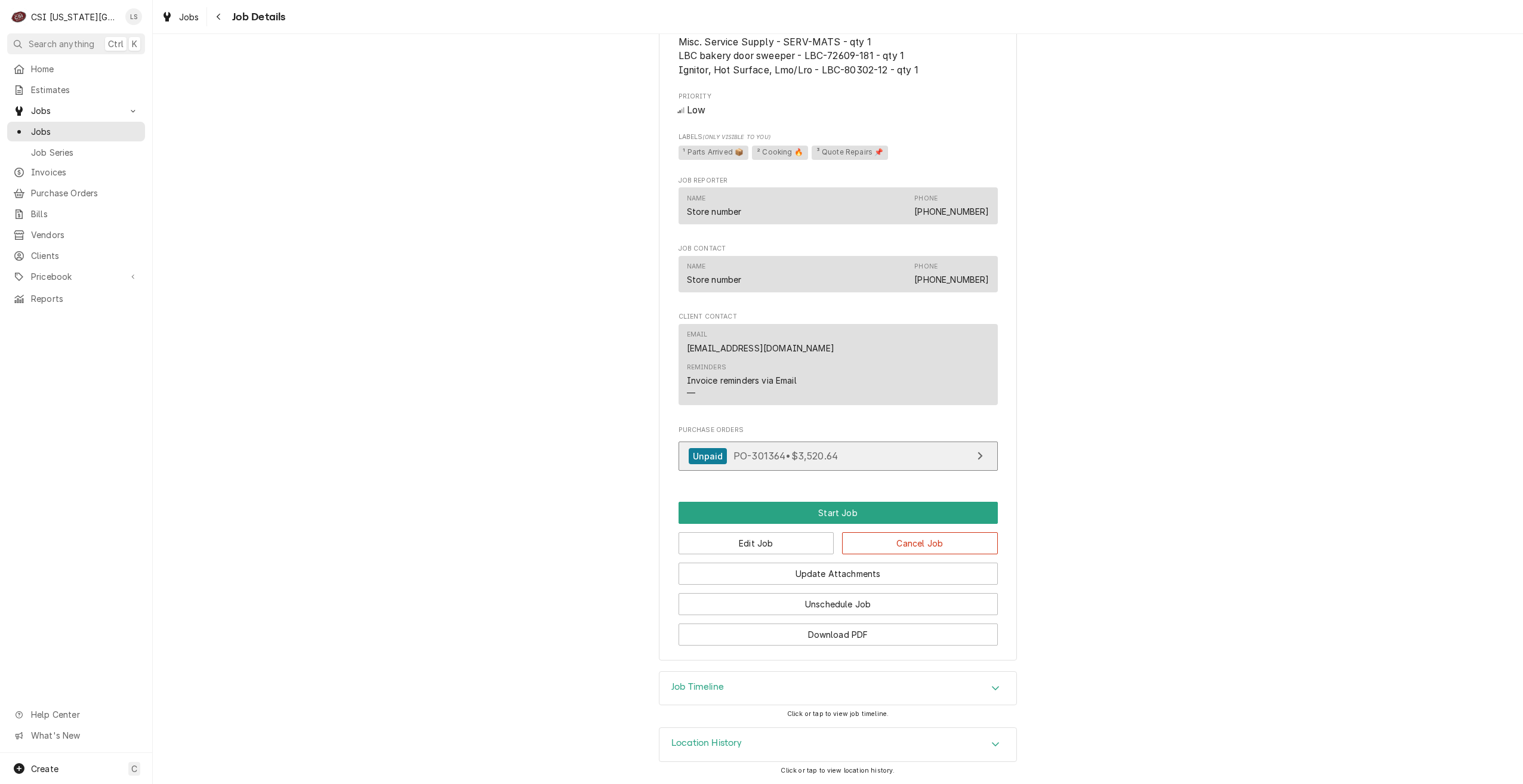
scroll to position [940, 0]
click at [774, 537] on button "Edit Job" at bounding box center [756, 543] width 156 height 22
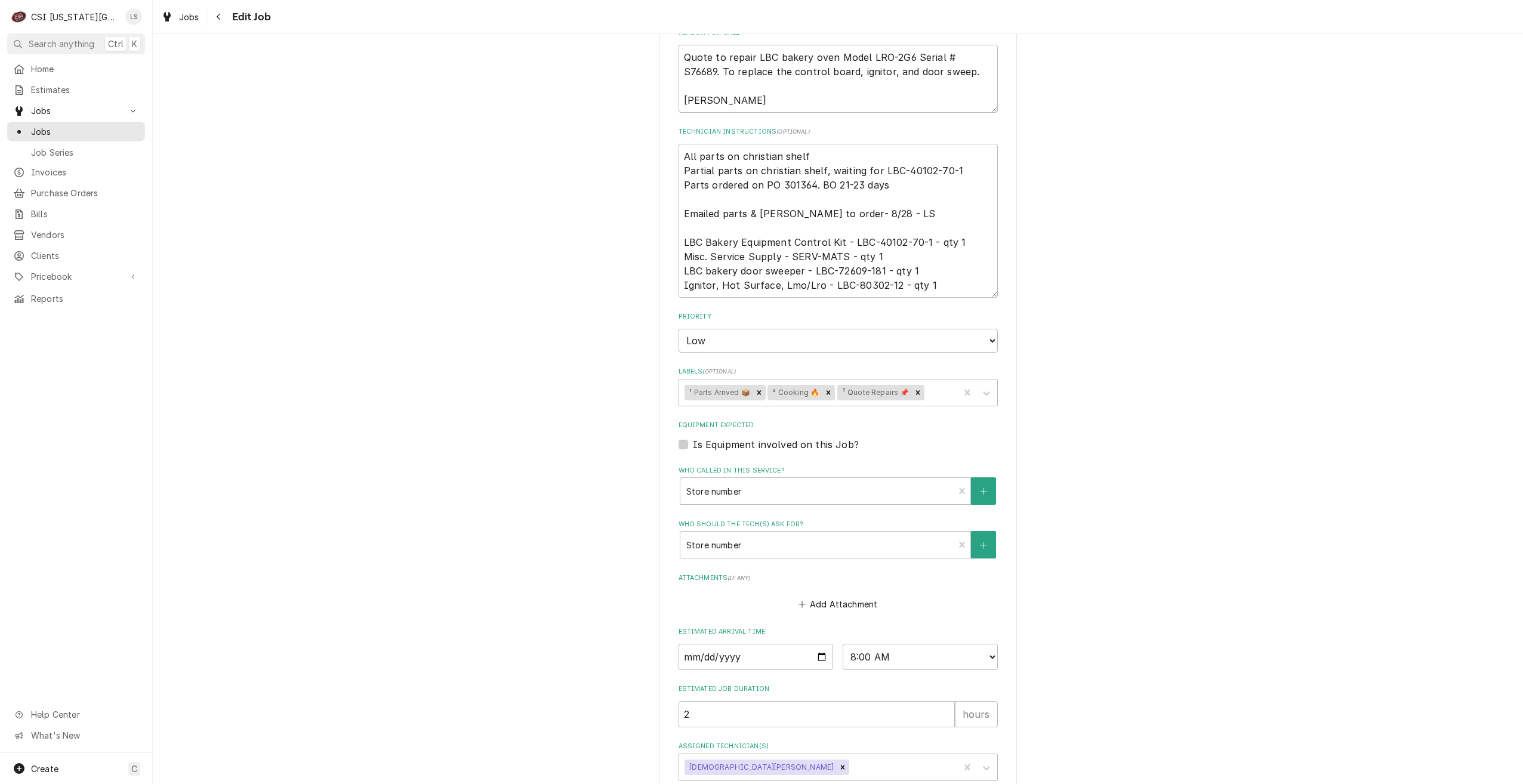
scroll to position [648, 0]
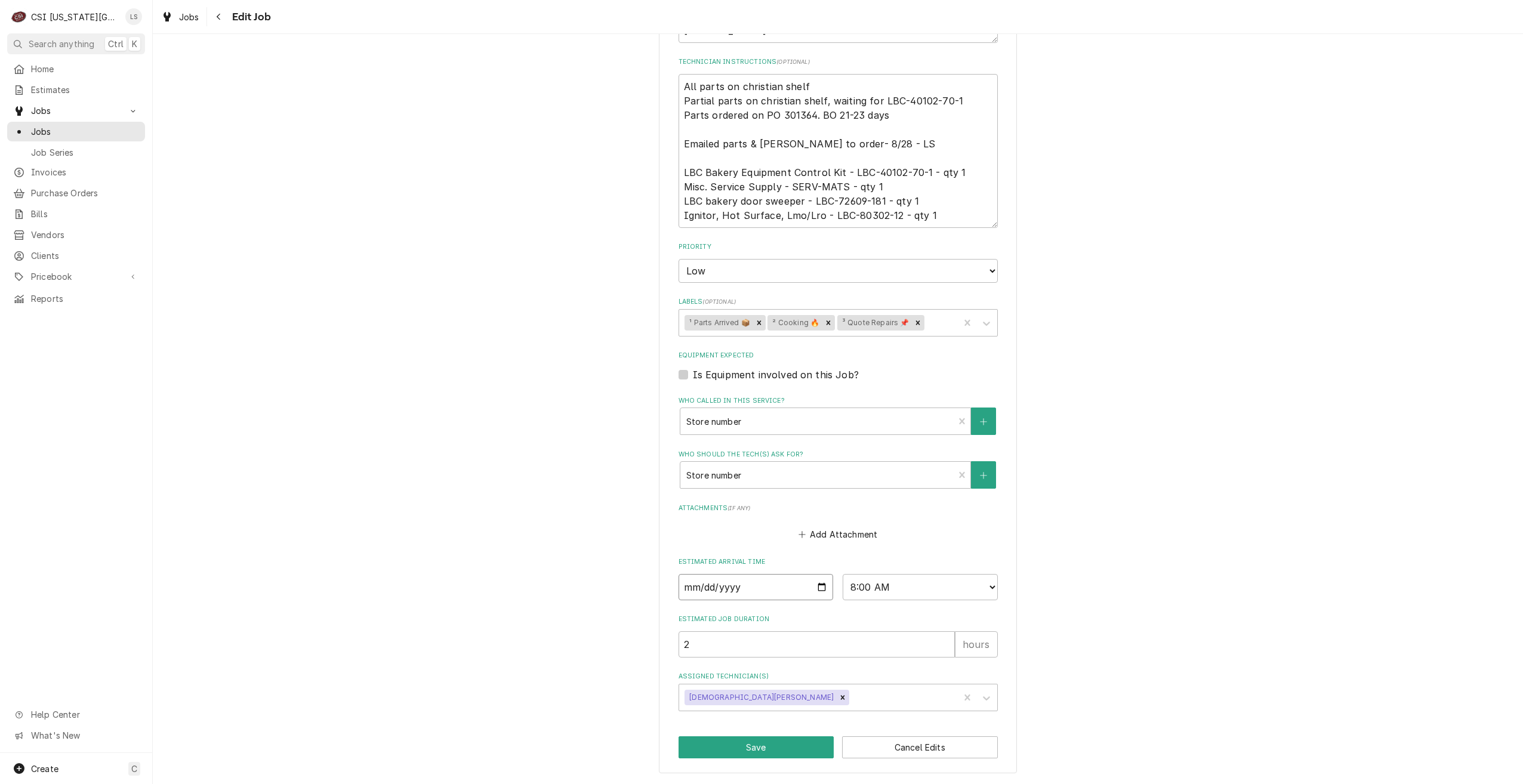
click at [819, 584] on input "[DATE]" at bounding box center [756, 587] width 155 height 26
type textarea "x"
type input "[DATE]"
click at [739, 743] on button "Save" at bounding box center [756, 747] width 156 height 22
type textarea "x"
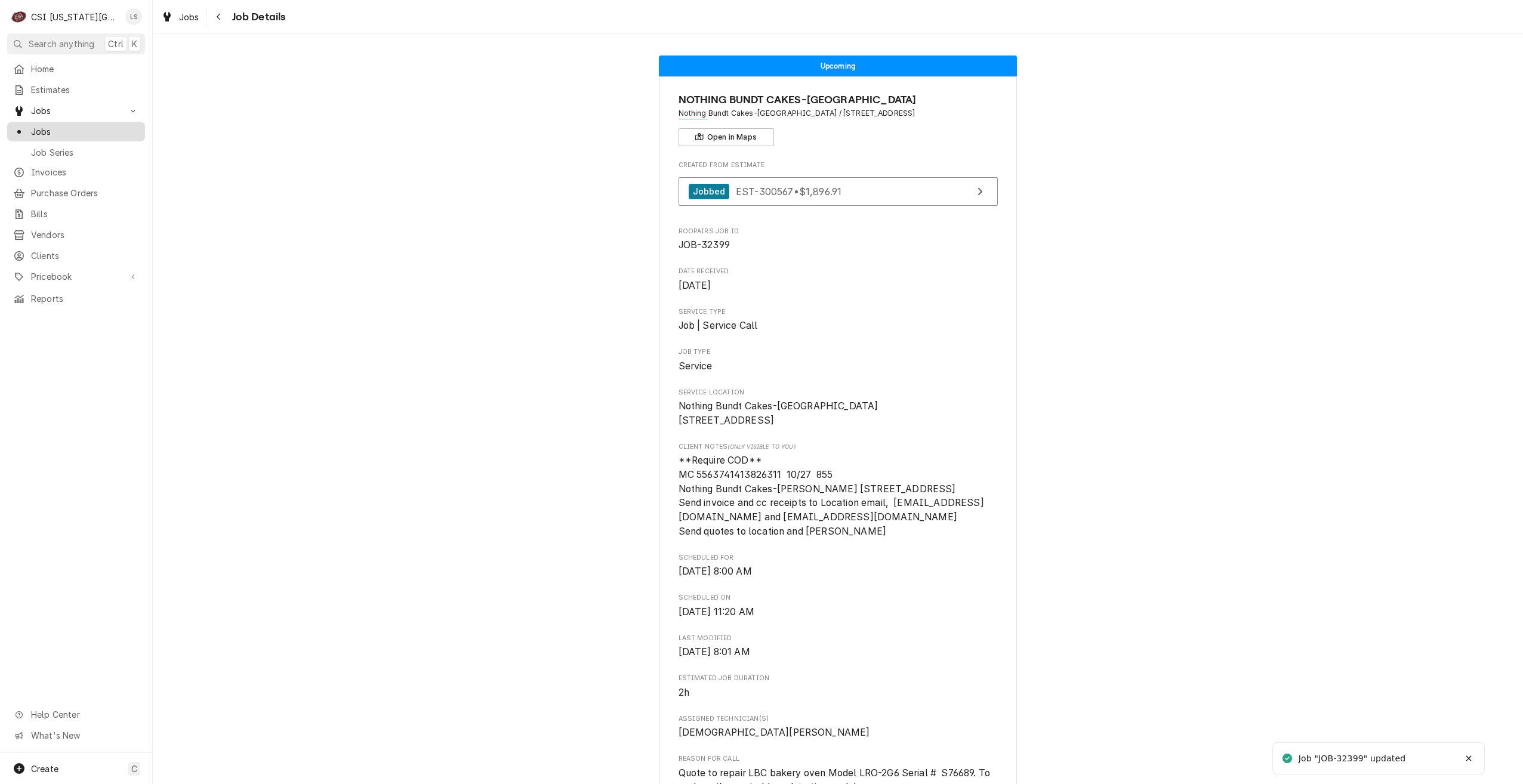
click at [127, 134] on div "Jobs" at bounding box center [75, 131] width 133 height 15
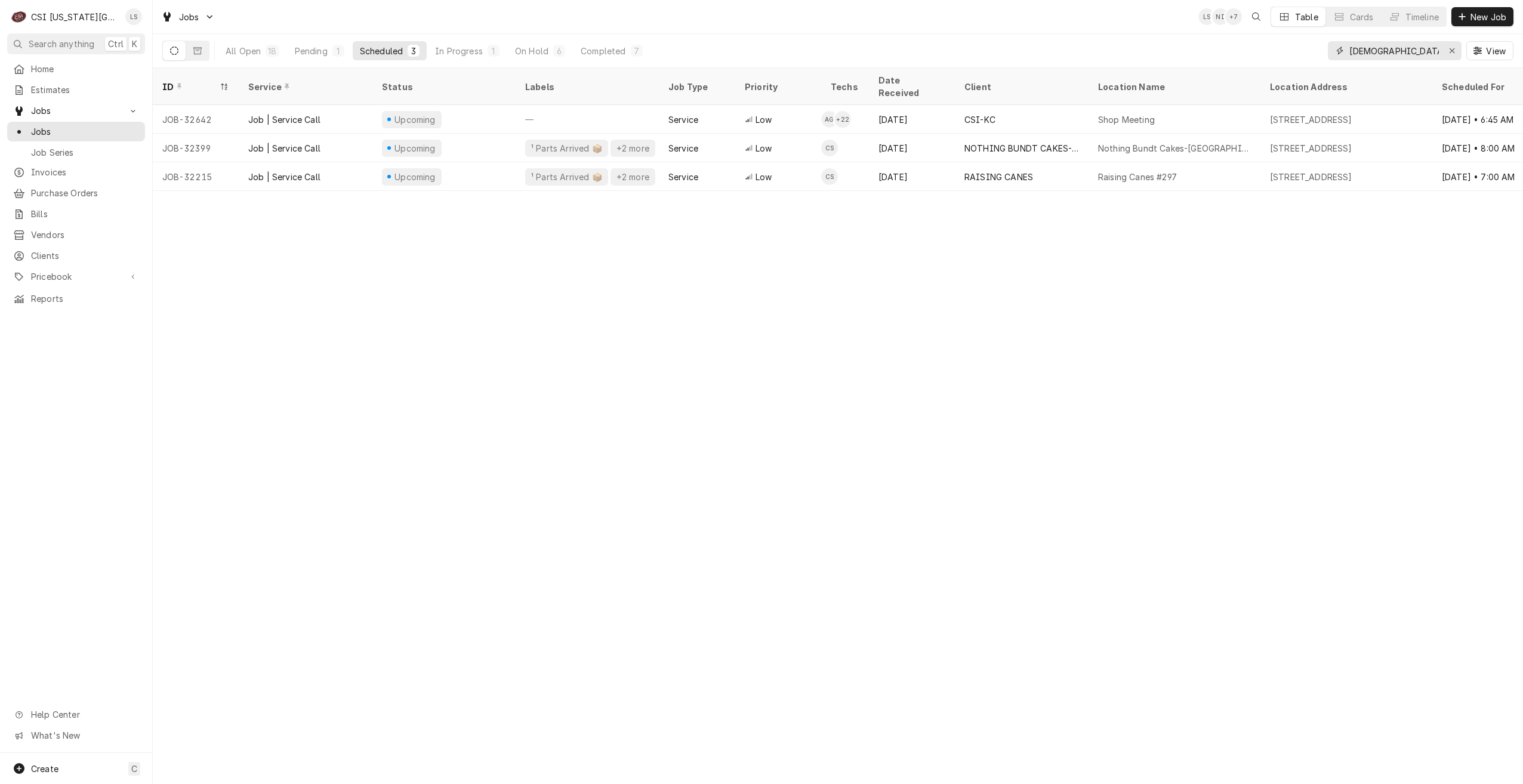
click at [1356, 53] on input "[DEMOGRAPHIC_DATA]" at bounding box center [1394, 51] width 90 height 19
click at [1356, 53] on input "christian" at bounding box center [1394, 51] width 90 height 19
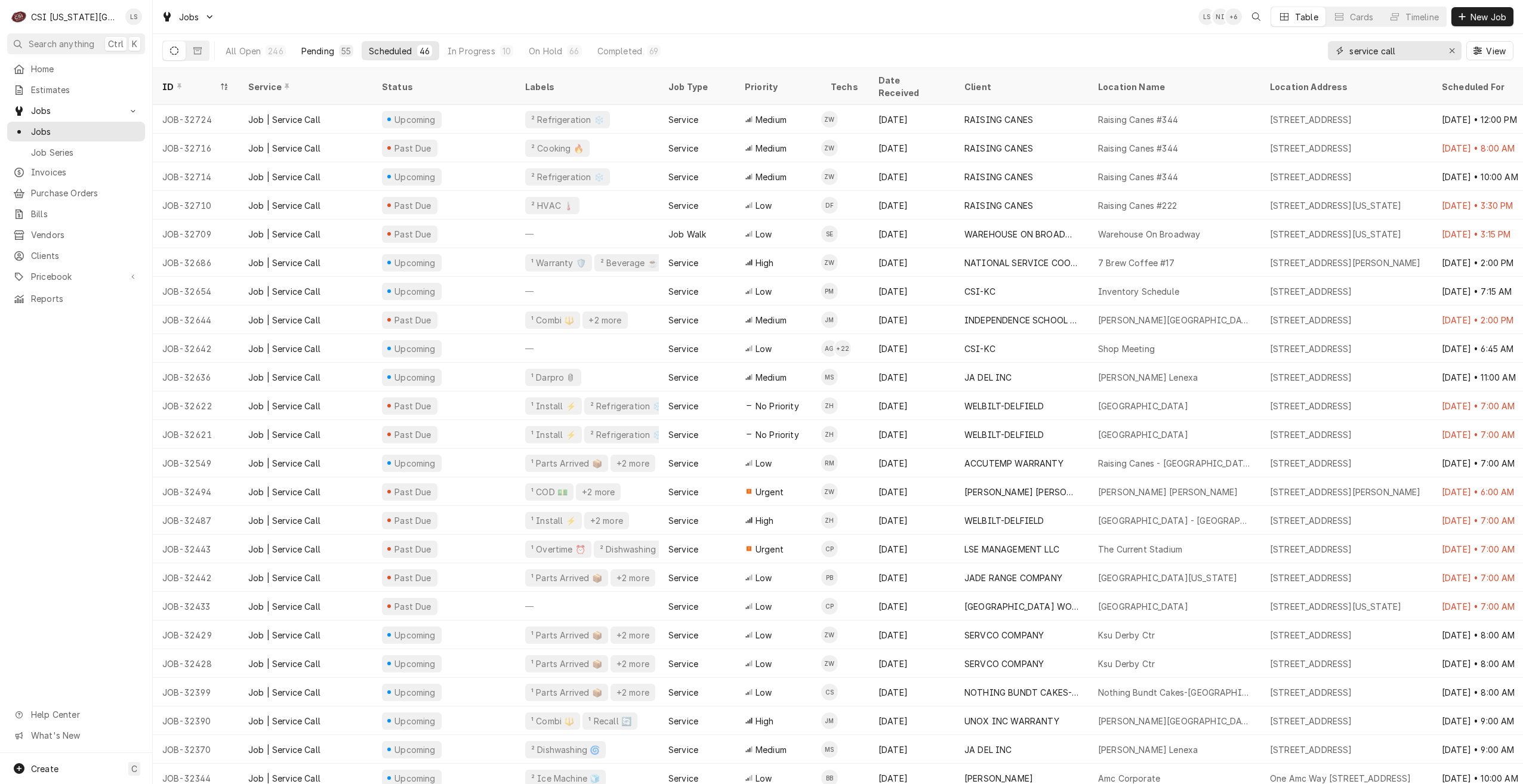
type input "service call"
click at [331, 45] on div "Pending" at bounding box center [317, 51] width 33 height 13
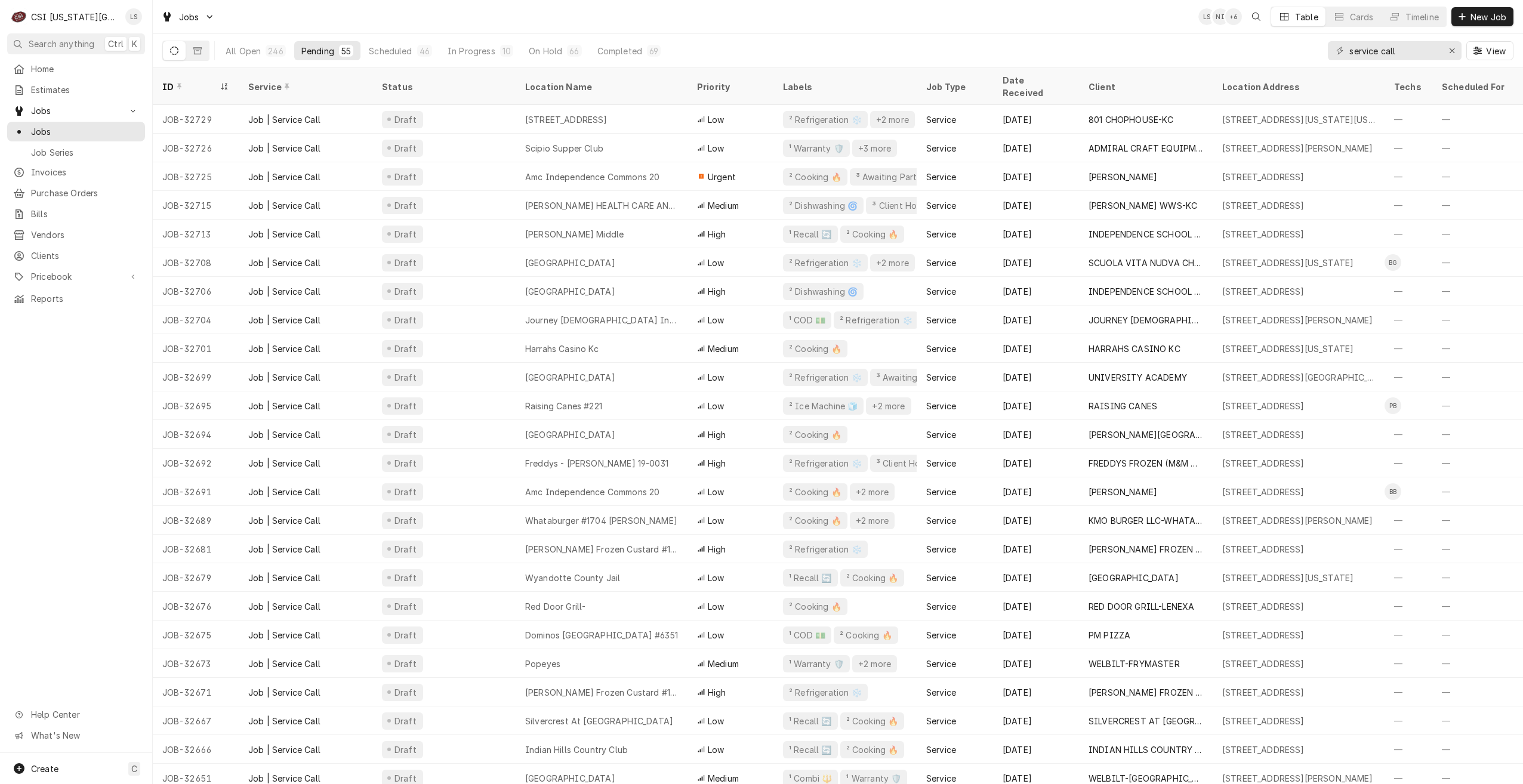
click at [715, 27] on div "Jobs LS NI + 6 Table Cards Timeline New Job" at bounding box center [838, 16] width 1370 height 33
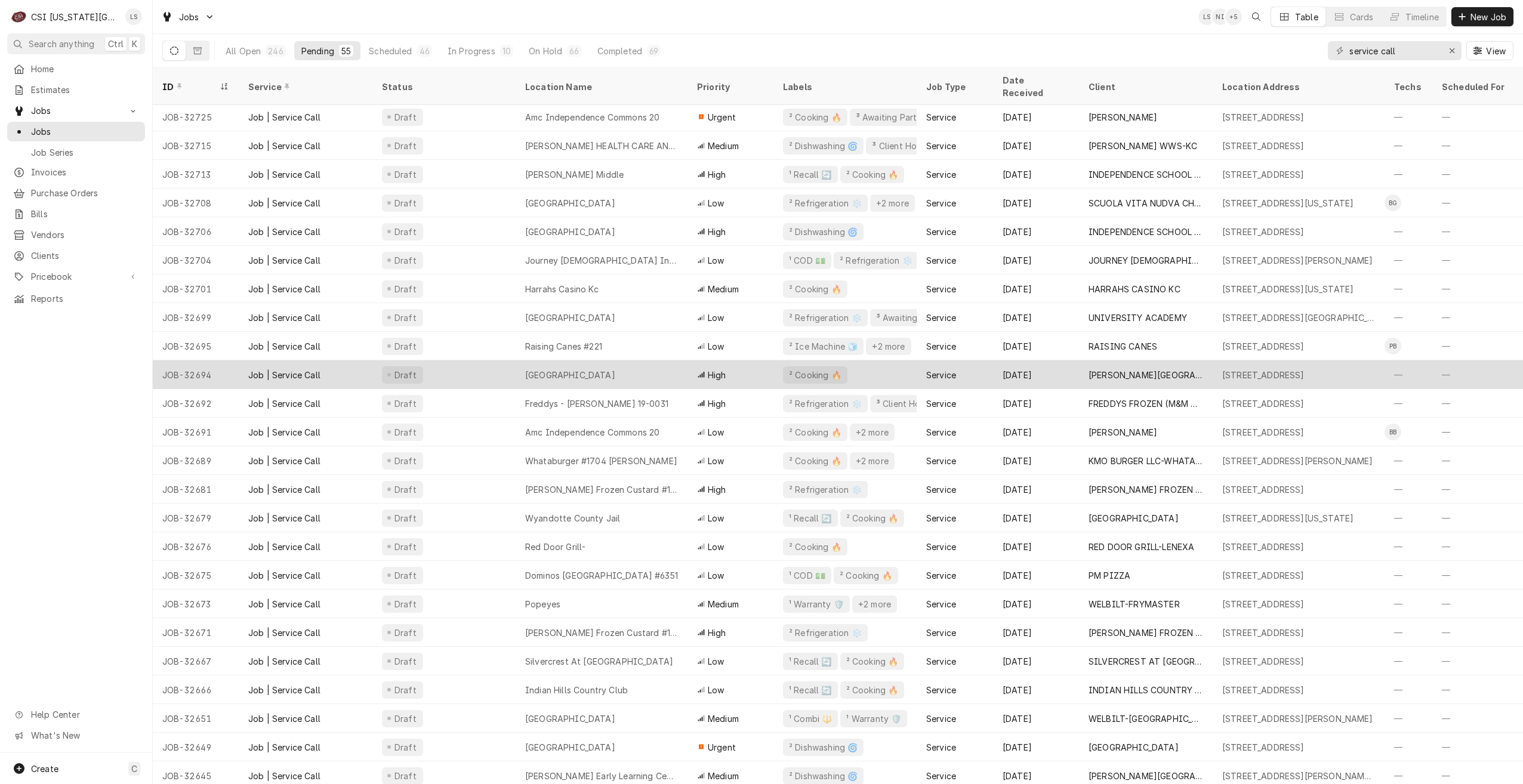
scroll to position [120, 0]
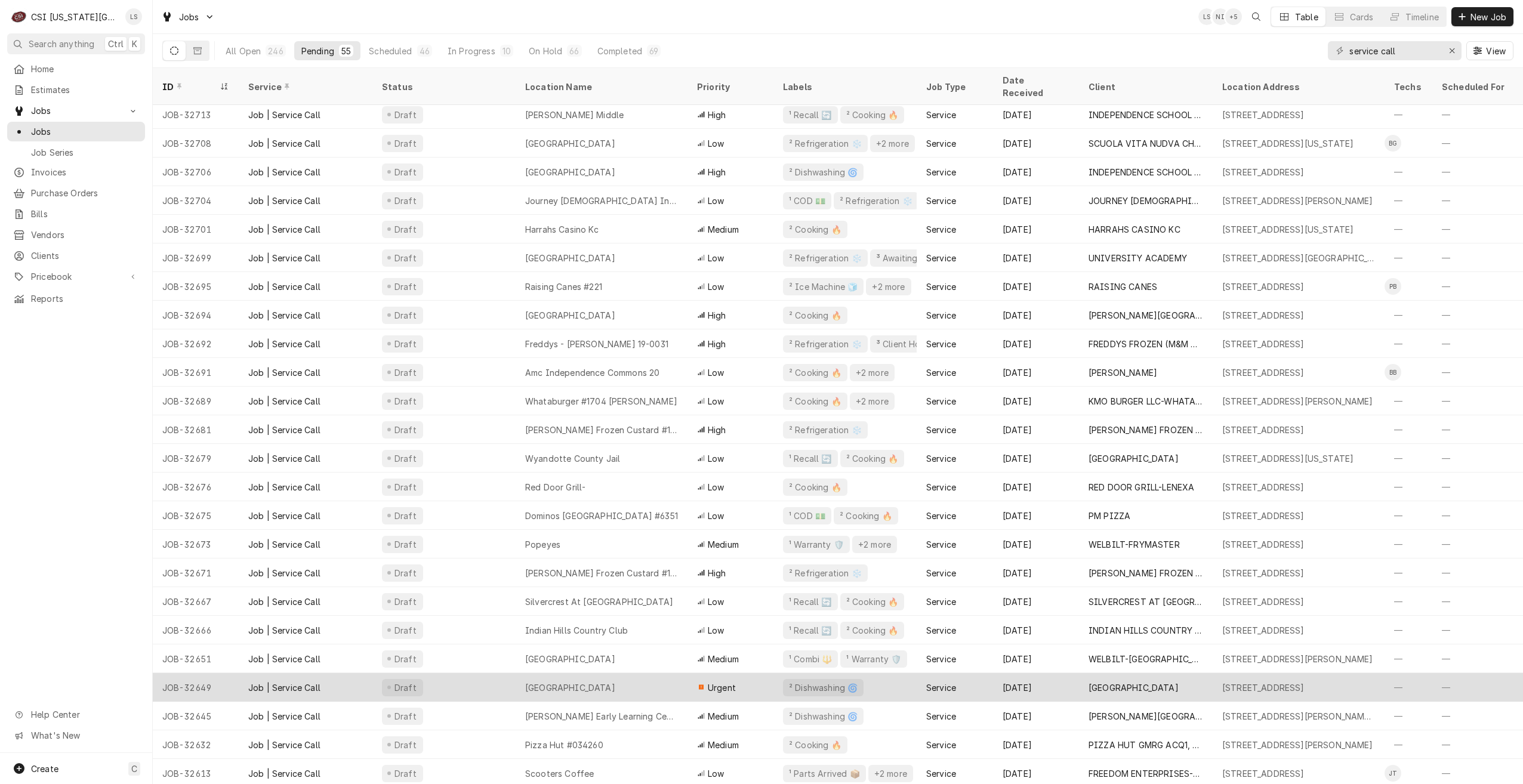
click at [608, 673] on div "[GEOGRAPHIC_DATA]" at bounding box center [601, 687] width 172 height 29
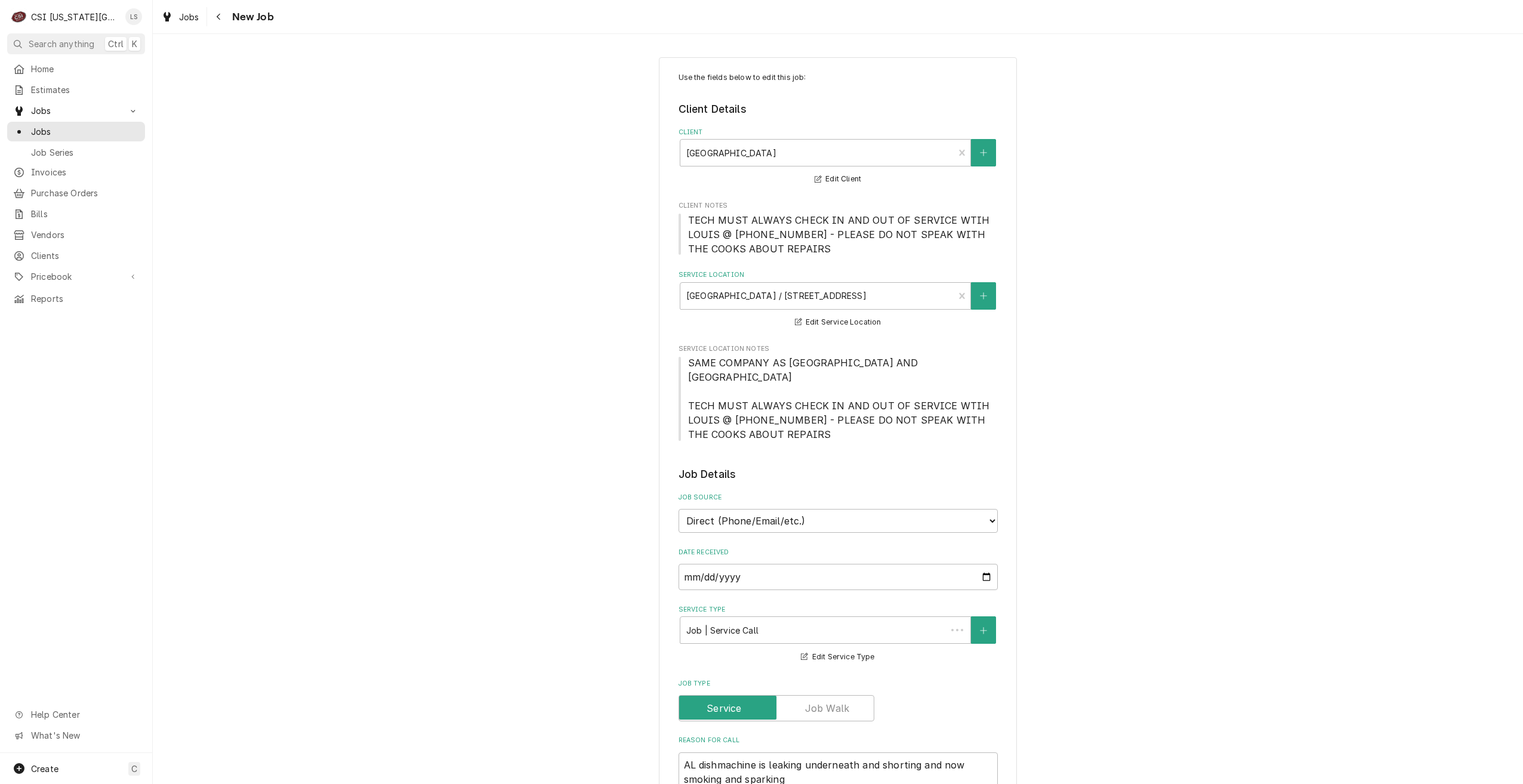
type textarea "x"
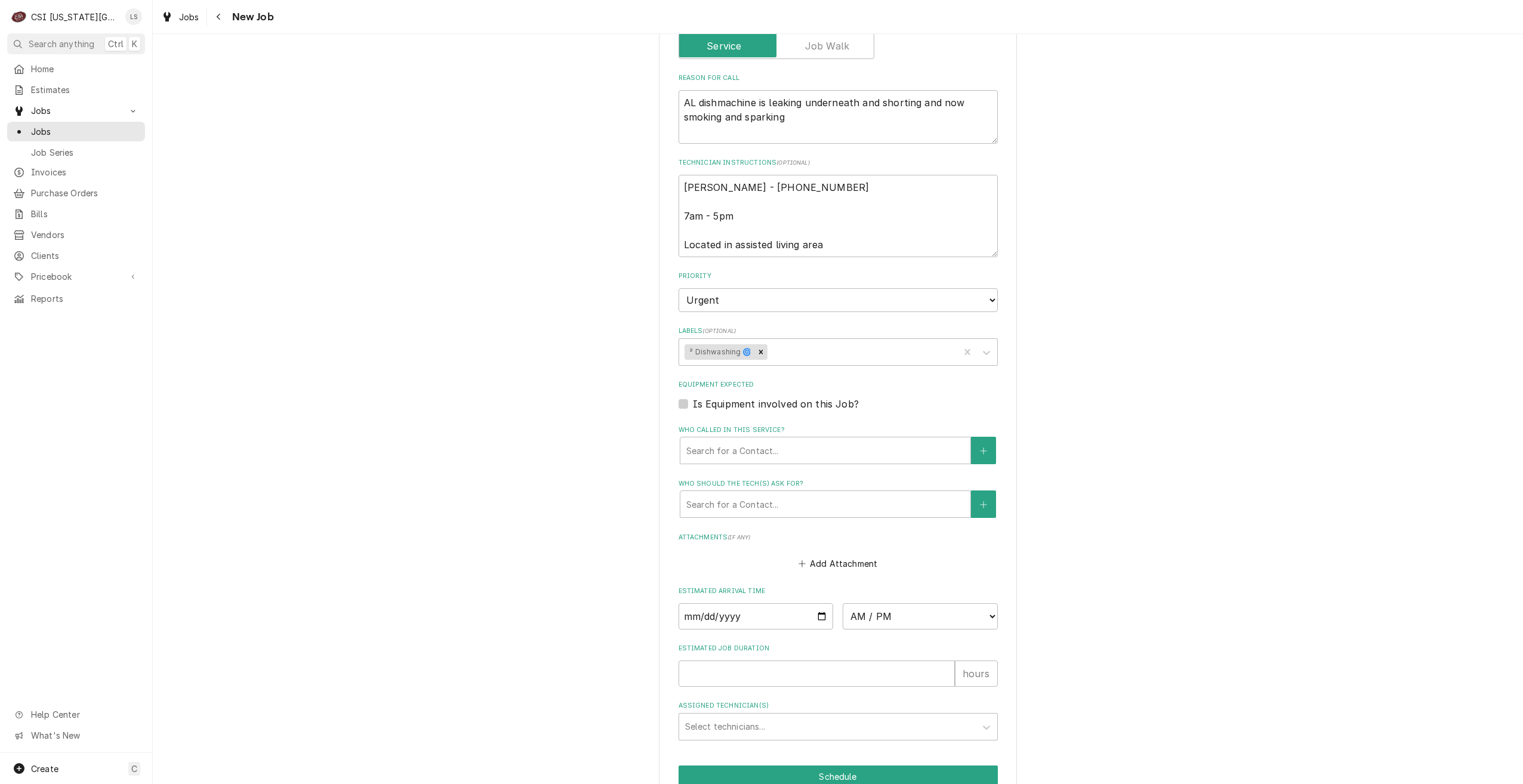
scroll to position [737, 0]
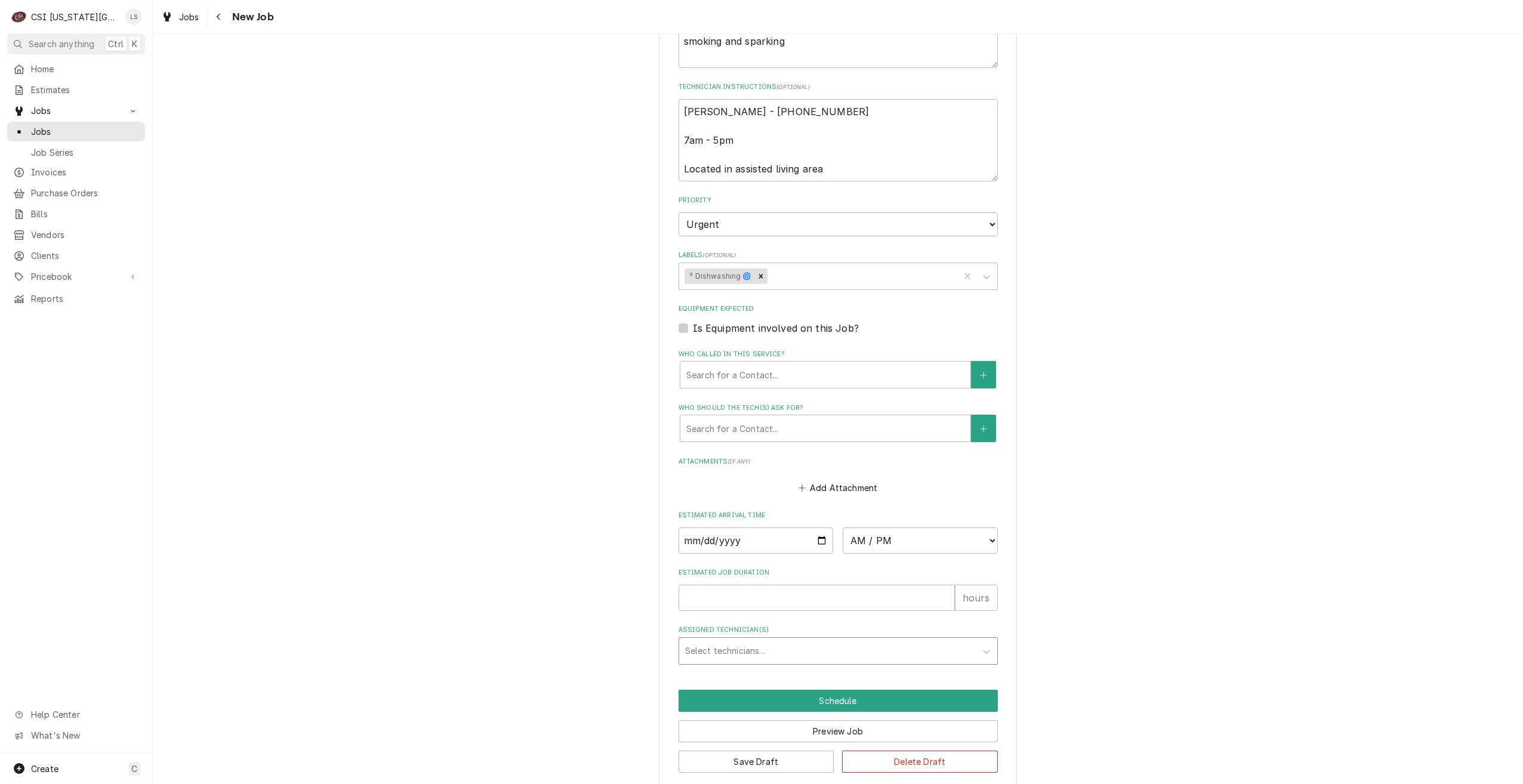
click at [755, 640] on div "Assigned Technician(s)" at bounding box center [828, 650] width 285 height 21
type input "[PERSON_NAME]"
click at [756, 667] on div "Jimmy Terrell" at bounding box center [838, 676] width 318 height 19
type textarea "x"
click at [745, 752] on button "Save Draft" at bounding box center [756, 761] width 156 height 22
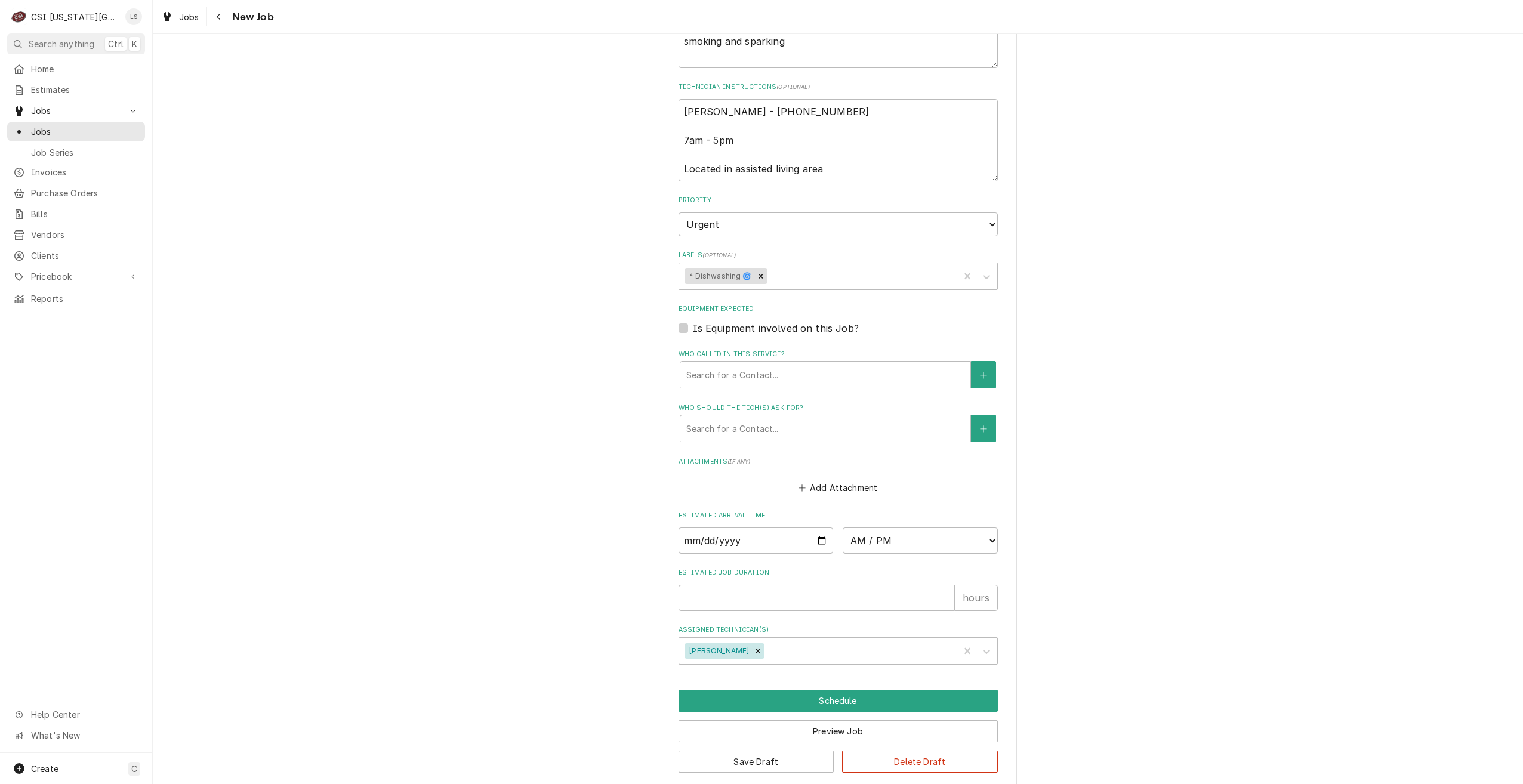
scroll to position [697, 0]
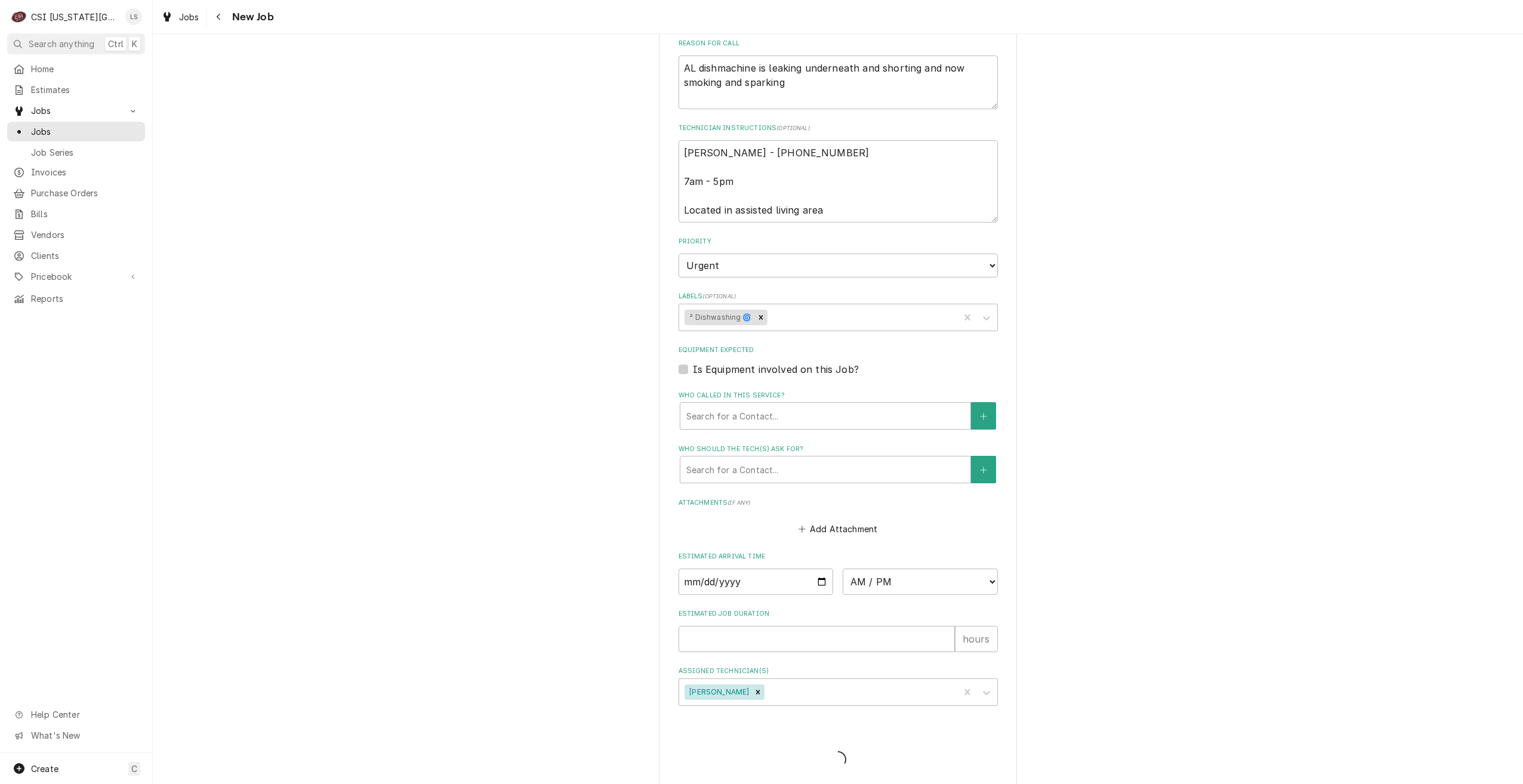
type textarea "x"
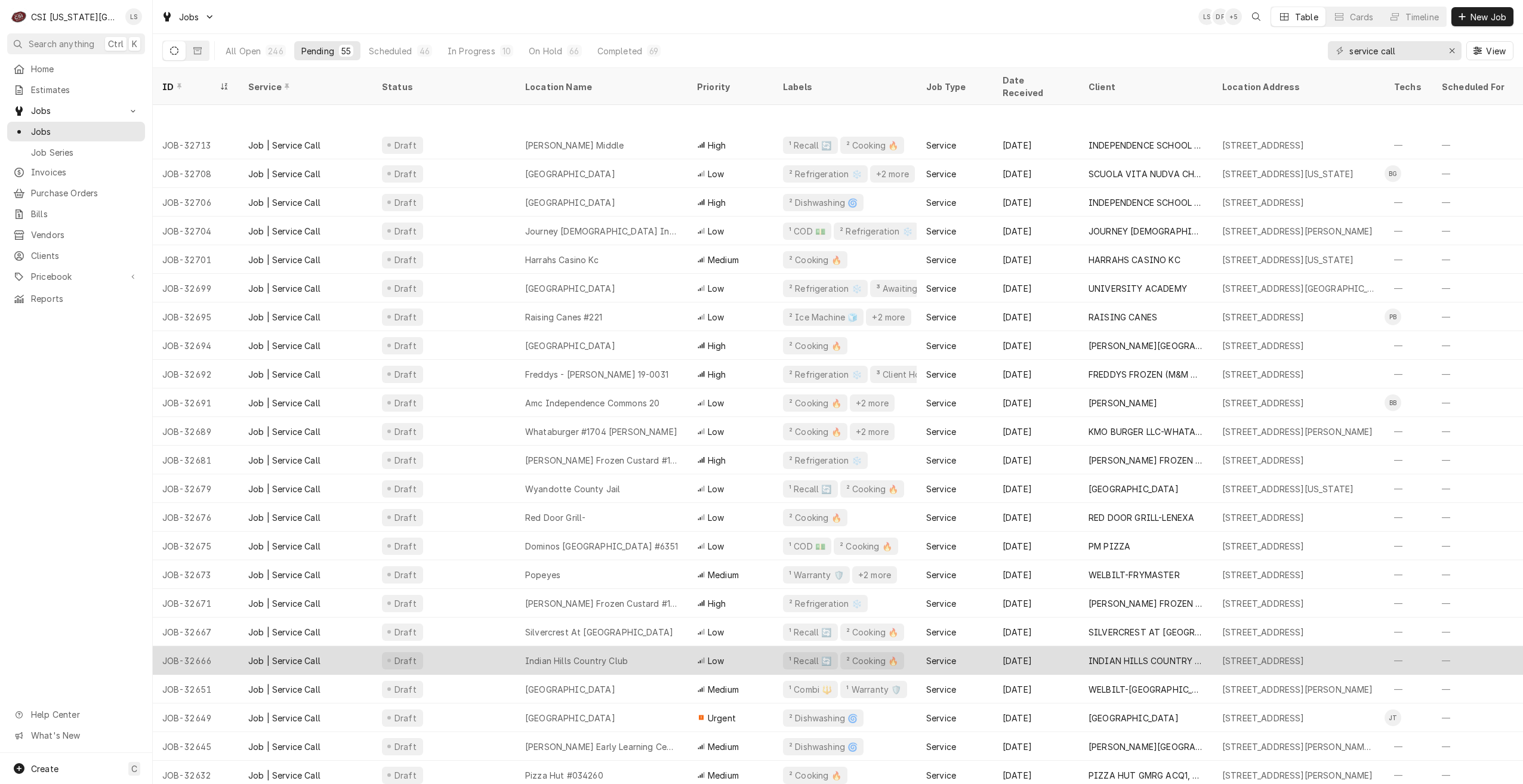
scroll to position [175, 0]
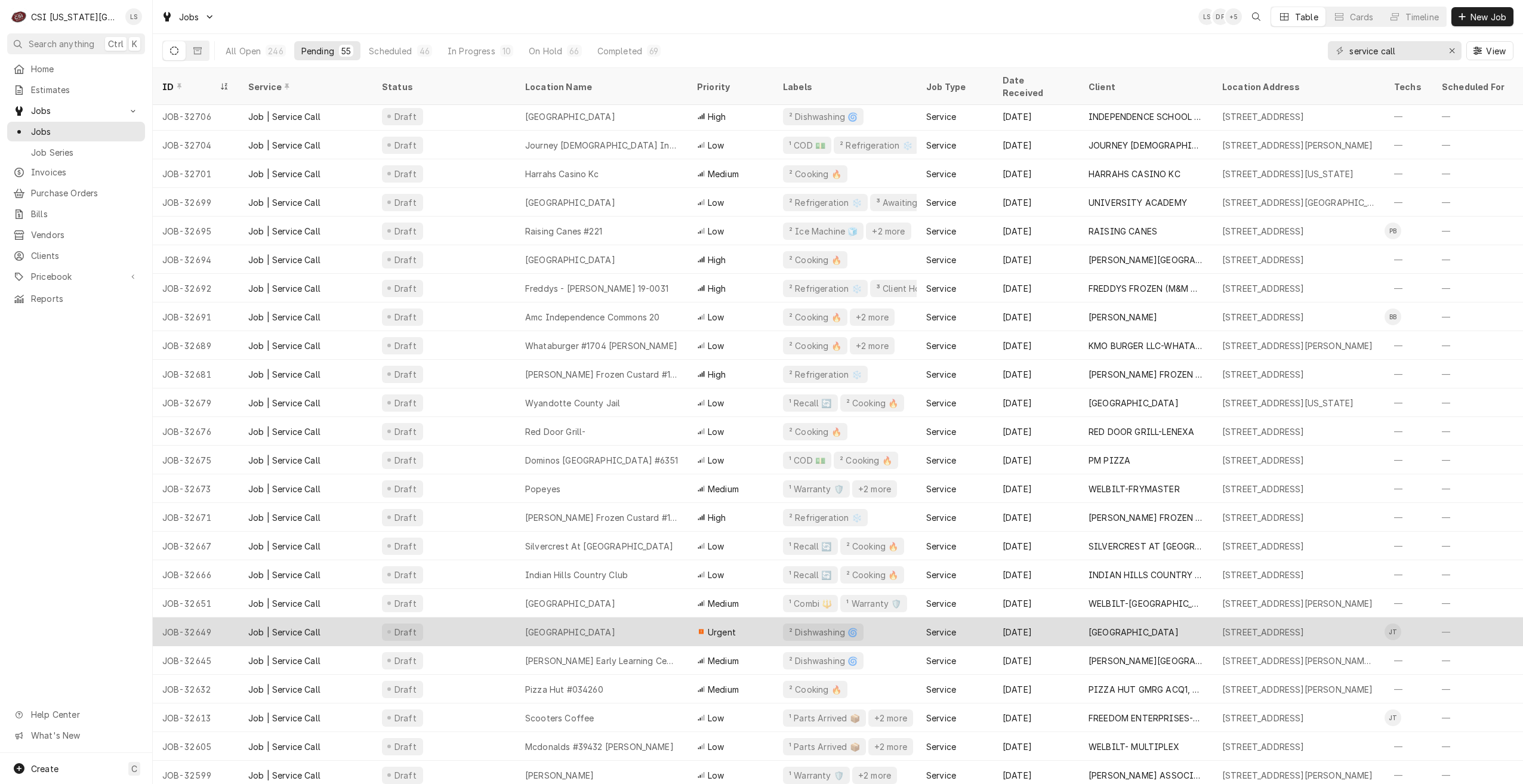
click at [669, 617] on div "[GEOGRAPHIC_DATA]" at bounding box center [601, 631] width 172 height 29
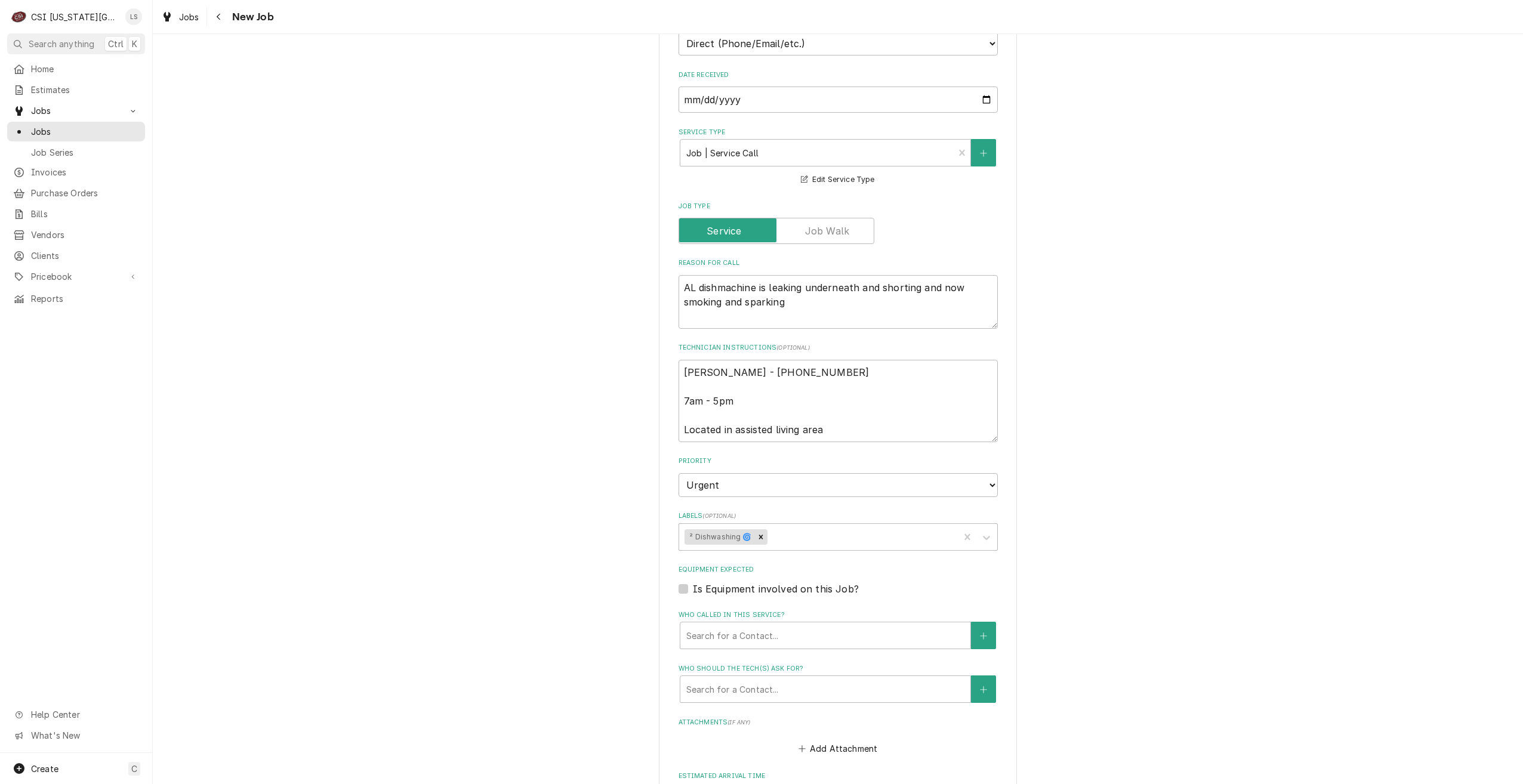
scroll to position [737, 0]
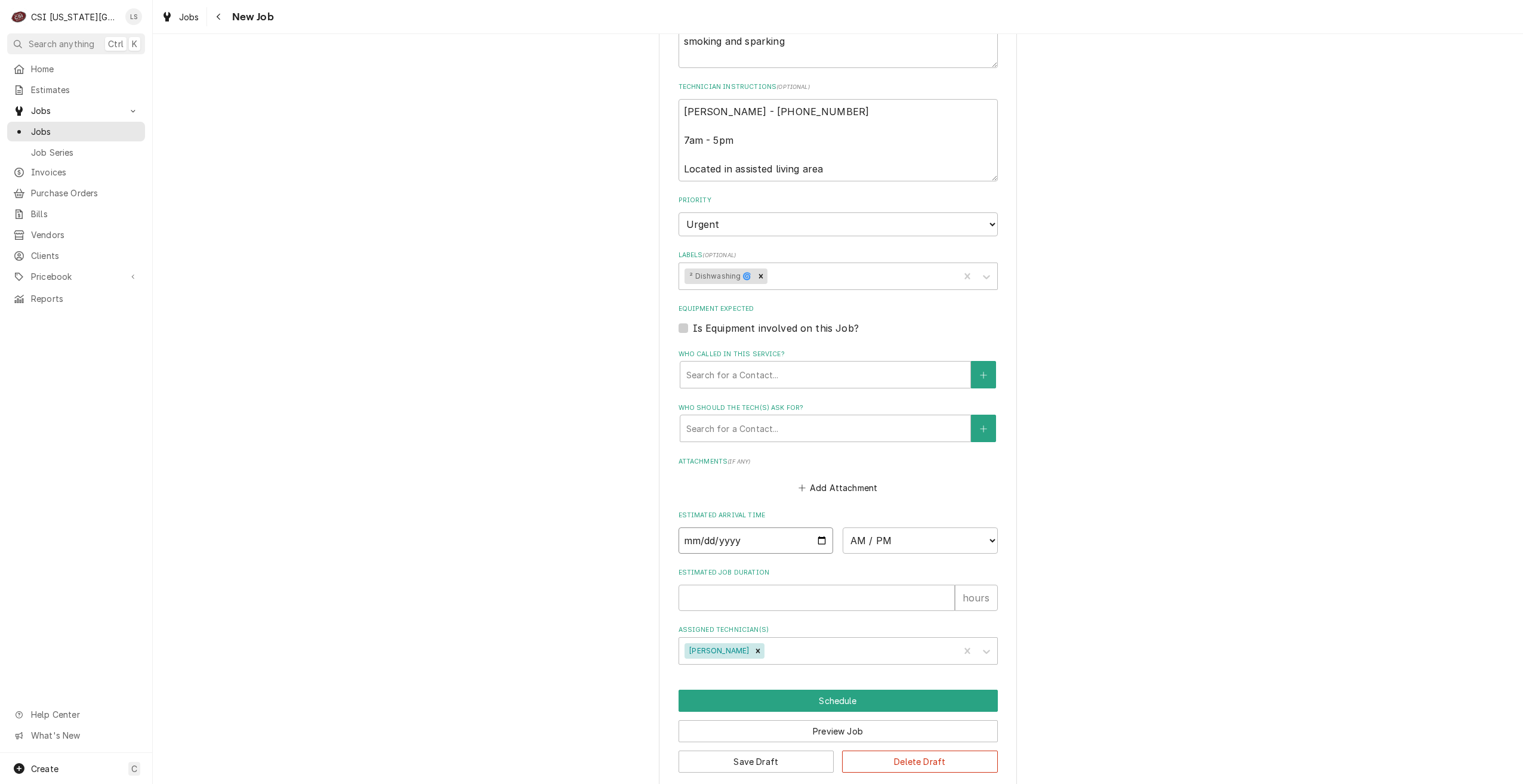
click at [815, 527] on input "Date" at bounding box center [756, 540] width 155 height 26
type textarea "x"
type input "[DATE]"
type textarea "x"
click at [879, 531] on select "AM / PM 6:00 AM 6:15 AM 6:30 AM 6:45 AM 7:00 AM 7:15 AM 7:30 AM 7:45 AM 8:00 AM…" at bounding box center [920, 540] width 155 height 26
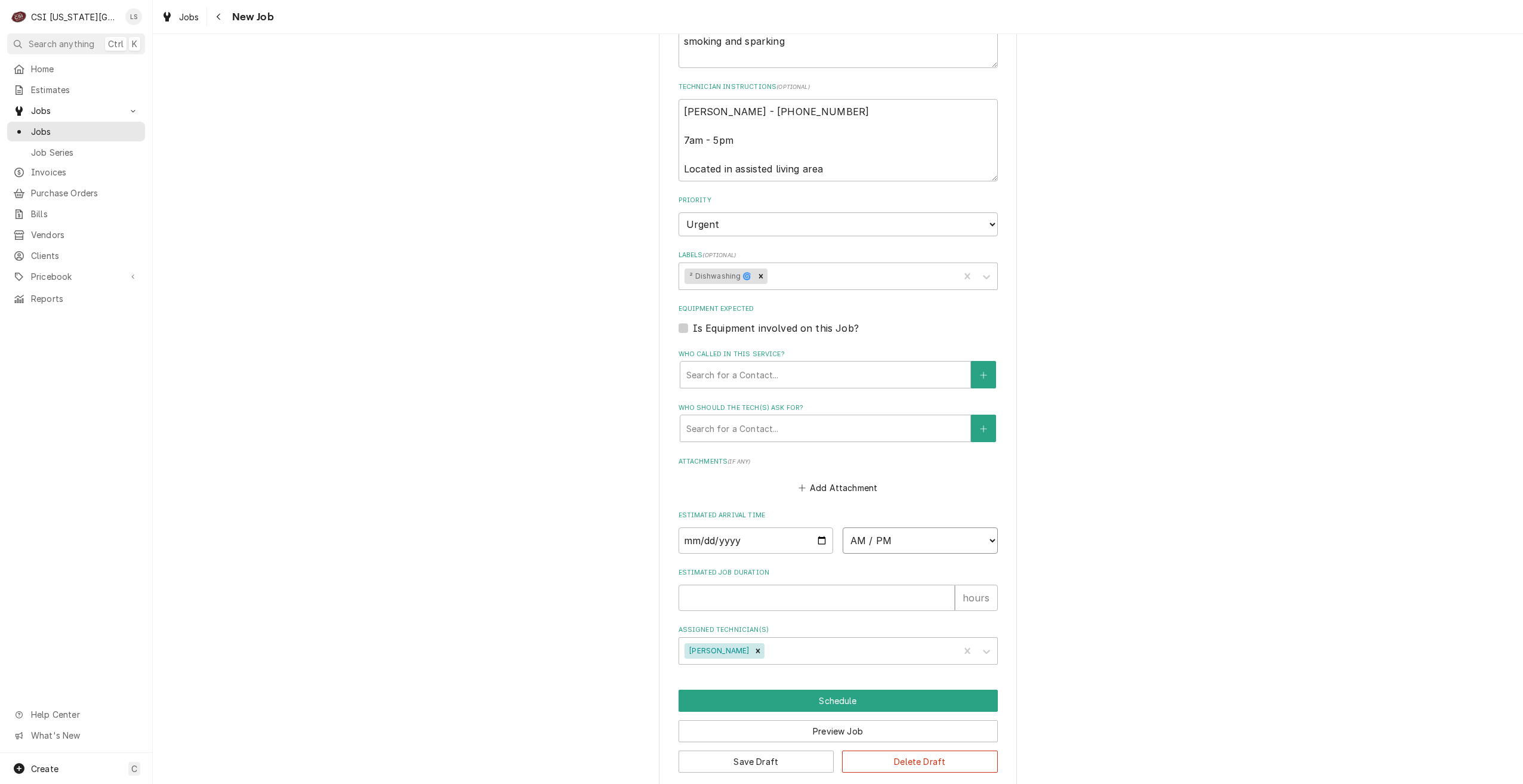
select select "09:00:00"
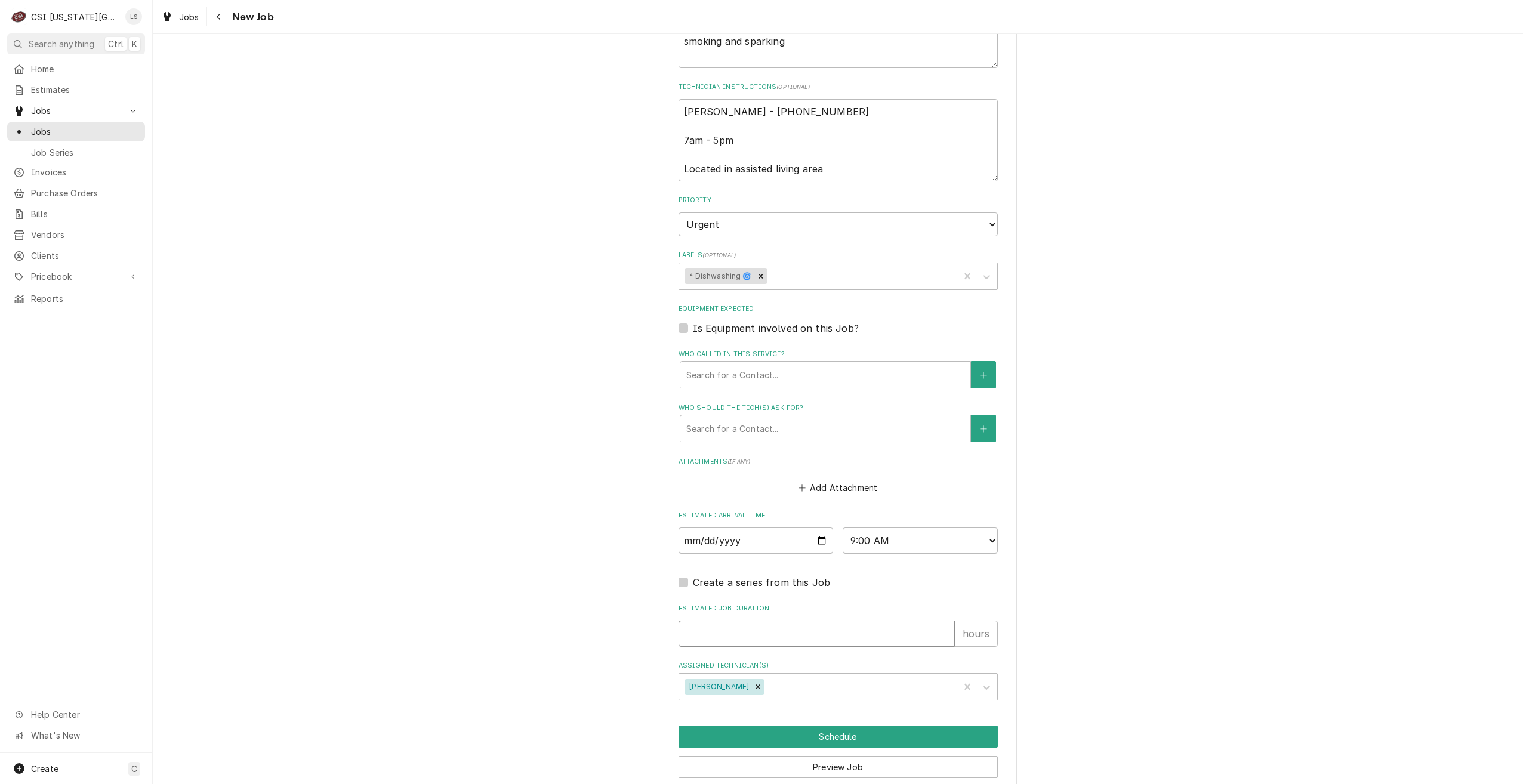
click at [879, 620] on input "Estimated Job Duration" at bounding box center [817, 633] width 276 height 26
type textarea "x"
type input "2"
type textarea "x"
type input "2"
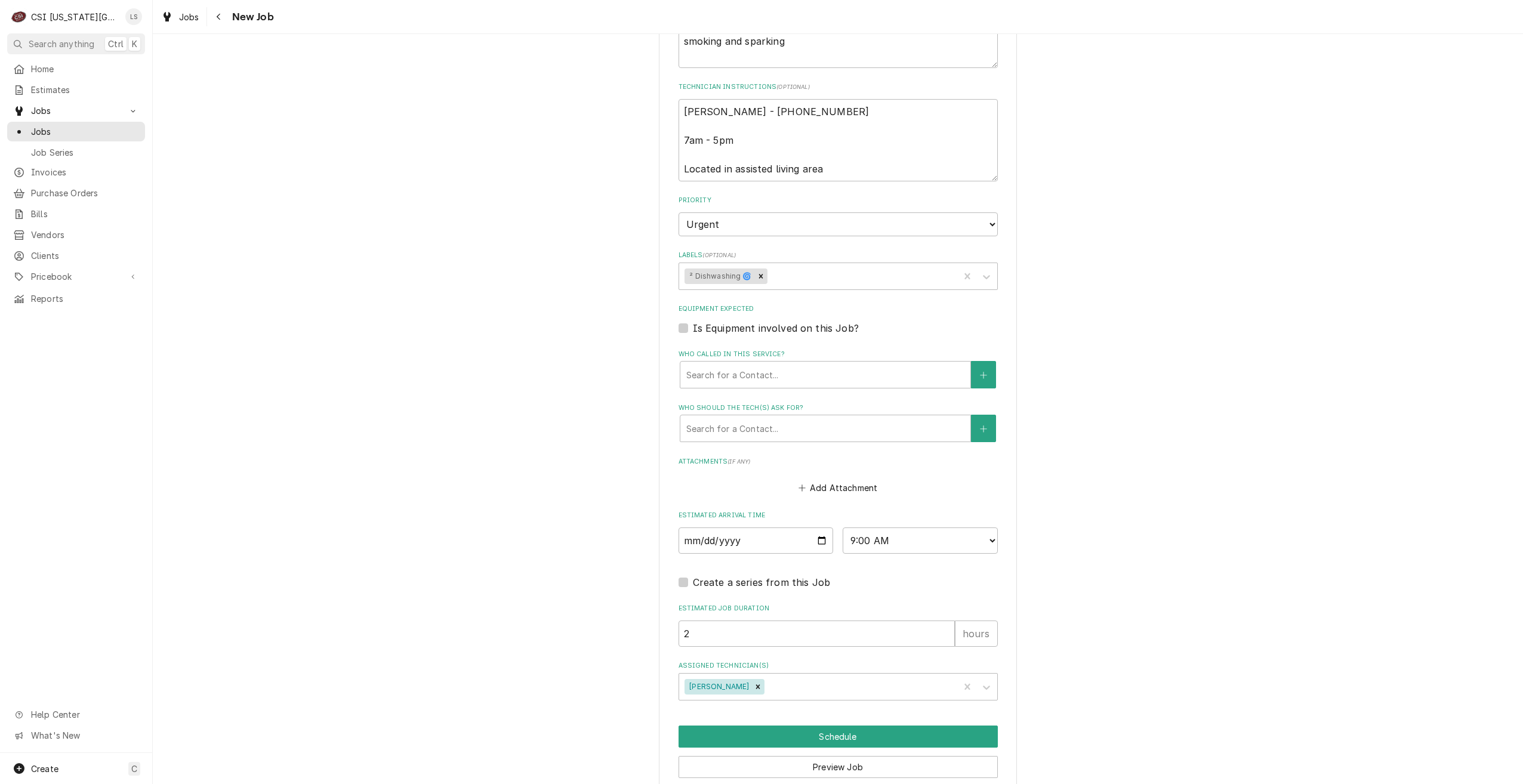
click at [1269, 586] on div "Use the fields below to edit this job: Client Details Client COLONIAL VILLAGE E…" at bounding box center [838, 70] width 1370 height 1525
click at [827, 726] on button "Schedule" at bounding box center [838, 737] width 319 height 22
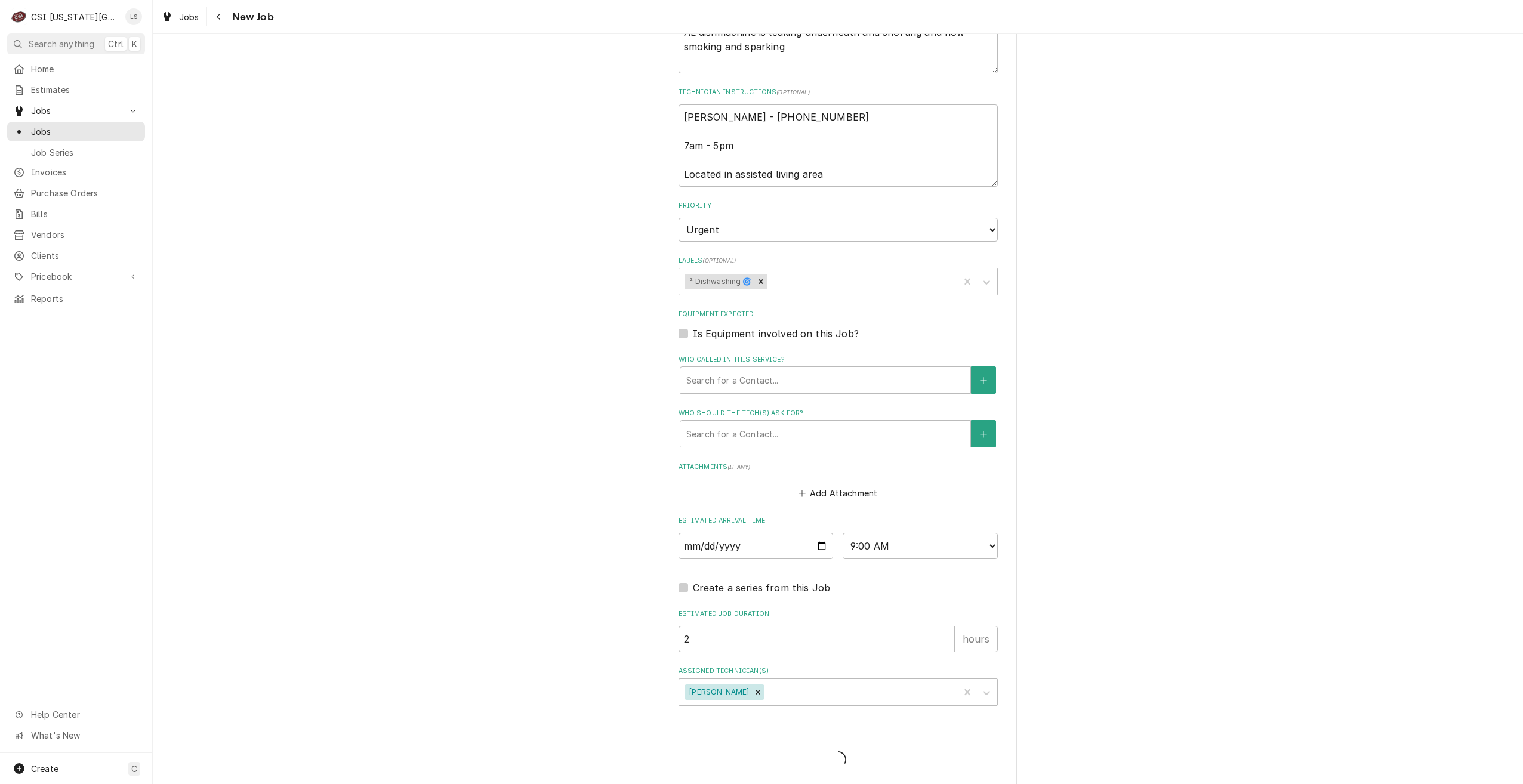
type textarea "x"
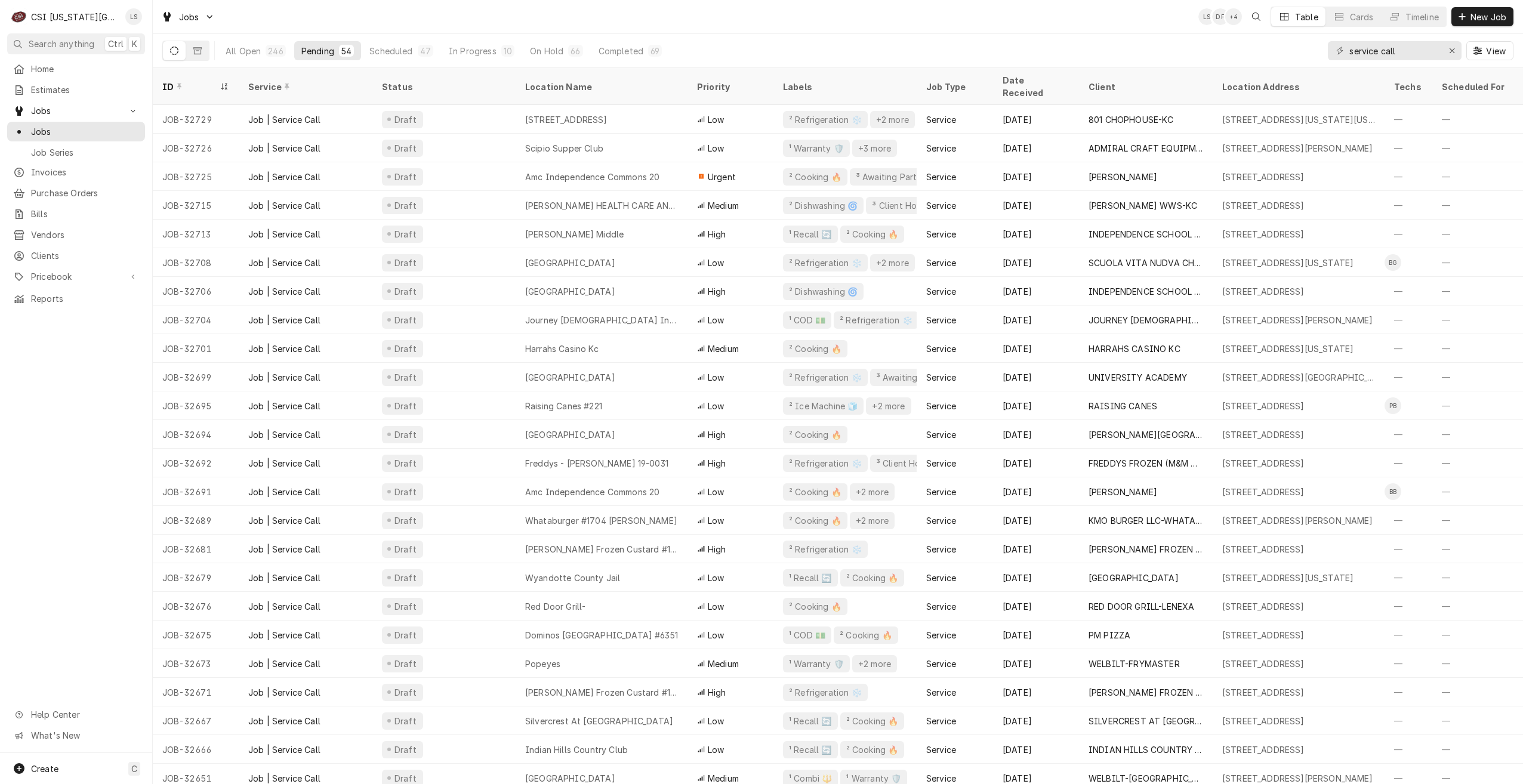
click at [804, 27] on div "Jobs LS DF + 4 Table Cards Timeline New Job" at bounding box center [838, 16] width 1370 height 33
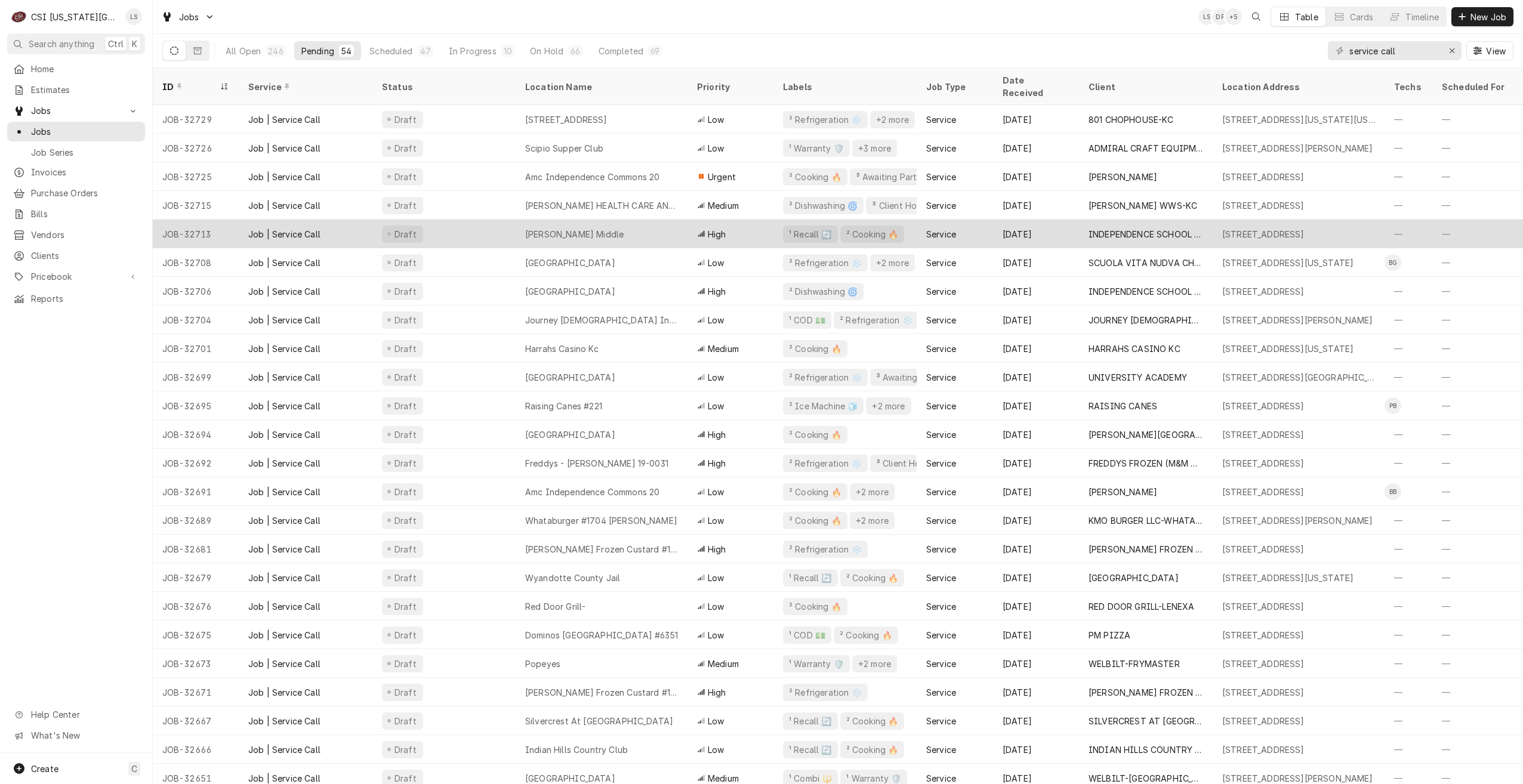
click at [656, 229] on div "[PERSON_NAME] Middle" at bounding box center [601, 234] width 172 height 29
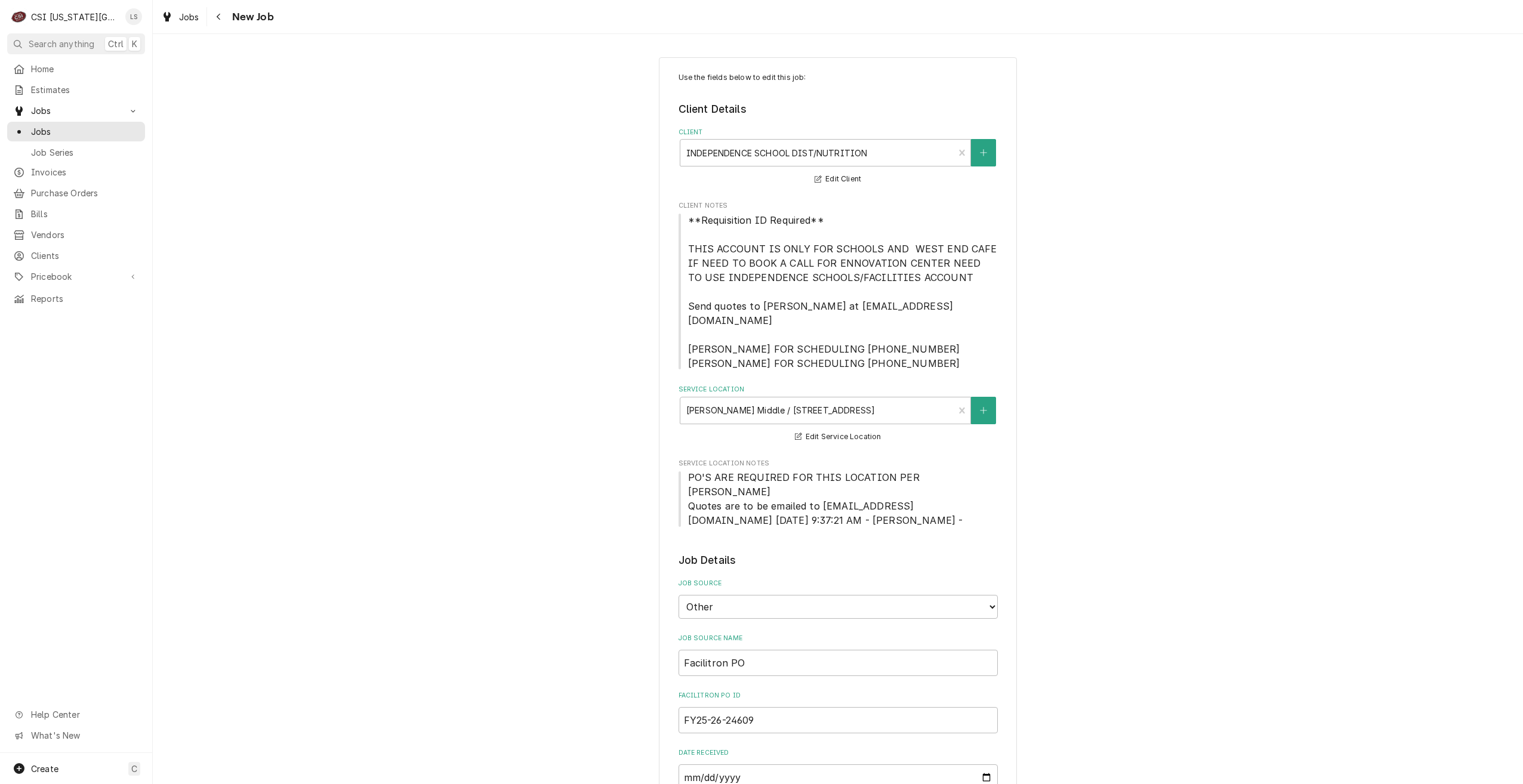
type textarea "x"
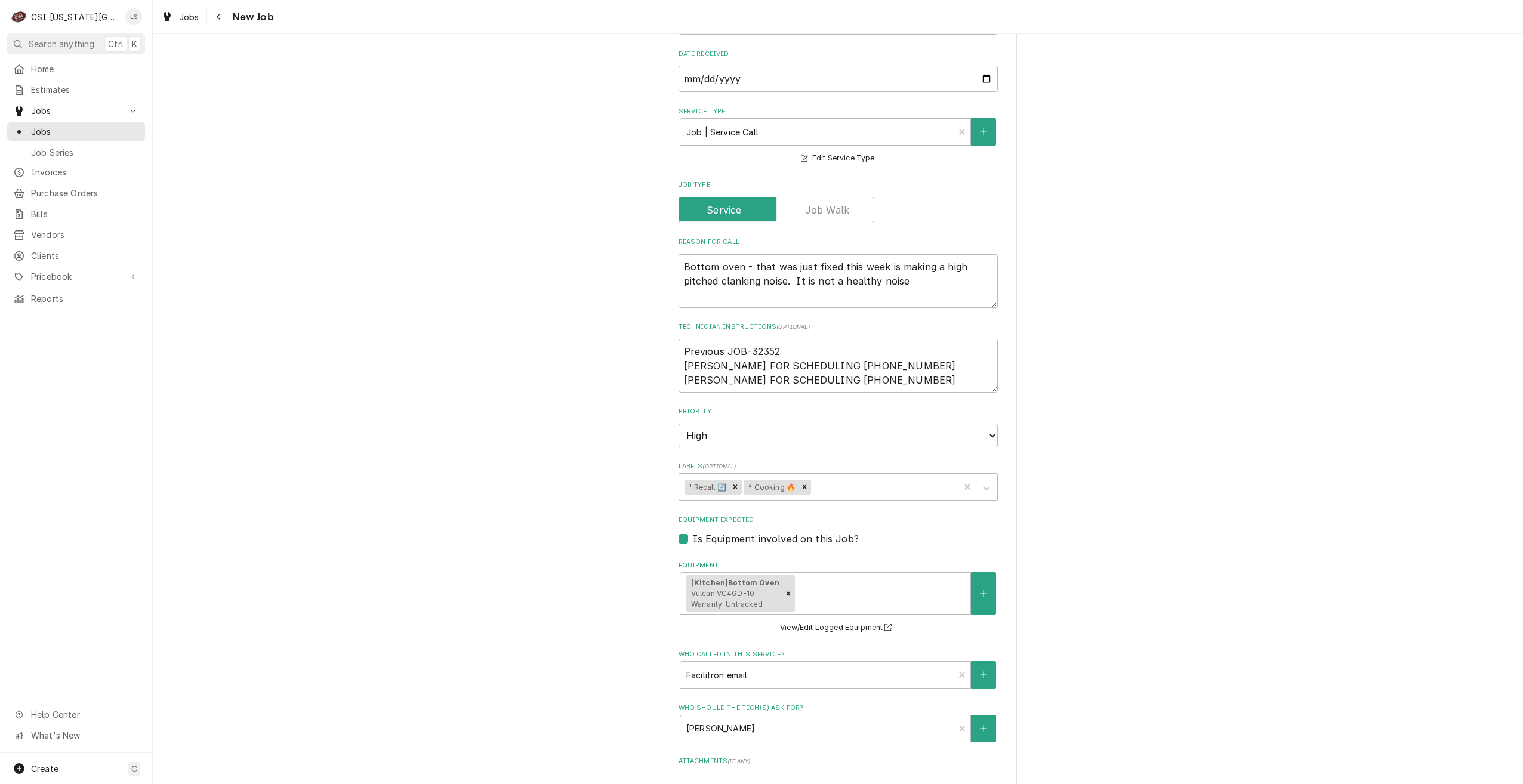
scroll to position [715, 0]
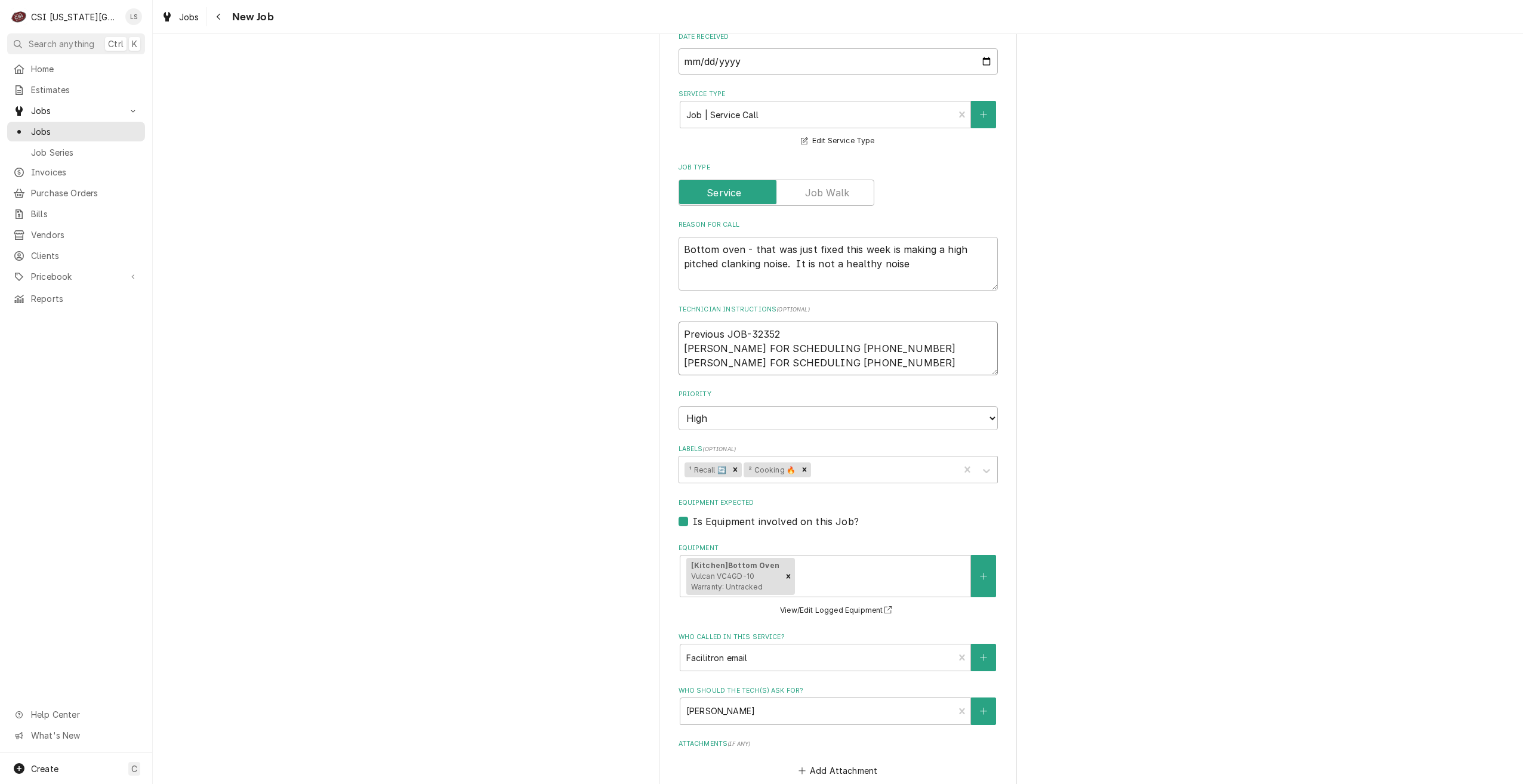
click at [760, 321] on textarea "Previous JOB-32352 [PERSON_NAME] FOR SCHEDULING [PHONE_NUMBER] [PERSON_NAME] FO…" at bounding box center [838, 348] width 319 height 53
click at [97, 125] on span "Jobs" at bounding box center [85, 131] width 108 height 13
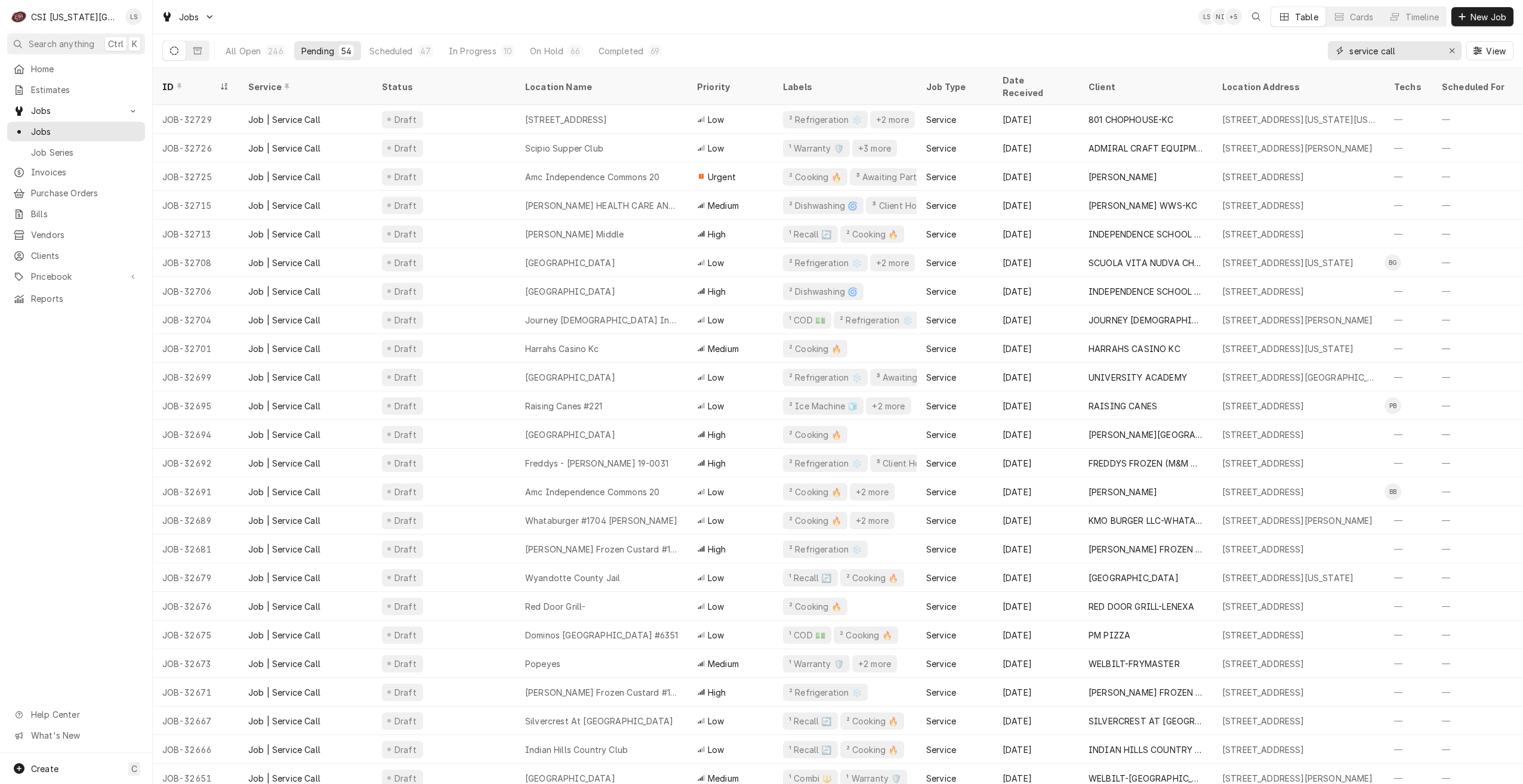
drag, startPoint x: 1409, startPoint y: 45, endPoint x: 1327, endPoint y: 52, distance: 82.3
click at [1328, 52] on div "service call" at bounding box center [1395, 51] width 134 height 19
paste input "32352"
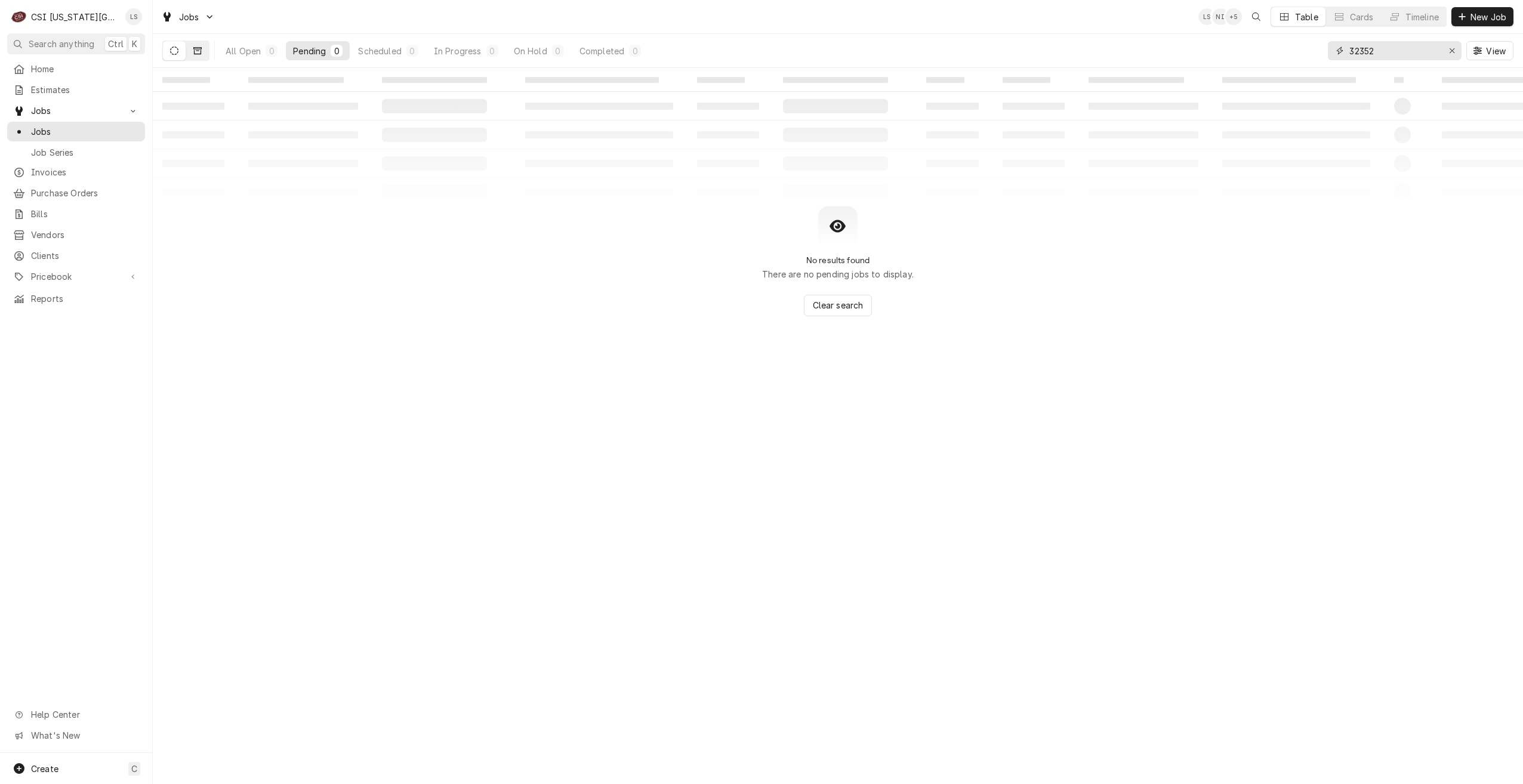
type input "32352"
click at [198, 49] on icon "Dynamic Content Wrapper" at bounding box center [198, 51] width 8 height 7
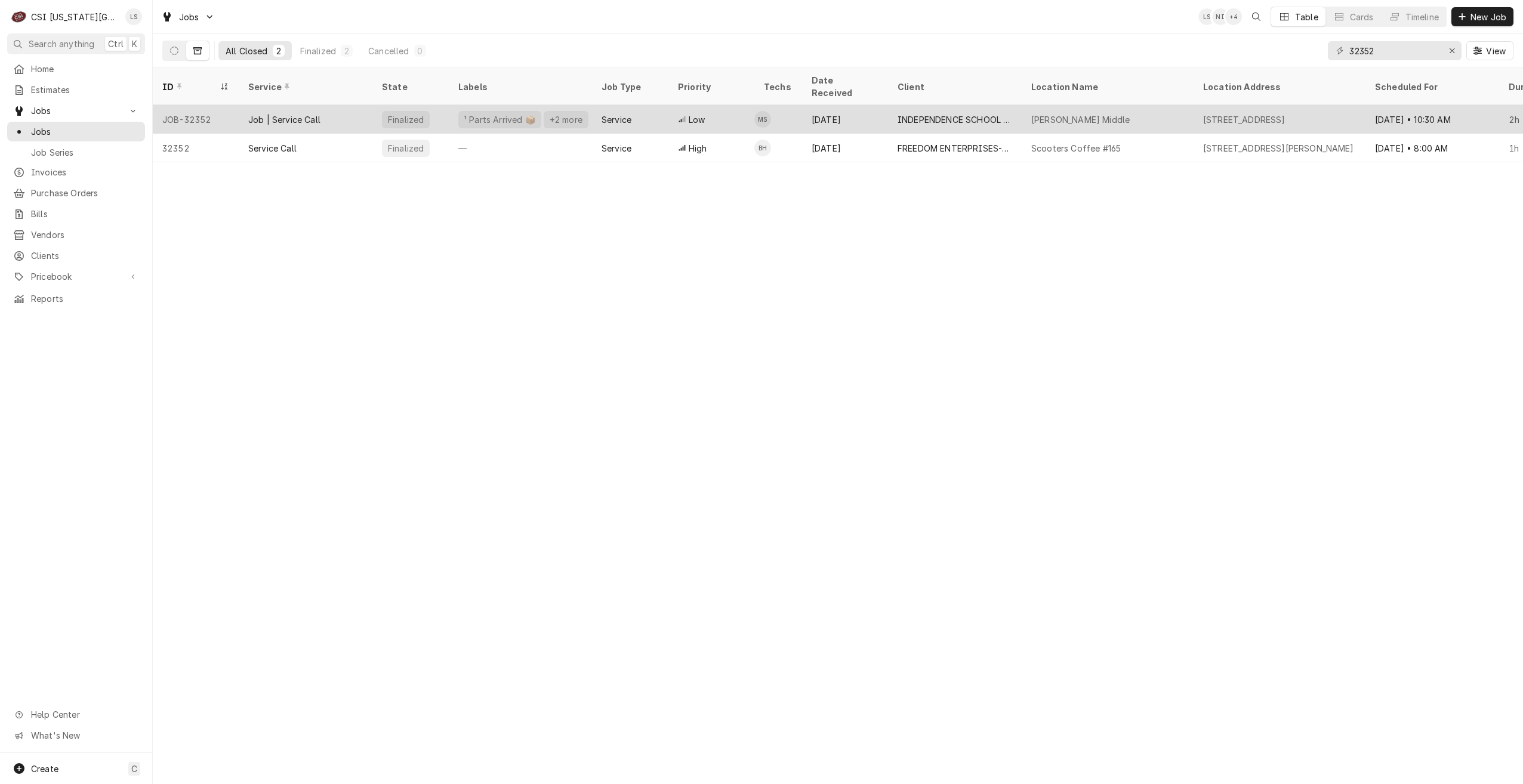
click at [923, 114] on div "INDEPENDENCE SCHOOL DIST/NUTRITION" at bounding box center [954, 120] width 114 height 13
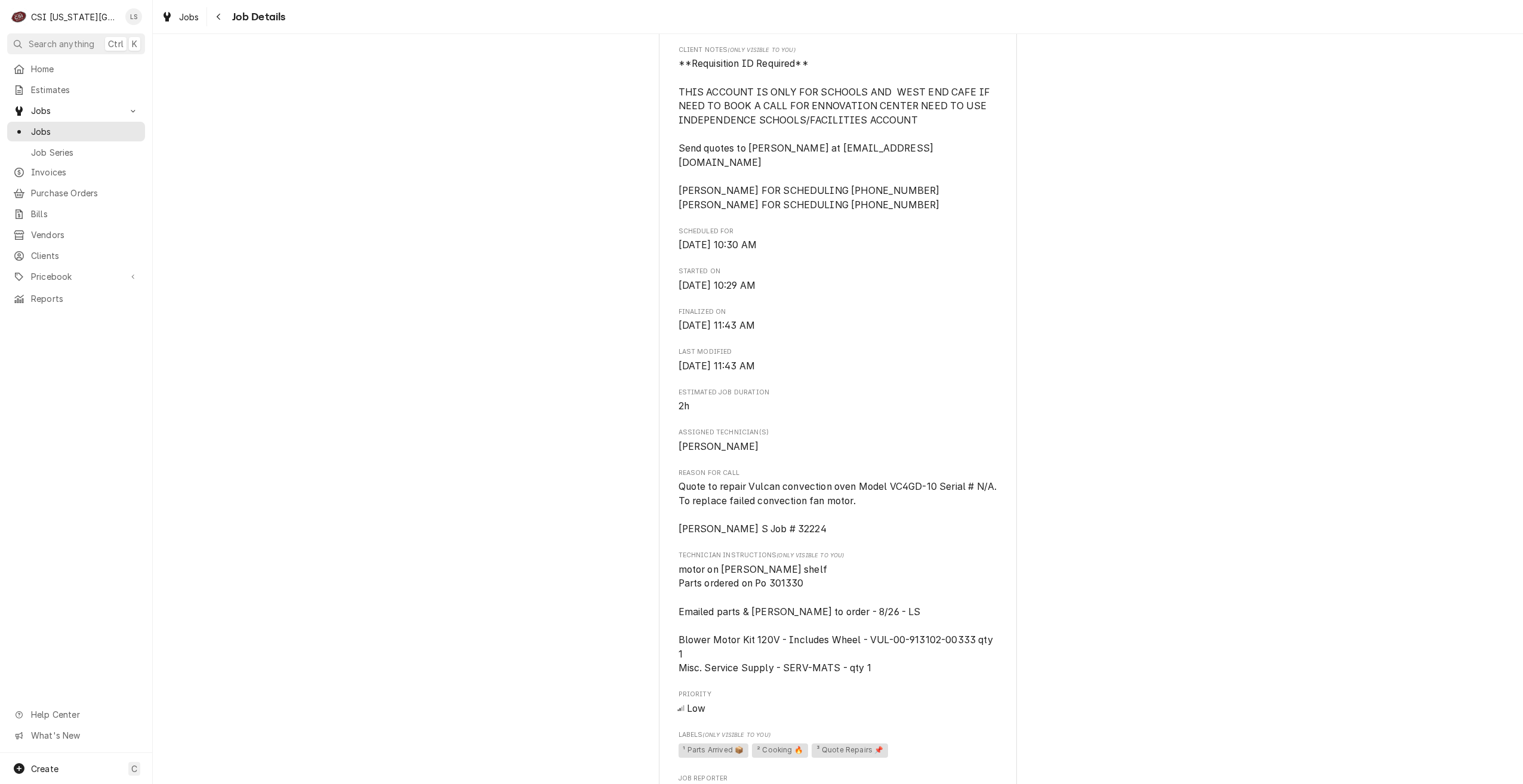
scroll to position [537, 0]
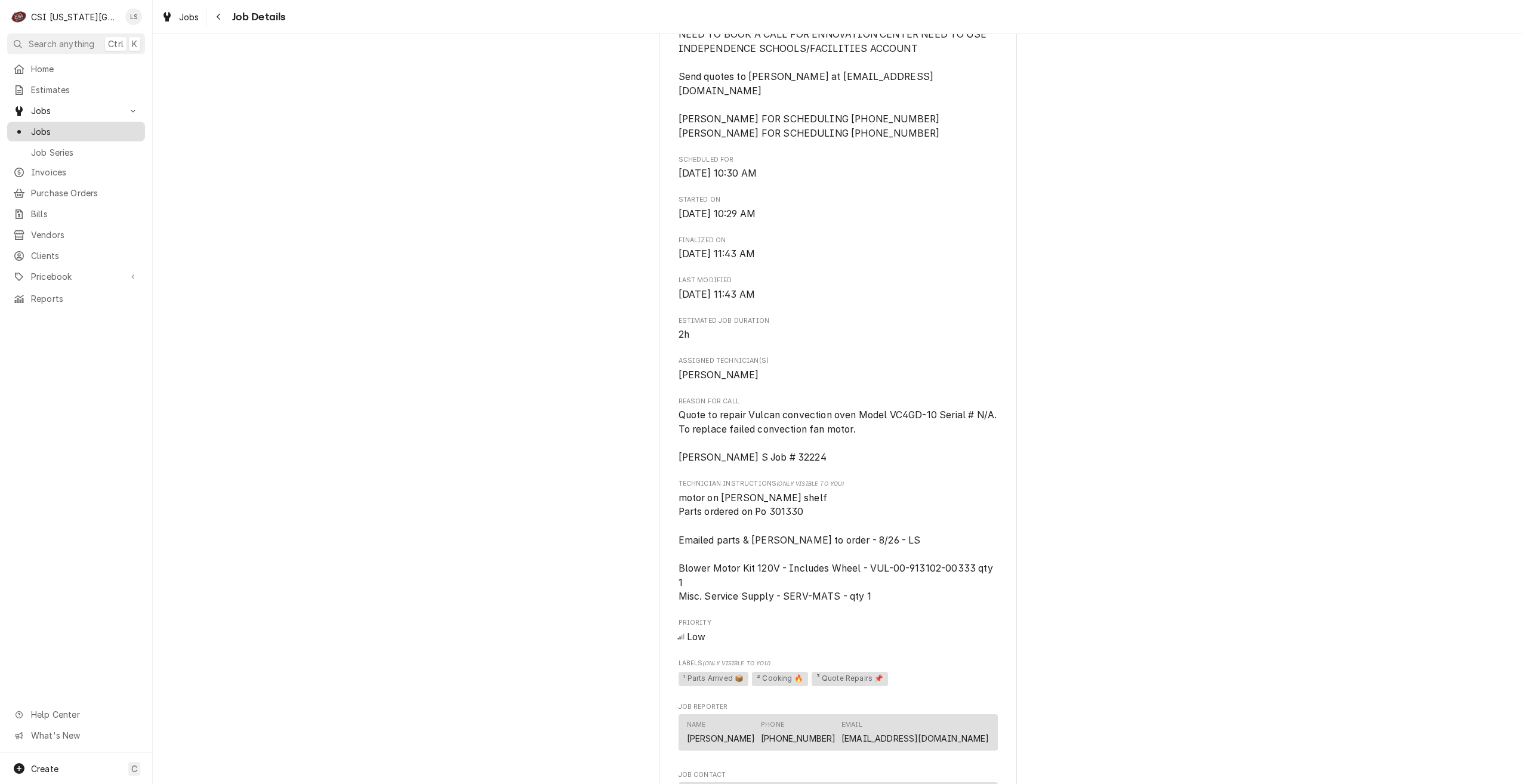
click at [93, 136] on link "Jobs" at bounding box center [75, 131] width 138 height 19
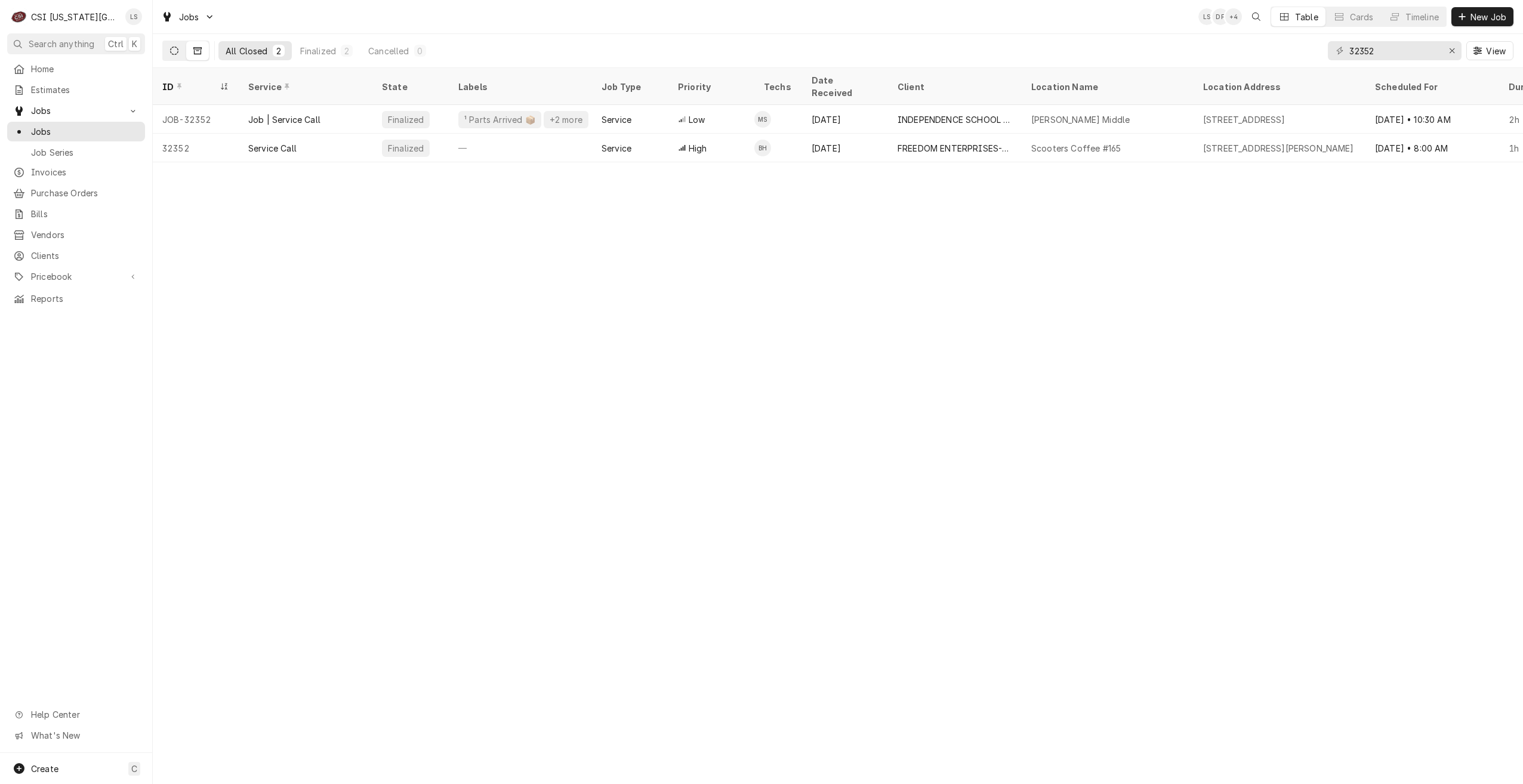
click at [173, 57] on button "Dynamic Content Wrapper" at bounding box center [174, 51] width 23 height 19
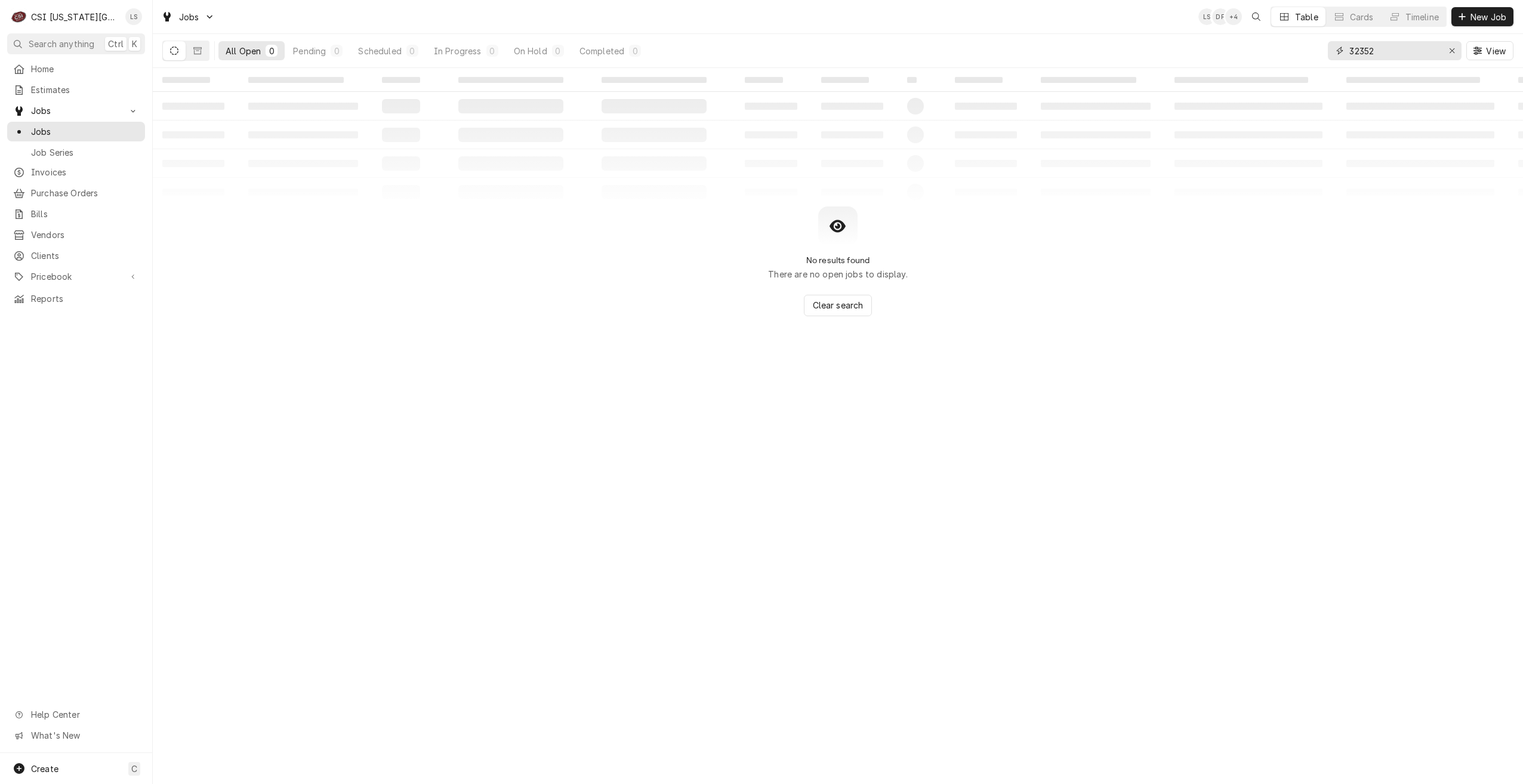
click at [1370, 55] on input "32352" at bounding box center [1394, 51] width 90 height 19
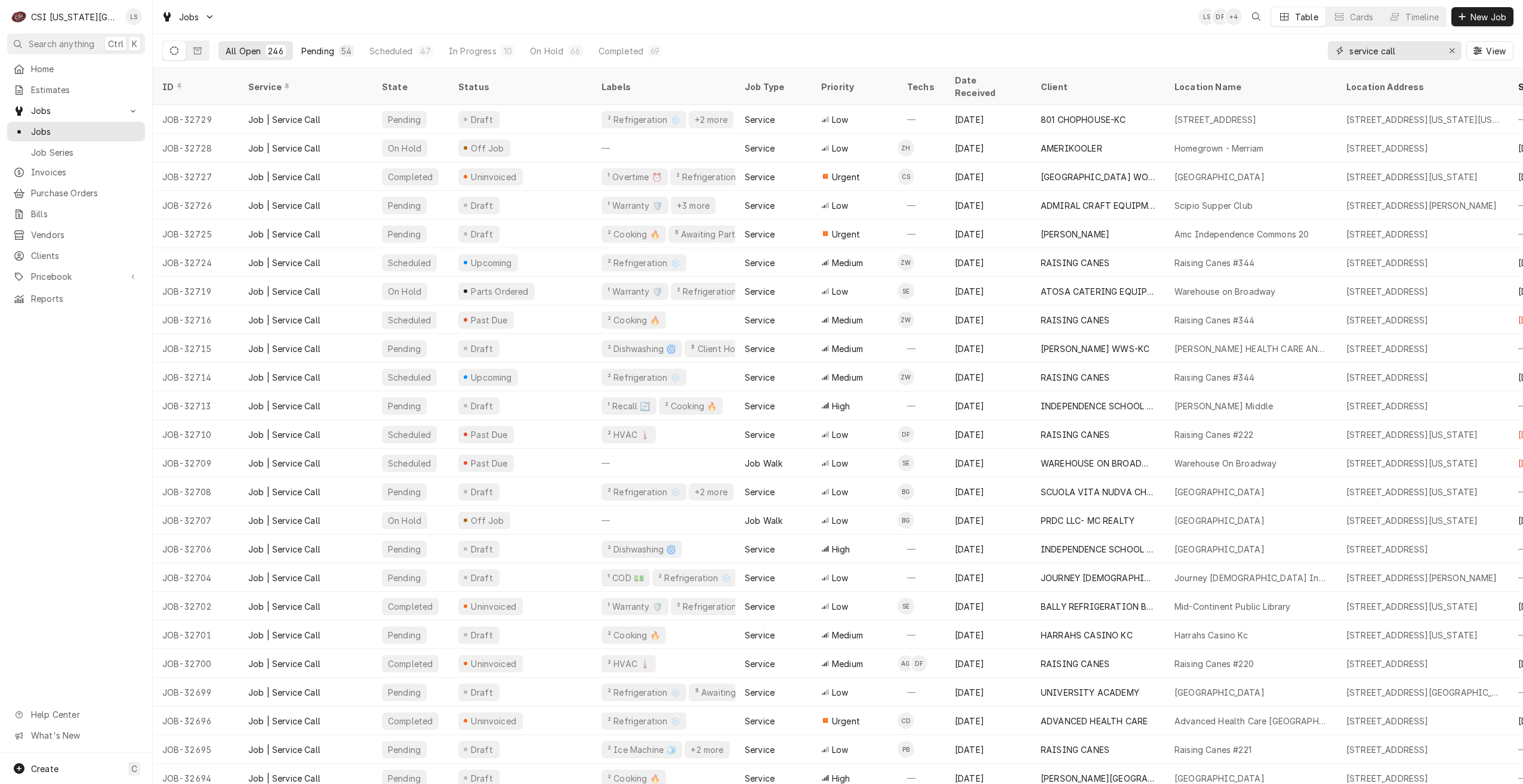
type input "service call"
click at [315, 55] on div "Pending" at bounding box center [317, 51] width 33 height 13
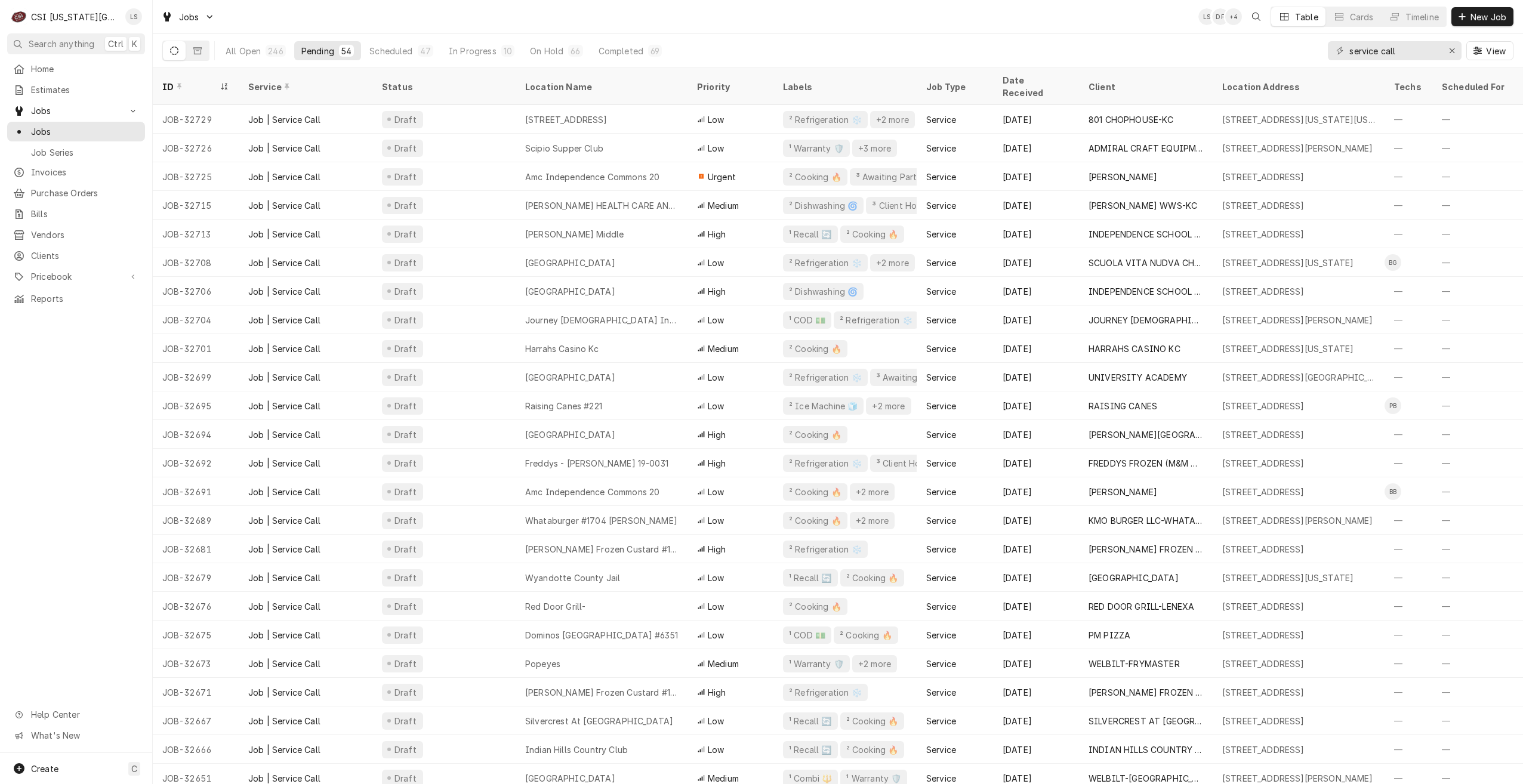
click at [538, 11] on div "Jobs LS DF + 4 Table Cards Timeline New Job" at bounding box center [838, 16] width 1370 height 33
click at [476, 14] on div "Jobs LS DF + 4 Table Cards Timeline New Job" at bounding box center [838, 16] width 1370 height 33
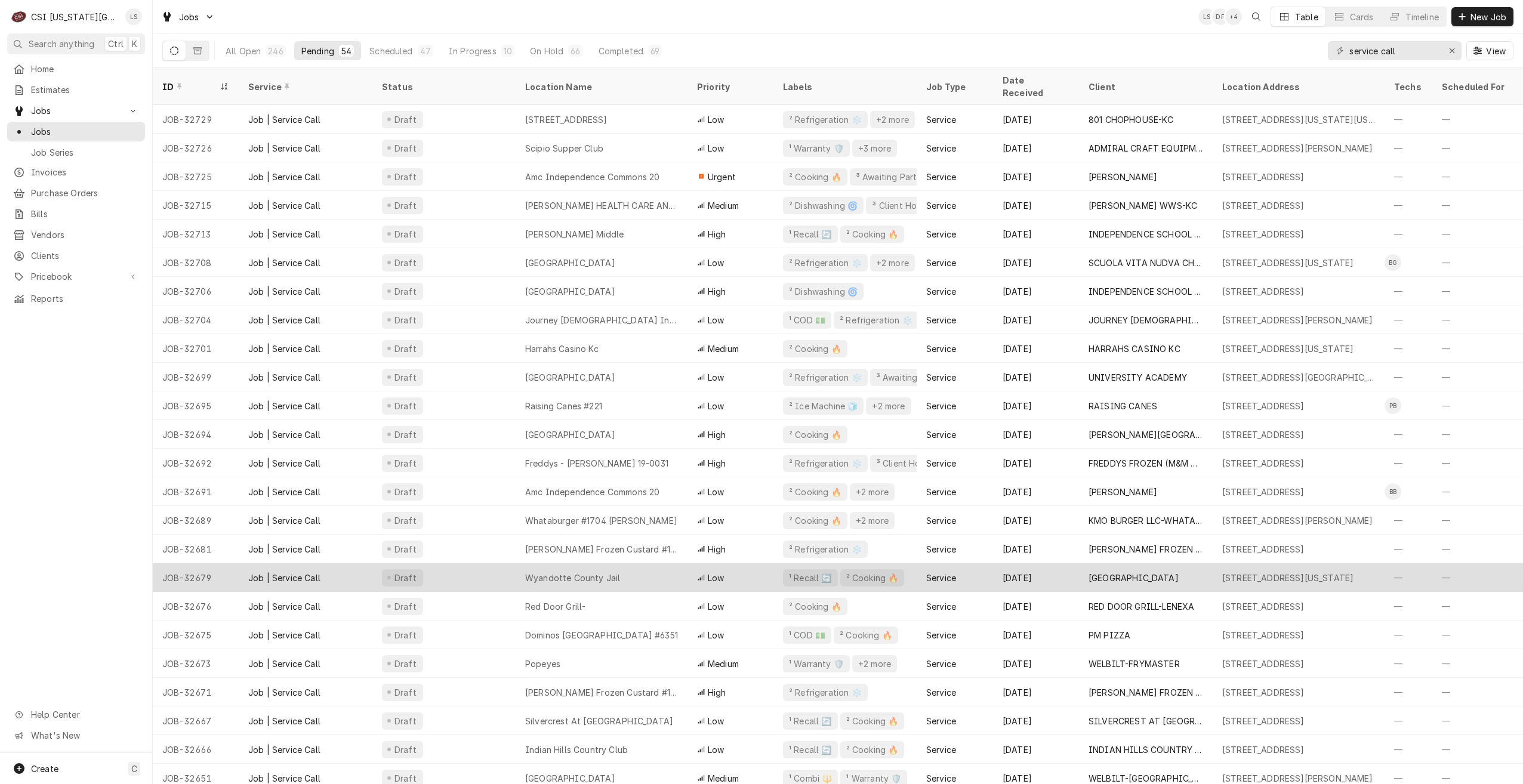
click at [598, 563] on div "Wyandotte County Jail" at bounding box center [601, 577] width 172 height 29
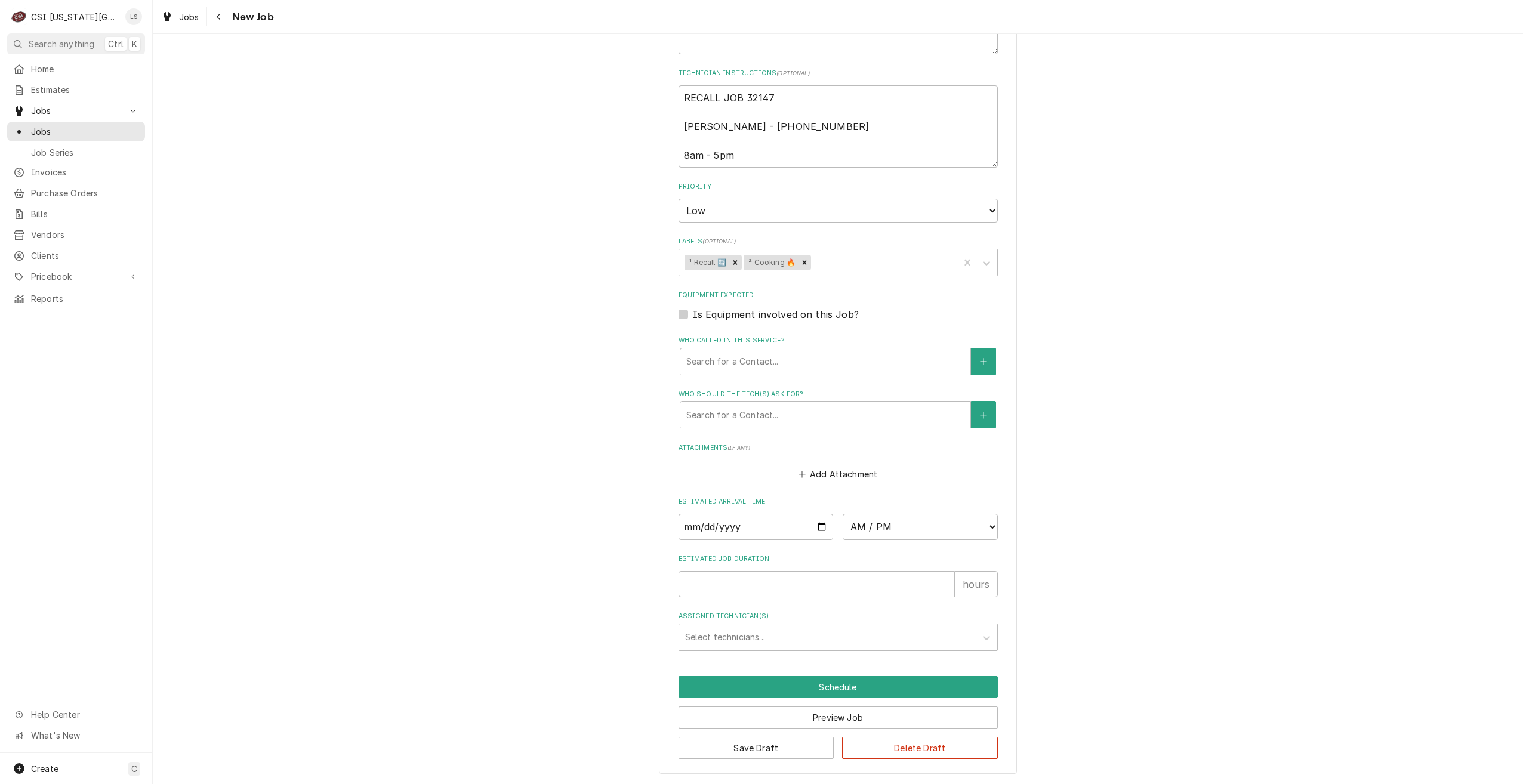
scroll to position [740, 0]
click at [819, 528] on input "Date" at bounding box center [756, 525] width 155 height 26
type textarea "x"
type input "[DATE]"
type textarea "x"
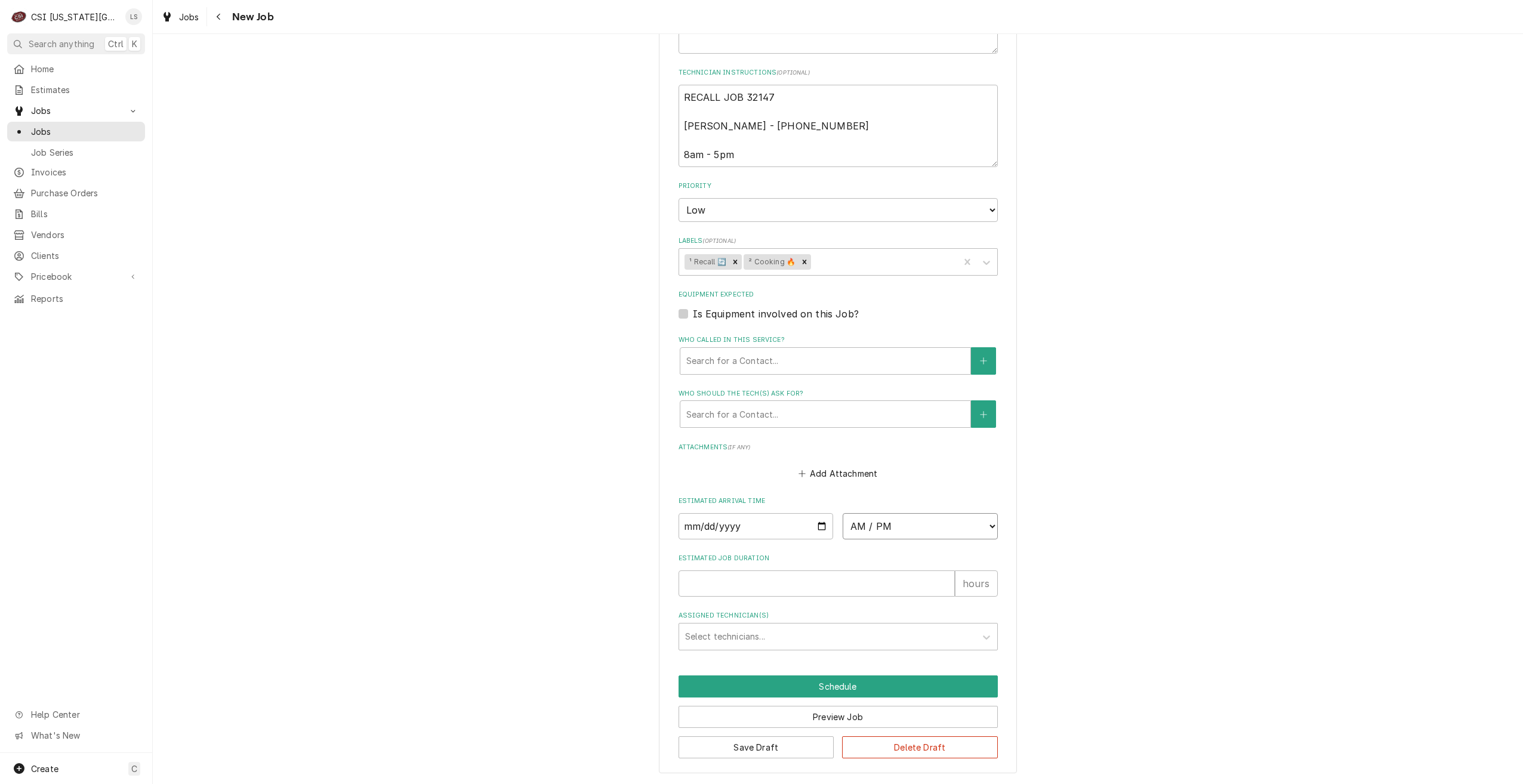
click at [890, 534] on select "AM / PM 6:00 AM 6:15 AM 6:30 AM 6:45 AM 7:00 AM 7:15 AM 7:30 AM 7:45 AM 8:00 AM…" at bounding box center [920, 525] width 155 height 26
select select "09:00:00"
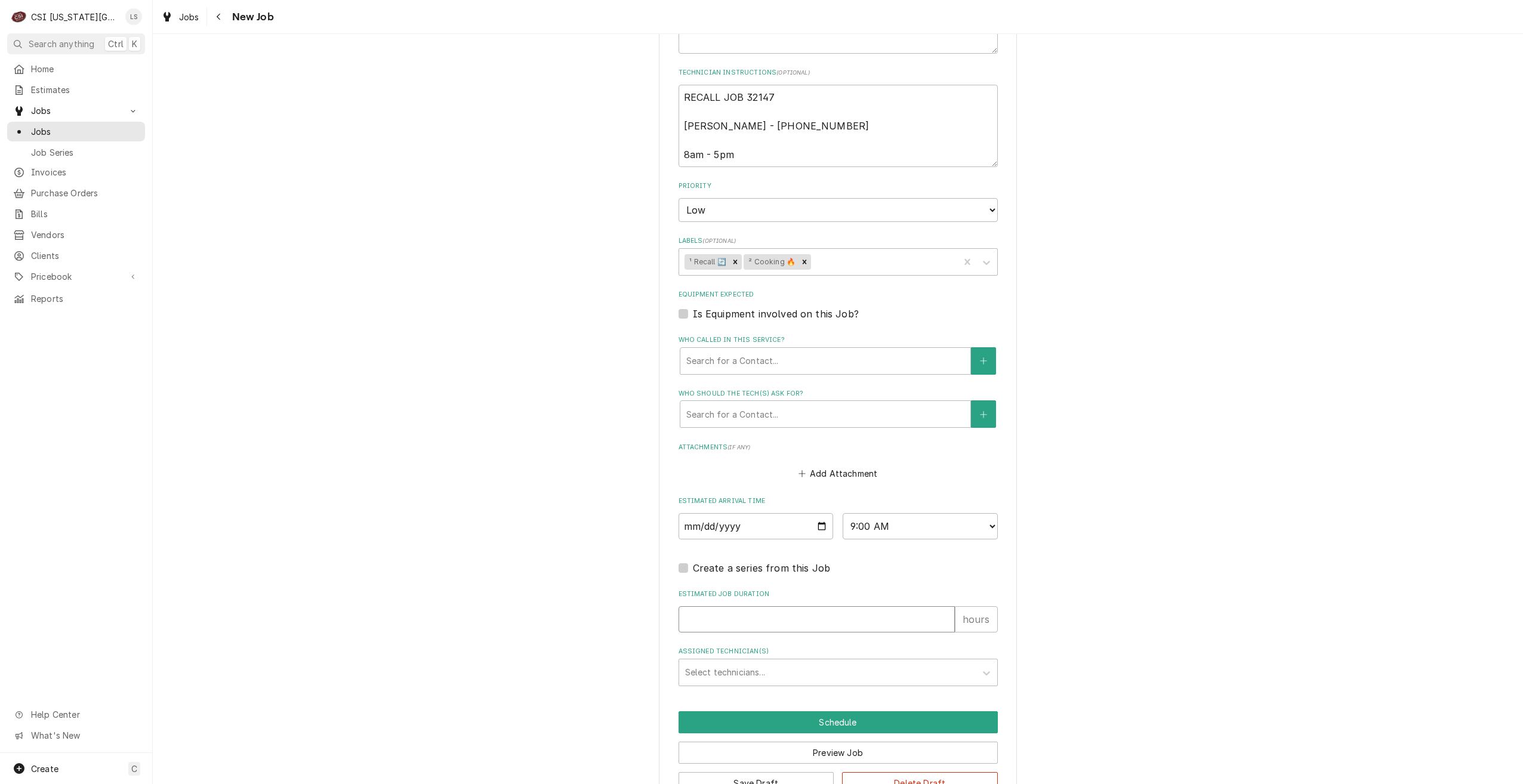
click at [864, 628] on input "Estimated Job Duration" at bounding box center [817, 619] width 276 height 26
type textarea "x"
type input "2"
type textarea "x"
click at [859, 666] on div "Assigned Technician(s)" at bounding box center [828, 671] width 285 height 21
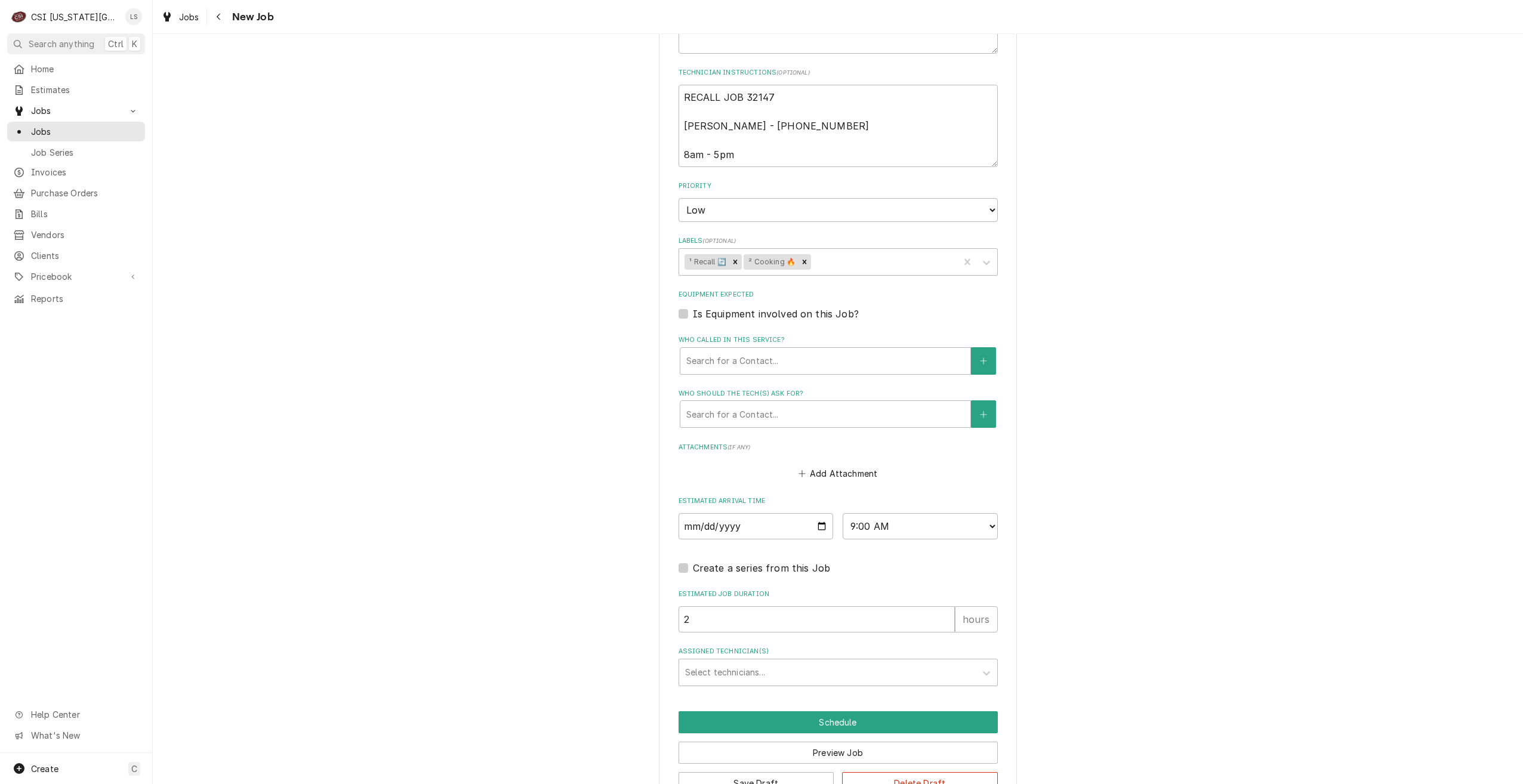
click at [1361, 203] on div "Use the fields below to edit this job: Client Details Client WYANDOTTE COUNTY J…" at bounding box center [838, 63] width 1370 height 1513
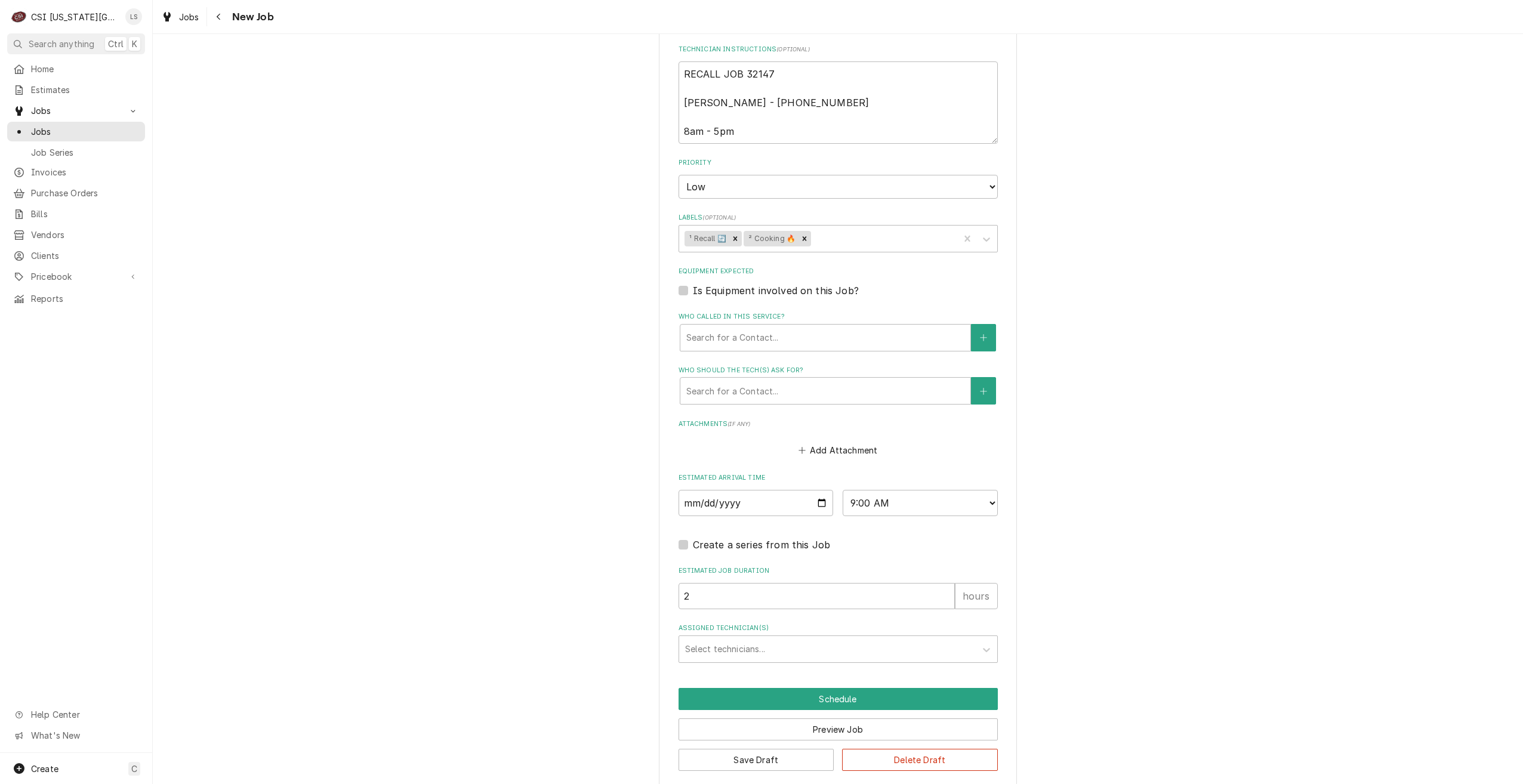
scroll to position [776, 0]
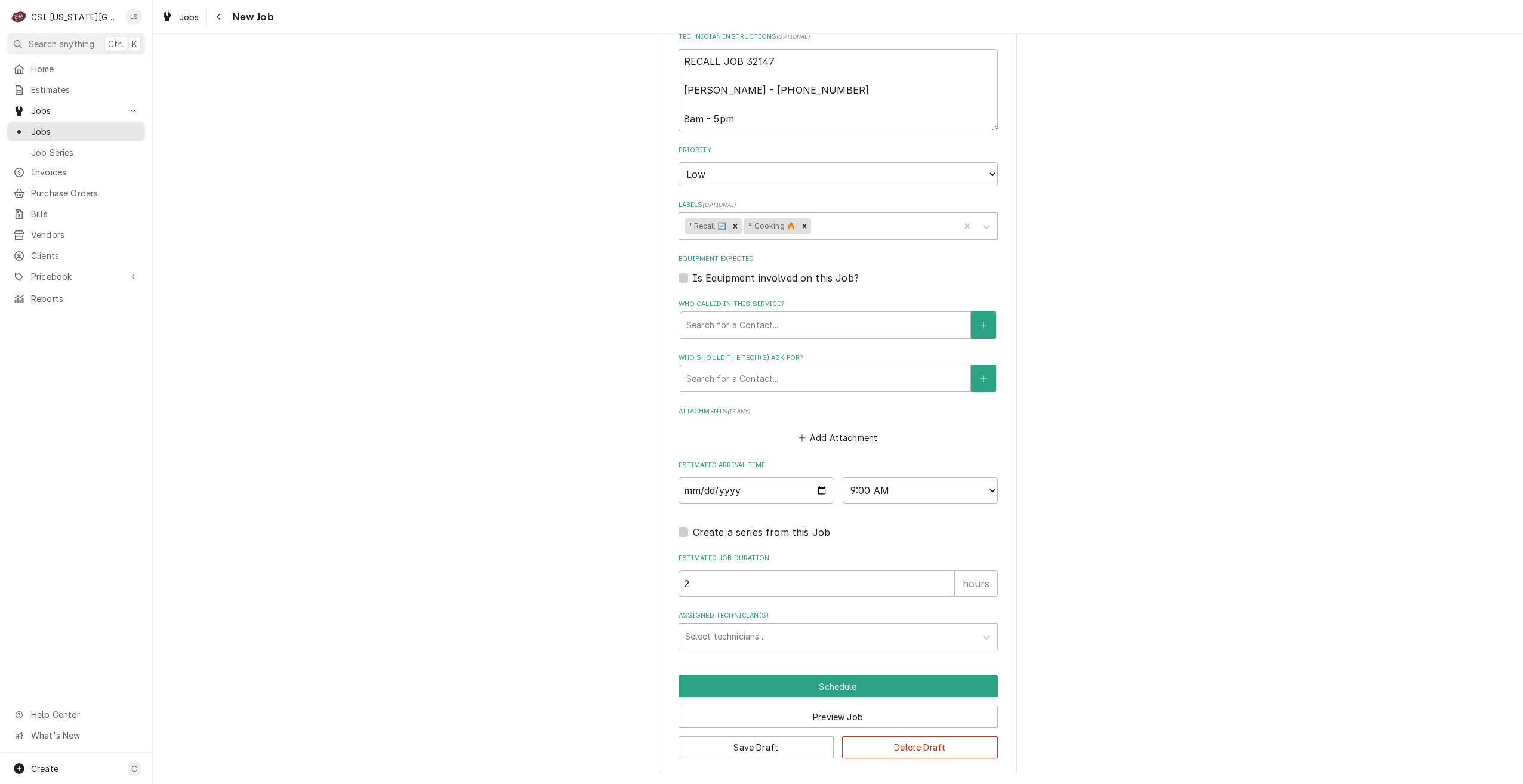
click at [414, 376] on div "Use the fields below to edit this job: Client Details Client WYANDOTTE COUNTY J…" at bounding box center [838, 26] width 1370 height 1513
click at [85, 134] on div "Jobs" at bounding box center [75, 131] width 133 height 15
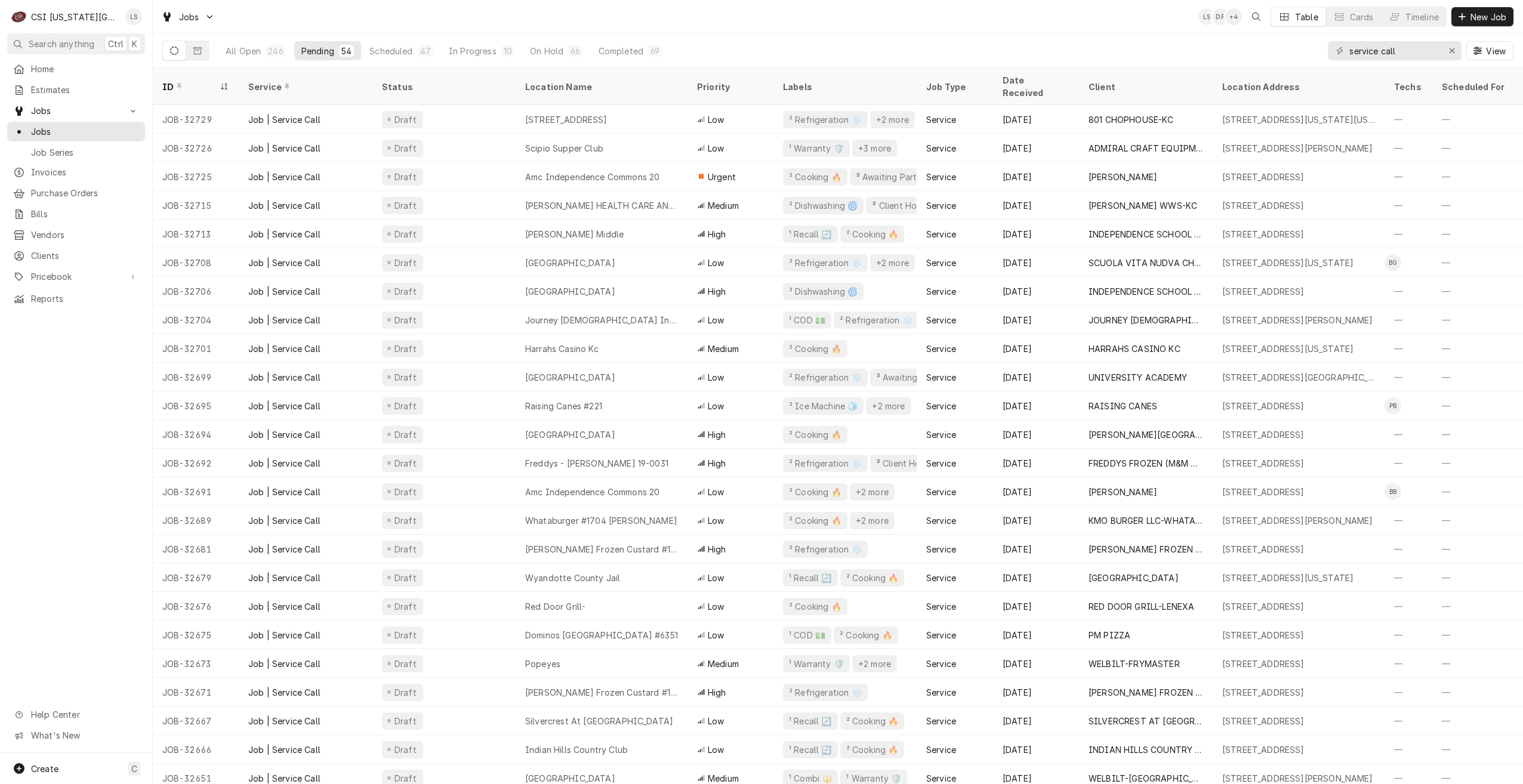
click at [817, 27] on div "Jobs LS DF + 4 Table Cards Timeline New Job" at bounding box center [838, 16] width 1370 height 33
drag, startPoint x: 1401, startPoint y: 55, endPoint x: 1302, endPoint y: 39, distance: 100.3
click at [1302, 39] on div "All Open 246 Pending 54 Scheduled 47 In Progress 10 On Hold 66 Completed 69 ser…" at bounding box center [837, 50] width 1351 height 33
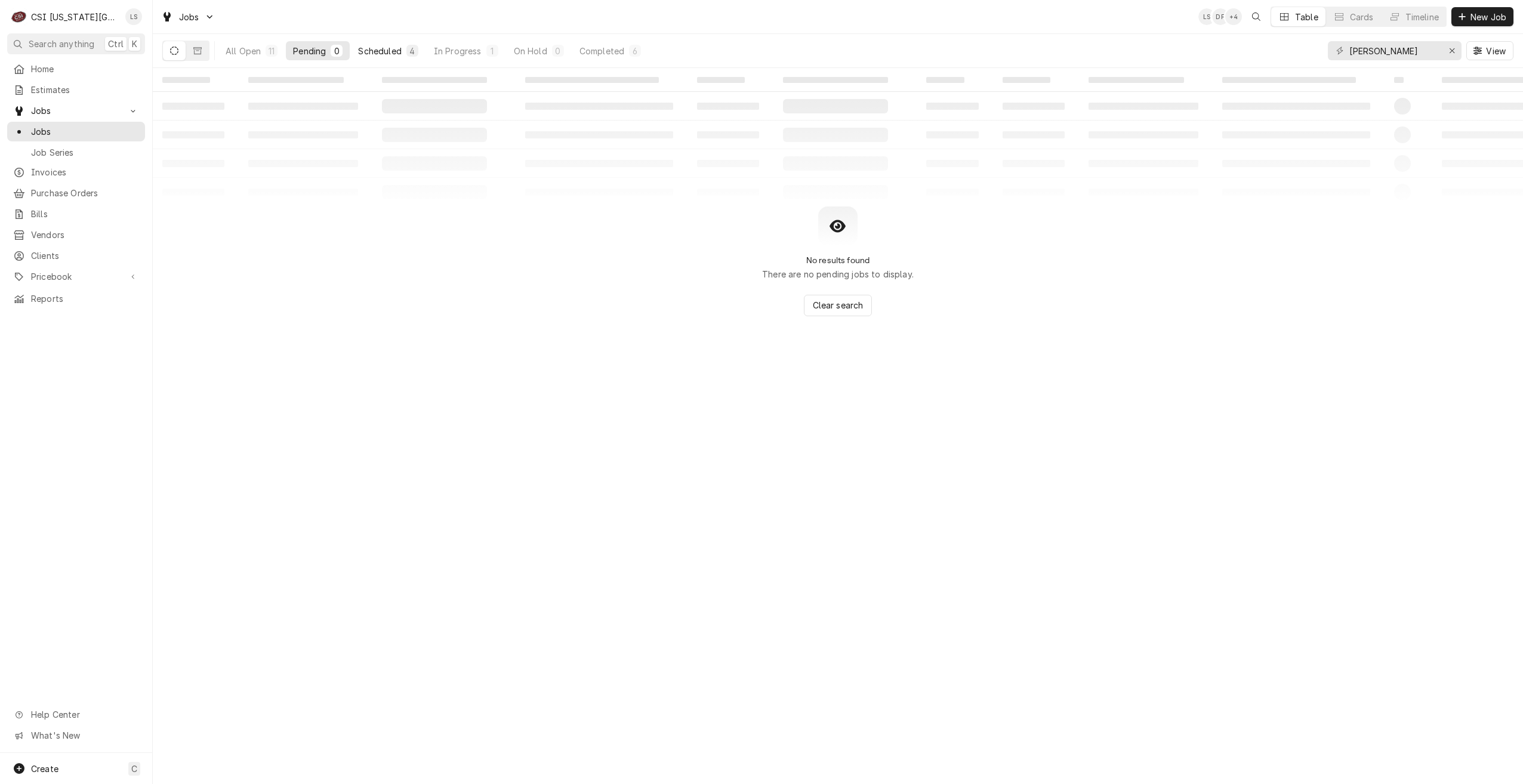
click at [410, 54] on div "4" at bounding box center [412, 51] width 7 height 13
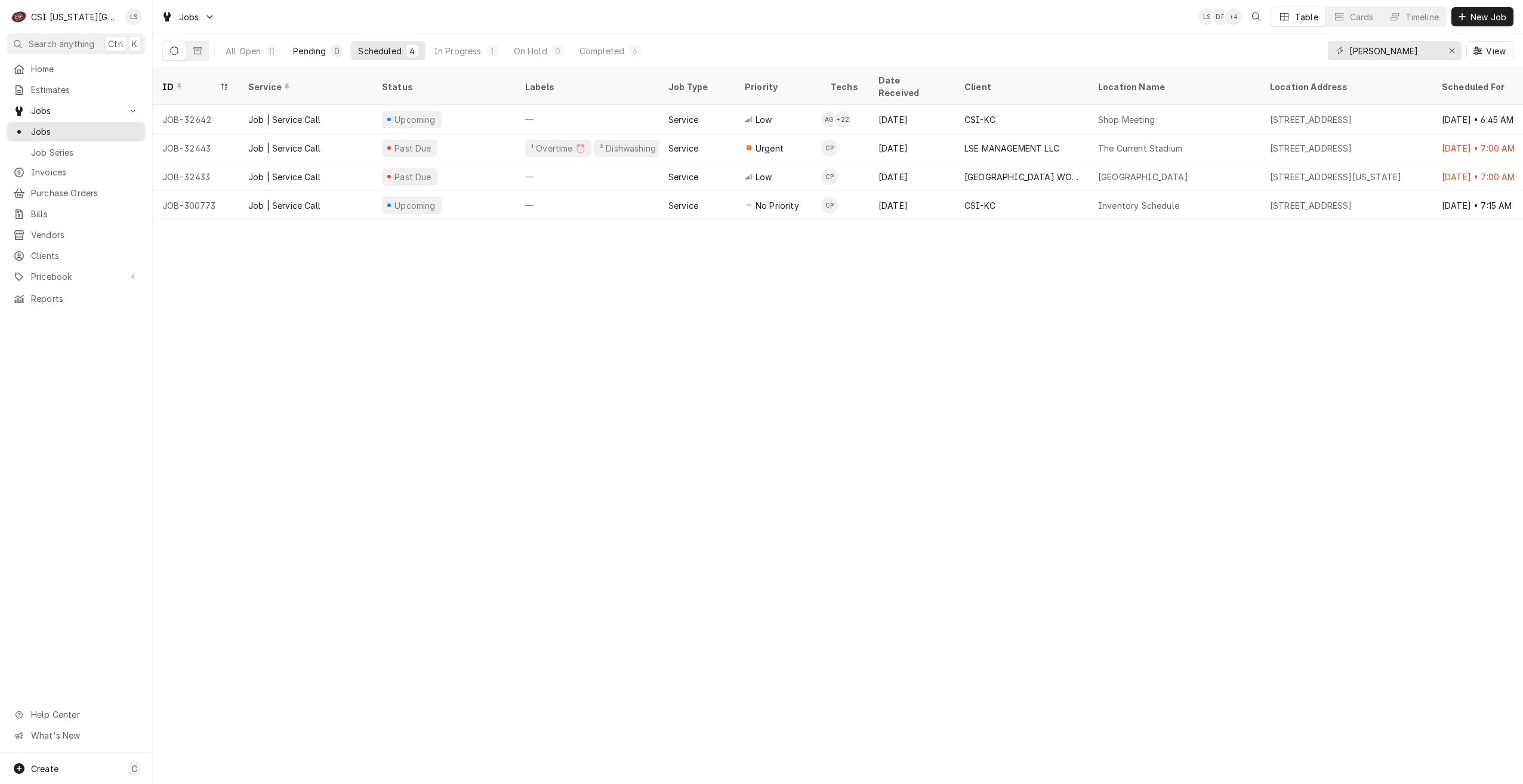
click at [322, 53] on div "Pending" at bounding box center [309, 51] width 33 height 13
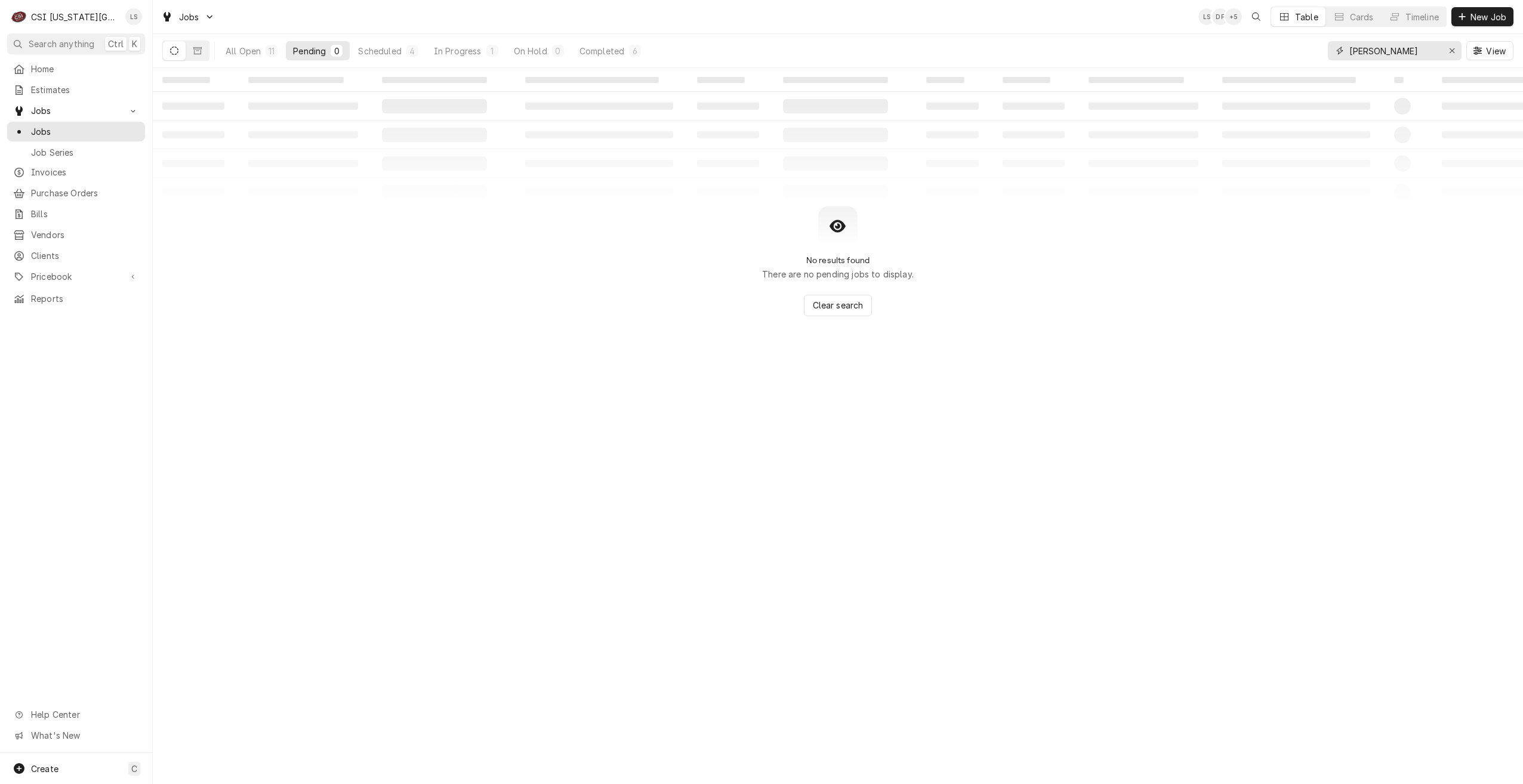
click at [1366, 53] on input "[PERSON_NAME]" at bounding box center [1394, 51] width 90 height 19
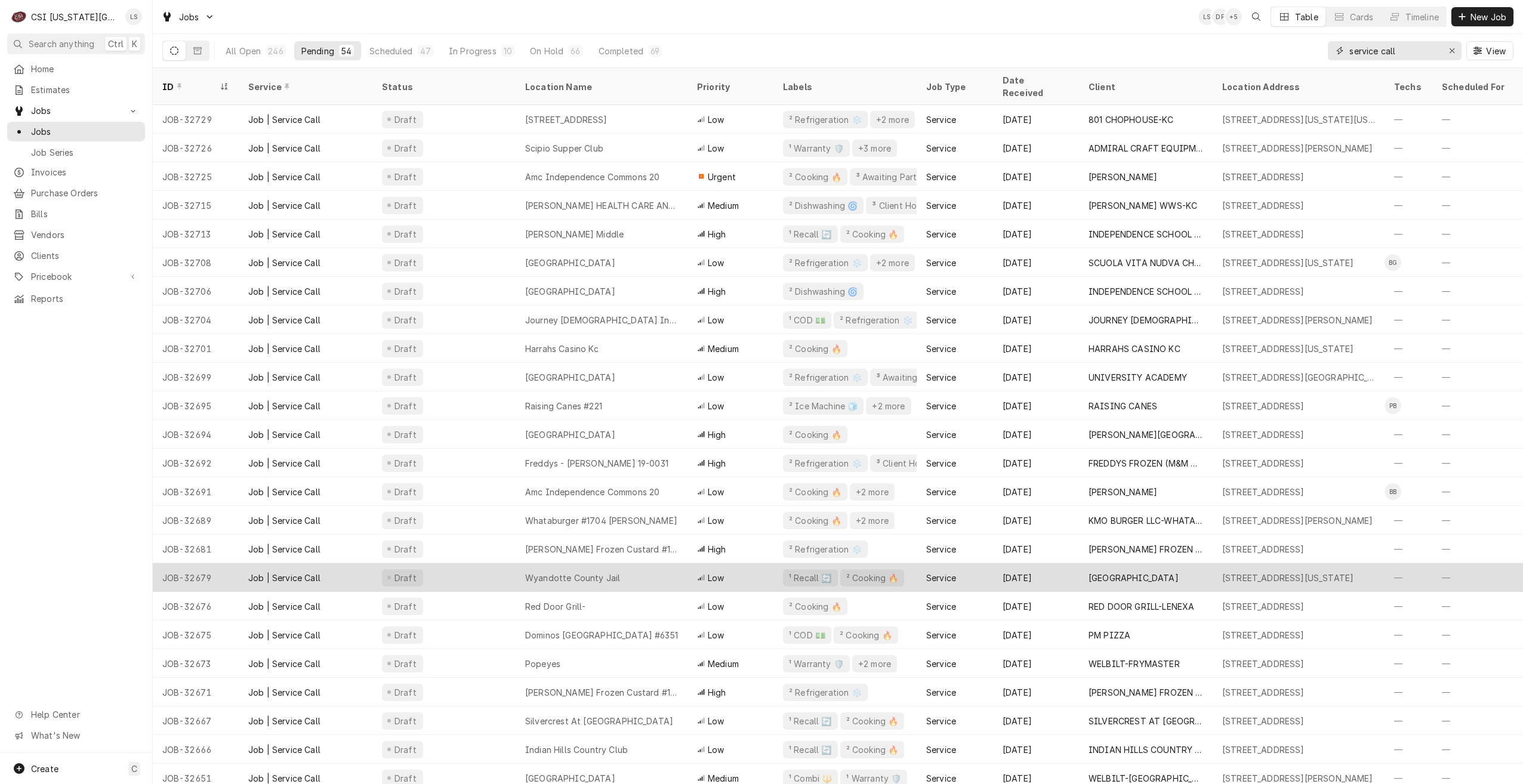
type input "service call"
click at [579, 563] on div "Wyandotte County Jail" at bounding box center [601, 577] width 172 height 29
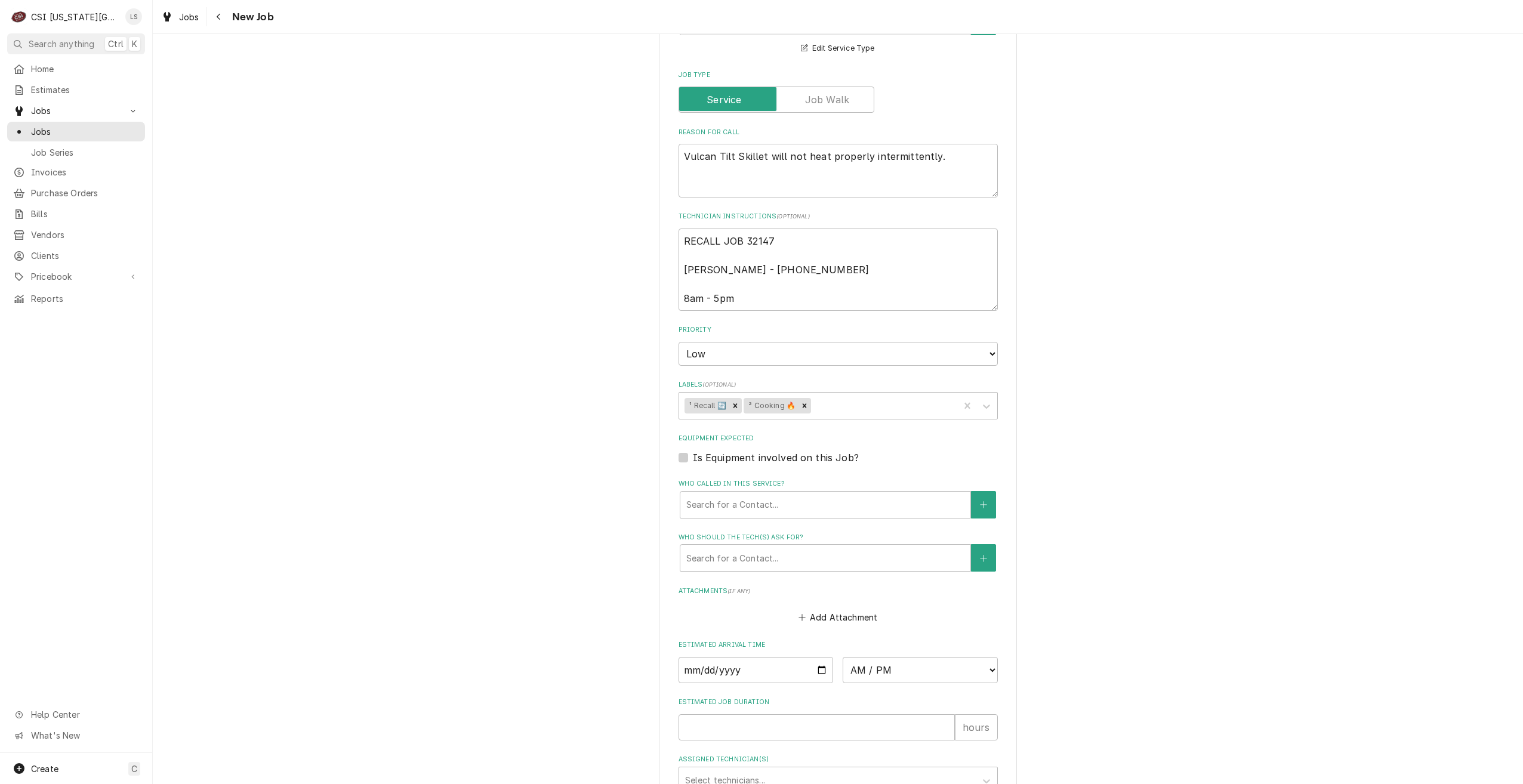
scroll to position [740, 0]
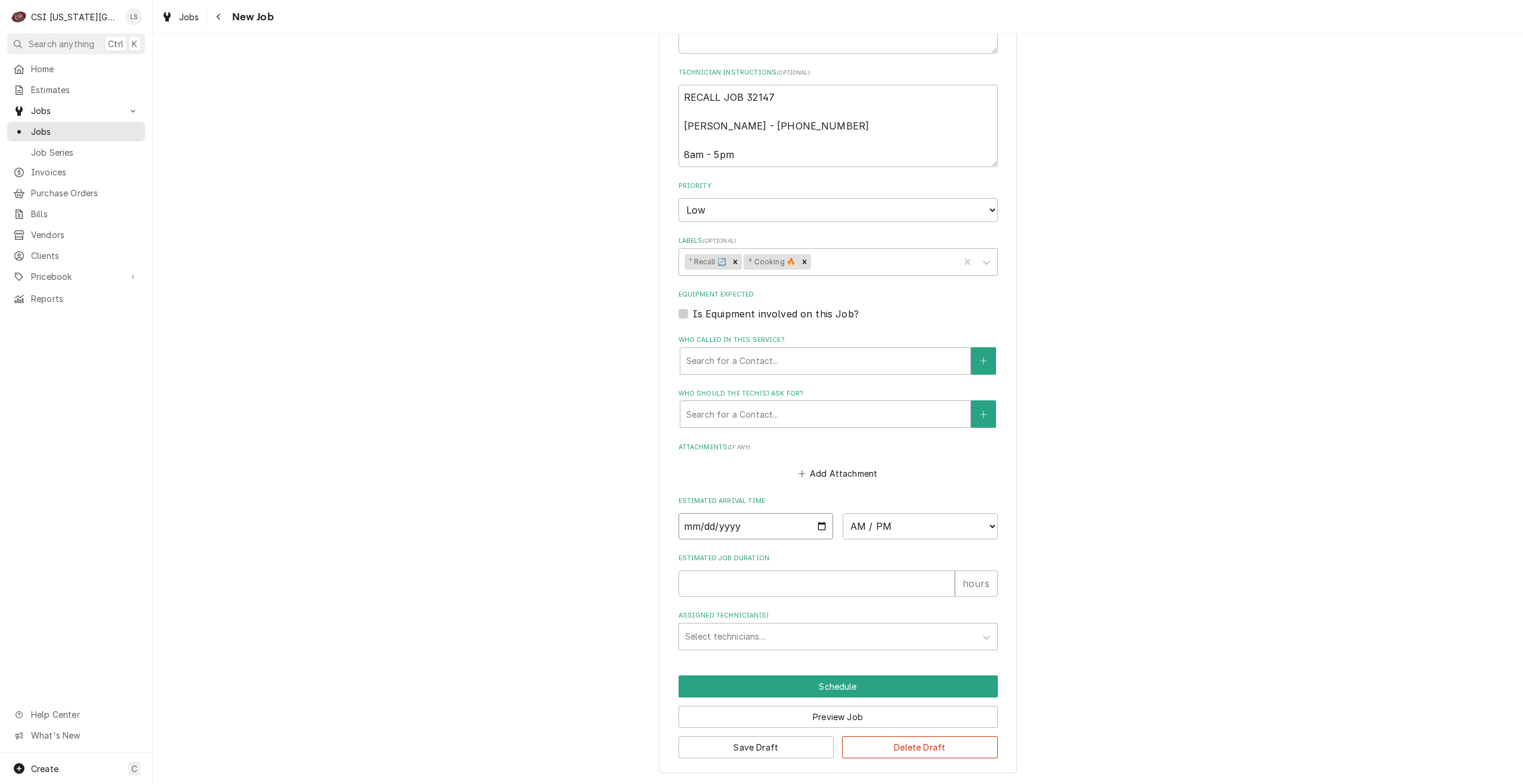
click at [823, 528] on input "Date" at bounding box center [756, 525] width 155 height 26
type textarea "x"
type input "[DATE]"
type textarea "x"
drag, startPoint x: 900, startPoint y: 533, endPoint x: 911, endPoint y: 512, distance: 23.7
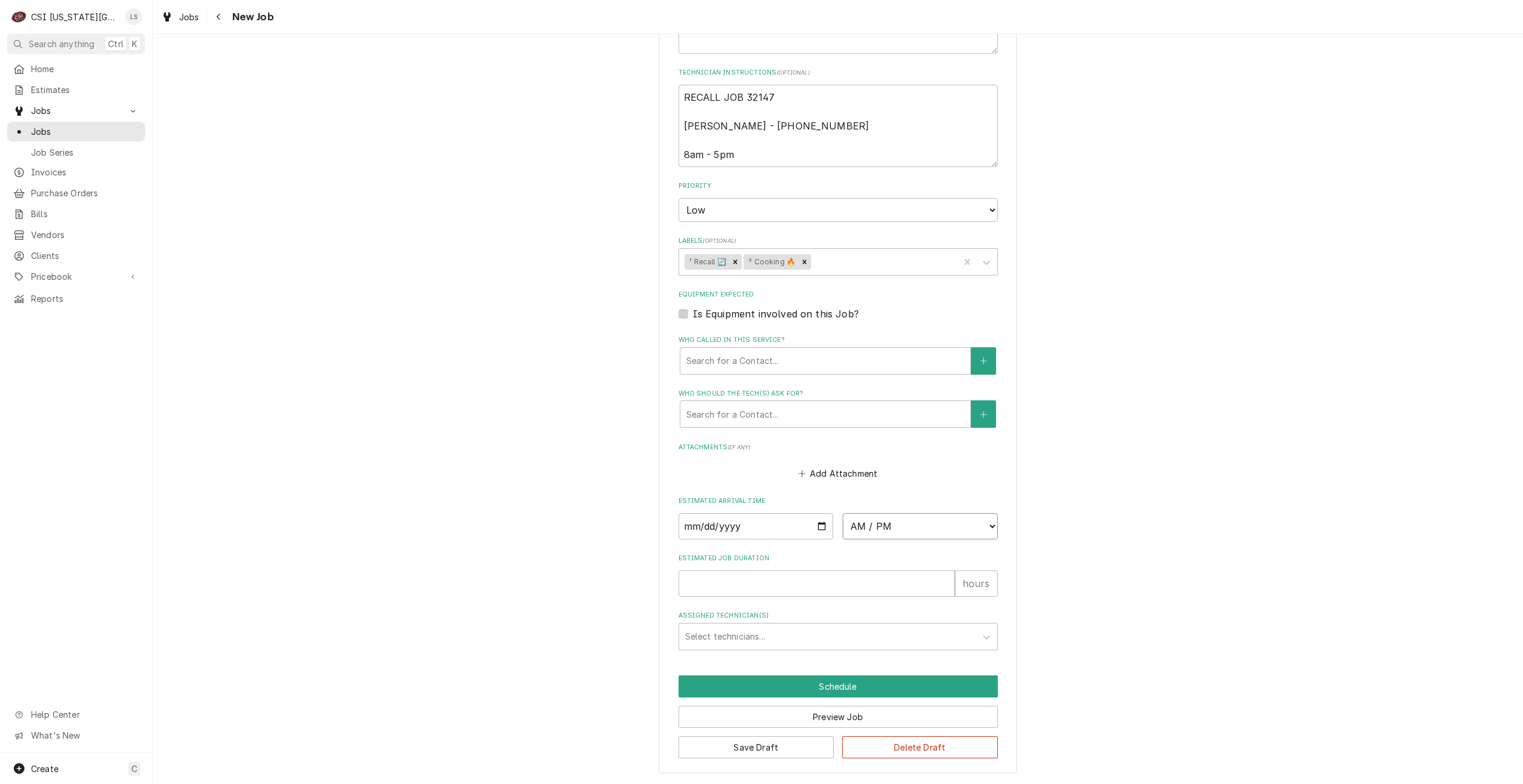
click at [900, 533] on select "AM / PM 6:00 AM 6:15 AM 6:30 AM 6:45 AM 7:00 AM 7:15 AM 7:30 AM 7:45 AM 8:00 AM…" at bounding box center [920, 525] width 155 height 26
select select "08:00:00"
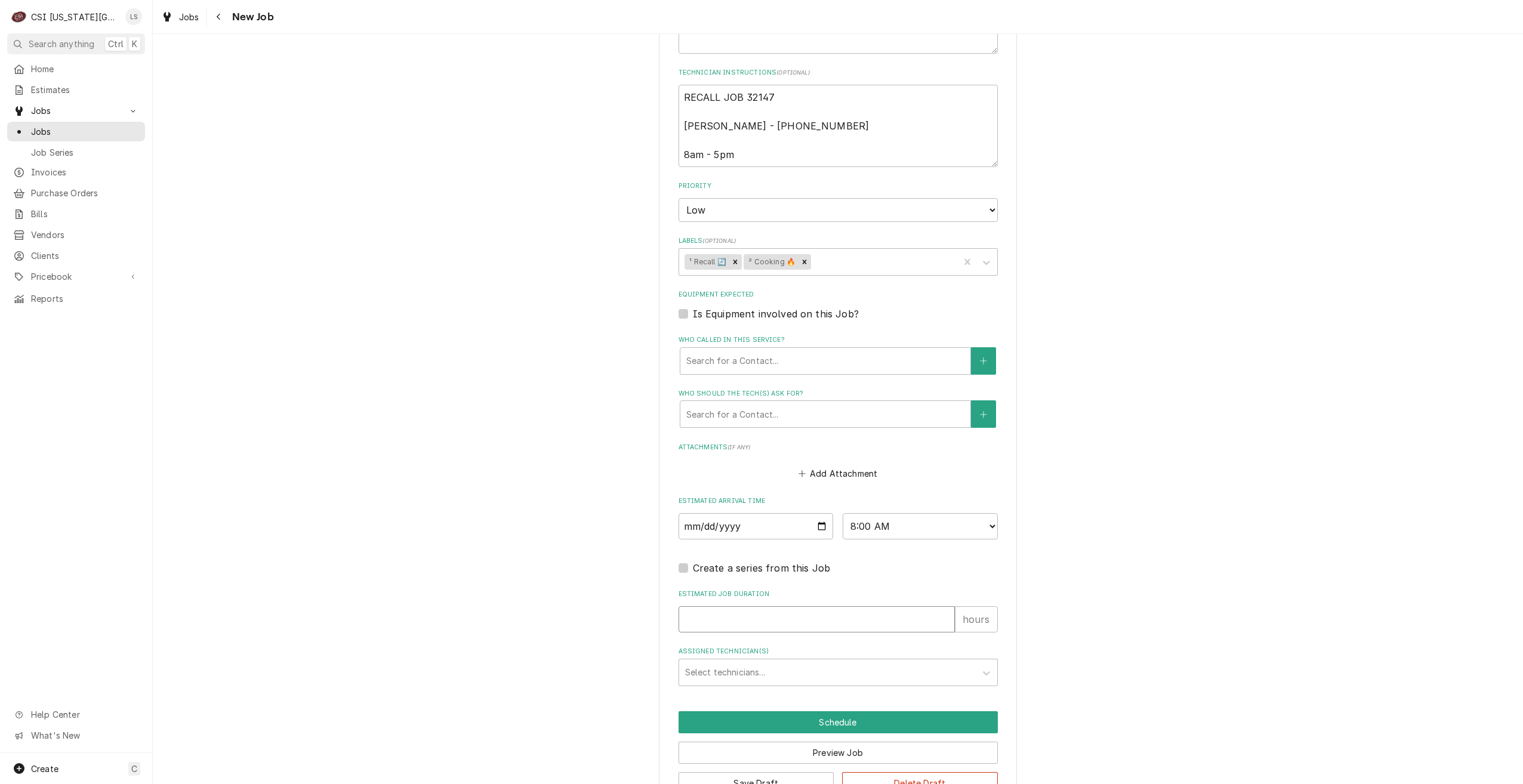
click at [883, 611] on input "Estimated Job Duration" at bounding box center [817, 619] width 276 height 26
type textarea "x"
type input "2"
type textarea "x"
click at [898, 661] on div "Assigned Technician(s)" at bounding box center [828, 671] width 285 height 21
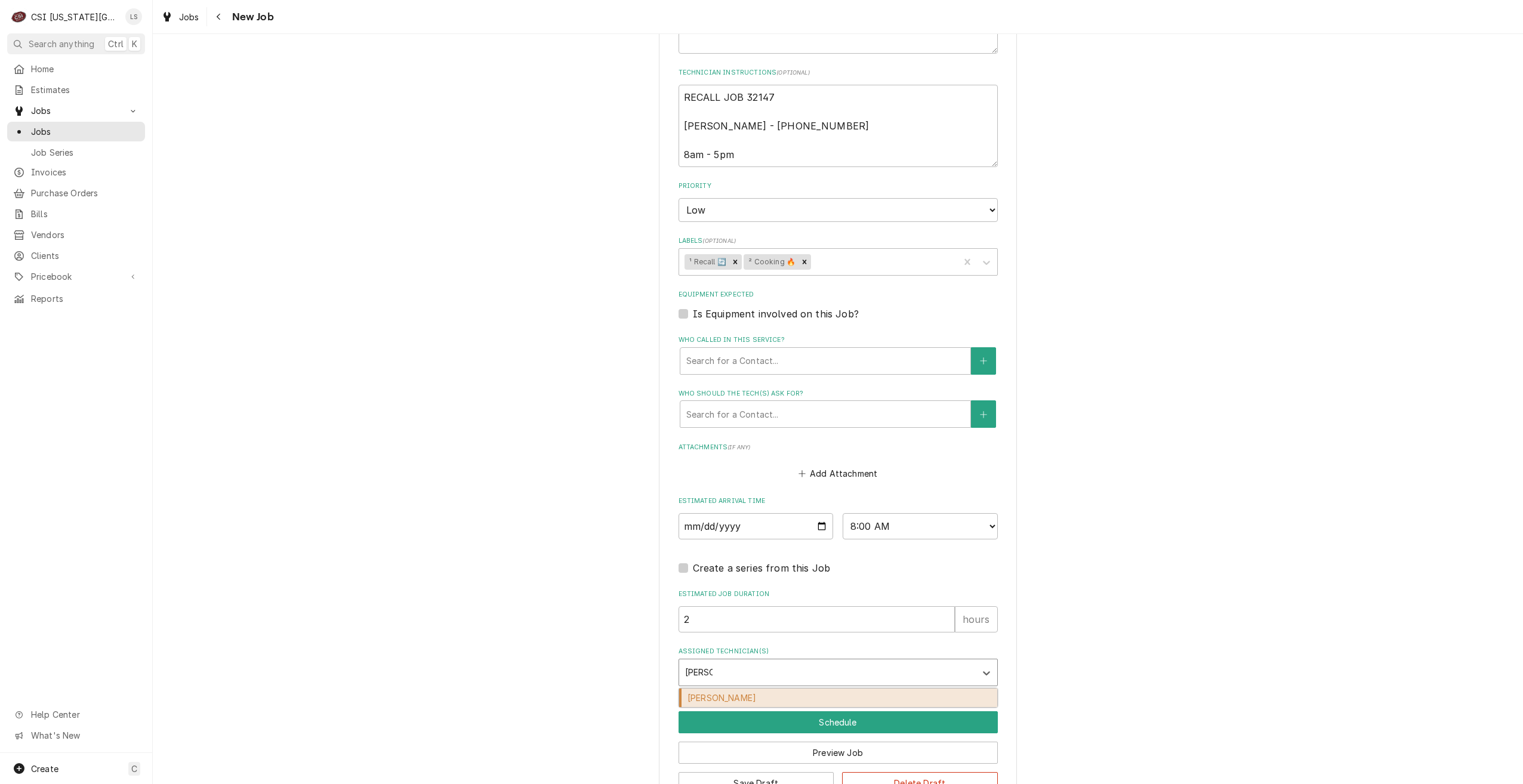
type input "[PERSON_NAME]"
click at [889, 702] on div "[PERSON_NAME]" at bounding box center [838, 698] width 318 height 19
type textarea "x"
click at [881, 730] on button "Schedule" at bounding box center [838, 722] width 319 height 22
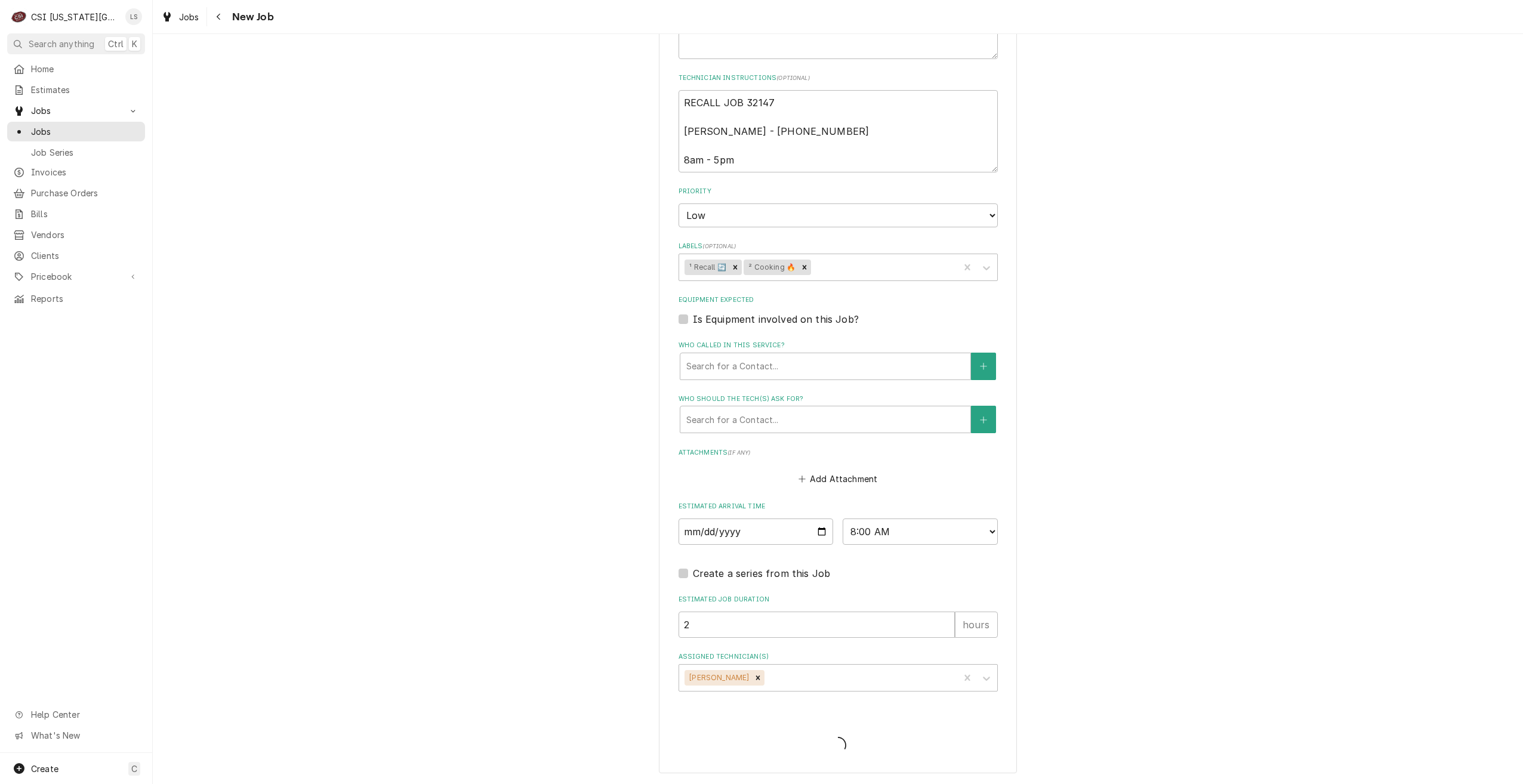
type textarea "x"
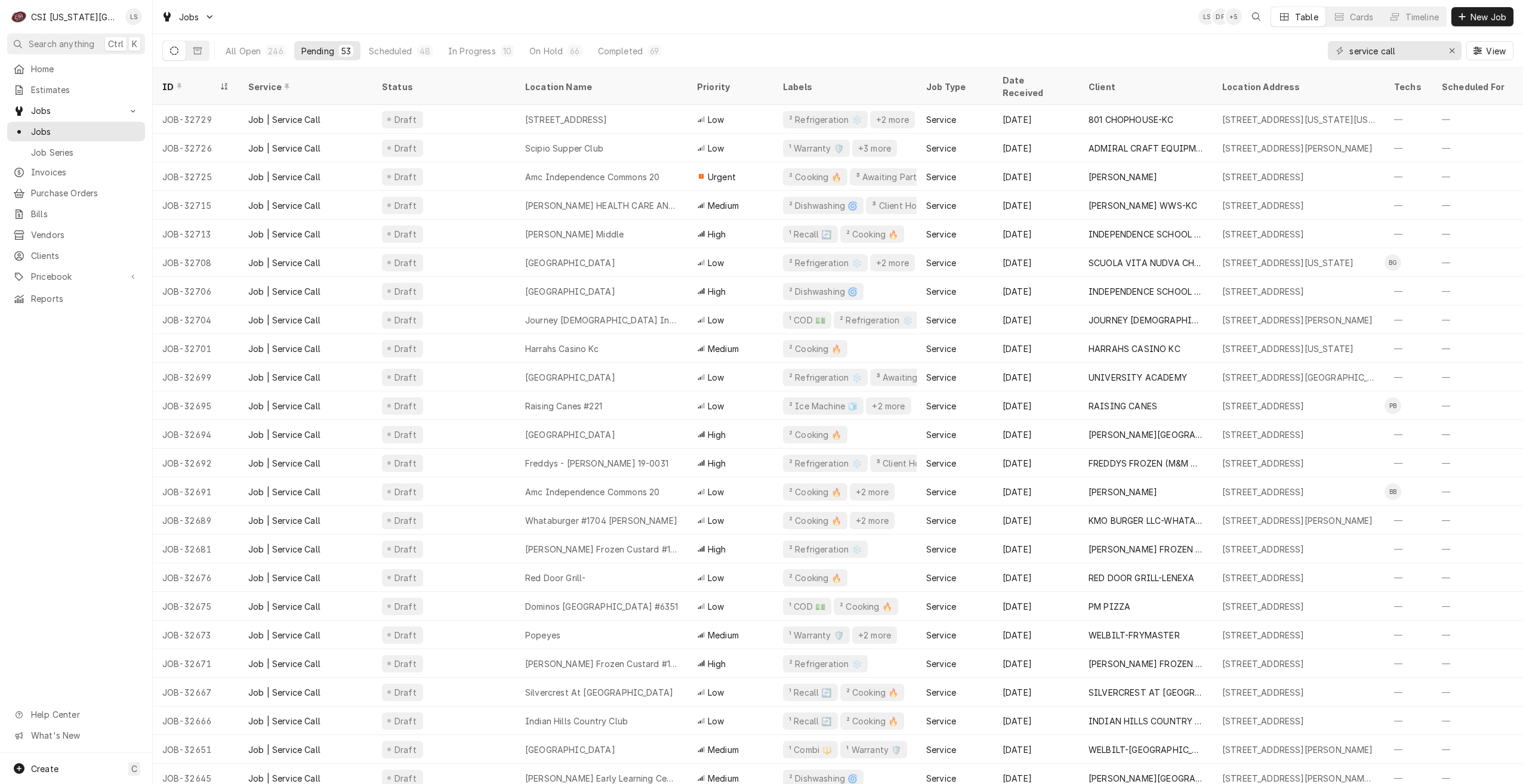
click at [617, 19] on div "Jobs LS DF + 5 Table Cards Timeline New Job" at bounding box center [838, 16] width 1370 height 33
click at [617, 19] on div "Jobs LS LS + 6 Table Cards Timeline New Job" at bounding box center [838, 16] width 1370 height 33
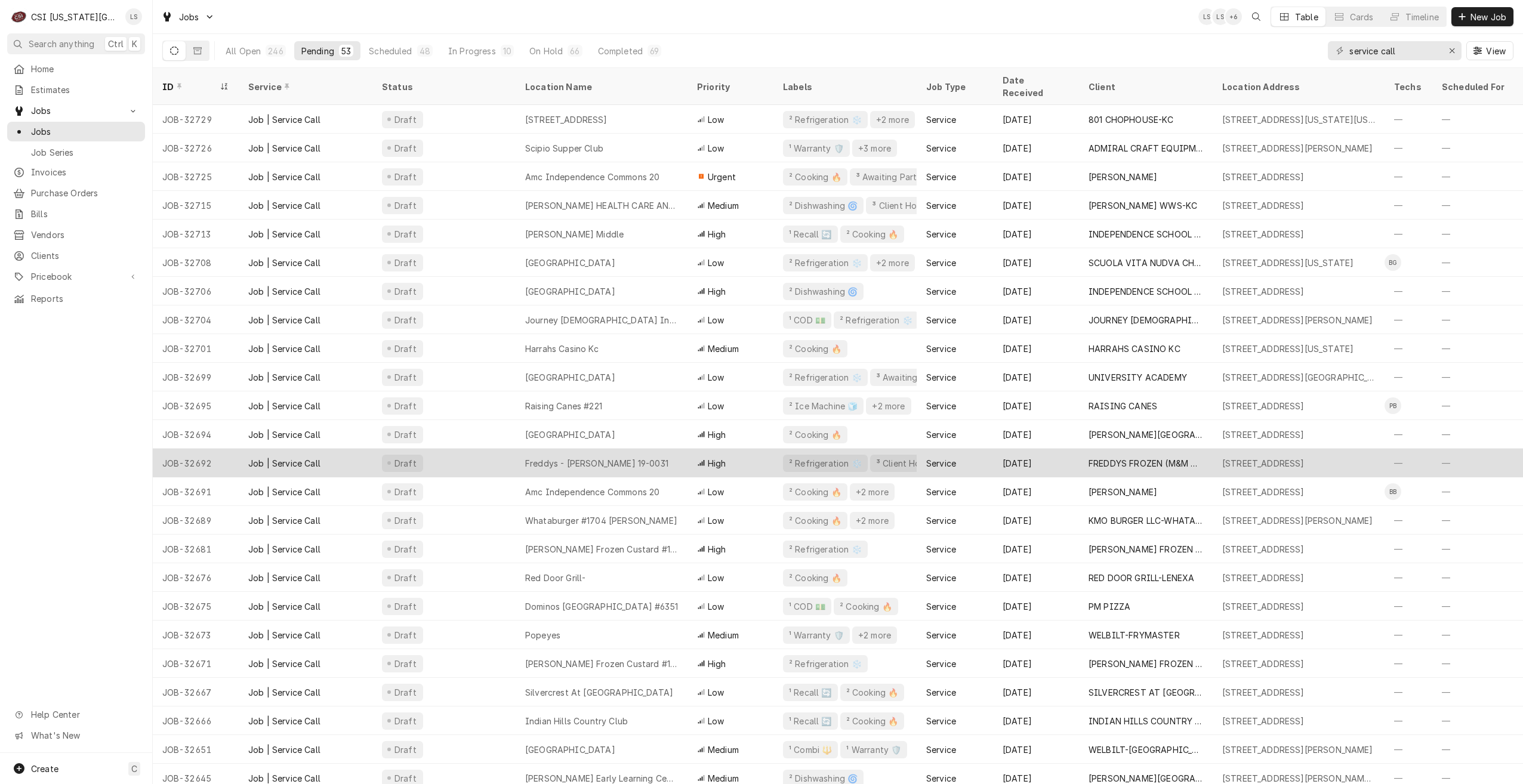
click at [583, 457] on div "Freddys - Gardner 19-0031" at bounding box center [596, 463] width 143 height 13
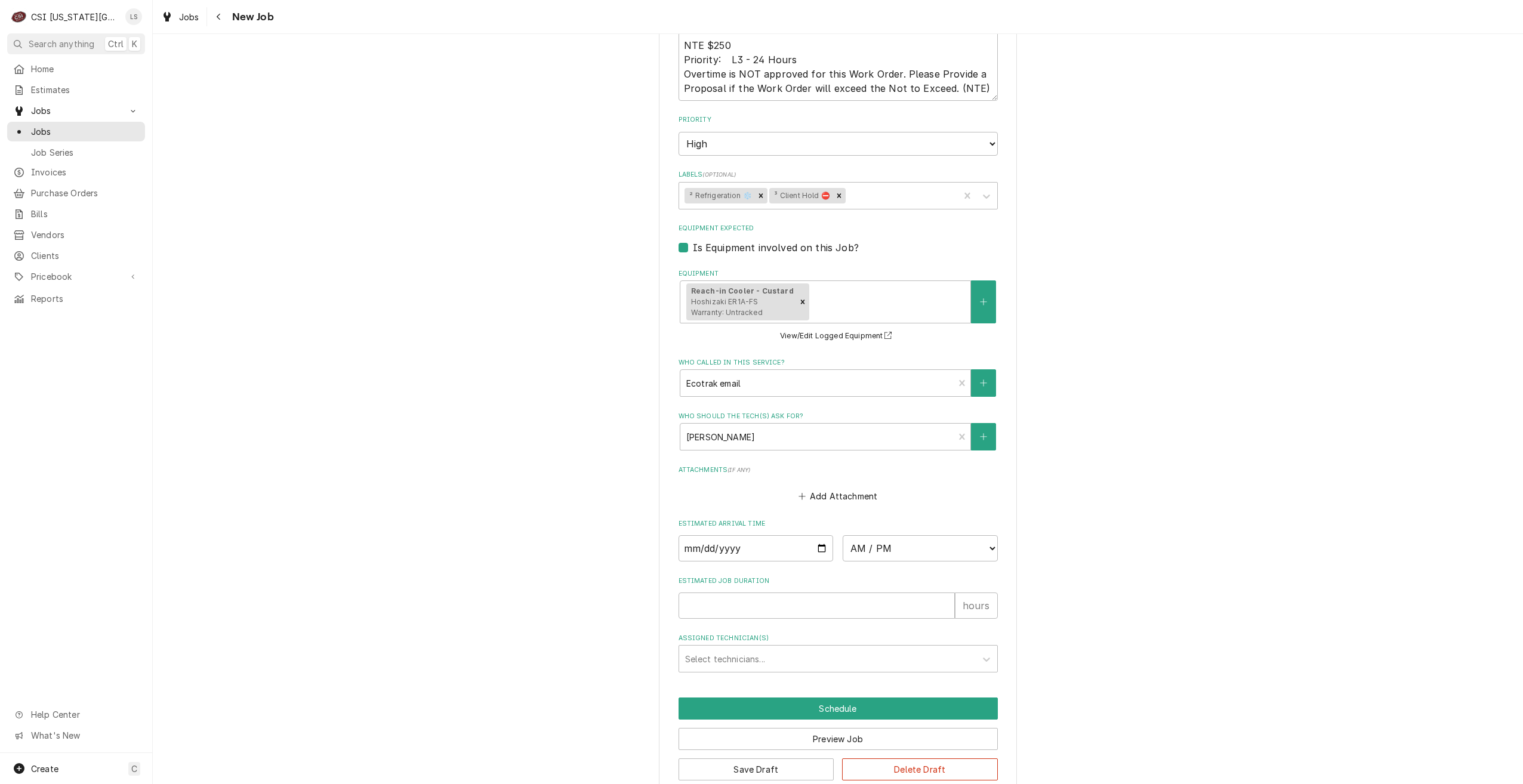
scroll to position [857, 0]
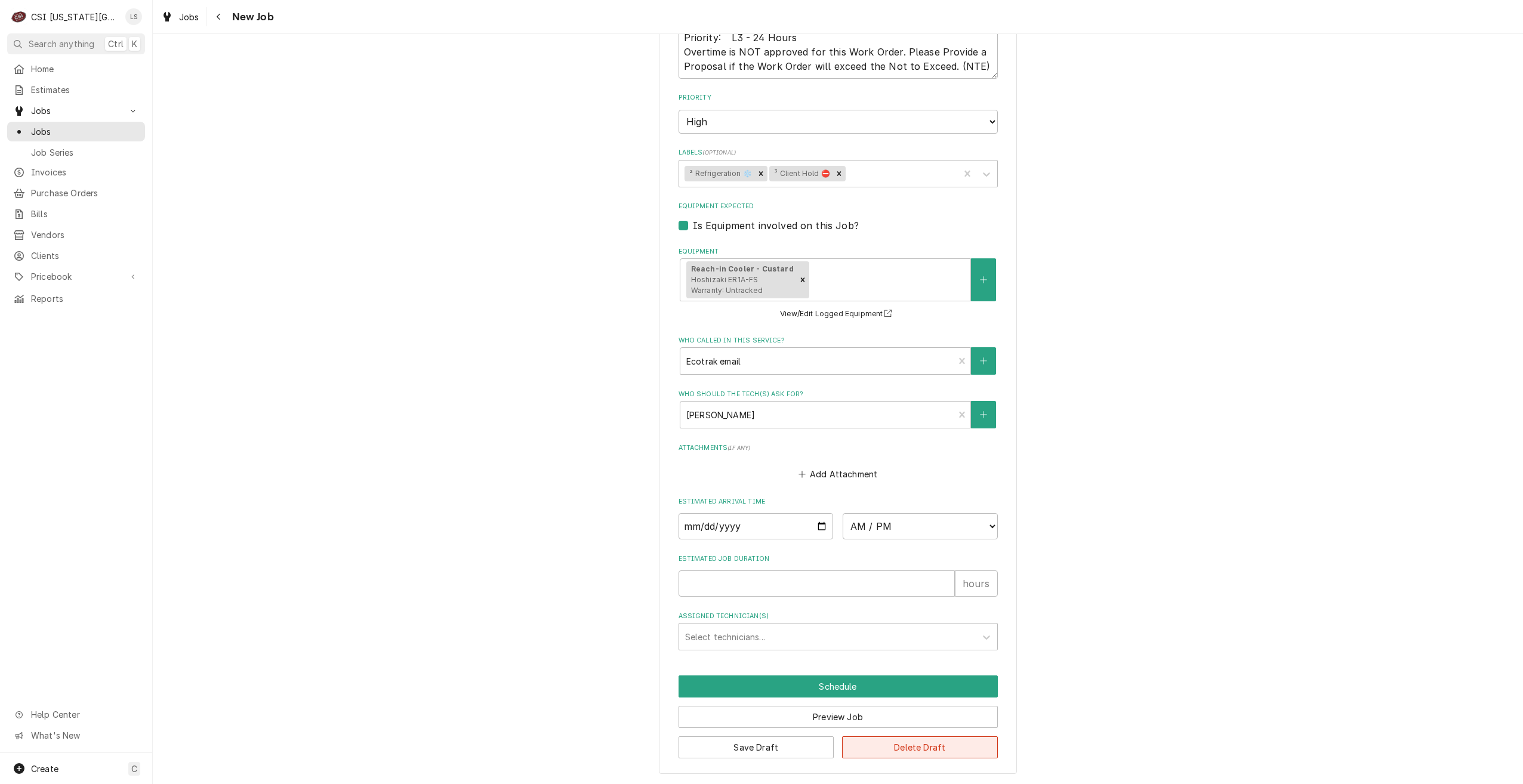
click at [953, 738] on button "Delete Draft" at bounding box center [920, 747] width 156 height 22
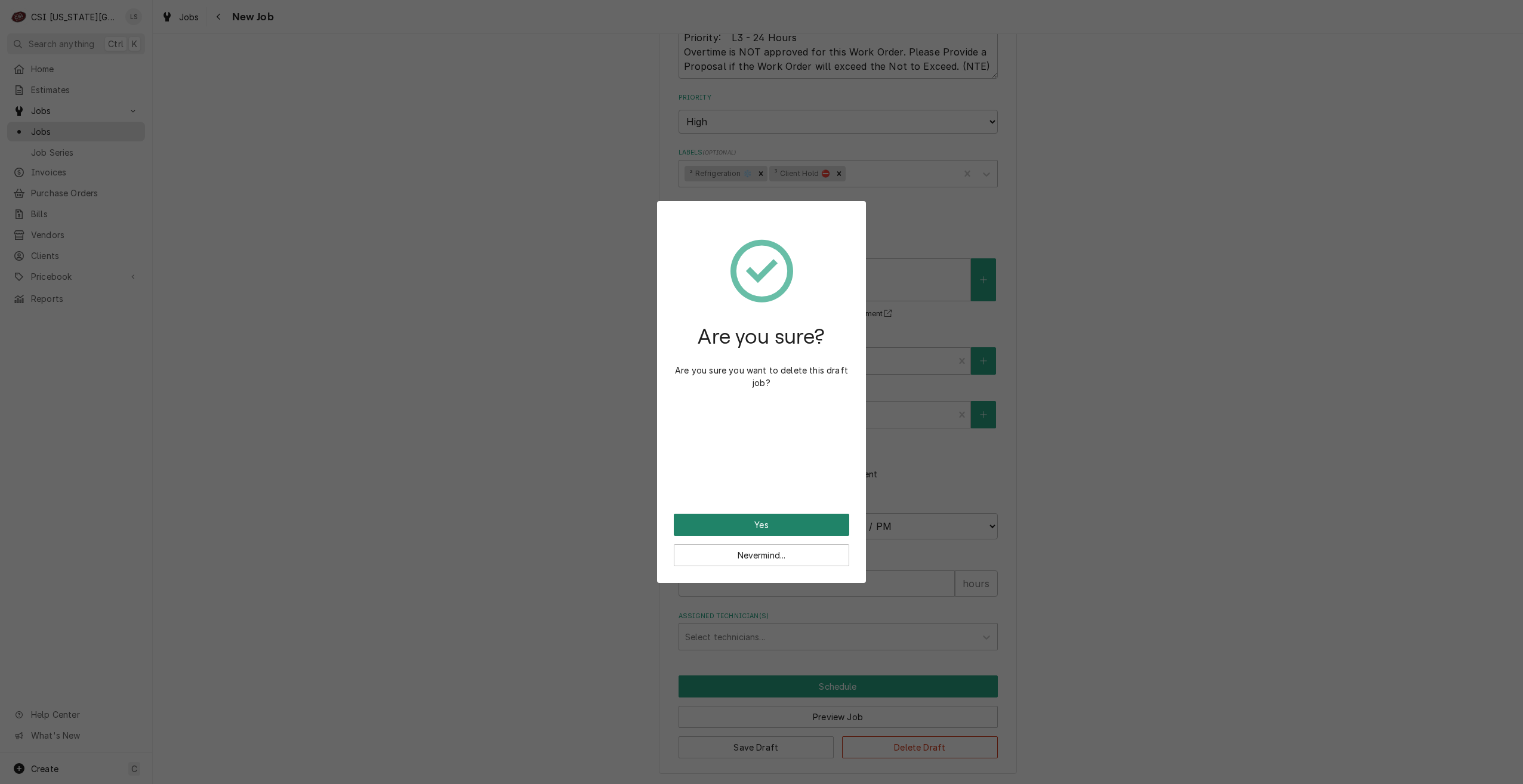
click at [761, 522] on button "Yes" at bounding box center [761, 525] width 176 height 22
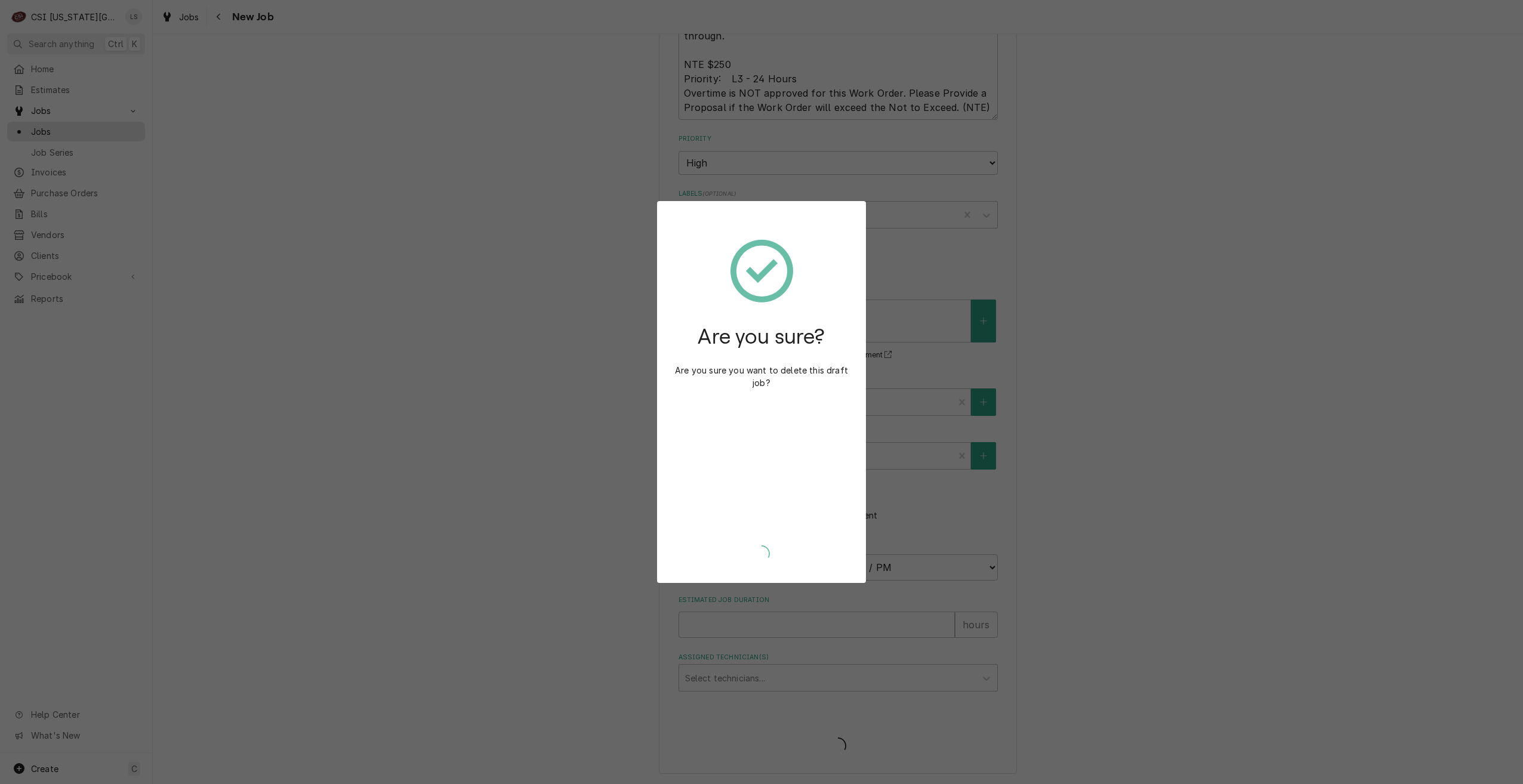
type textarea "x"
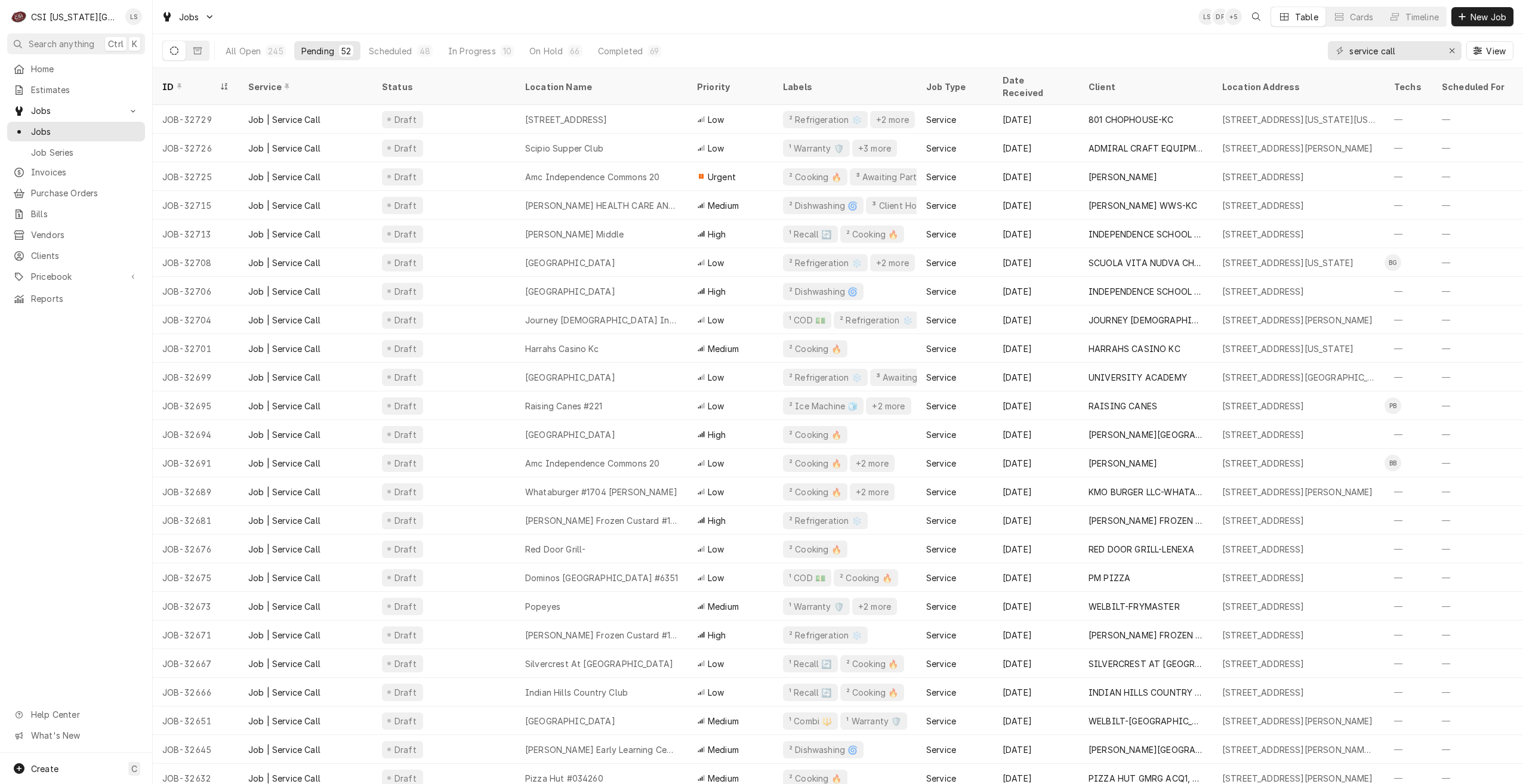
click at [792, 26] on div "Jobs LS DF + 5 Table Cards Timeline New Job" at bounding box center [838, 16] width 1370 height 33
click at [523, 15] on div "Jobs LS DF + 5 Table Cards Timeline New Job" at bounding box center [838, 16] width 1370 height 33
click at [594, 9] on div "Jobs LS DF + 5 Table Cards Timeline New Job" at bounding box center [838, 16] width 1370 height 33
click at [594, 9] on div "Jobs LS DF + 7 Table Cards Timeline New Job" at bounding box center [838, 16] width 1370 height 33
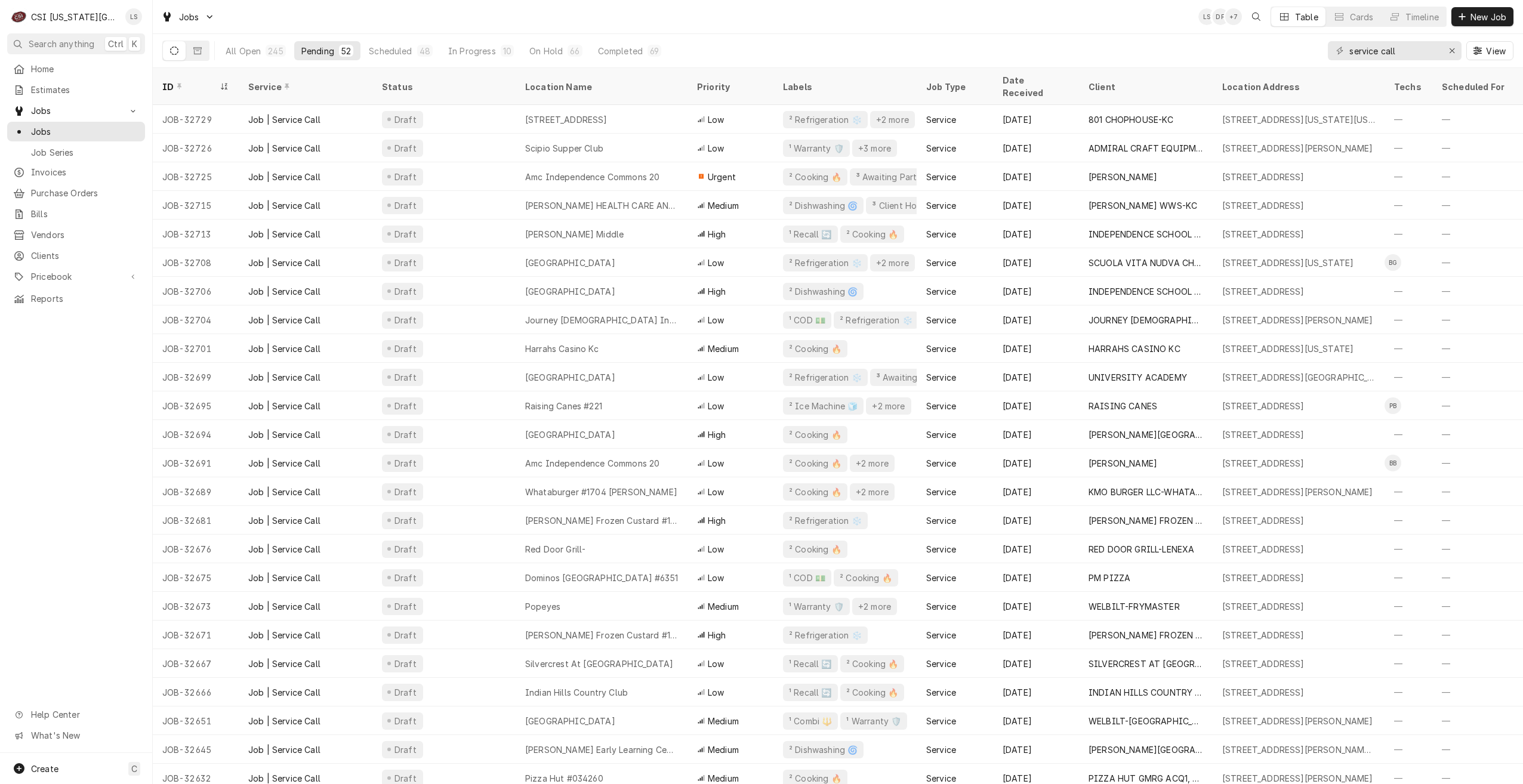
click at [594, 9] on div "Jobs LS DF + 7 Table Cards Timeline New Job" at bounding box center [838, 16] width 1370 height 33
click at [428, 15] on div "Jobs LS DF + 5 Table Cards Timeline New Job" at bounding box center [838, 16] width 1370 height 33
drag, startPoint x: 1412, startPoint y: 47, endPoint x: 1339, endPoint y: 52, distance: 73.2
click at [1339, 52] on div "service call" at bounding box center [1395, 51] width 134 height 19
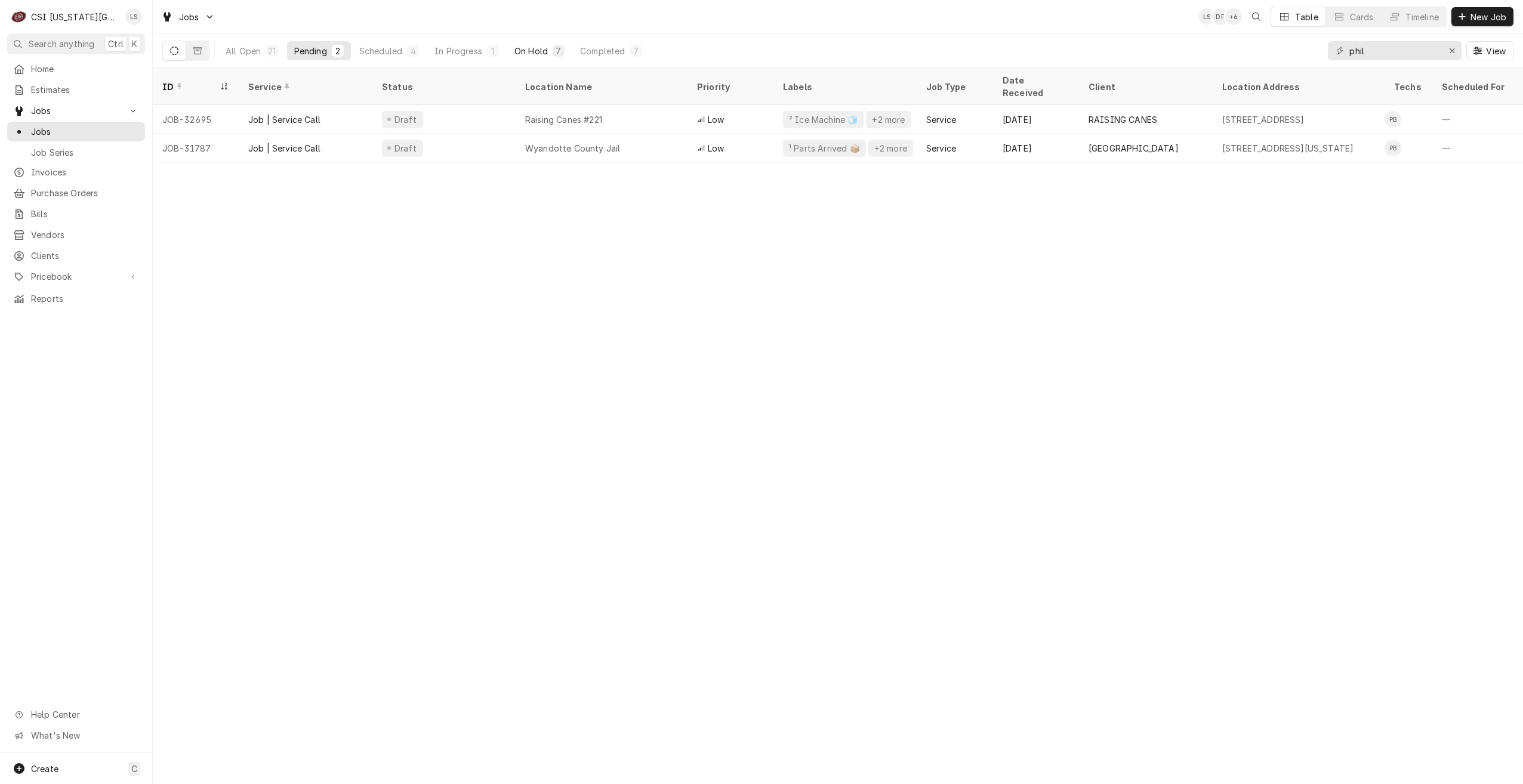
click at [553, 45] on div "7" at bounding box center [559, 51] width 12 height 12
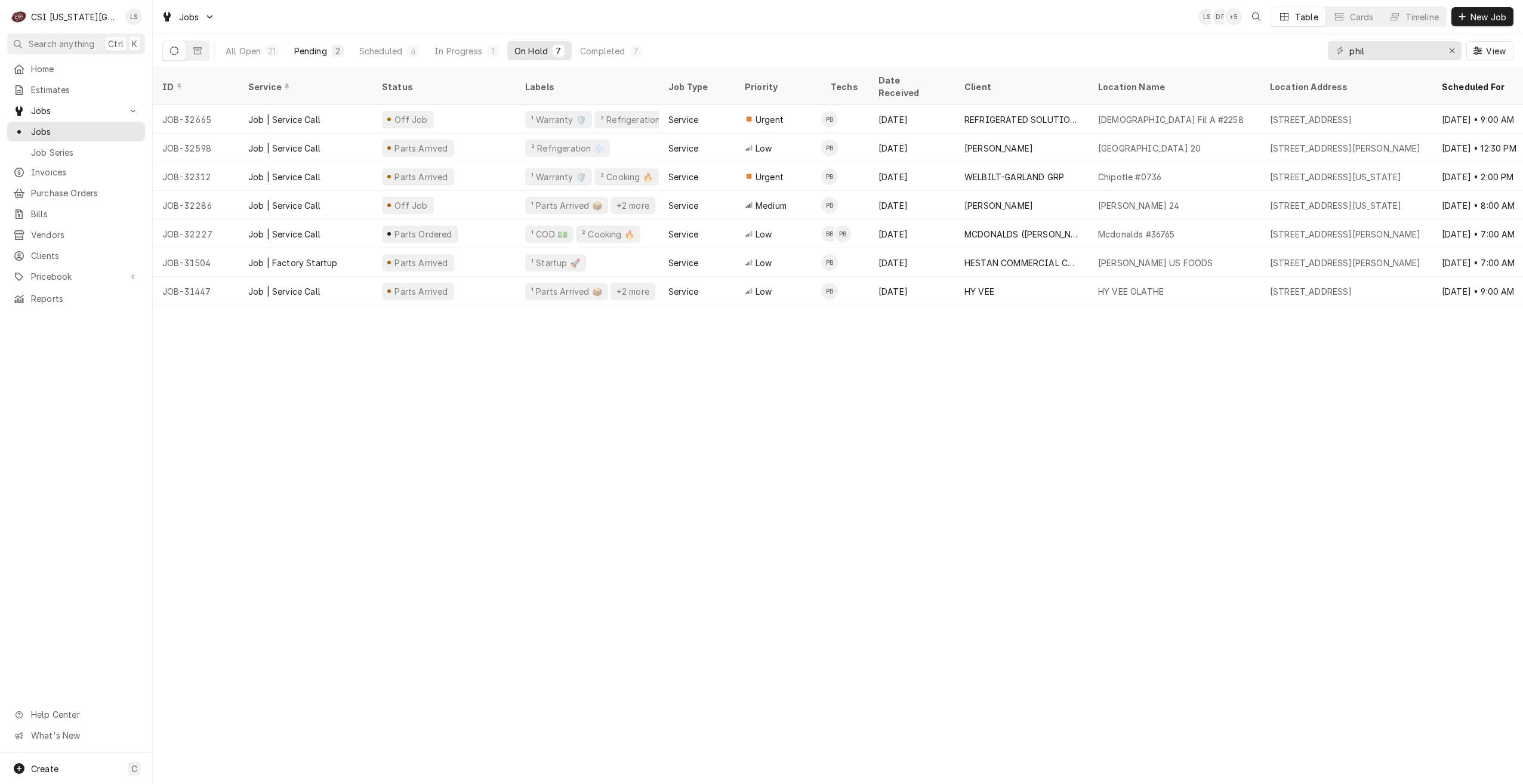
click at [318, 46] on div "Pending" at bounding box center [310, 51] width 33 height 13
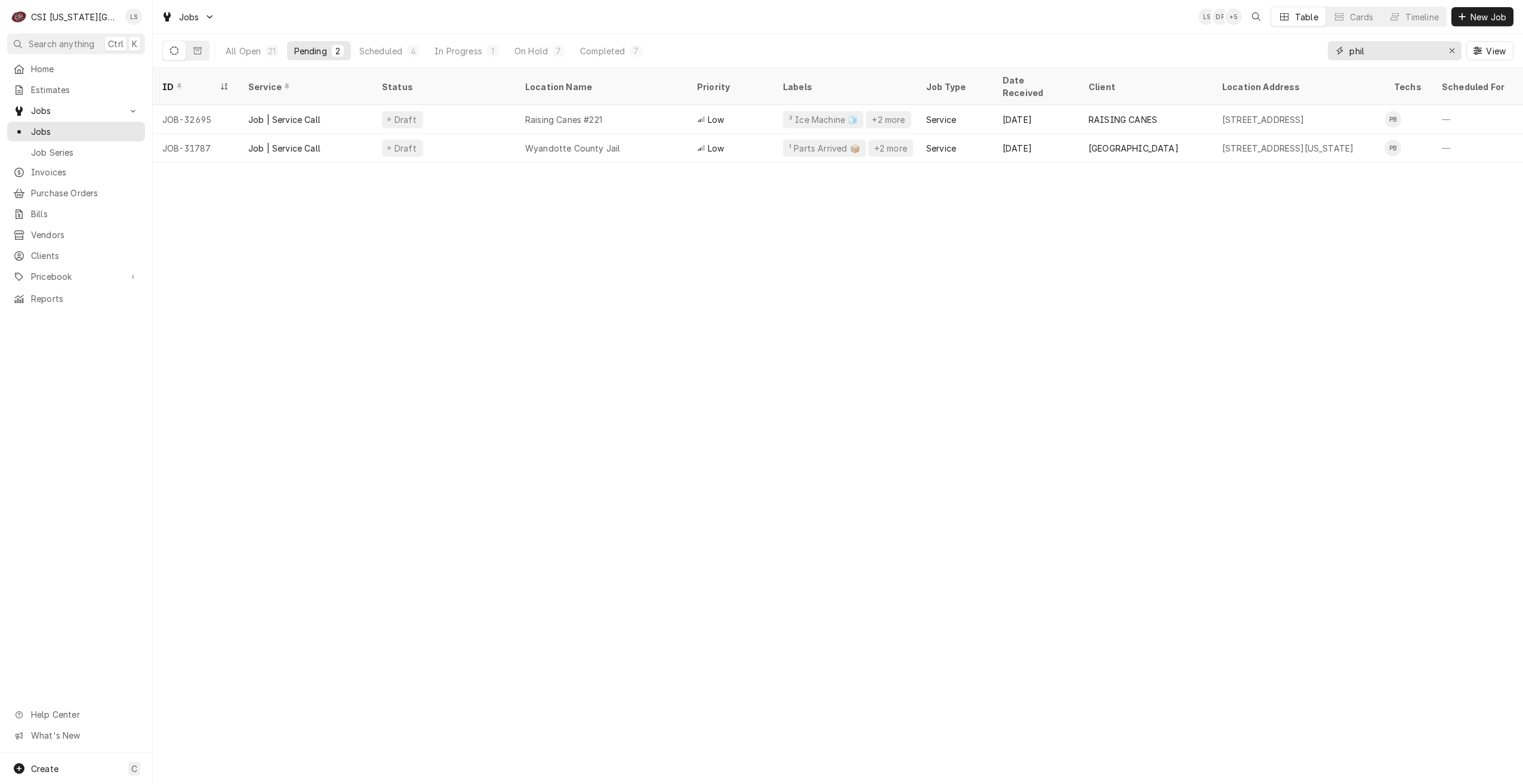
click at [1354, 51] on input "phil" at bounding box center [1394, 51] width 90 height 19
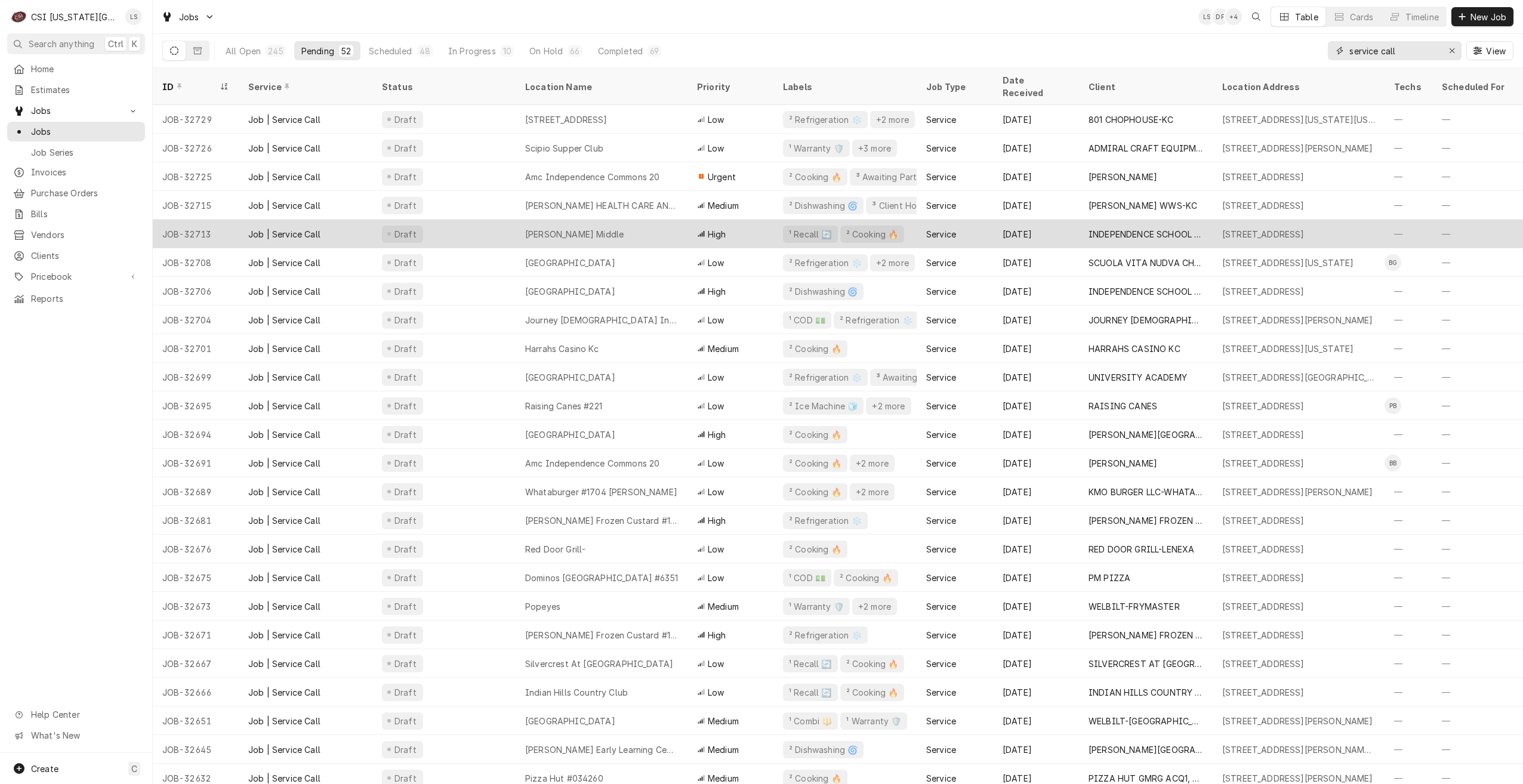
type input "service call"
click at [604, 220] on div "Clifford H Nowlin Middle" at bounding box center [601, 234] width 172 height 29
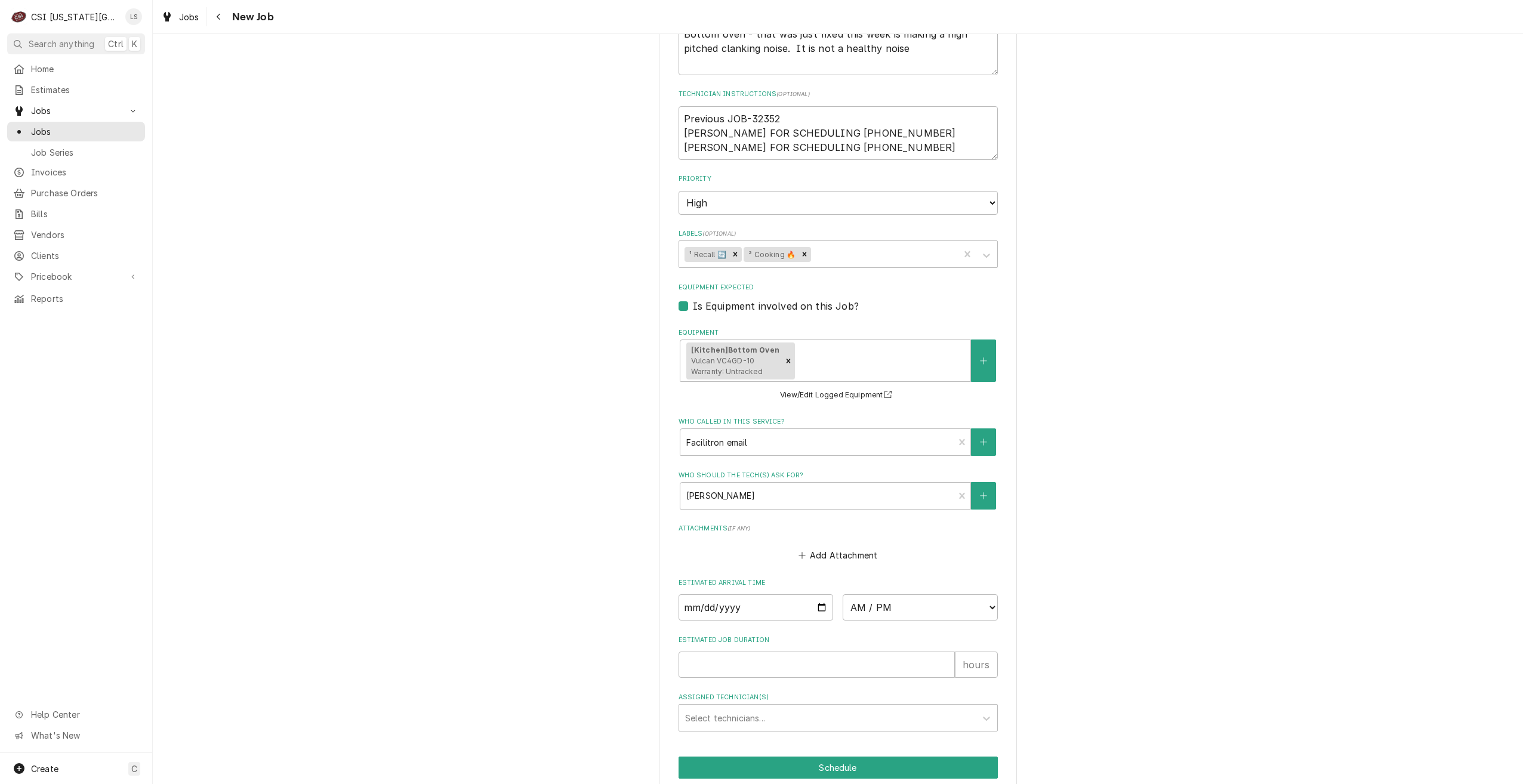
scroll to position [983, 0]
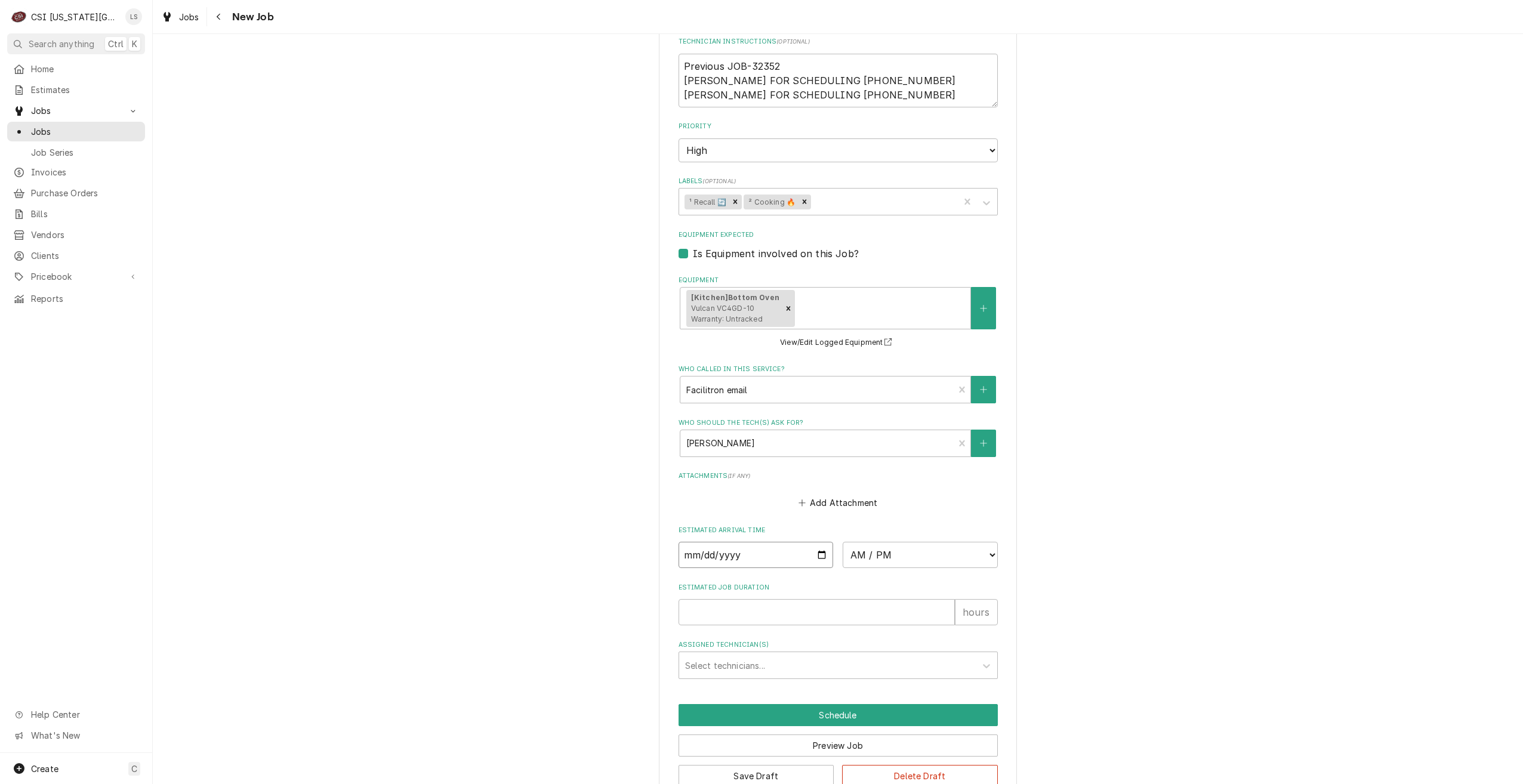
click at [819, 542] on input "Date" at bounding box center [756, 554] width 155 height 26
type textarea "x"
type input "2025-09-12"
type textarea "x"
click at [901, 542] on select "AM / PM 6:00 AM 6:15 AM 6:30 AM 6:45 AM 7:00 AM 7:15 AM 7:30 AM 7:45 AM 8:00 AM…" at bounding box center [920, 554] width 155 height 26
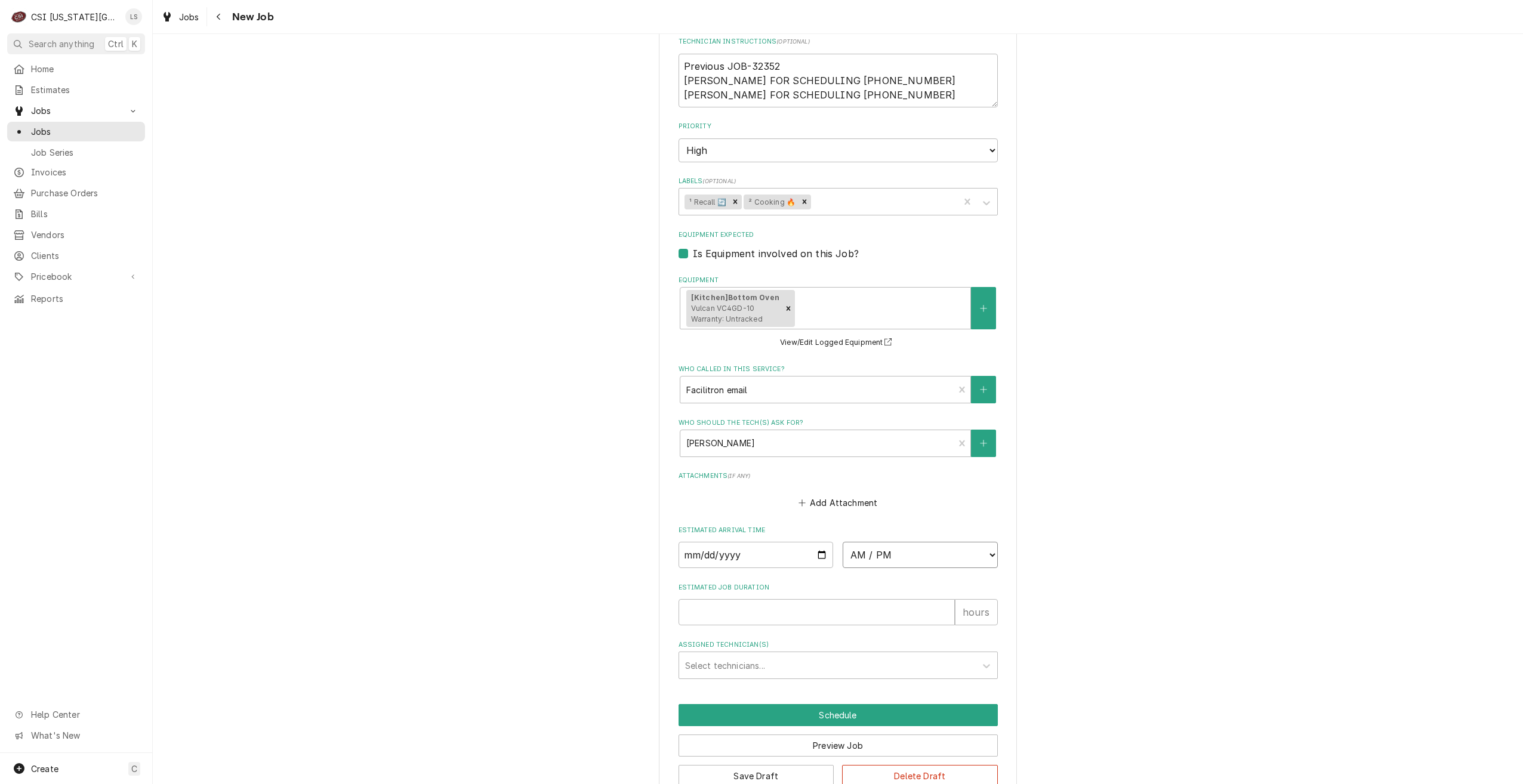
select select "09:00:00"
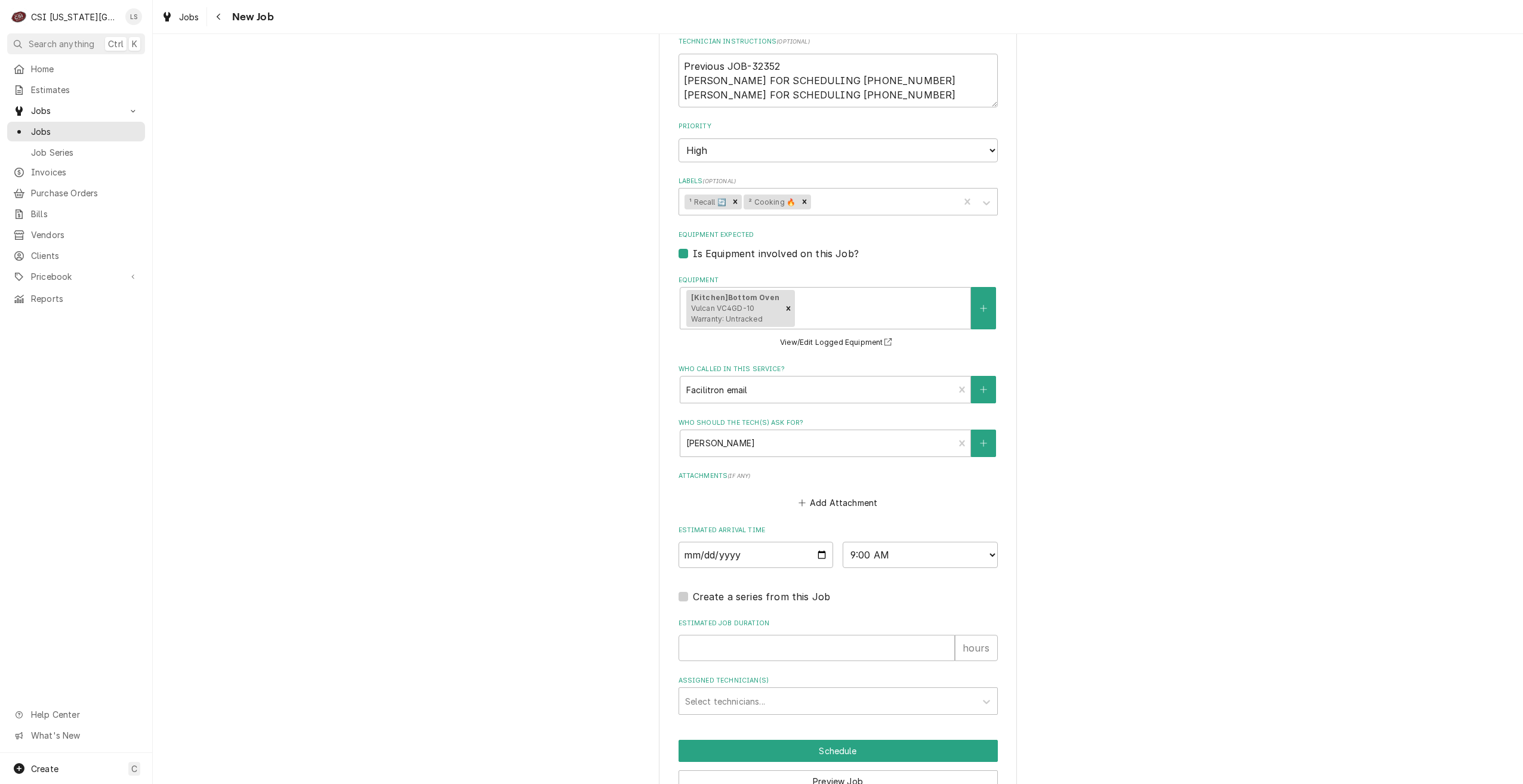
scroll to position [1020, 0]
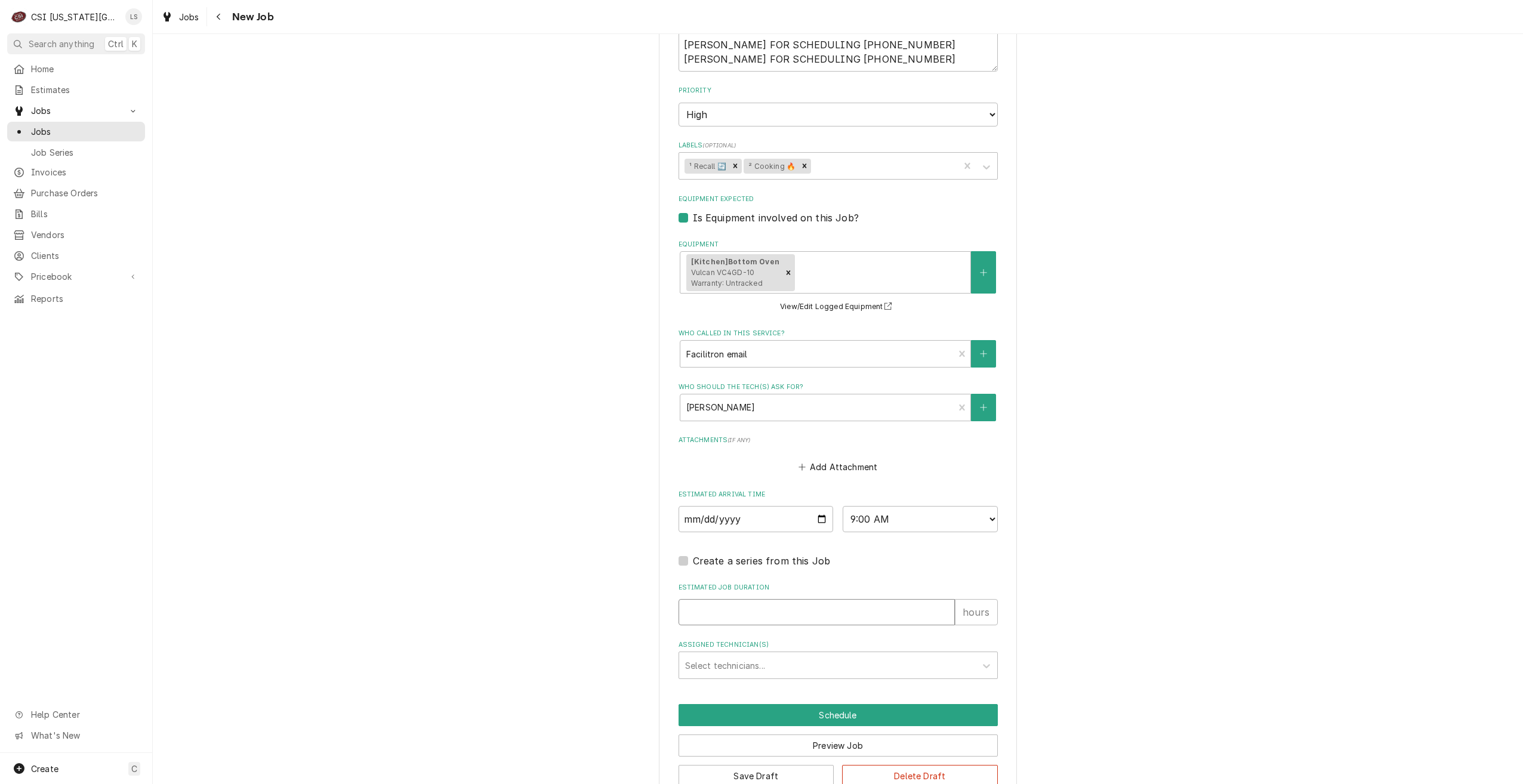
click at [820, 598] on input "Estimated Job Duration" at bounding box center [817, 611] width 276 height 26
type textarea "x"
type input "2"
type textarea "x"
type input "2"
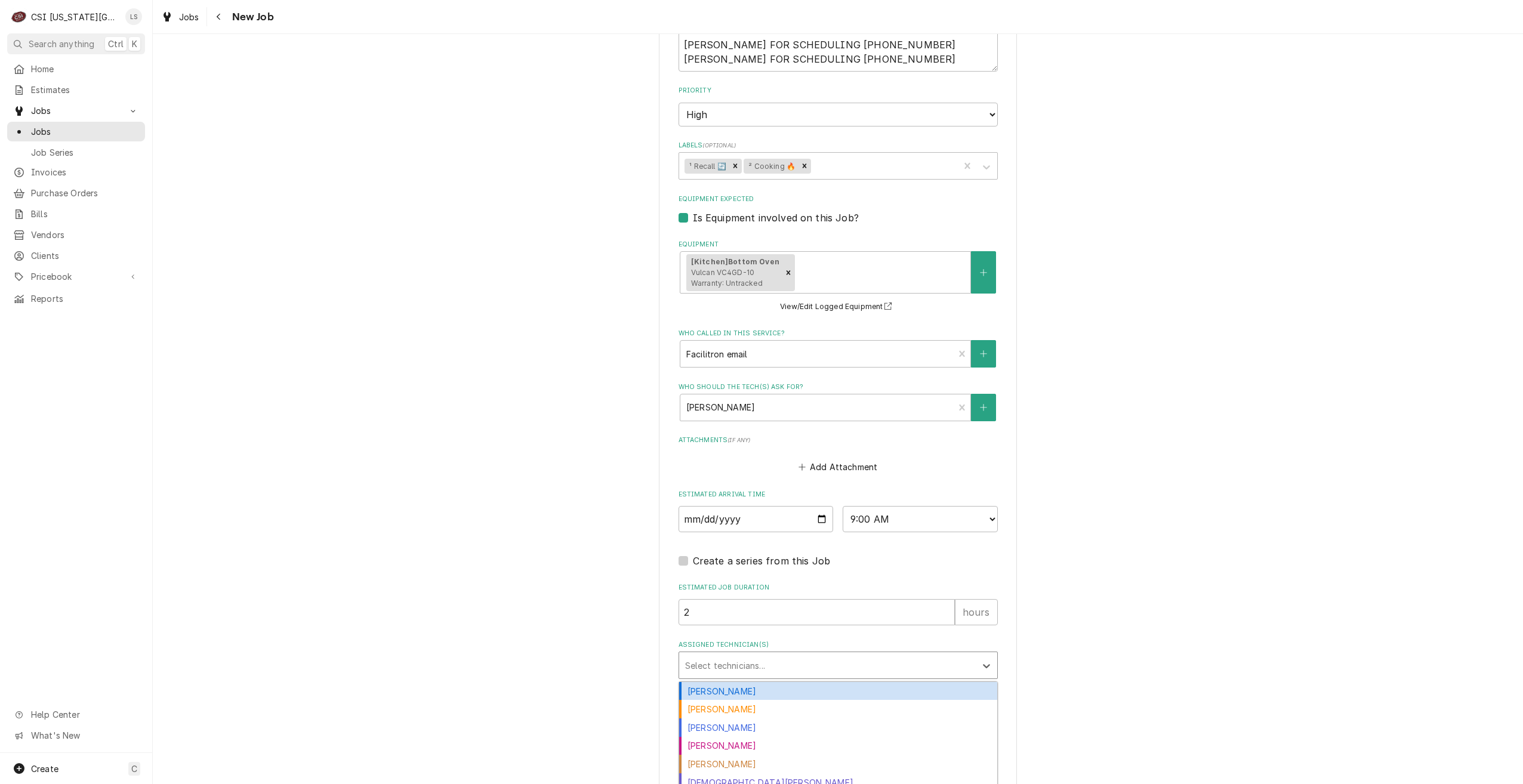
click at [801, 654] on div "Assigned Technician(s)" at bounding box center [828, 664] width 285 height 21
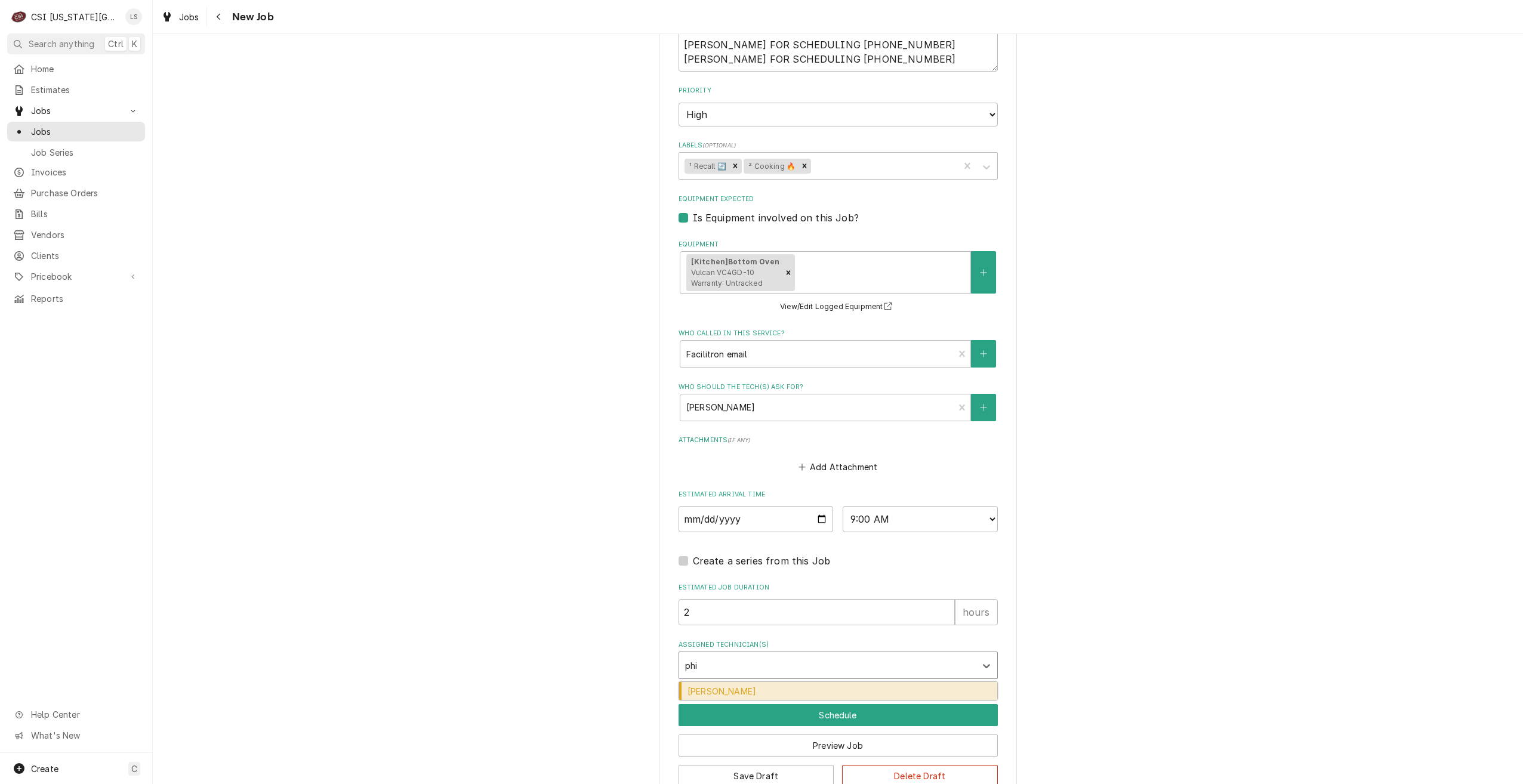
type input "phil"
click at [801, 681] on div "Phil Bustamante" at bounding box center [838, 691] width 318 height 19
type textarea "x"
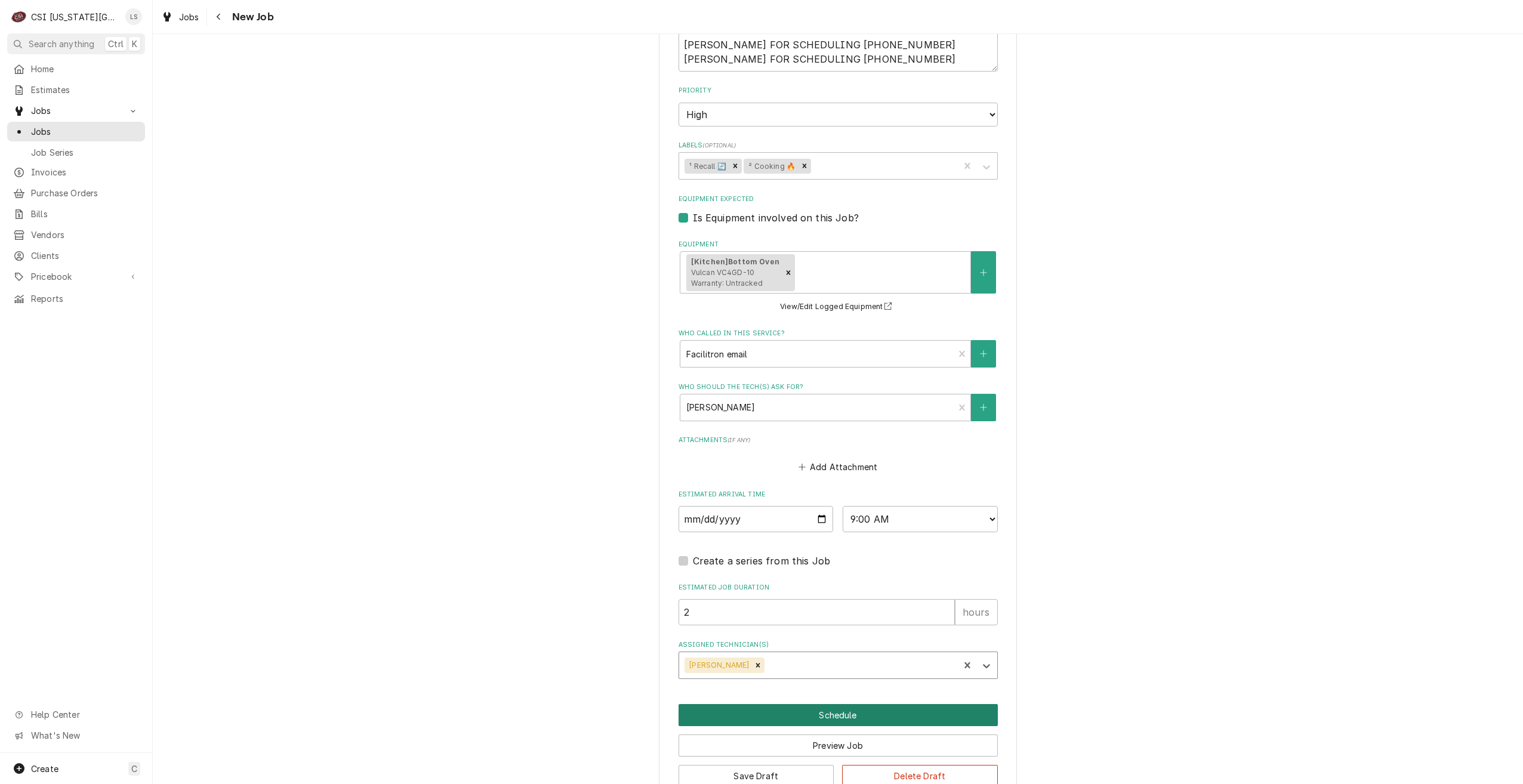
click at [794, 703] on button "Schedule" at bounding box center [838, 714] width 319 height 22
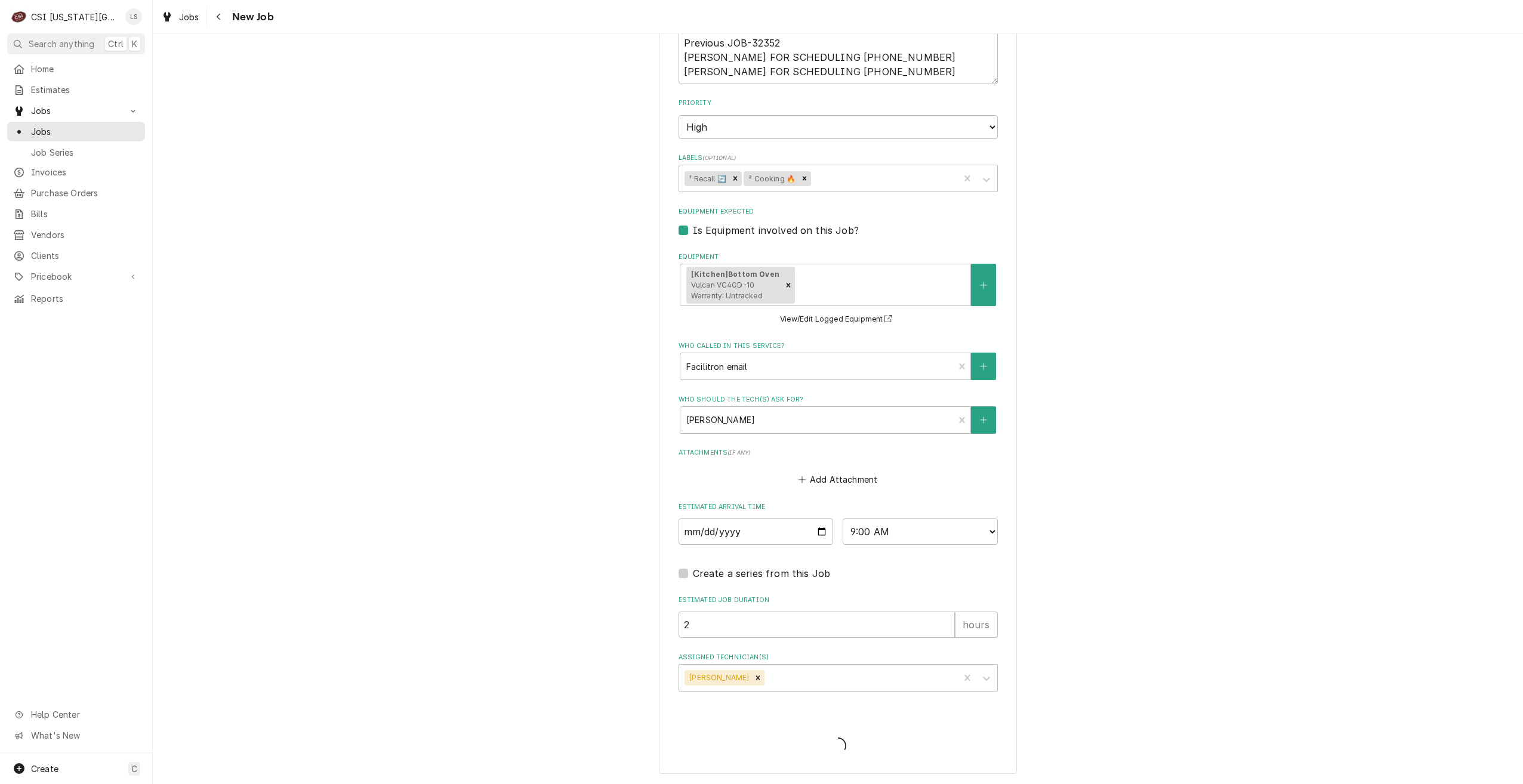
scroll to position [978, 0]
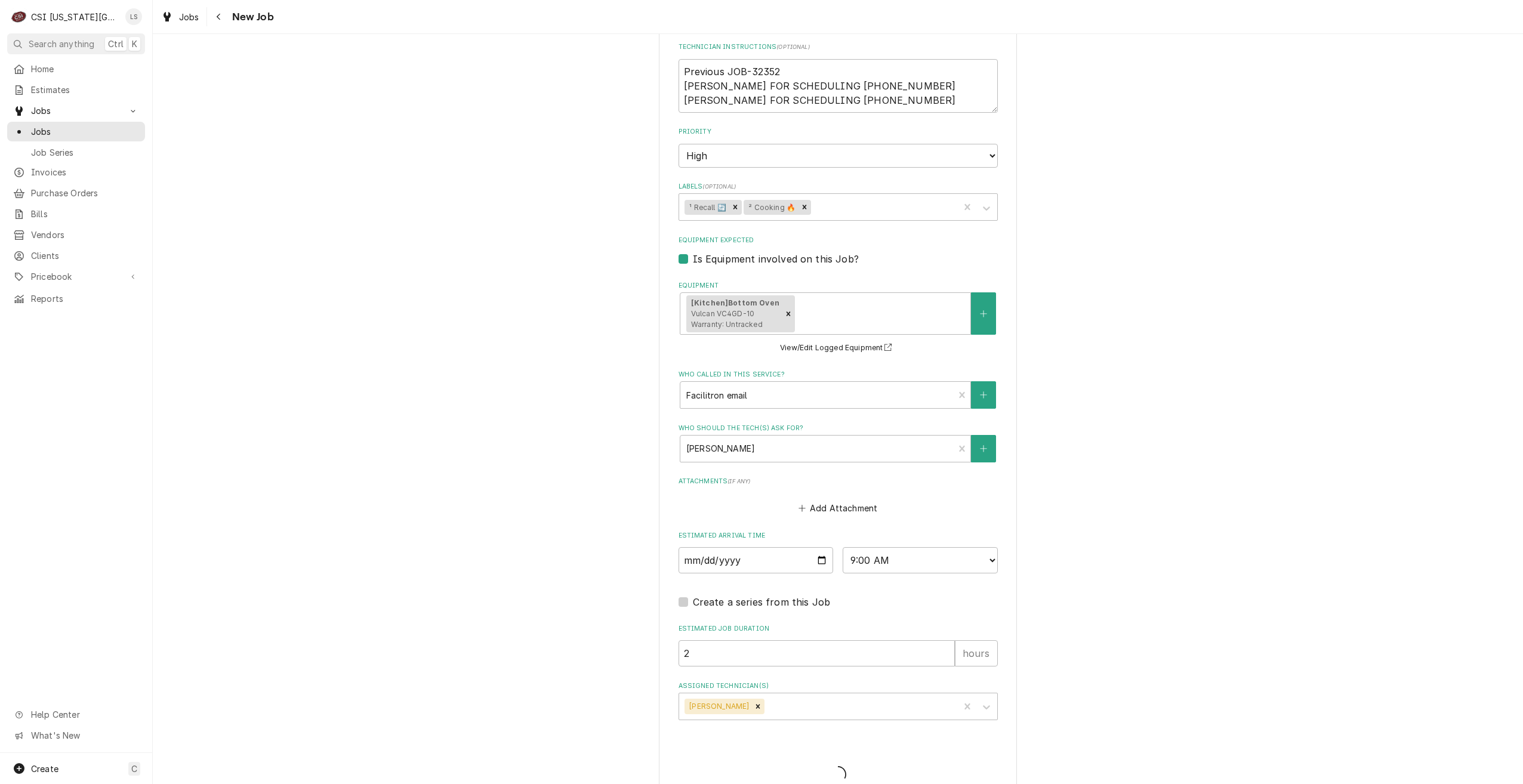
type textarea "x"
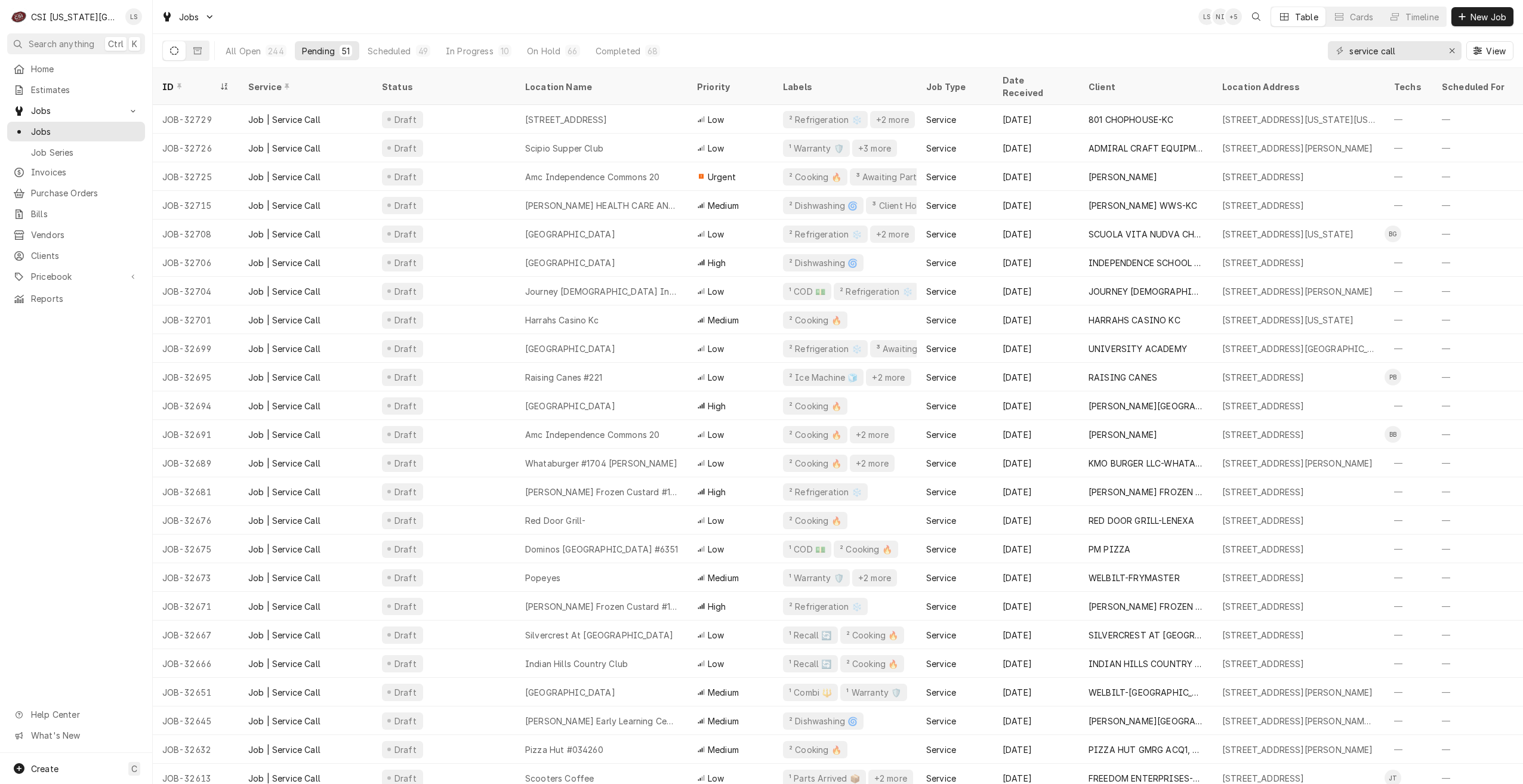
click at [506, 7] on div "Jobs LS NI + 5 Table Cards Timeline New Job" at bounding box center [838, 16] width 1370 height 33
click at [686, 14] on div "Jobs LS NI + 5 Table Cards Timeline New Job" at bounding box center [838, 16] width 1370 height 33
drag, startPoint x: 1403, startPoint y: 53, endPoint x: 1308, endPoint y: 43, distance: 95.5
click at [1308, 43] on div "All Open 244 Pending 51 Scheduled 49 In Progress 10 On Hold 66 Completed 68 ser…" at bounding box center [837, 50] width 1351 height 33
click at [1197, 47] on div "All Open 244 Pending 51 Scheduled 49 In Progress 10 On Hold 66 Completed 68 ser…" at bounding box center [837, 50] width 1351 height 33
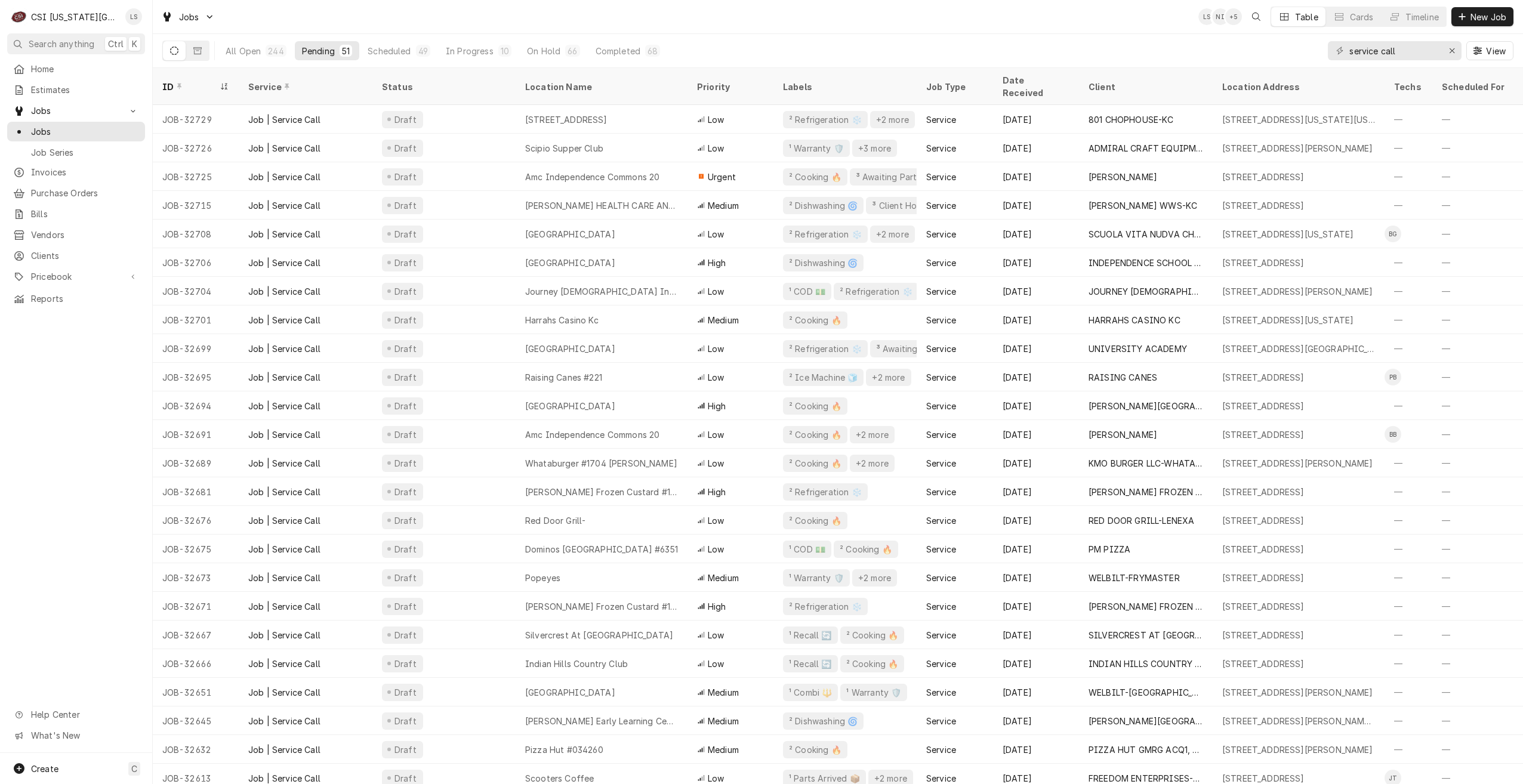
click at [1121, 31] on div "Jobs LS NI + 5 Table Cards Timeline New Job" at bounding box center [838, 16] width 1370 height 33
click at [1121, 31] on div "Jobs LS DF + 5 Table Cards Timeline New Job" at bounding box center [838, 16] width 1370 height 33
drag, startPoint x: 1403, startPoint y: 47, endPoint x: 1346, endPoint y: 47, distance: 57.0
click at [1346, 47] on div "service call" at bounding box center [1395, 51] width 134 height 19
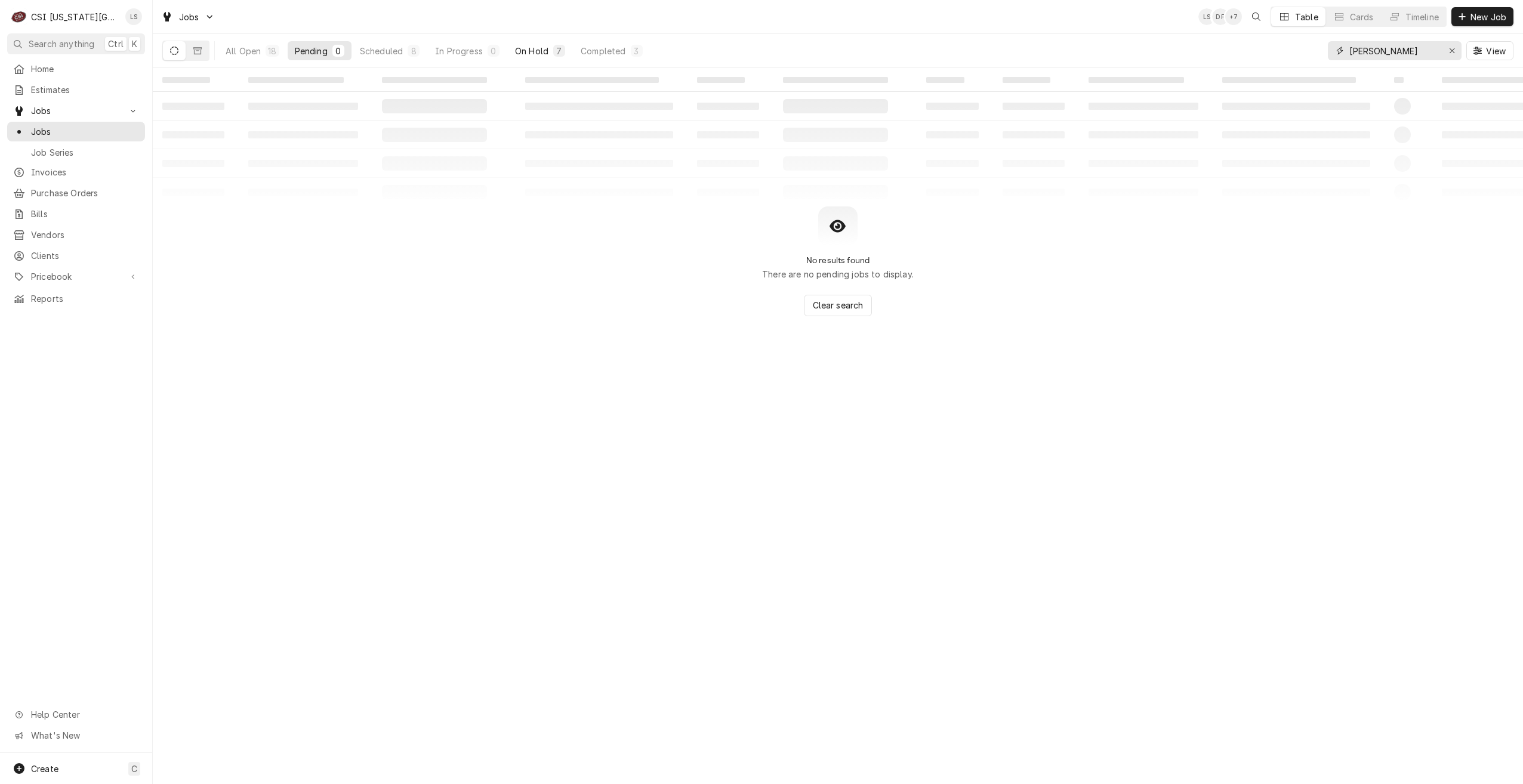
type input "zach wilson"
click at [544, 45] on div "On Hold" at bounding box center [531, 51] width 33 height 13
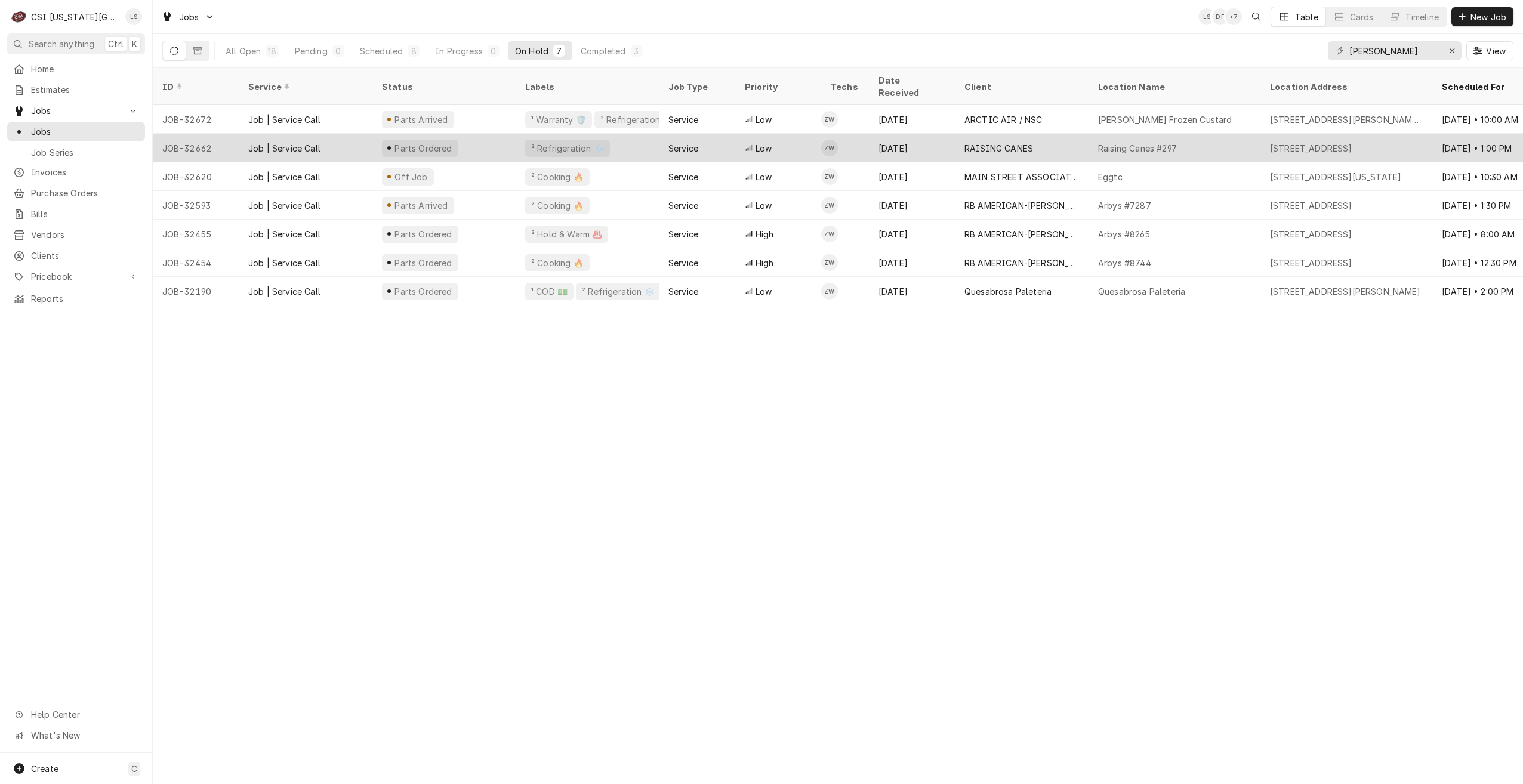
click at [1060, 134] on div "RAISING CANES" at bounding box center [1022, 148] width 134 height 29
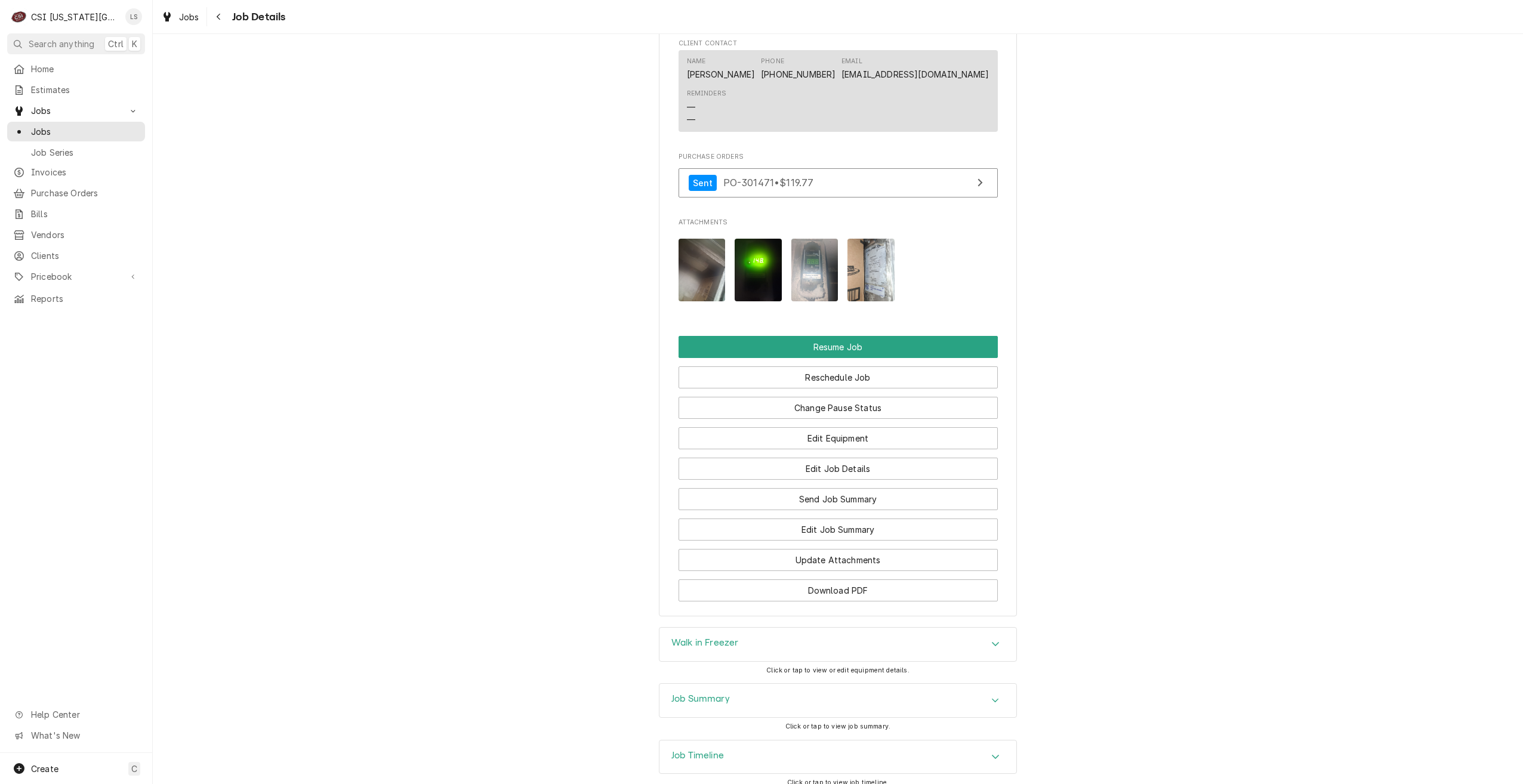
scroll to position [1980, 0]
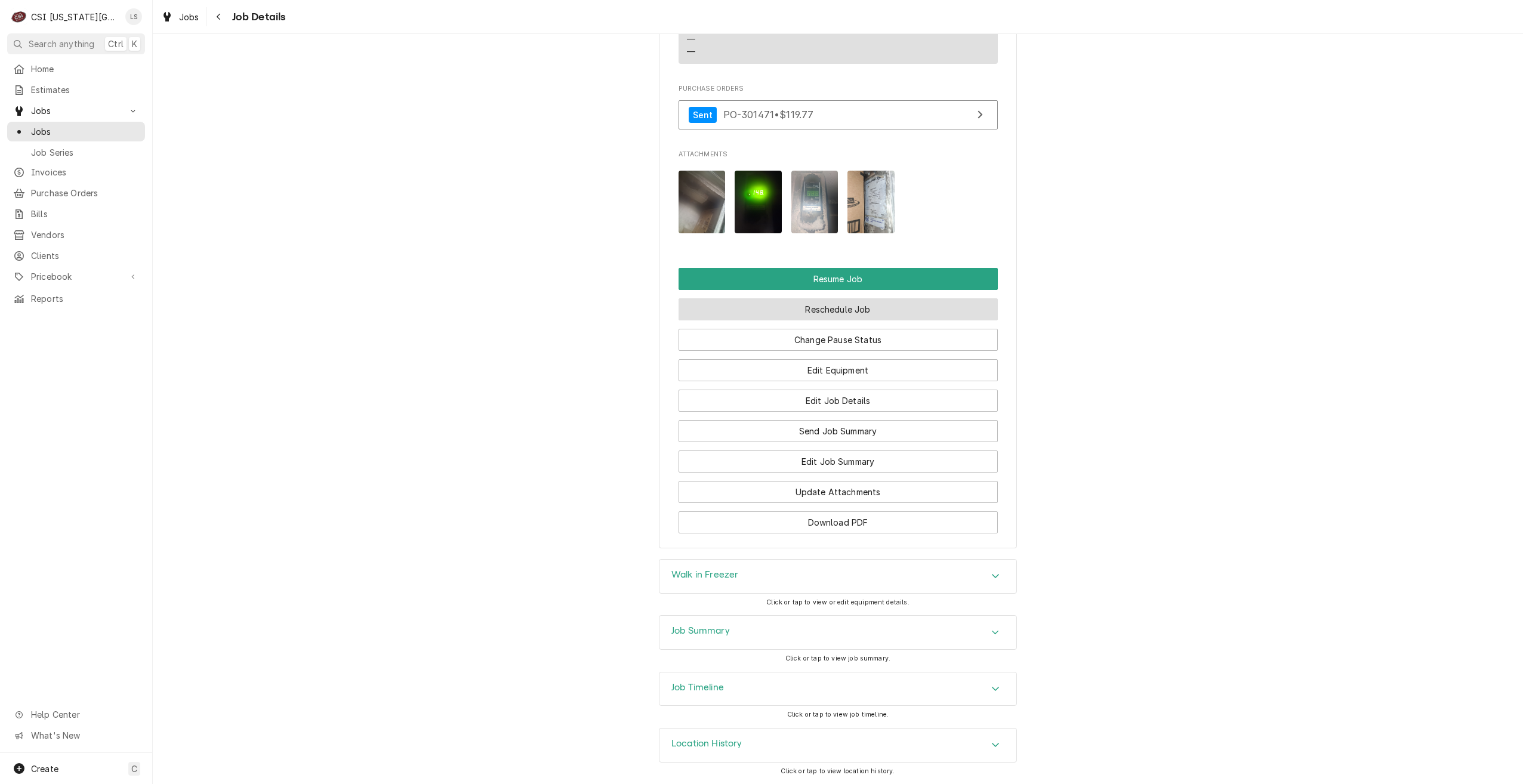
click at [881, 313] on button "Reschedule Job" at bounding box center [838, 309] width 319 height 22
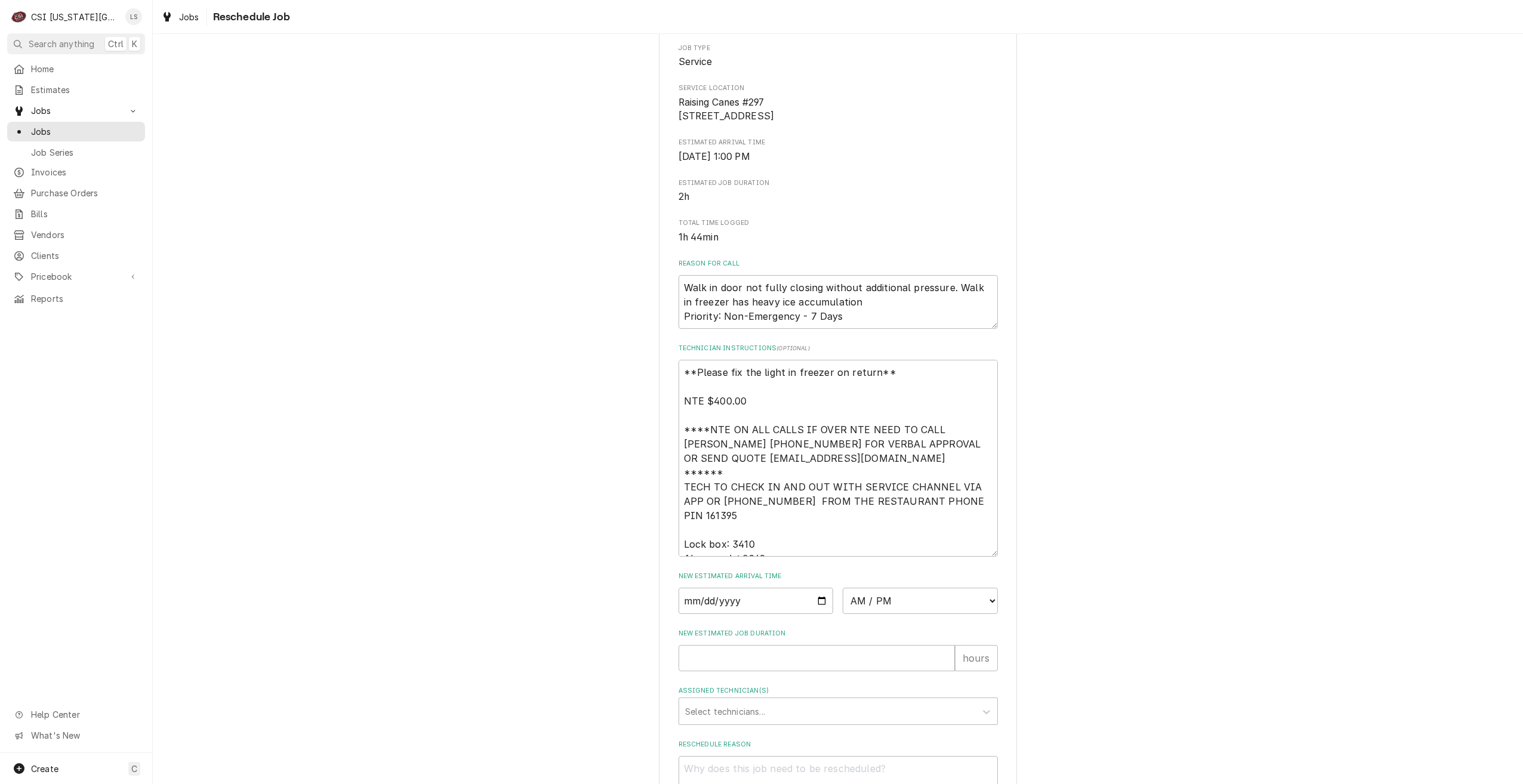
scroll to position [292, 0]
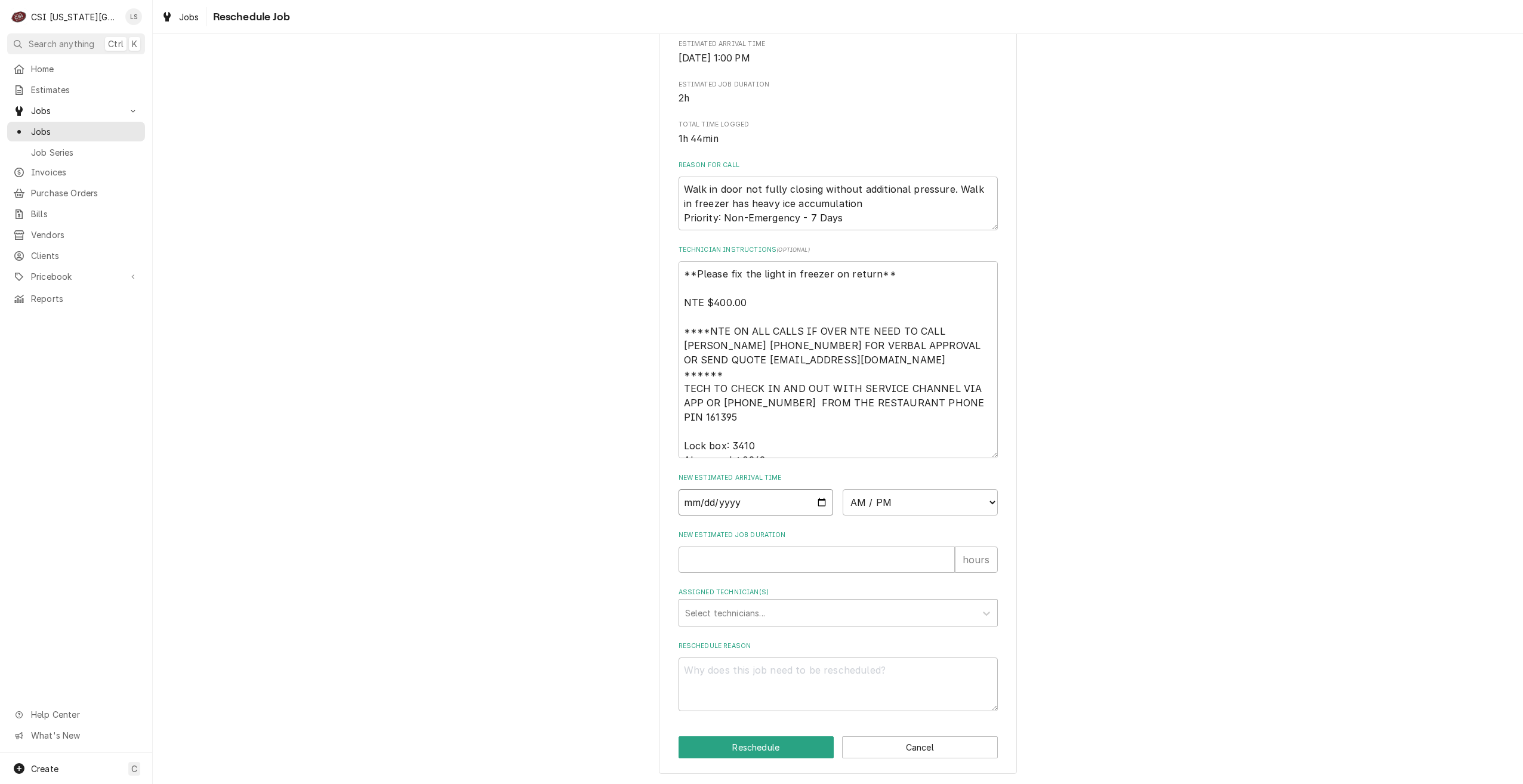
click at [813, 503] on input "Date" at bounding box center [756, 502] width 155 height 26
type textarea "x"
type input "[DATE]"
click at [892, 496] on select "AM / PM 6:00 AM 6:15 AM 6:30 AM 6:45 AM 7:00 AM 7:15 AM 7:30 AM 7:45 AM 8:00 AM…" at bounding box center [920, 502] width 155 height 26
select select "10:00:00"
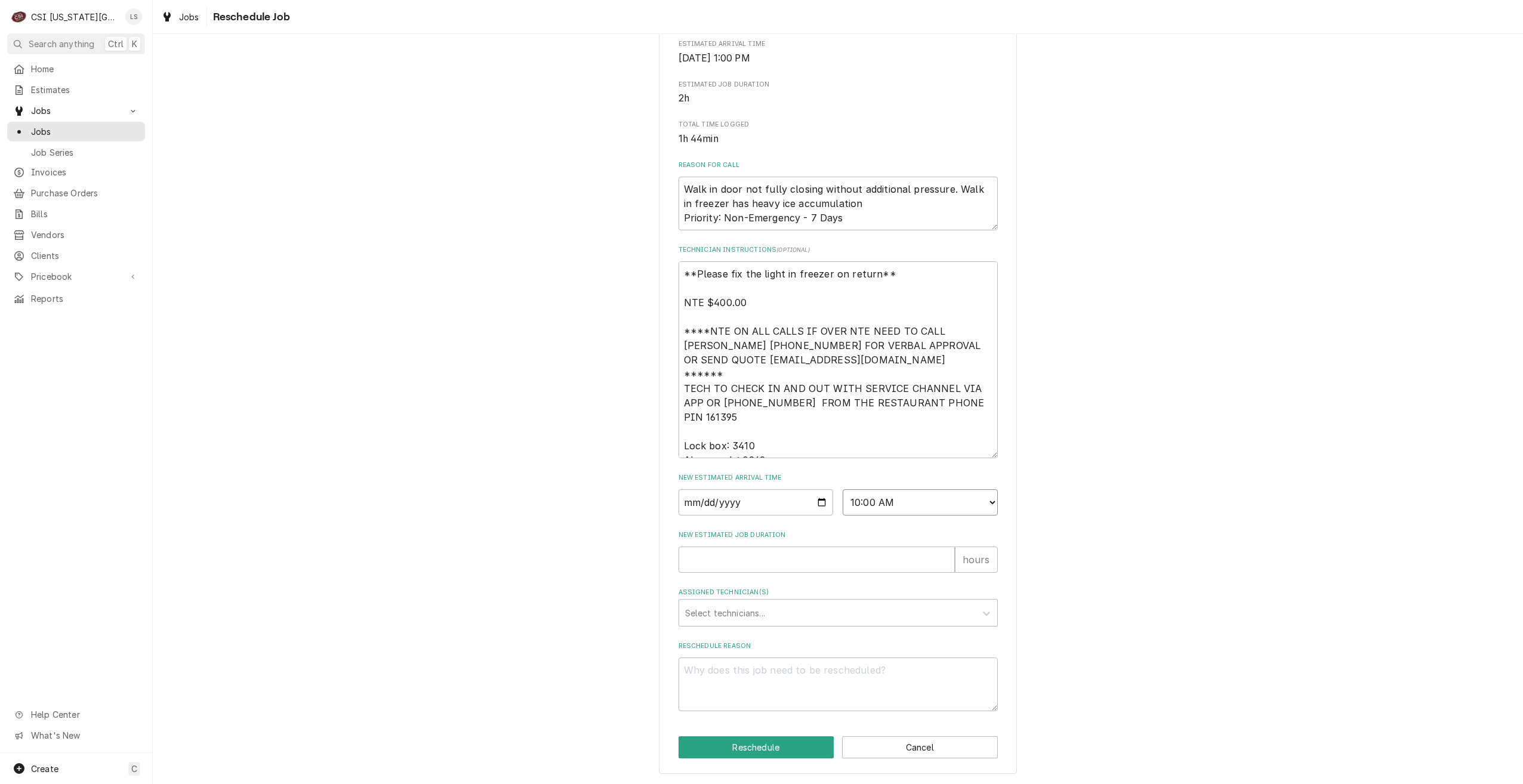
click at [843, 489] on select "AM / PM 6:00 AM 6:15 AM 6:30 AM 6:45 AM 7:00 AM 7:15 AM 7:30 AM 7:45 AM 8:00 AM…" at bounding box center [920, 502] width 155 height 26
click at [877, 557] on input "New Estimated Job Duration" at bounding box center [817, 559] width 276 height 26
type textarea "x"
type input "2"
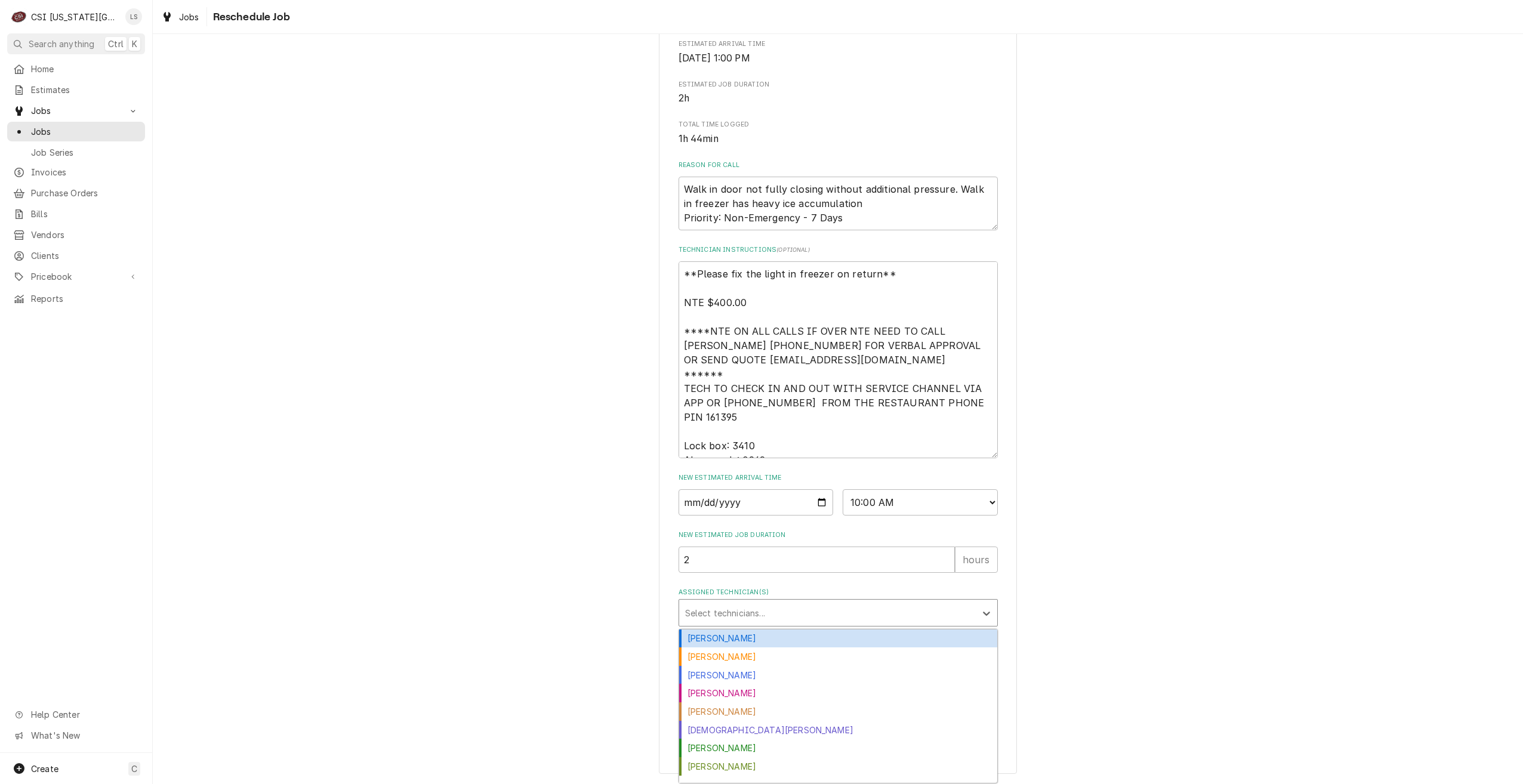
click at [895, 619] on div "Assigned Technician(s)" at bounding box center [828, 612] width 285 height 21
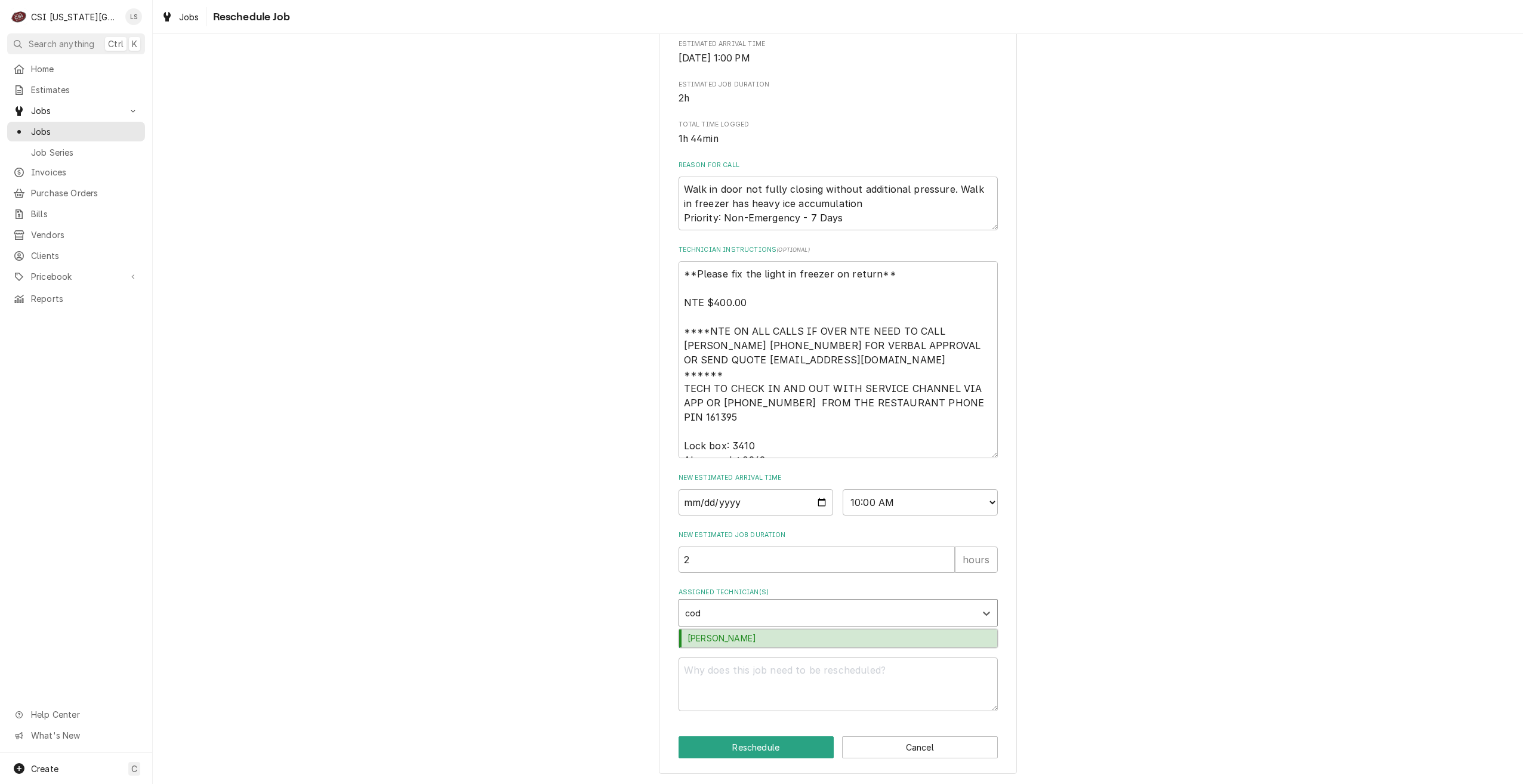
type input "cod"
click at [886, 650] on div "Reschedule Reason" at bounding box center [838, 676] width 319 height 70
click at [875, 610] on div "Assigned Technician(s)" at bounding box center [828, 612] width 285 height 21
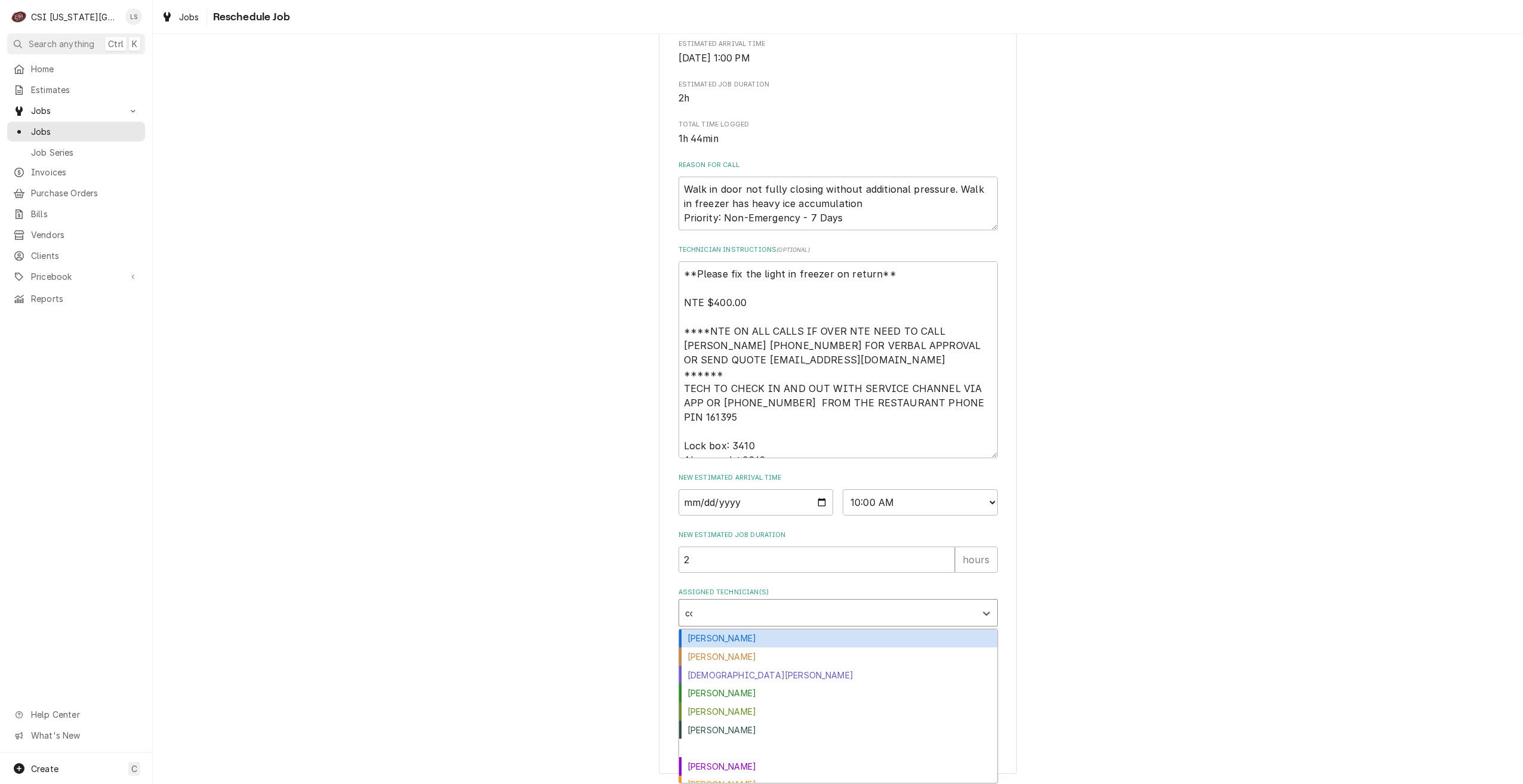
type input "cod"
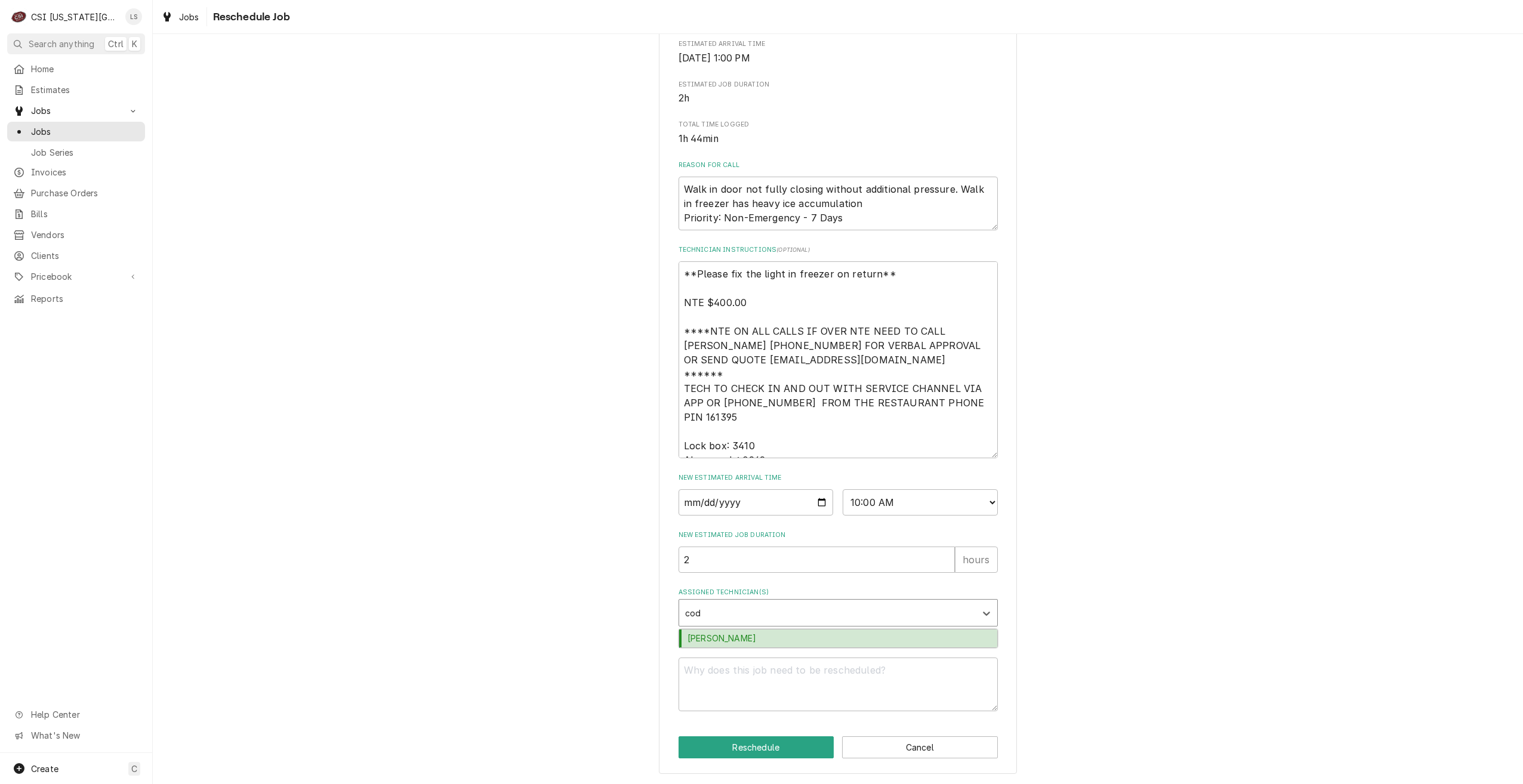
click at [867, 635] on div "[PERSON_NAME]" at bounding box center [838, 638] width 318 height 19
type textarea "x"
click at [870, 695] on textarea "Reschedule Reason" at bounding box center [838, 683] width 319 height 53
type textarea "x"
type textarea "R"
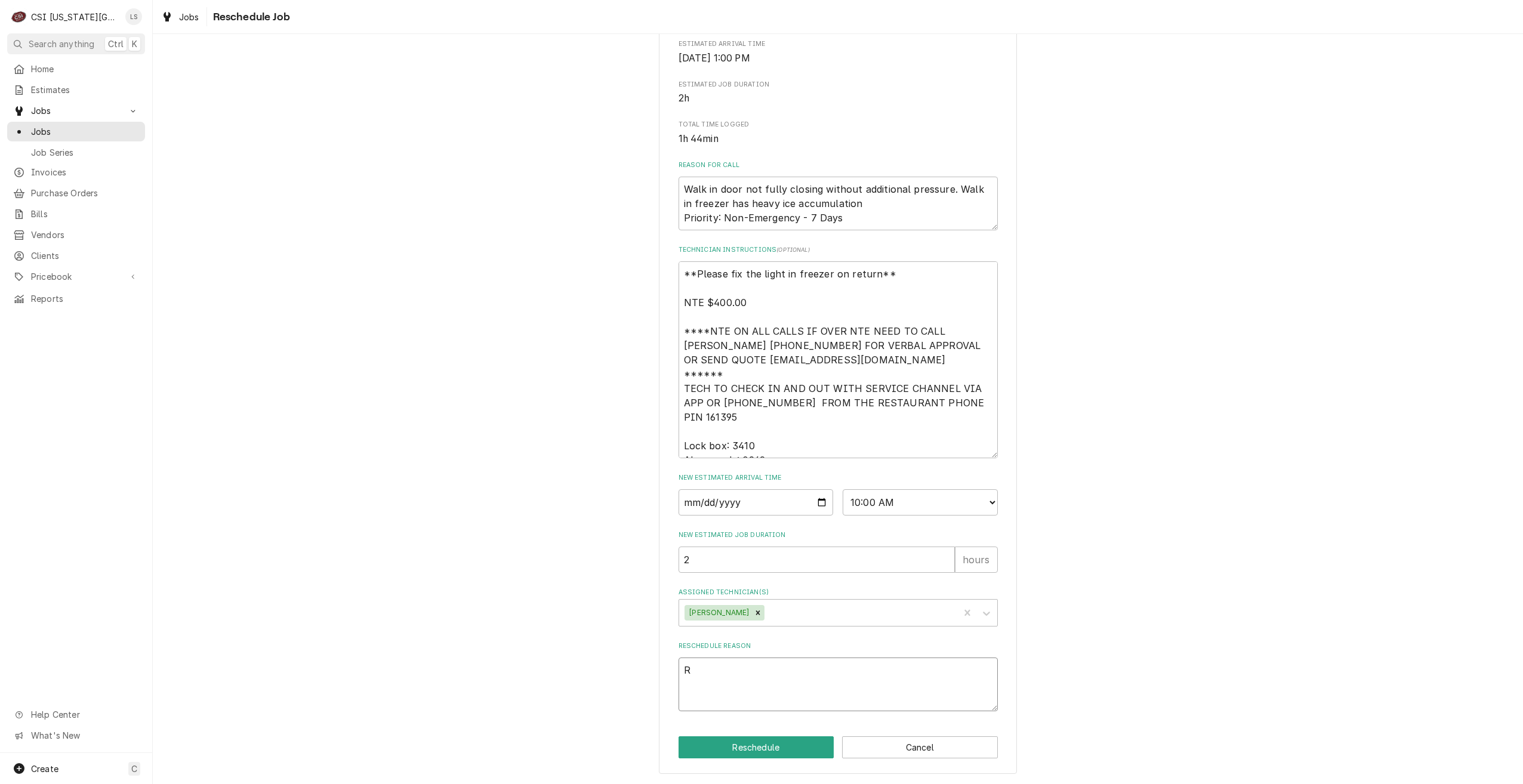
type textarea "x"
type textarea "RE"
type textarea "x"
type textarea "REt"
type textarea "x"
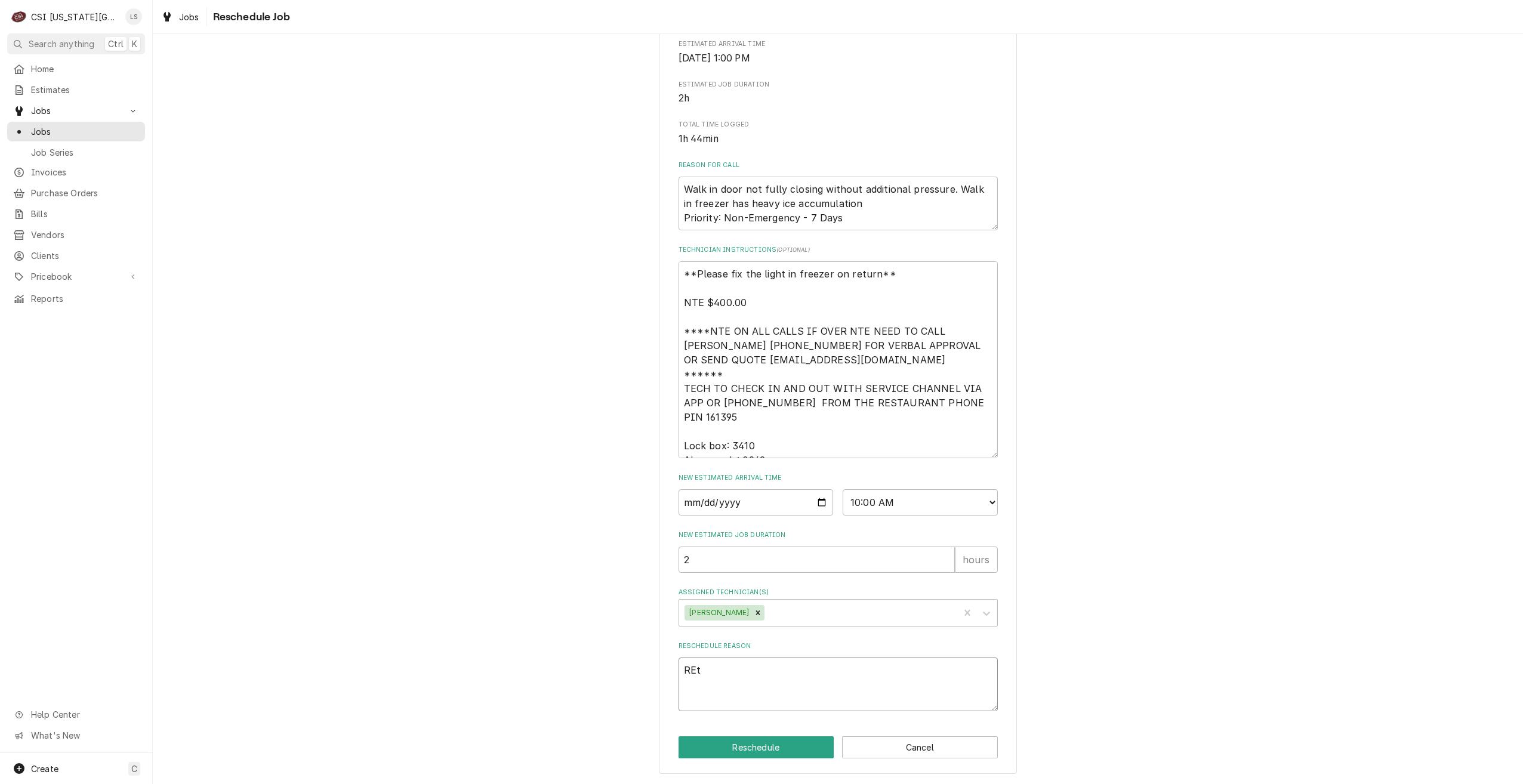
type textarea "REtu"
type textarea "x"
type textarea "REtur"
type textarea "x"
type textarea "REturn"
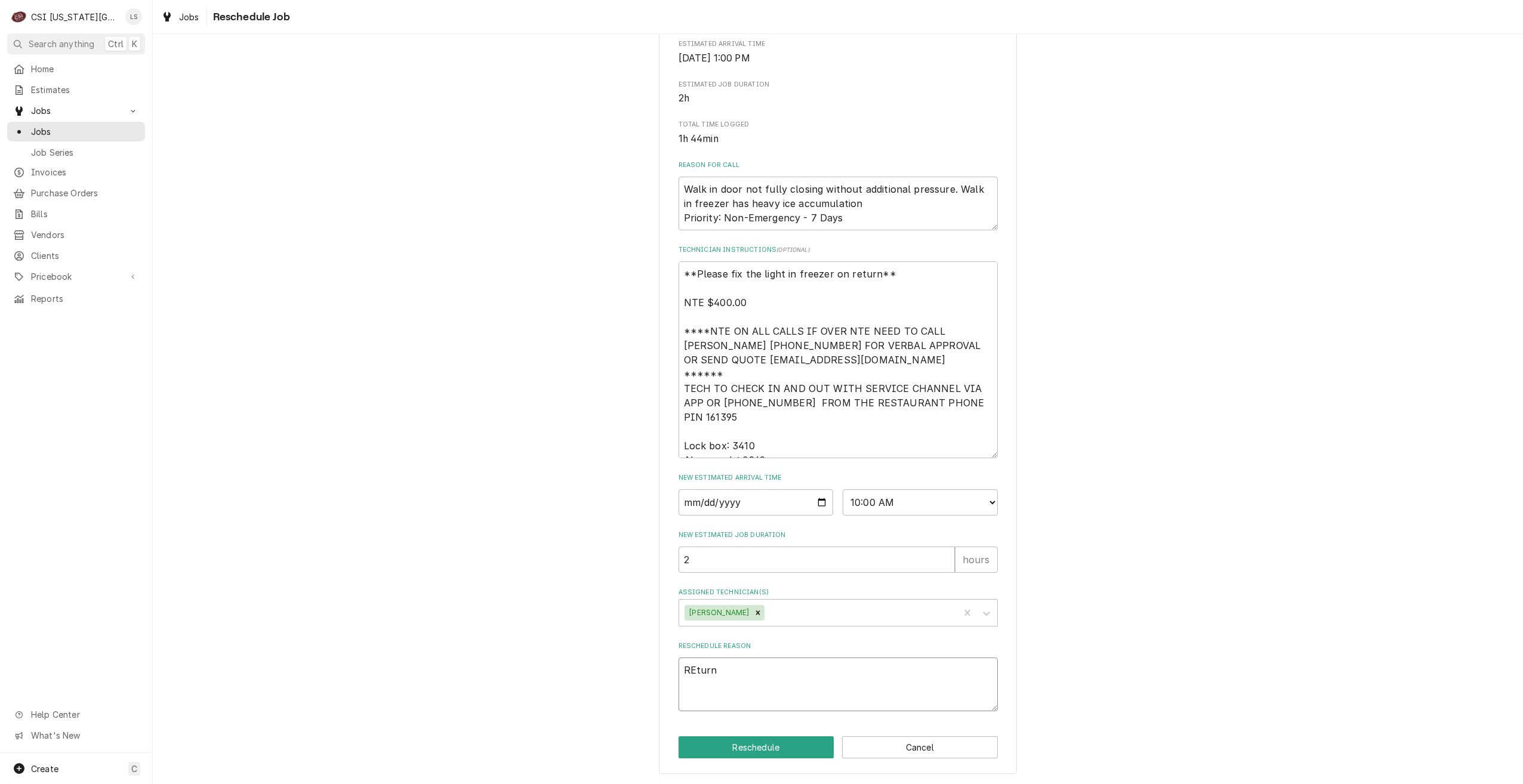
type textarea "x"
type textarea "REturn"
type textarea "x"
type textarea "REturn f"
type textarea "x"
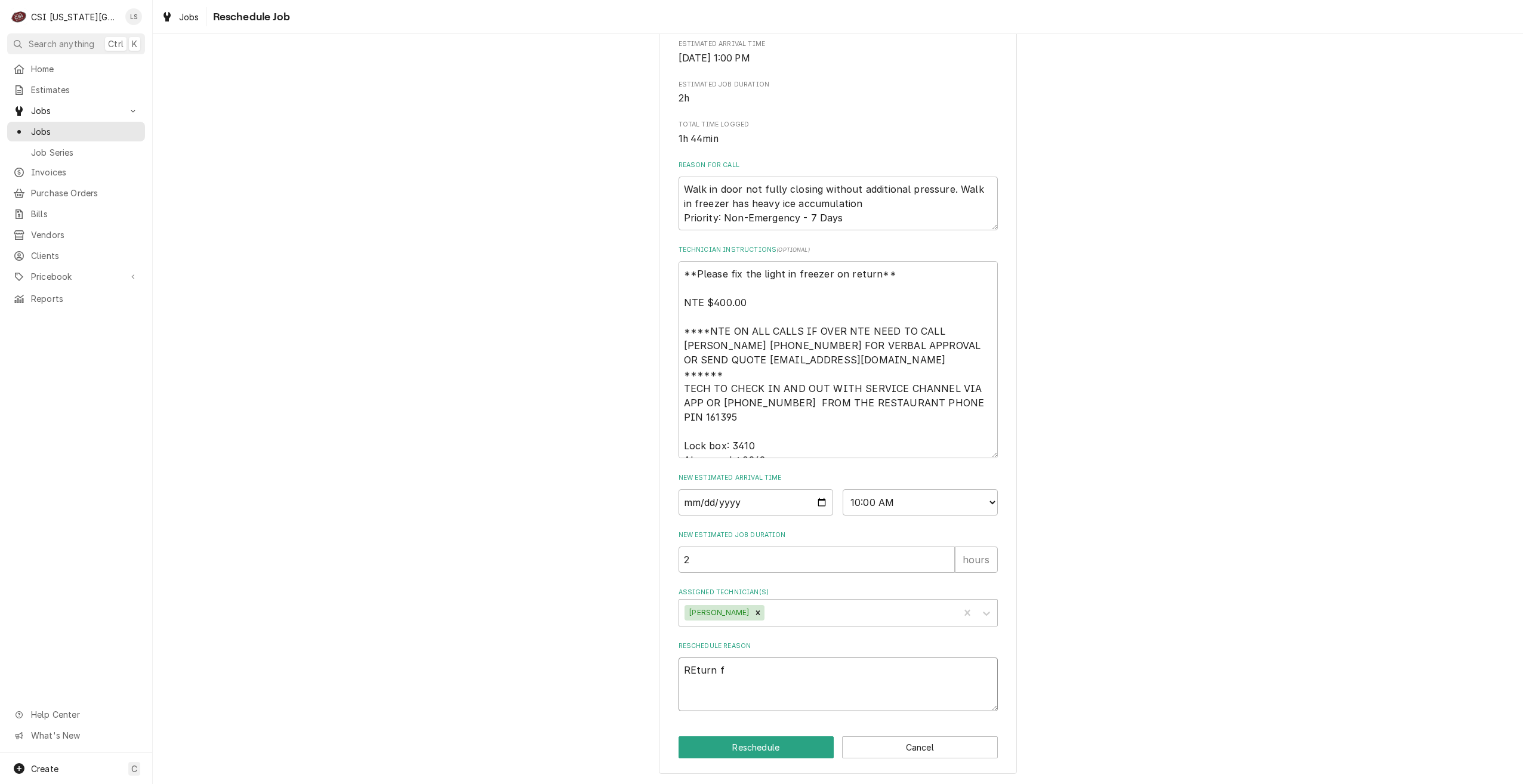
type textarea "REturn fo"
type textarea "x"
type textarea "REturn for"
type textarea "x"
type textarea "REturn for"
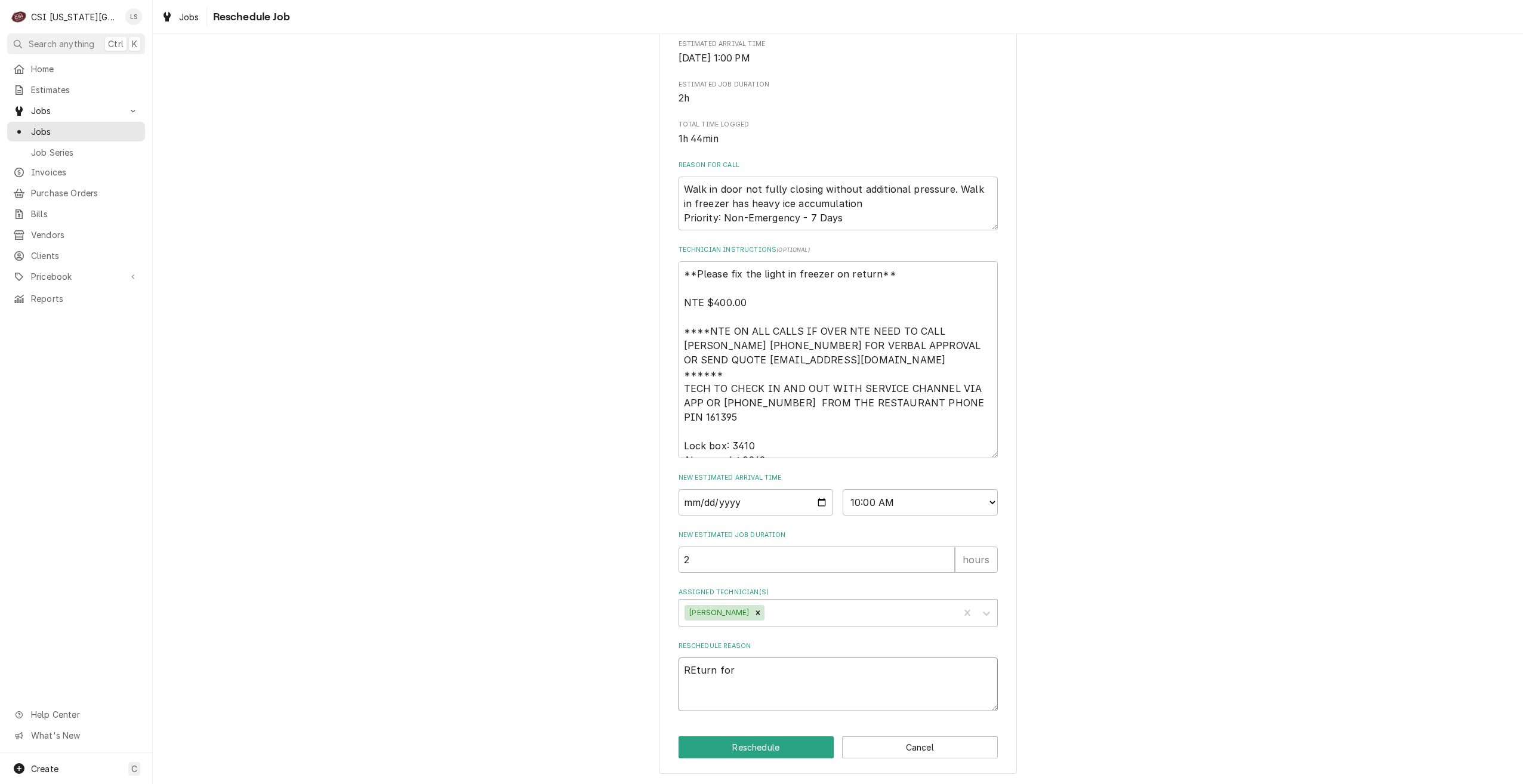
type textarea "x"
type textarea "REturn for"
type textarea "x"
type textarea "REturn fo"
type textarea "x"
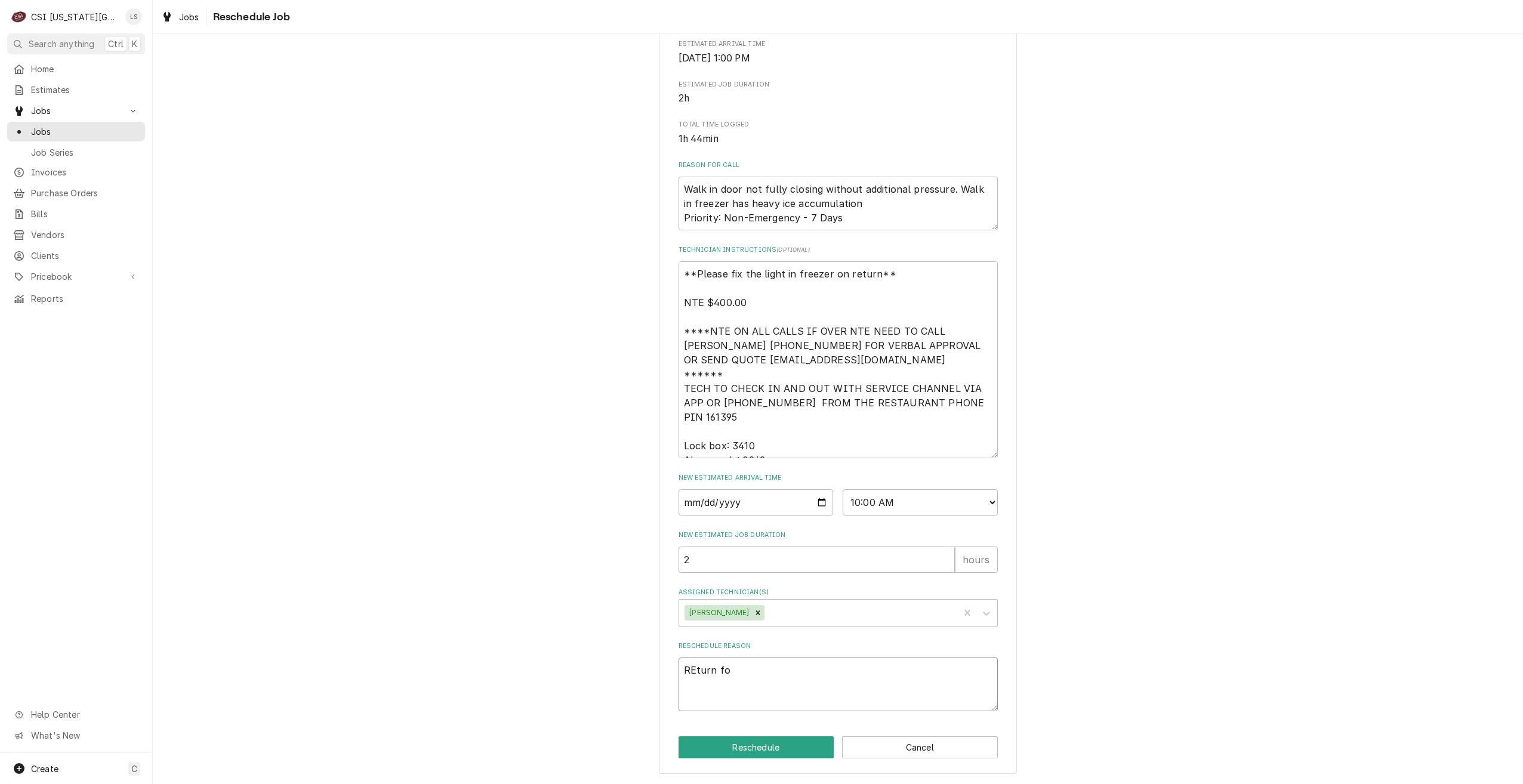
type textarea "REturn f"
type textarea "x"
type textarea "REturn"
type textarea "x"
type textarea "REturn"
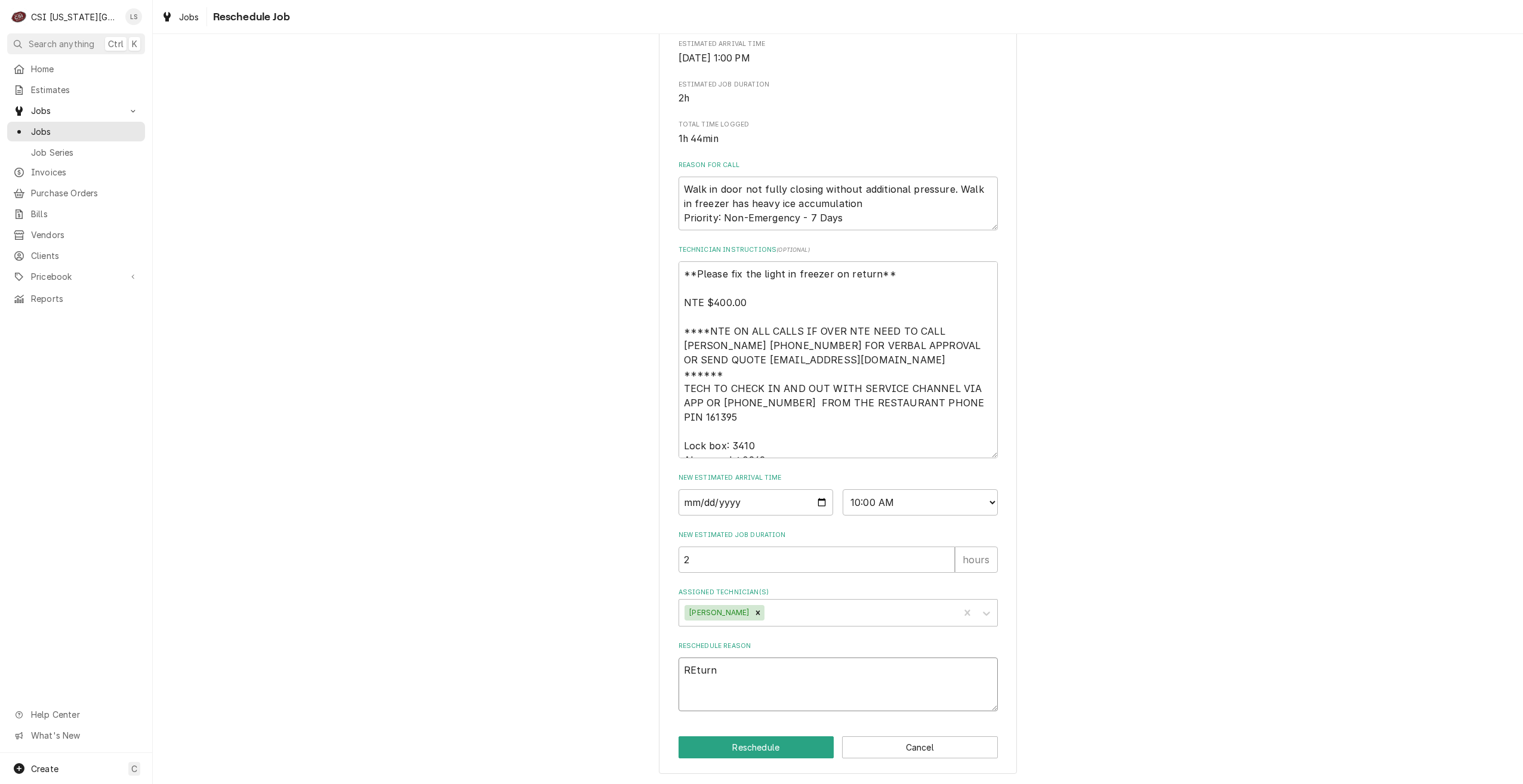
type textarea "x"
type textarea "REtur"
type textarea "x"
type textarea "REtu"
type textarea "x"
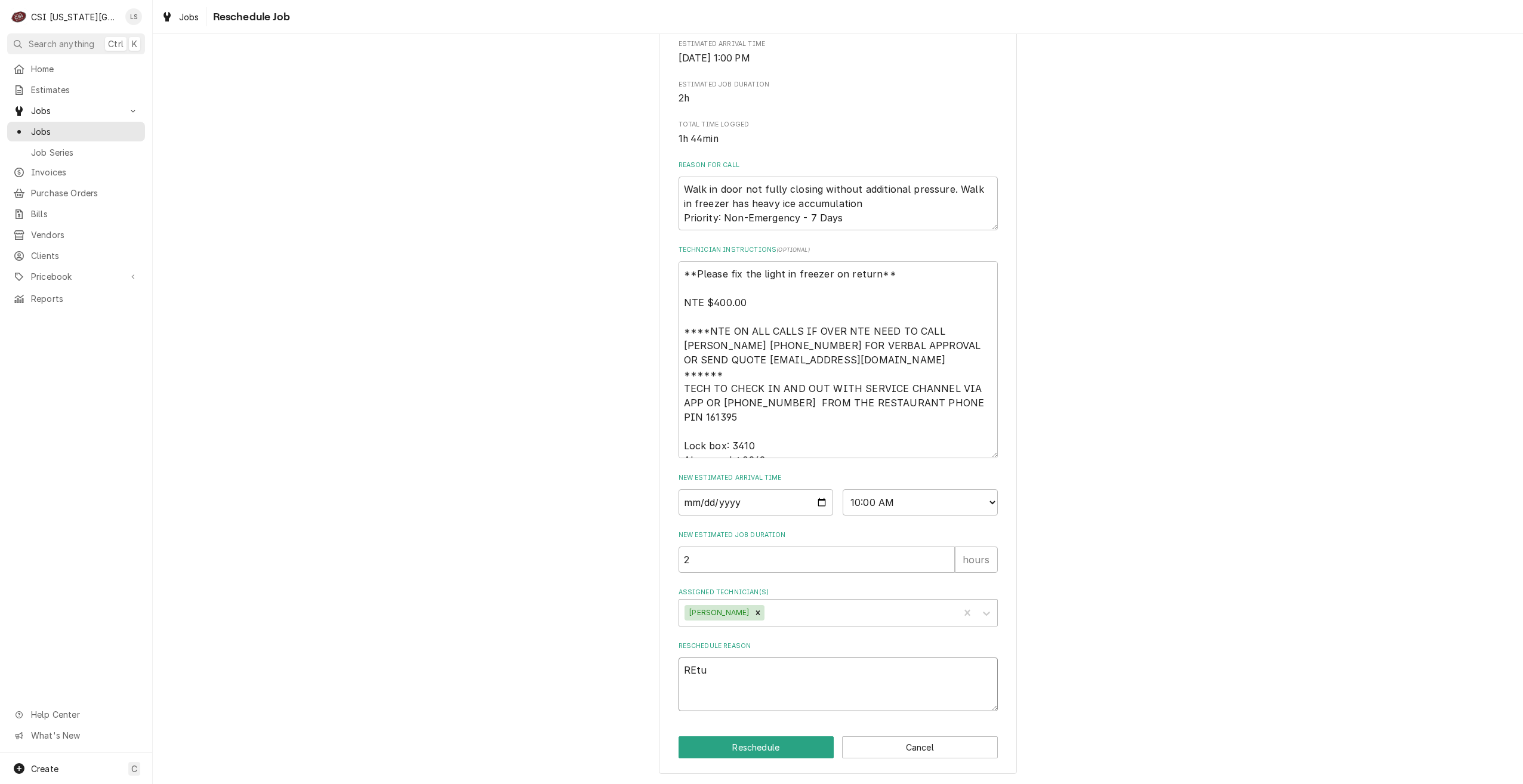
type textarea "REt"
type textarea "x"
type textarea "RE"
type textarea "x"
type textarea "R"
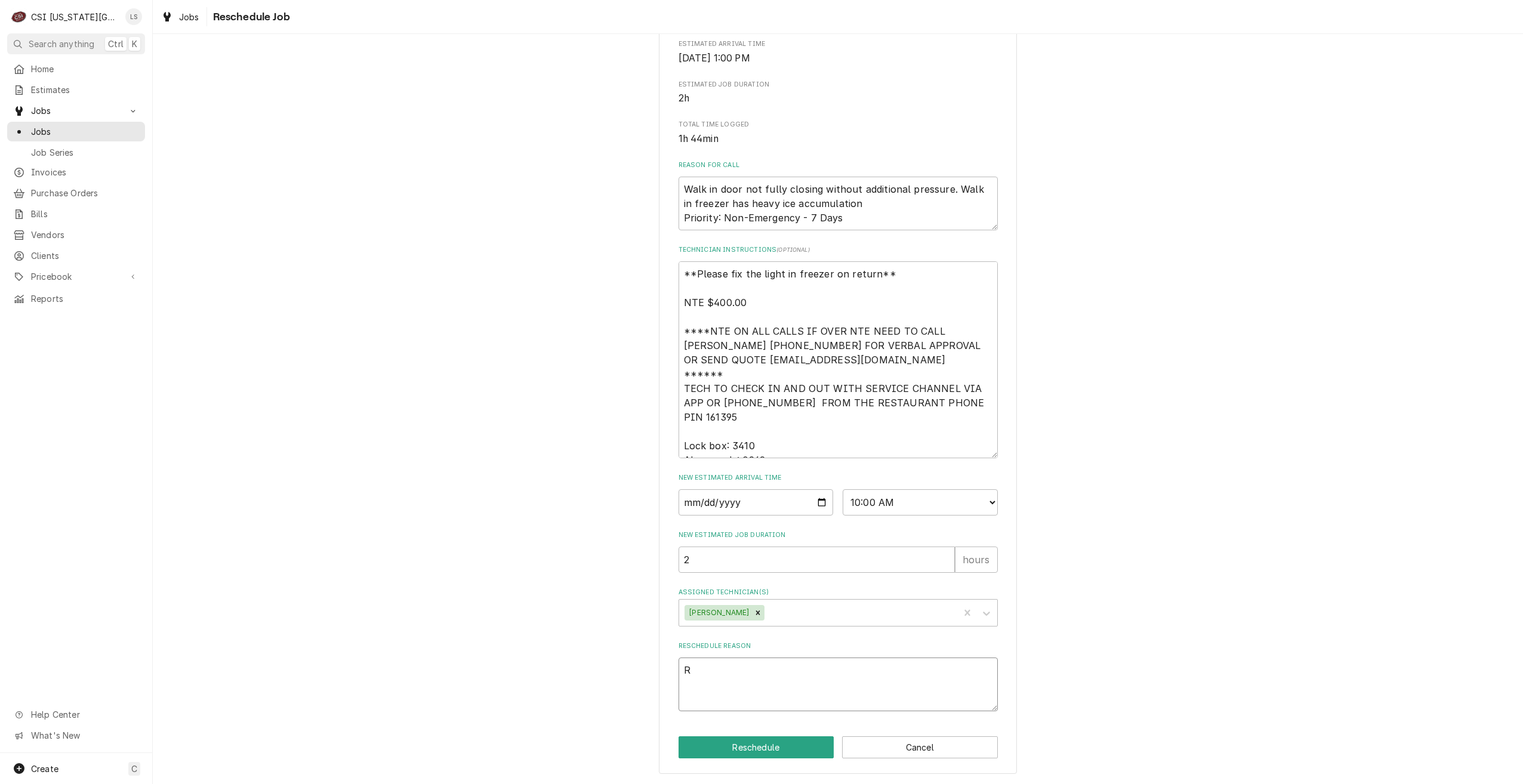
type textarea "x"
type textarea "Re"
type textarea "x"
type textarea "Ret"
type textarea "x"
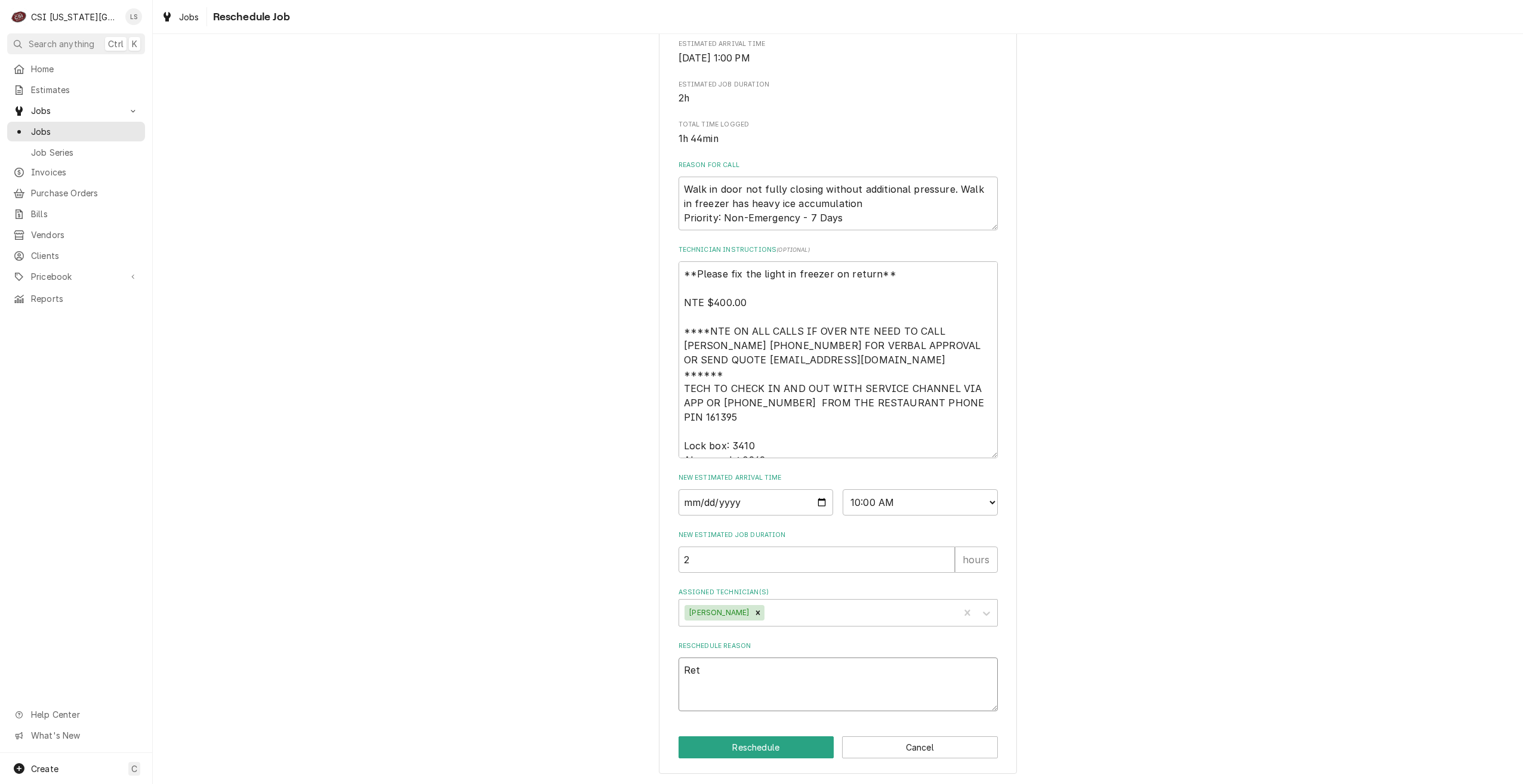
type textarea "Retu"
type textarea "x"
type textarea "Retur"
type textarea "x"
type textarea "Return"
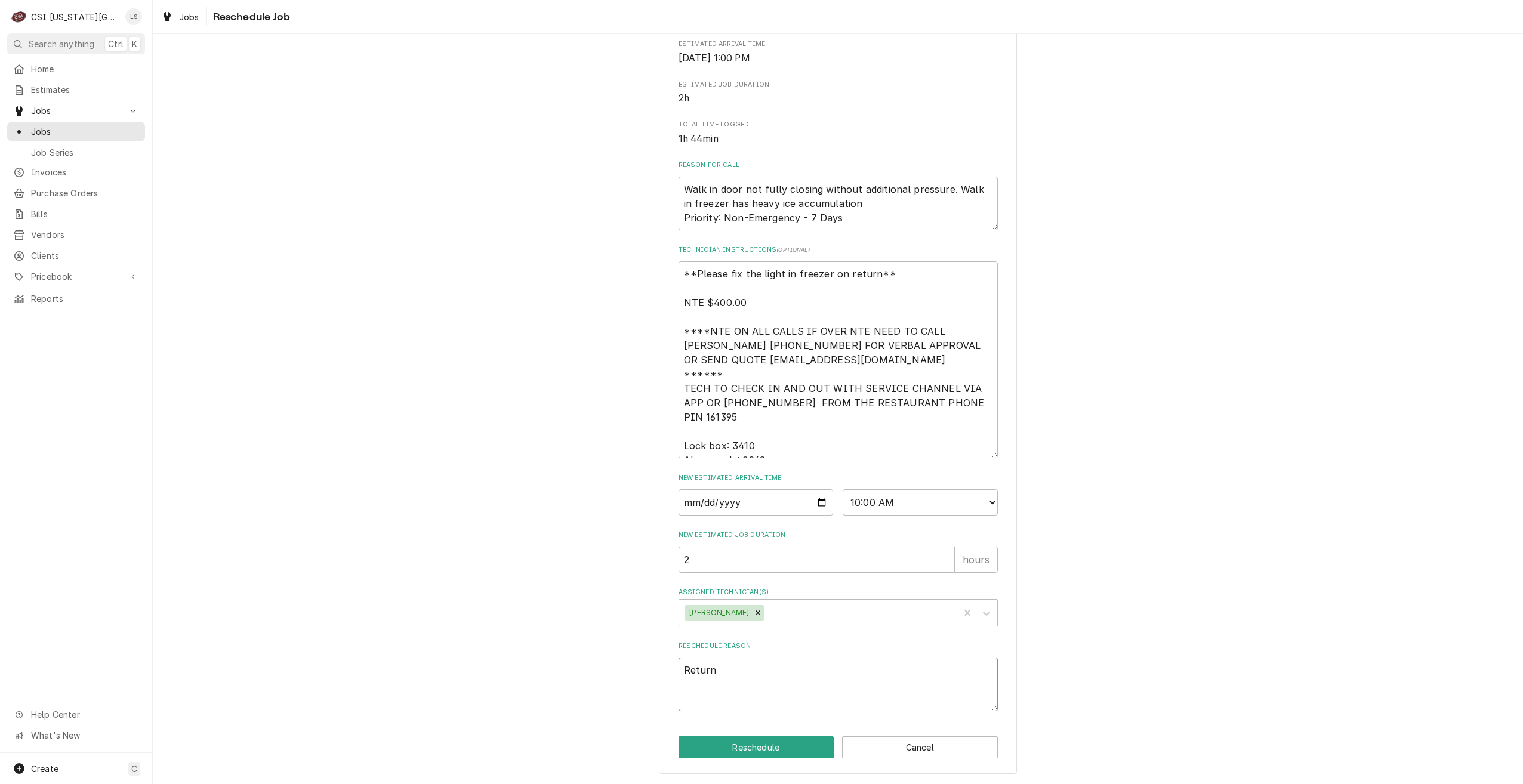
type textarea "x"
type textarea "Return"
type textarea "x"
type textarea "Return f"
type textarea "x"
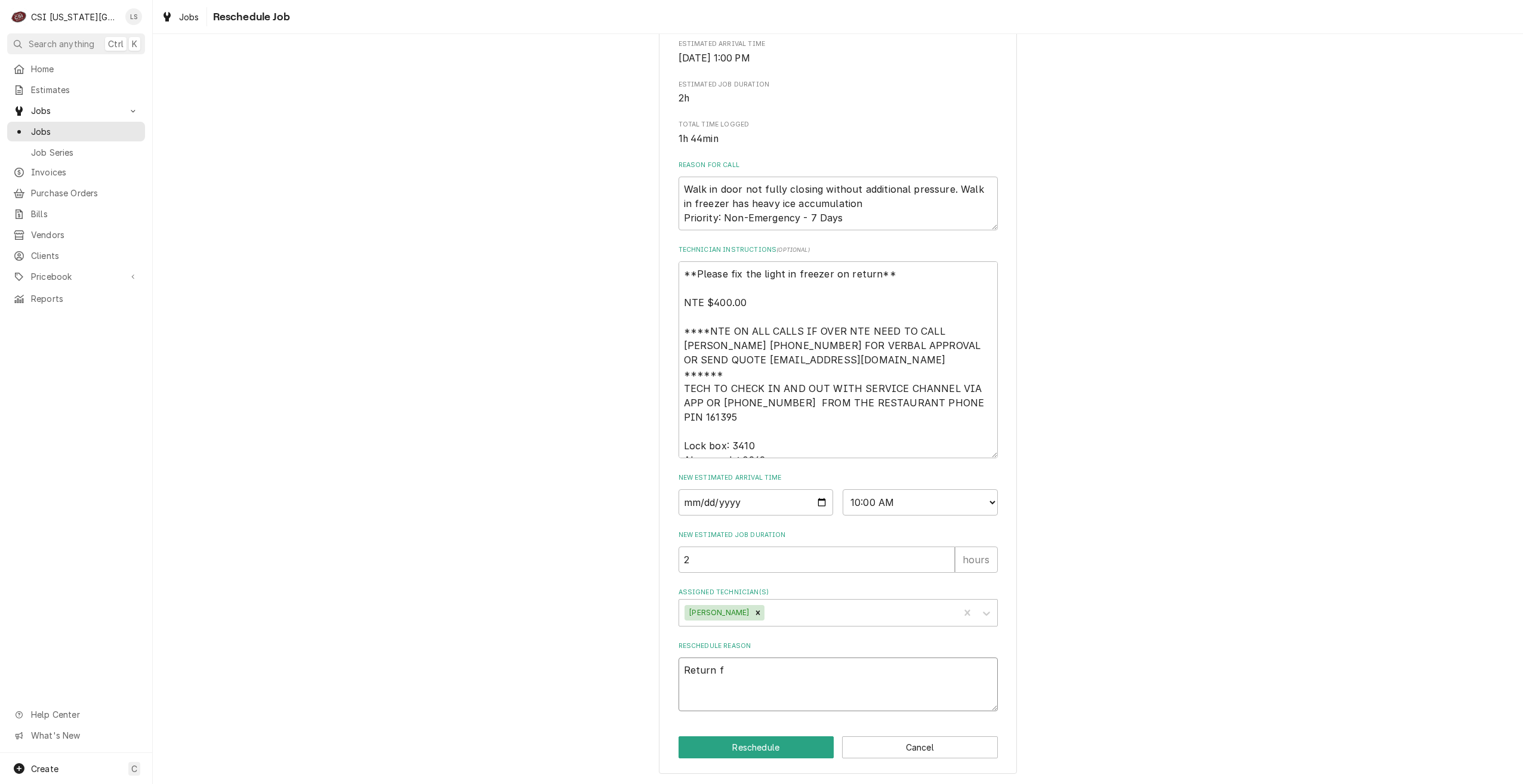
type textarea "Return fo"
type textarea "x"
type textarea "Return for"
type textarea "x"
type textarea "Return for"
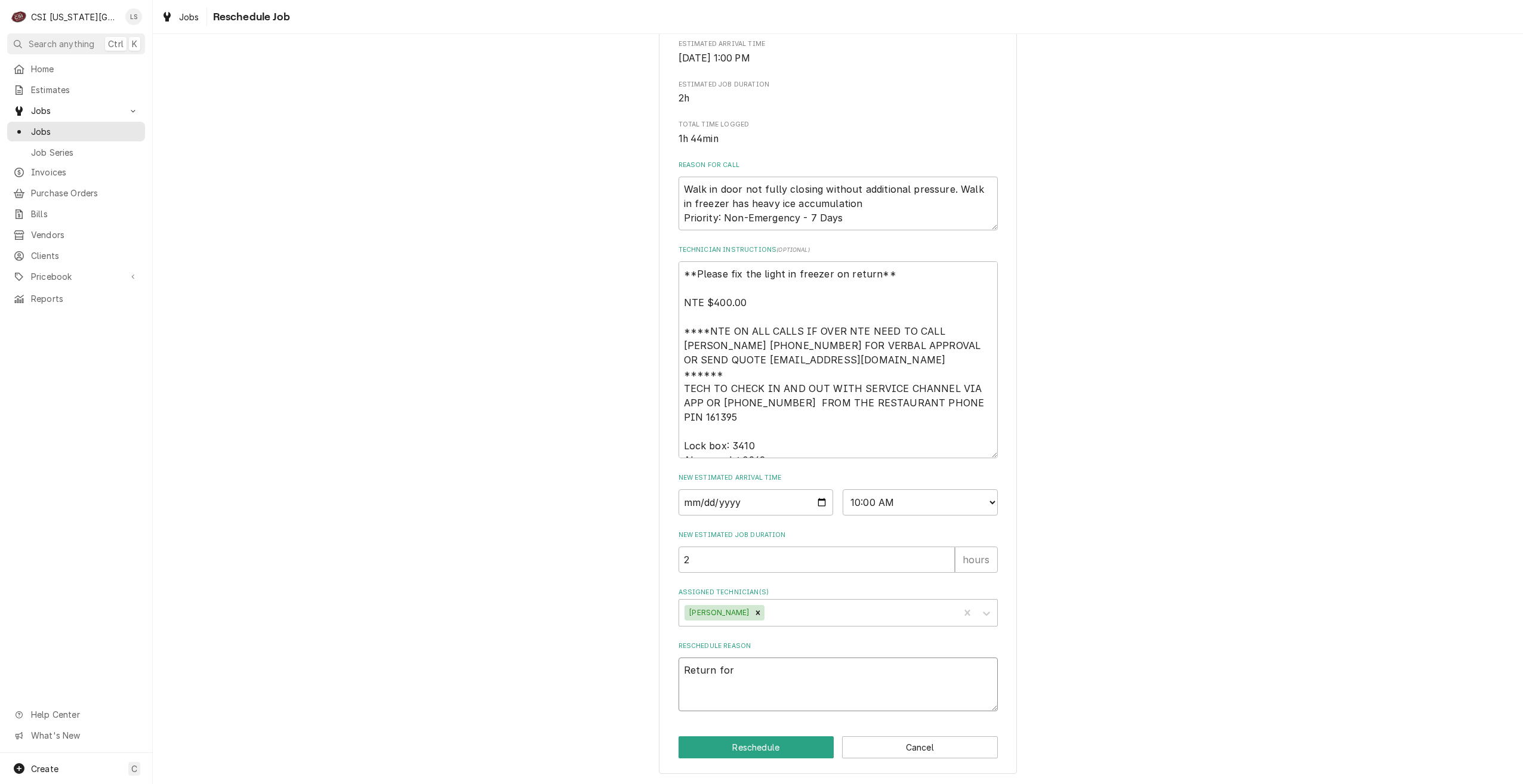
type textarea "x"
type textarea "Return for r"
type textarea "x"
type textarea "Return for rp"
type textarea "x"
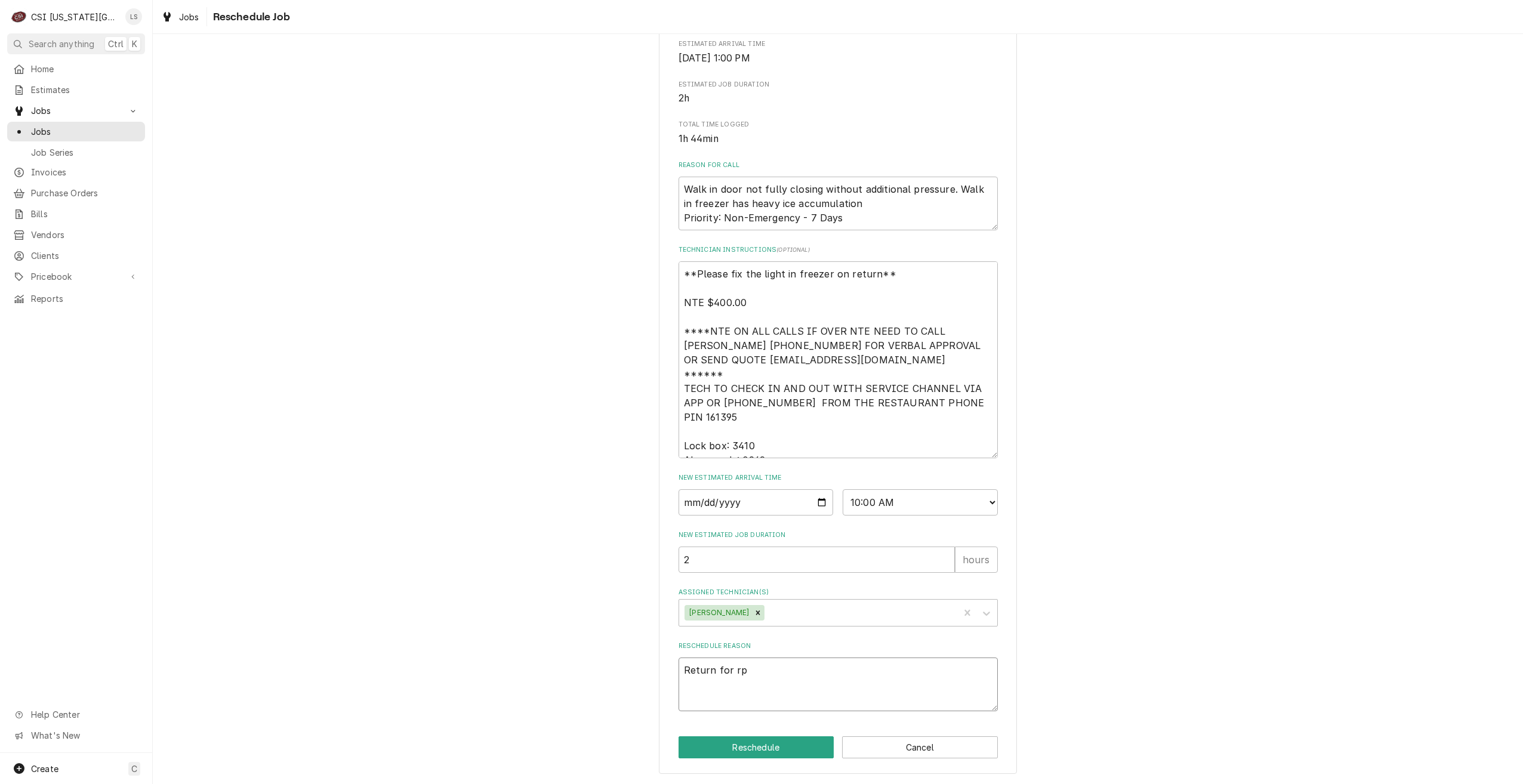
type textarea "Return for rpe"
type textarea "x"
type textarea "Return for rpea"
type textarea "x"
type textarea "Return for rpe"
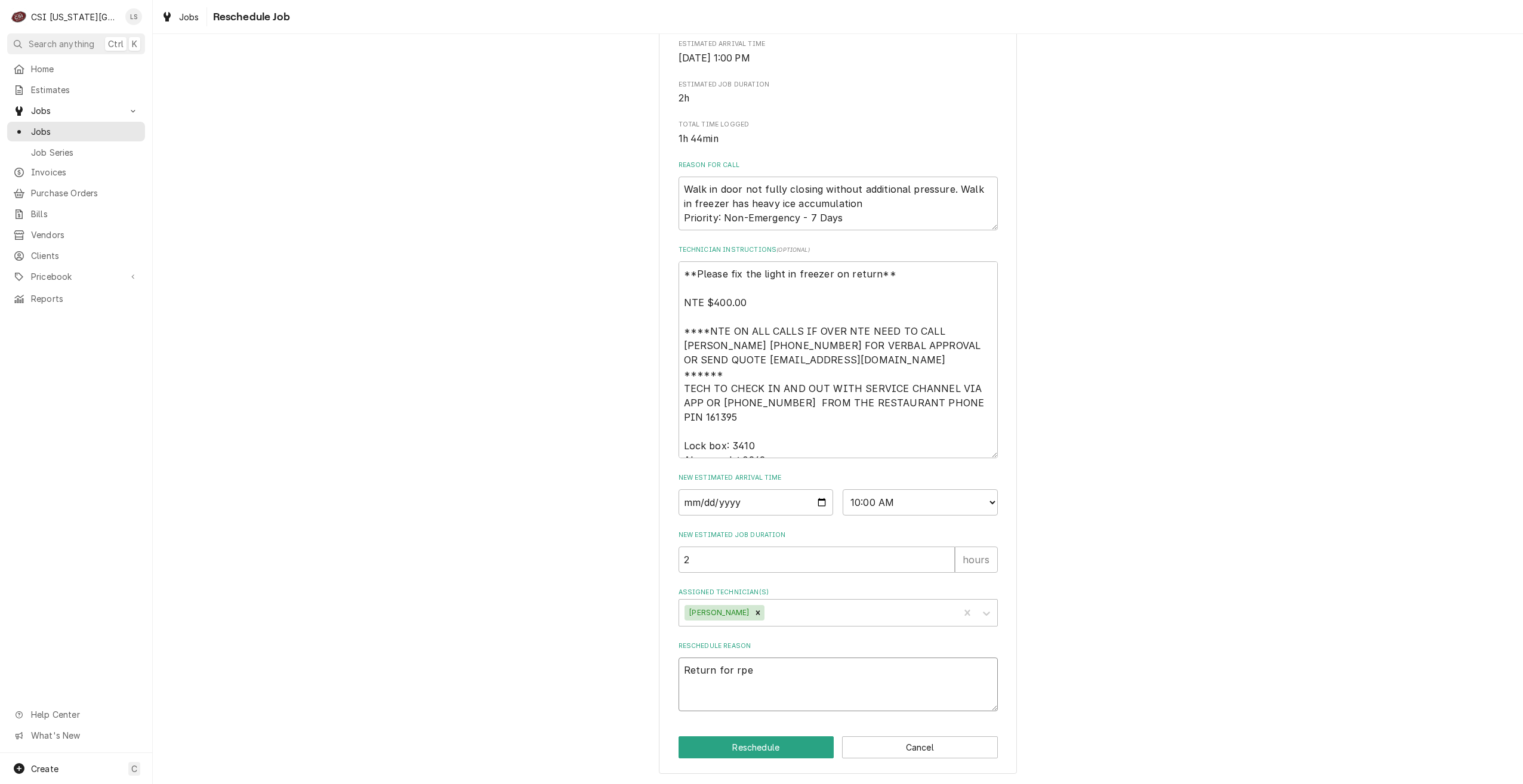
type textarea "x"
type textarea "Return for rp"
type textarea "x"
type textarea "Return for r"
type textarea "x"
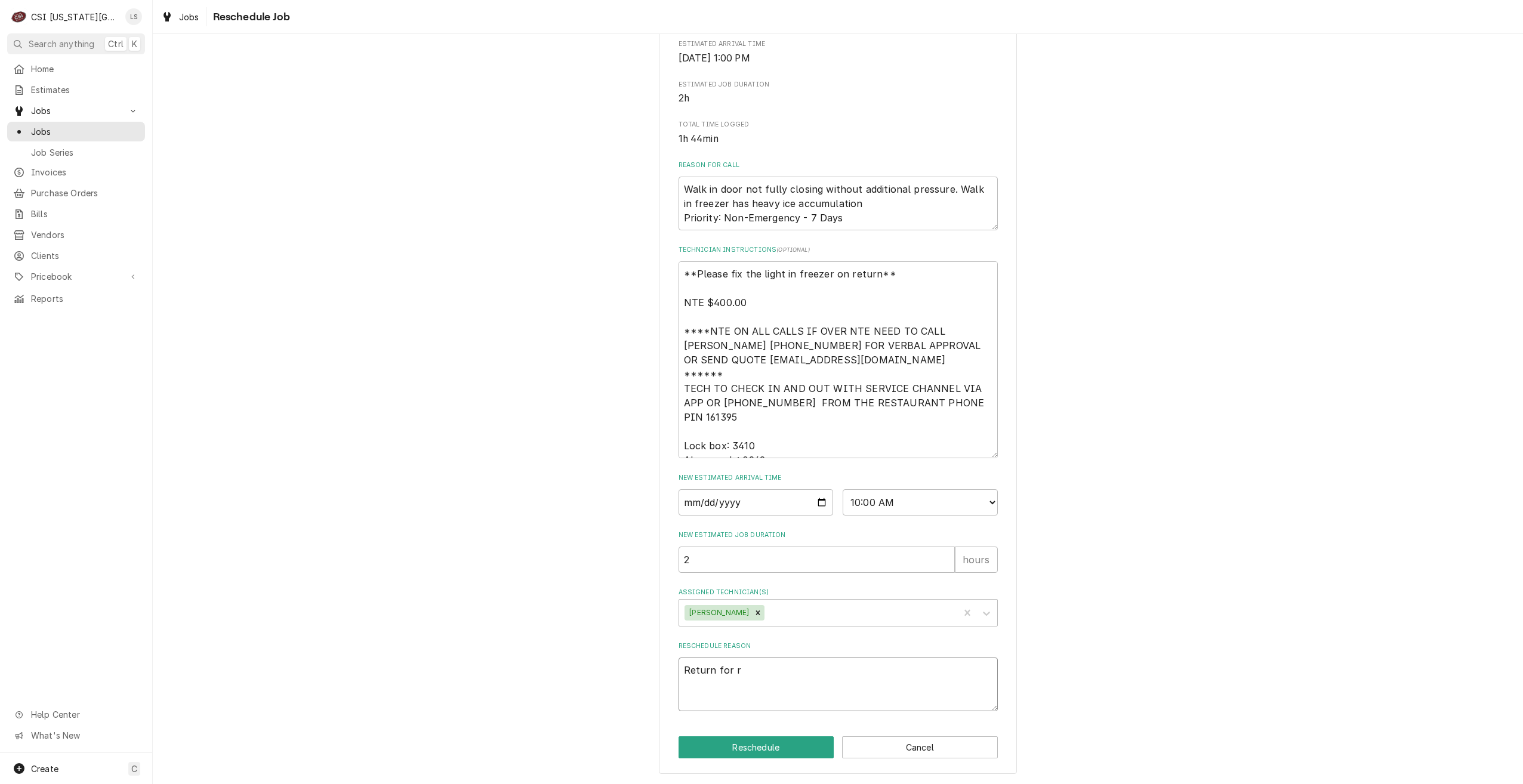
type textarea "Return for re"
type textarea "x"
type textarea "Return for rep"
type textarea "x"
type textarea "Return for repa"
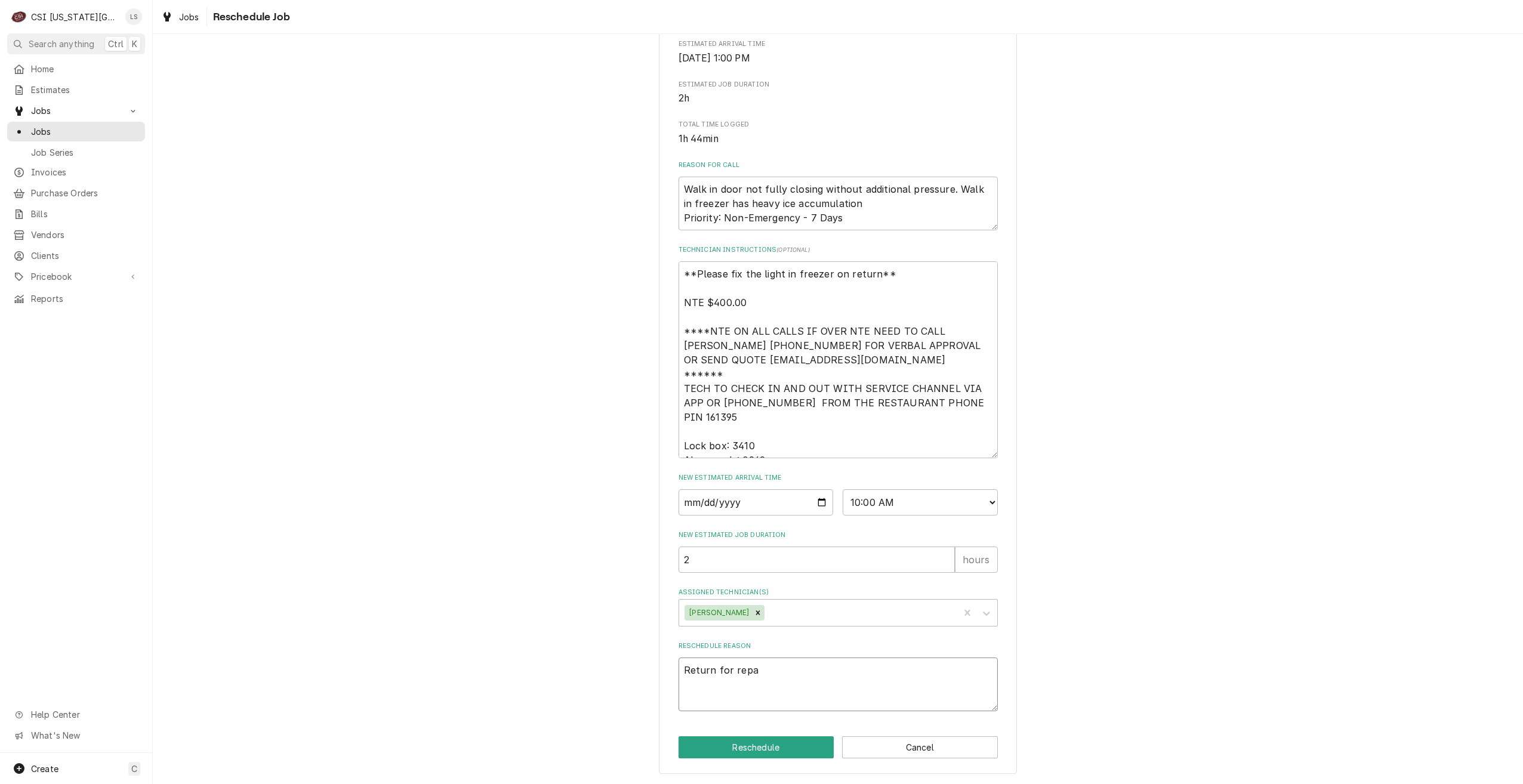
type textarea "x"
type textarea "Return for repai"
type textarea "x"
type textarea "Return for repair"
type textarea "x"
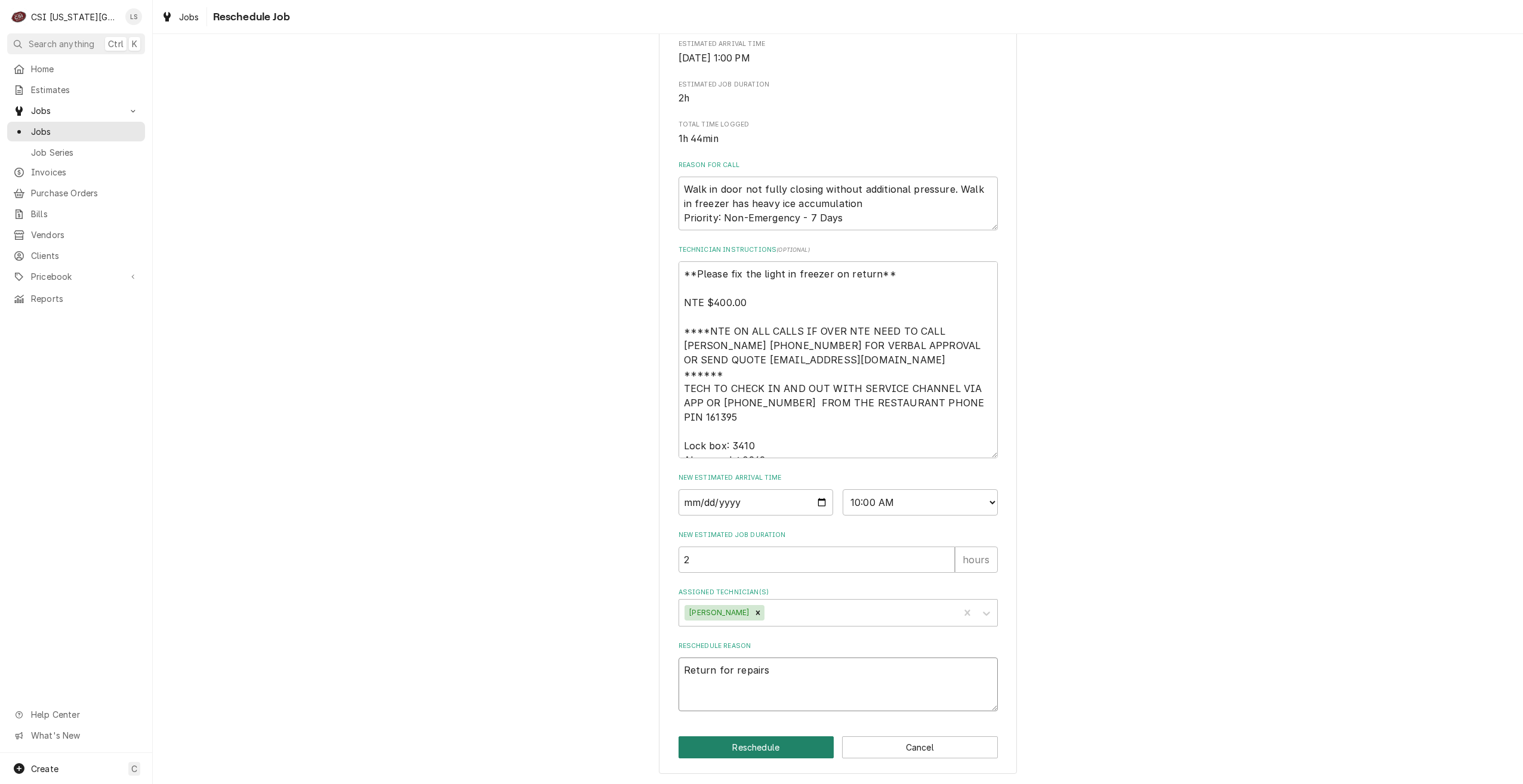
type textarea "Return for repairs"
click at [732, 746] on button "Reschedule" at bounding box center [756, 747] width 156 height 22
type textarea "x"
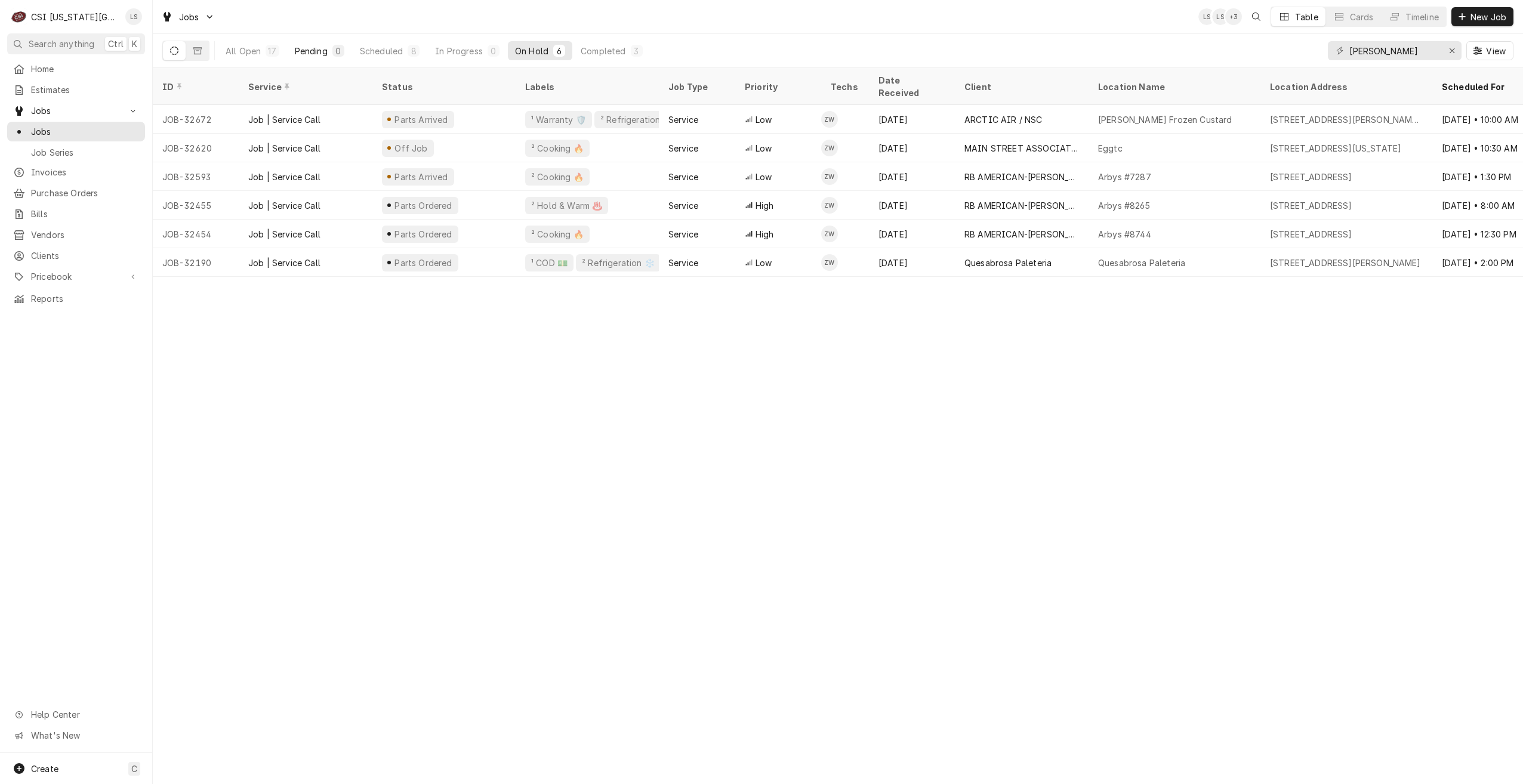
click at [313, 54] on div "Pending" at bounding box center [311, 51] width 33 height 13
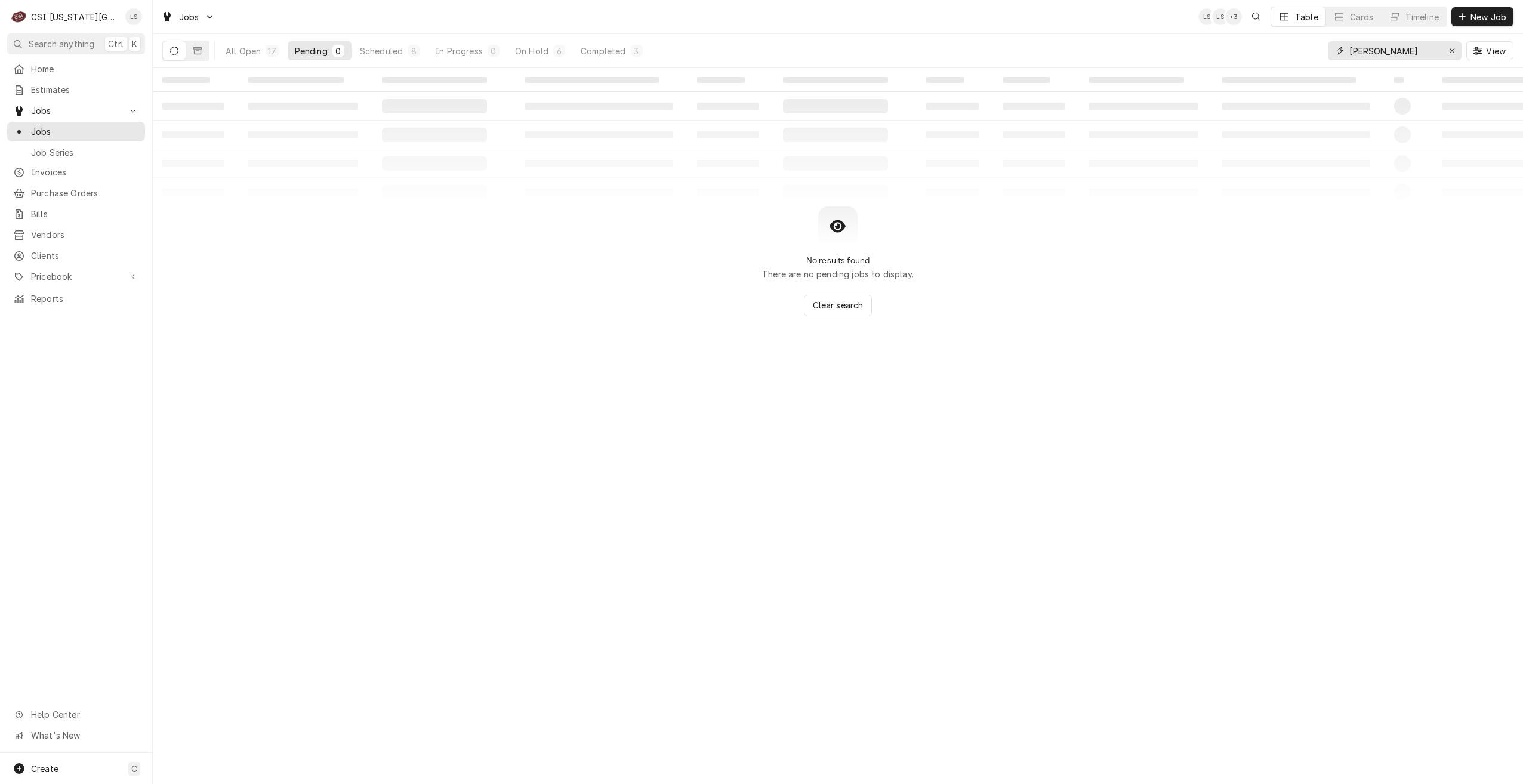
click at [1398, 41] on div "[PERSON_NAME] View" at bounding box center [1420, 50] width 186 height 33
drag, startPoint x: 1410, startPoint y: 46, endPoint x: 1301, endPoint y: 50, distance: 109.1
click at [1301, 50] on div "All Open 17 Pending 0 Scheduled 8 In Progress 0 On Hold 6 Completed 3 [PERSON_N…" at bounding box center [837, 50] width 1351 height 33
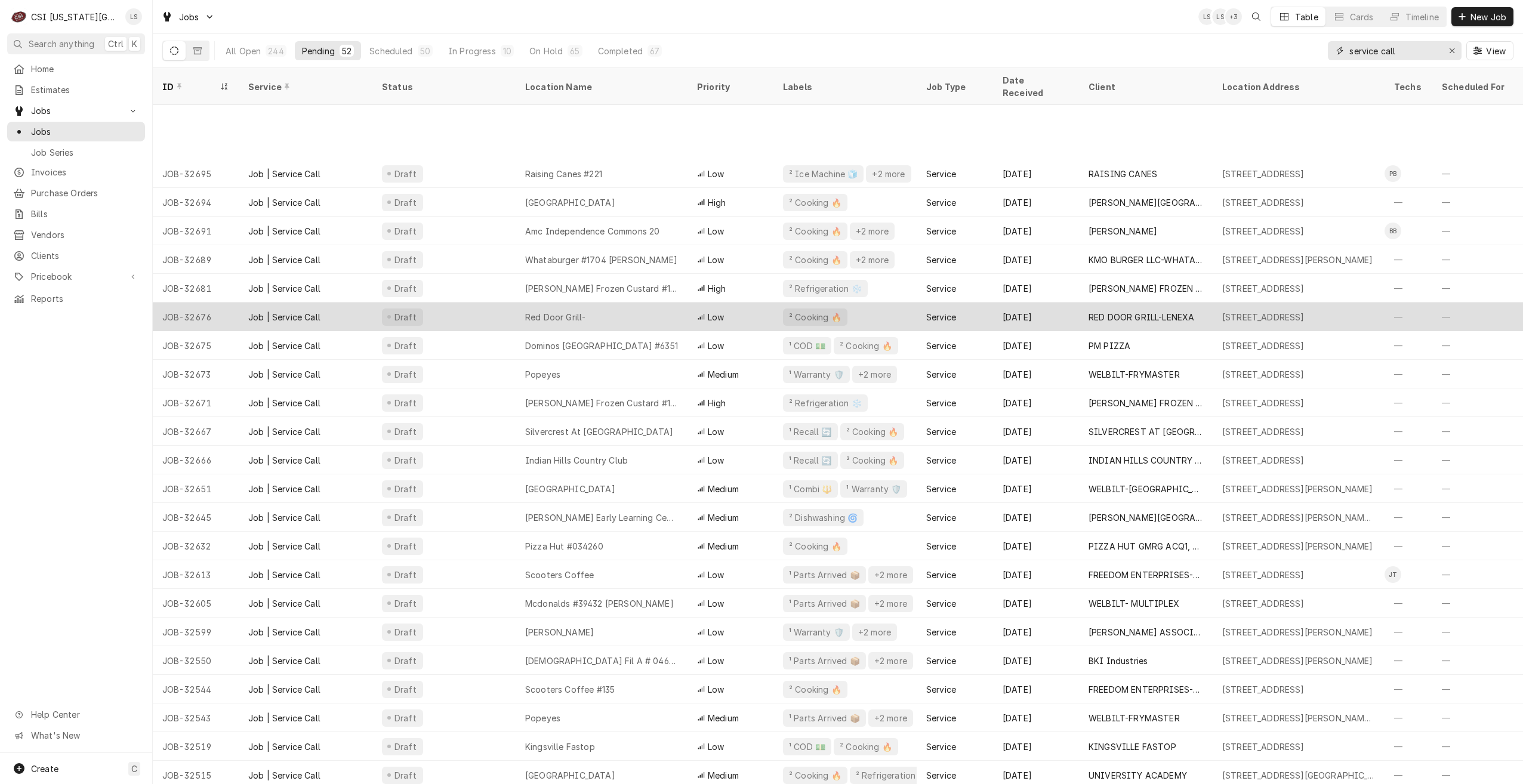
scroll to position [318, 0]
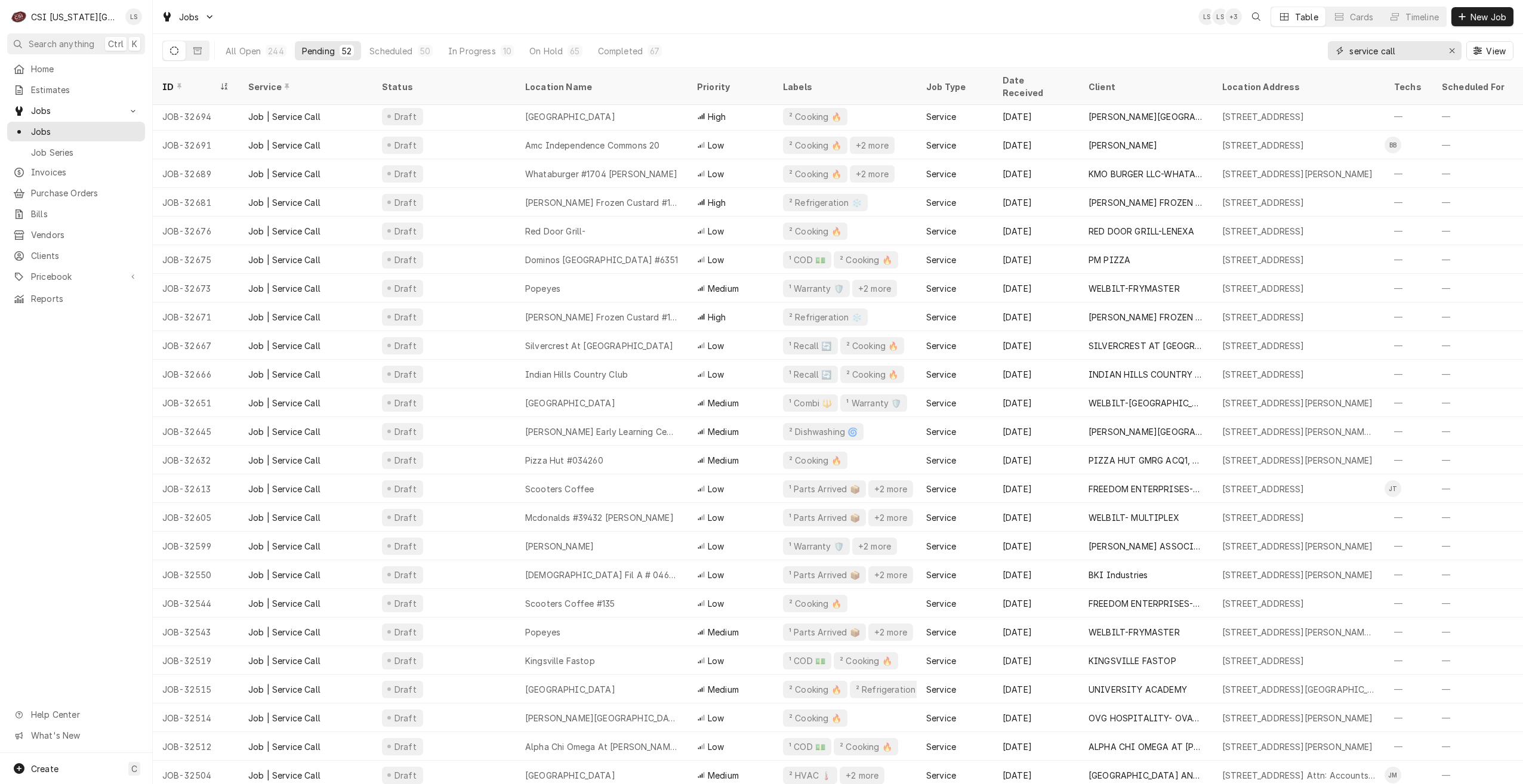
drag, startPoint x: 1432, startPoint y: 56, endPoint x: 1330, endPoint y: 56, distance: 102.0
click at [1330, 56] on div "service call" at bounding box center [1395, 51] width 134 height 19
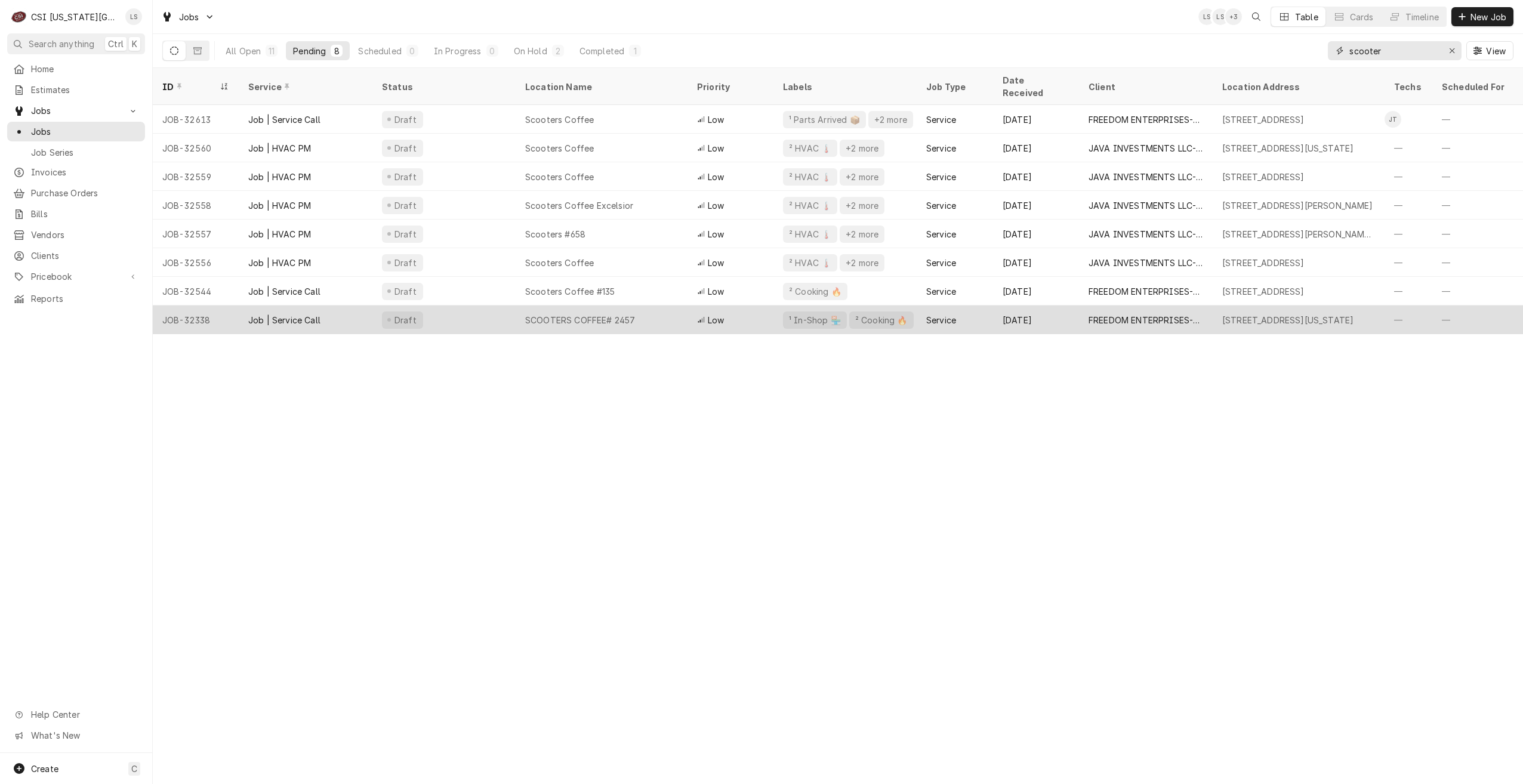
type input "scooter"
click at [711, 314] on span "Low" at bounding box center [716, 320] width 16 height 13
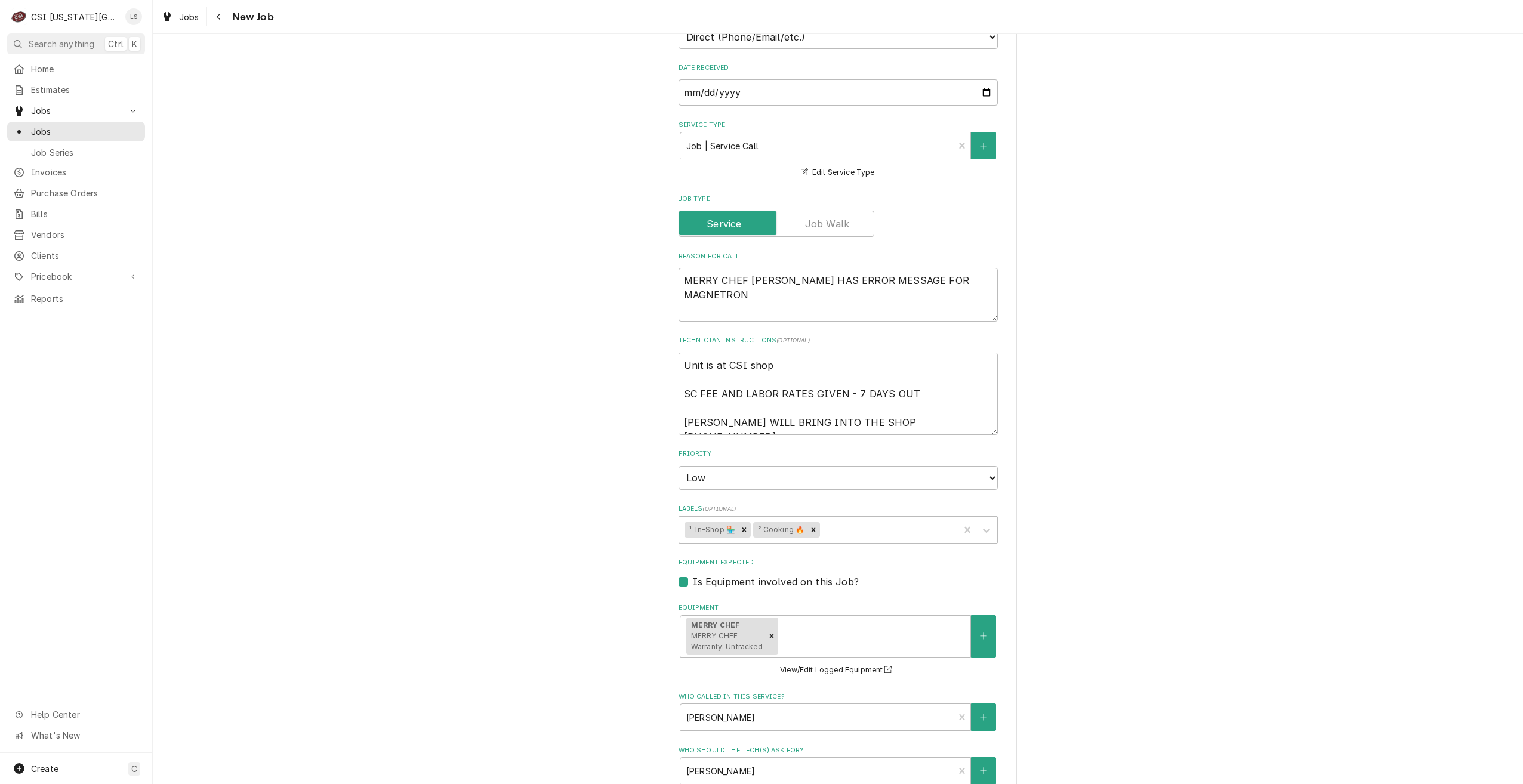
scroll to position [714, 0]
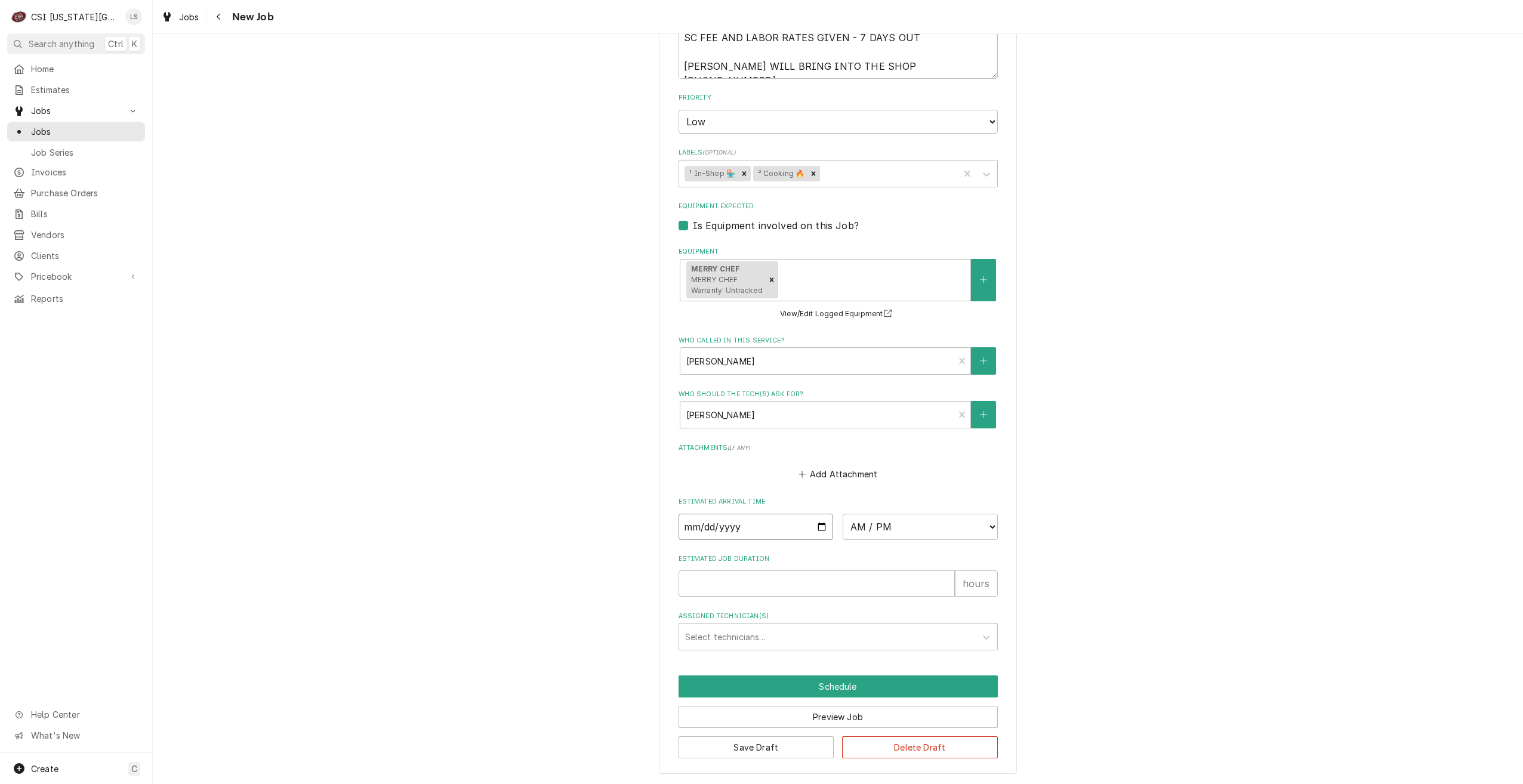
click at [817, 529] on input "Date" at bounding box center [756, 526] width 155 height 26
type textarea "x"
type input "[DATE]"
type textarea "x"
click at [918, 534] on select "AM / PM 6:00 AM 6:15 AM 6:30 AM 6:45 AM 7:00 AM 7:15 AM 7:30 AM 7:45 AM 8:00 AM…" at bounding box center [920, 526] width 155 height 26
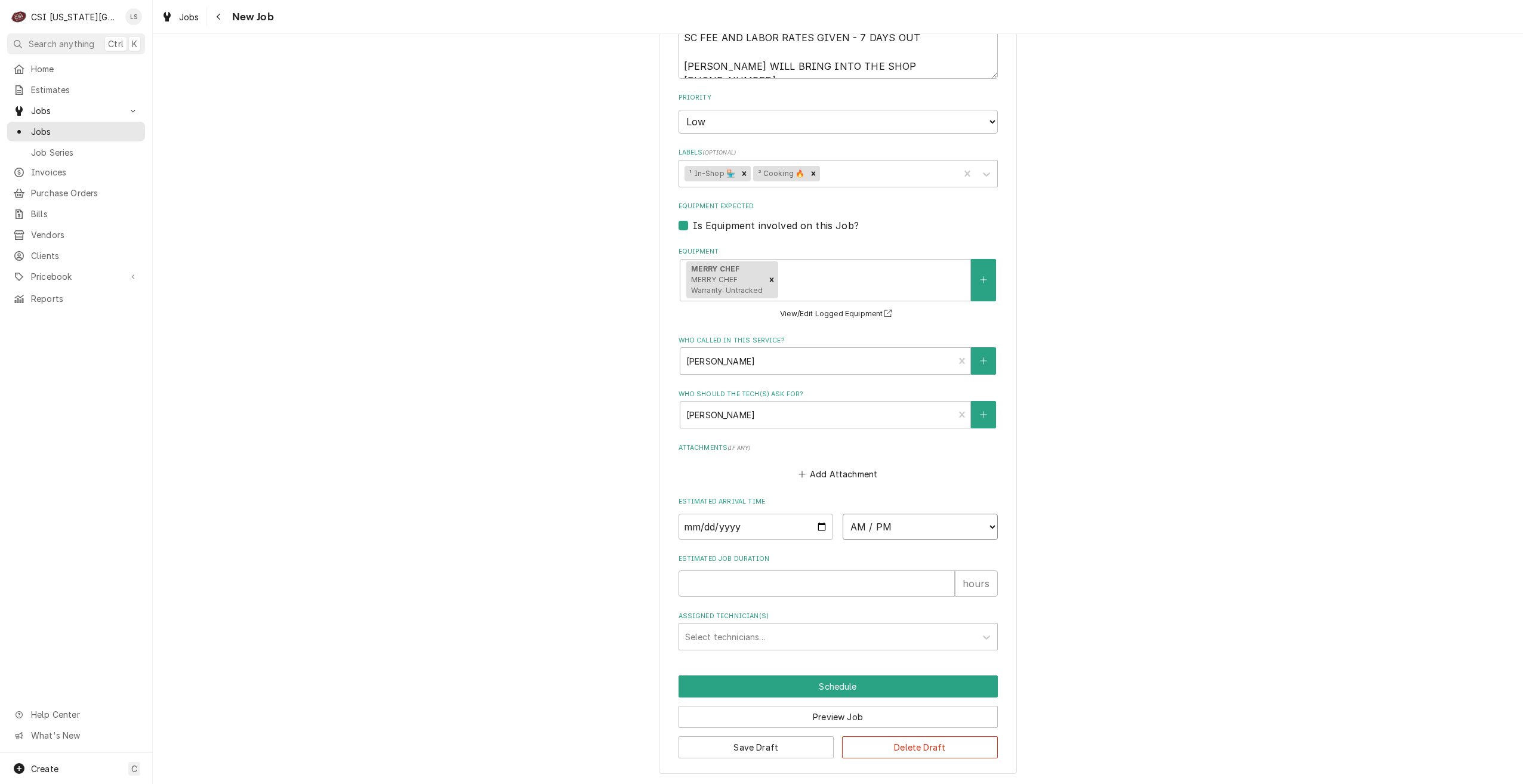
select select "10:00:00"
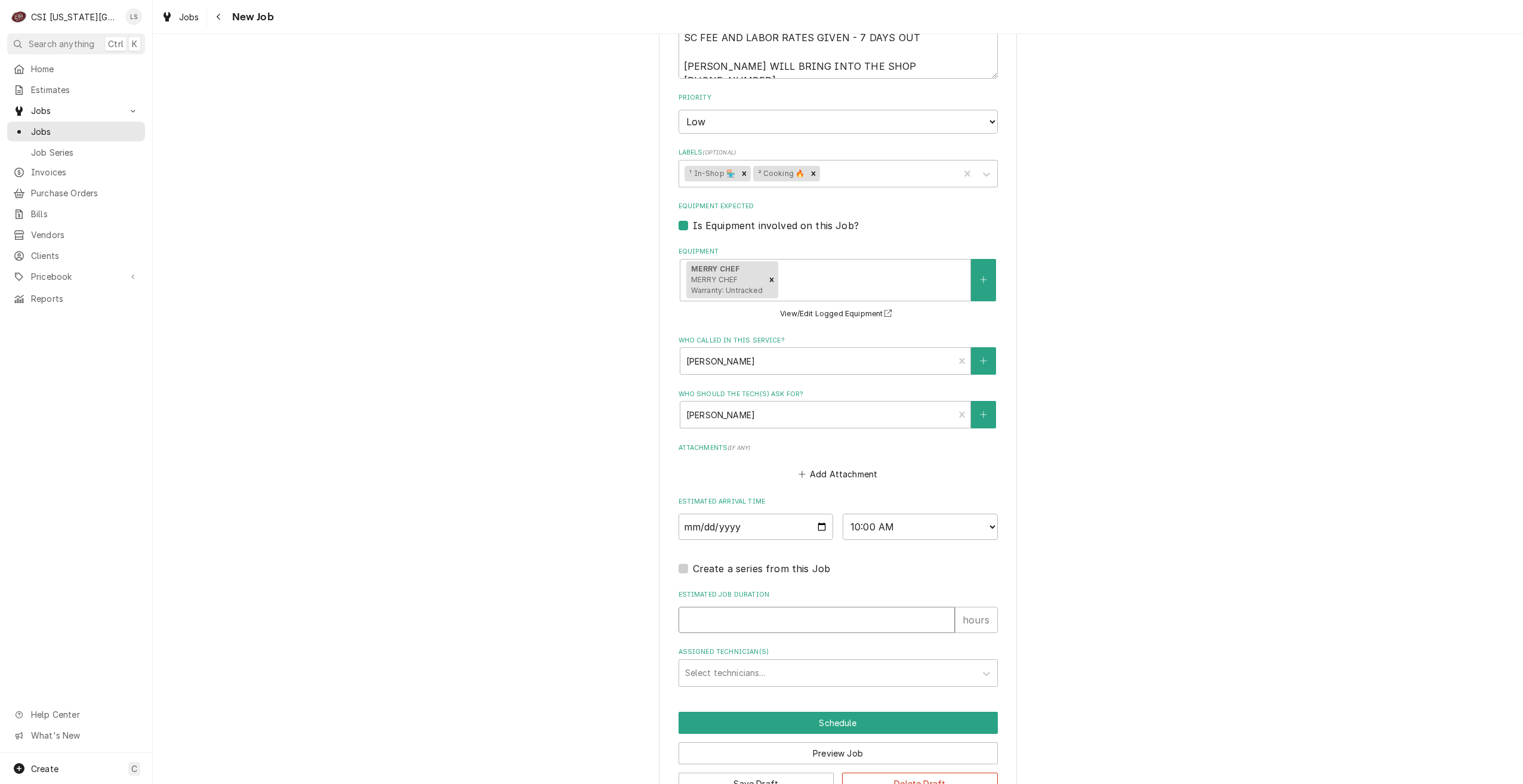
click at [873, 615] on input "Estimated Job Duration" at bounding box center [817, 620] width 276 height 26
type textarea "x"
type input "2"
type textarea "x"
type input "2"
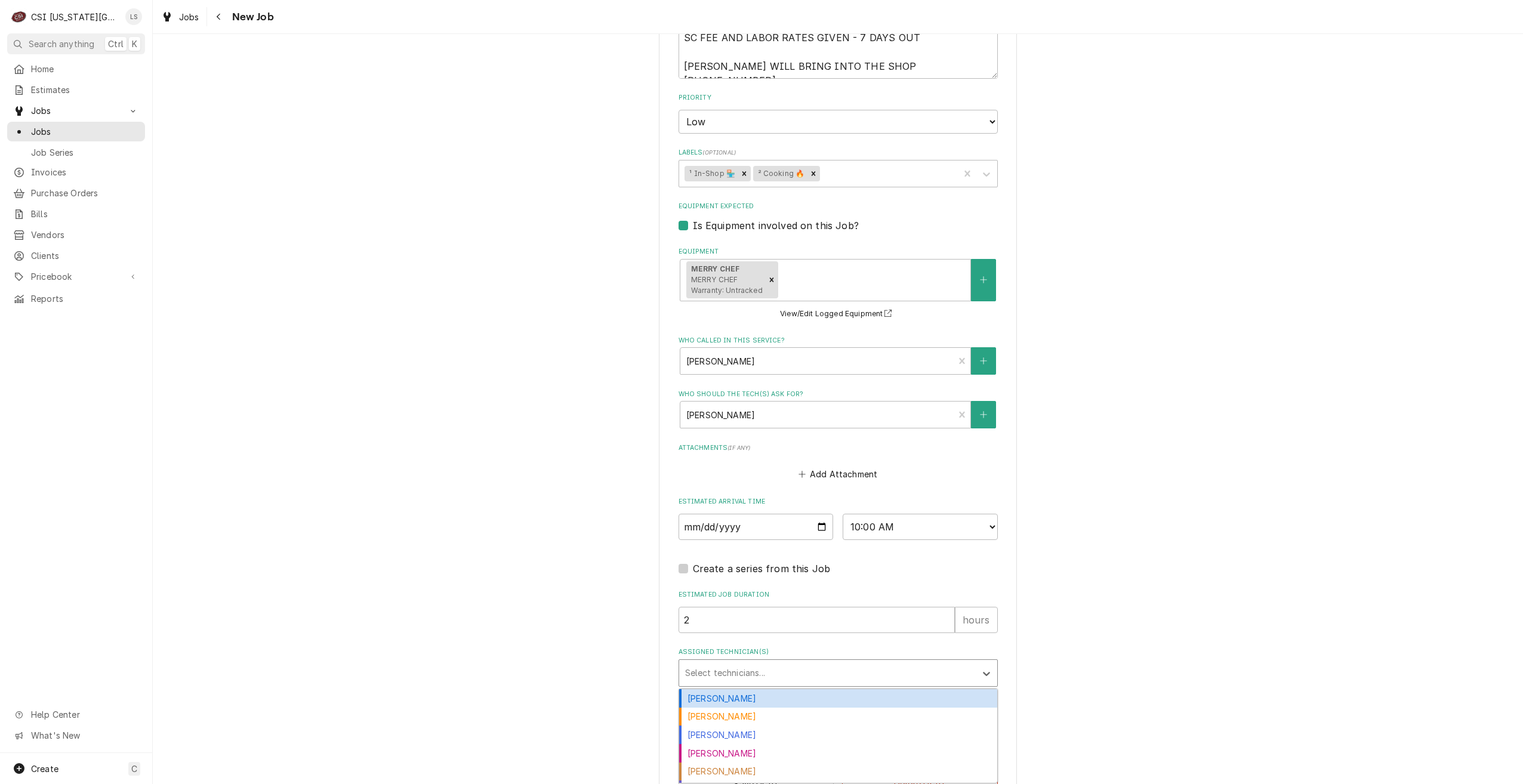
click at [874, 669] on div "Assigned Technician(s)" at bounding box center [828, 672] width 285 height 21
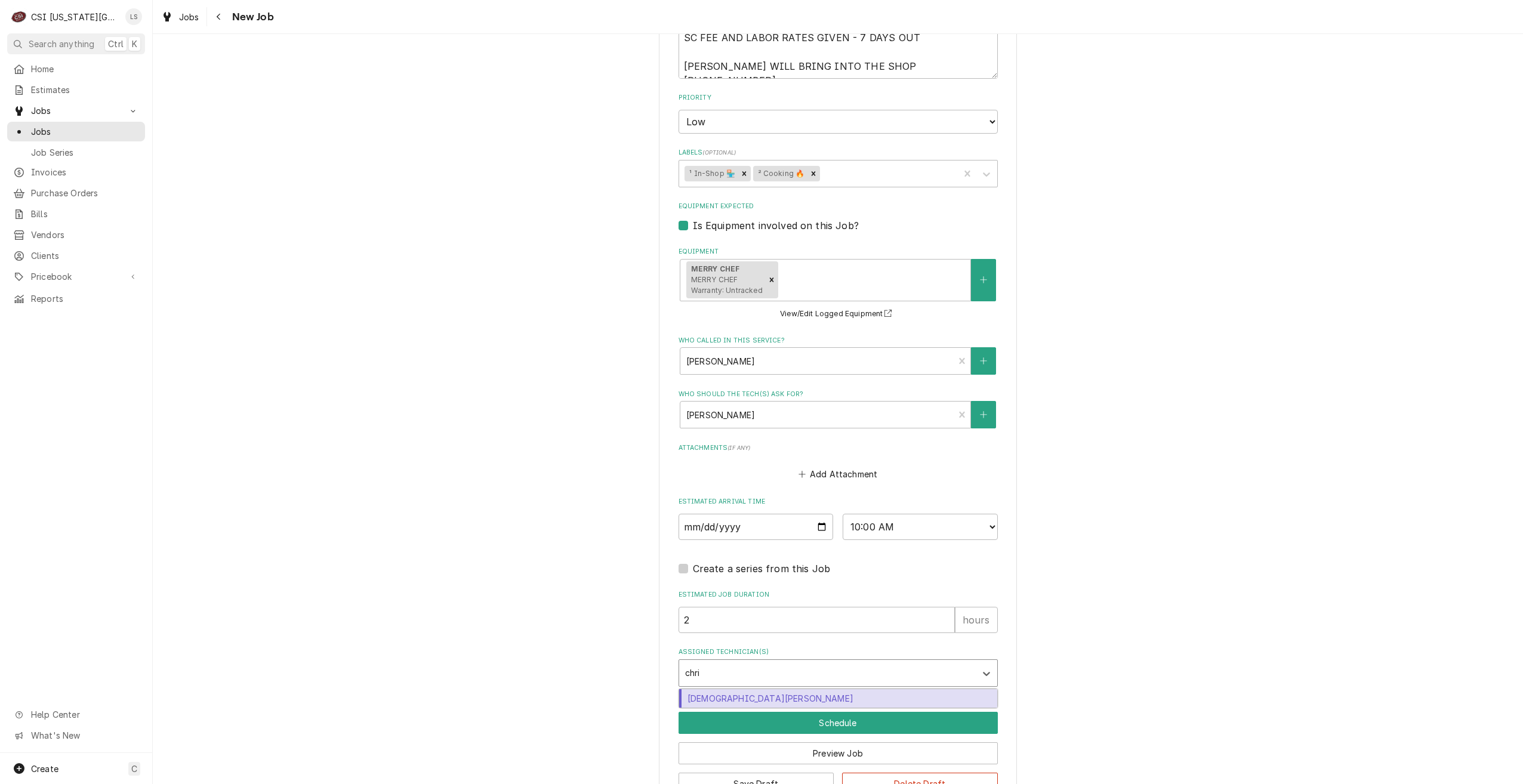
type input "[PERSON_NAME]"
click at [867, 696] on div "Christian Simmons" at bounding box center [838, 698] width 318 height 19
type textarea "x"
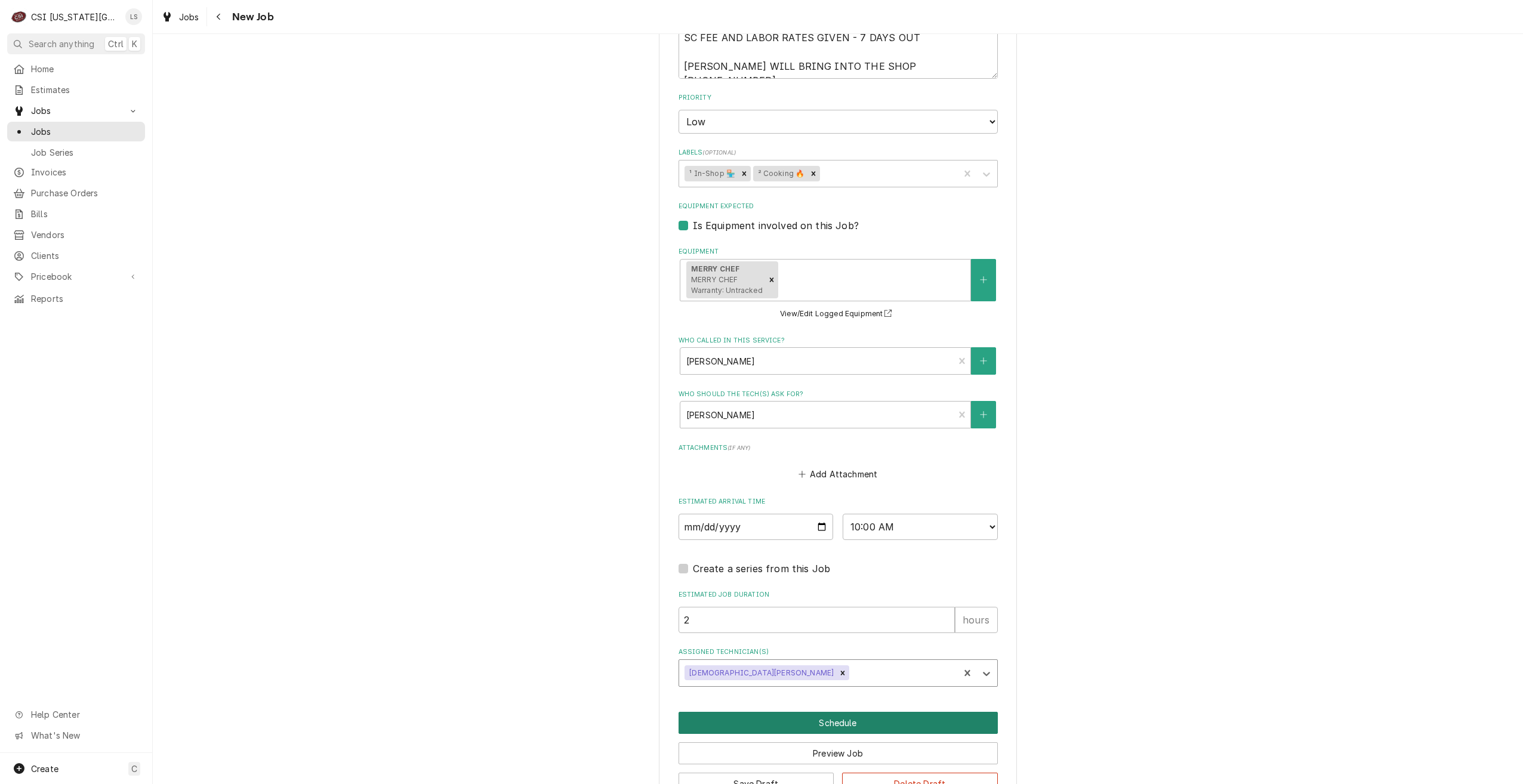
click at [868, 720] on button "Schedule" at bounding box center [838, 722] width 319 height 22
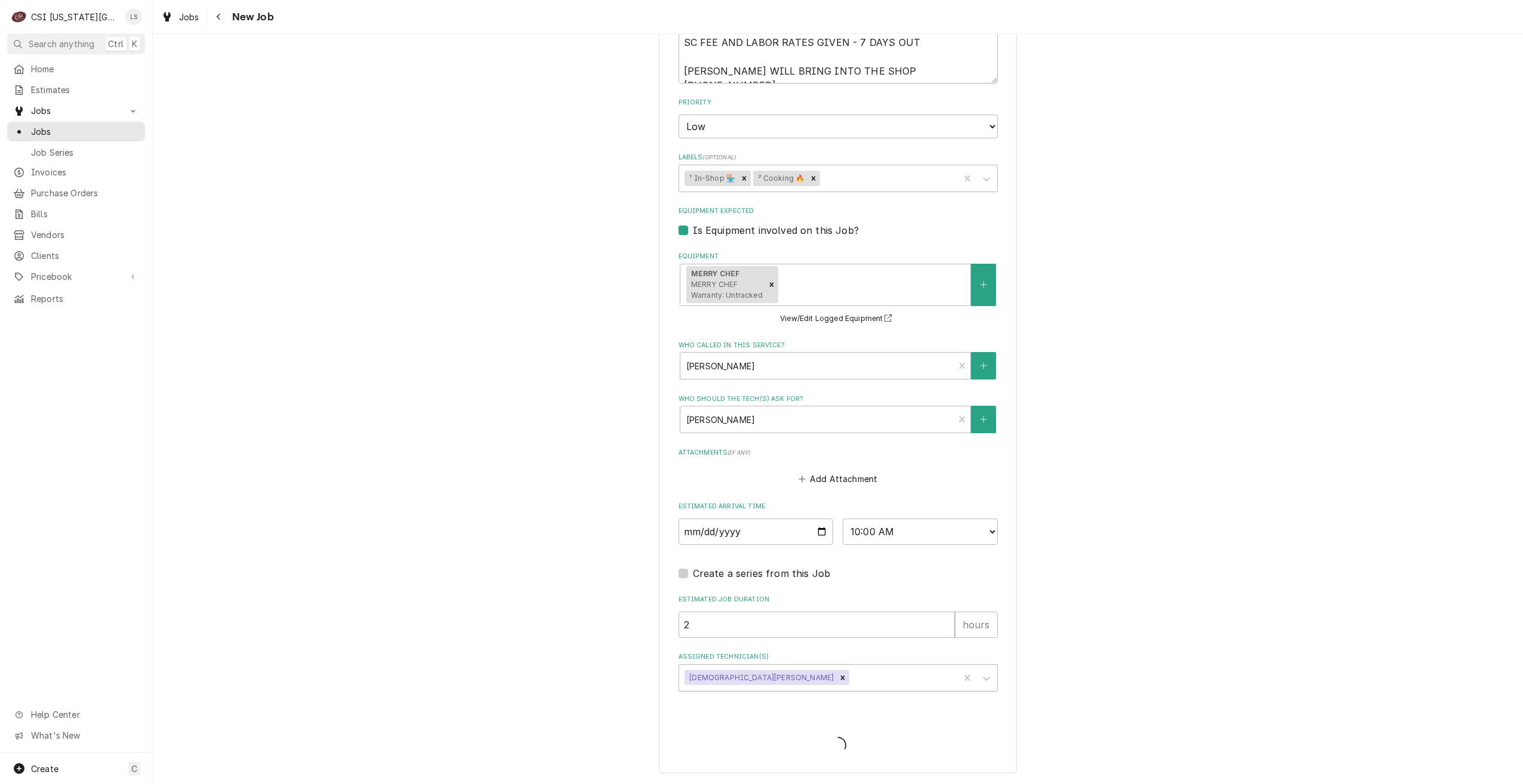
type textarea "x"
